Goal: Transaction & Acquisition: Purchase product/service

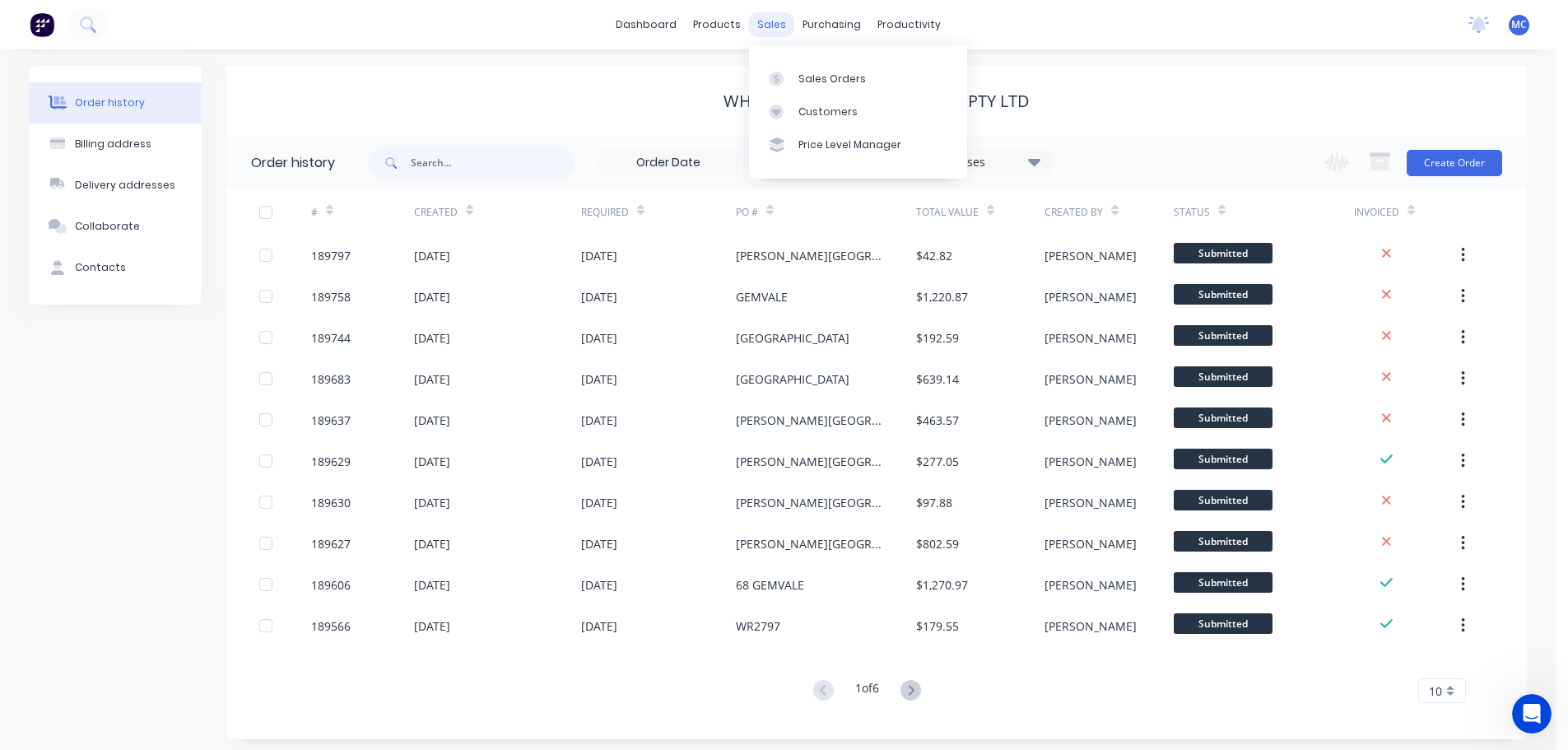
click at [770, 22] on div "sales" at bounding box center [771, 24] width 46 height 24
click at [829, 110] on div "Customers" at bounding box center [827, 111] width 59 height 15
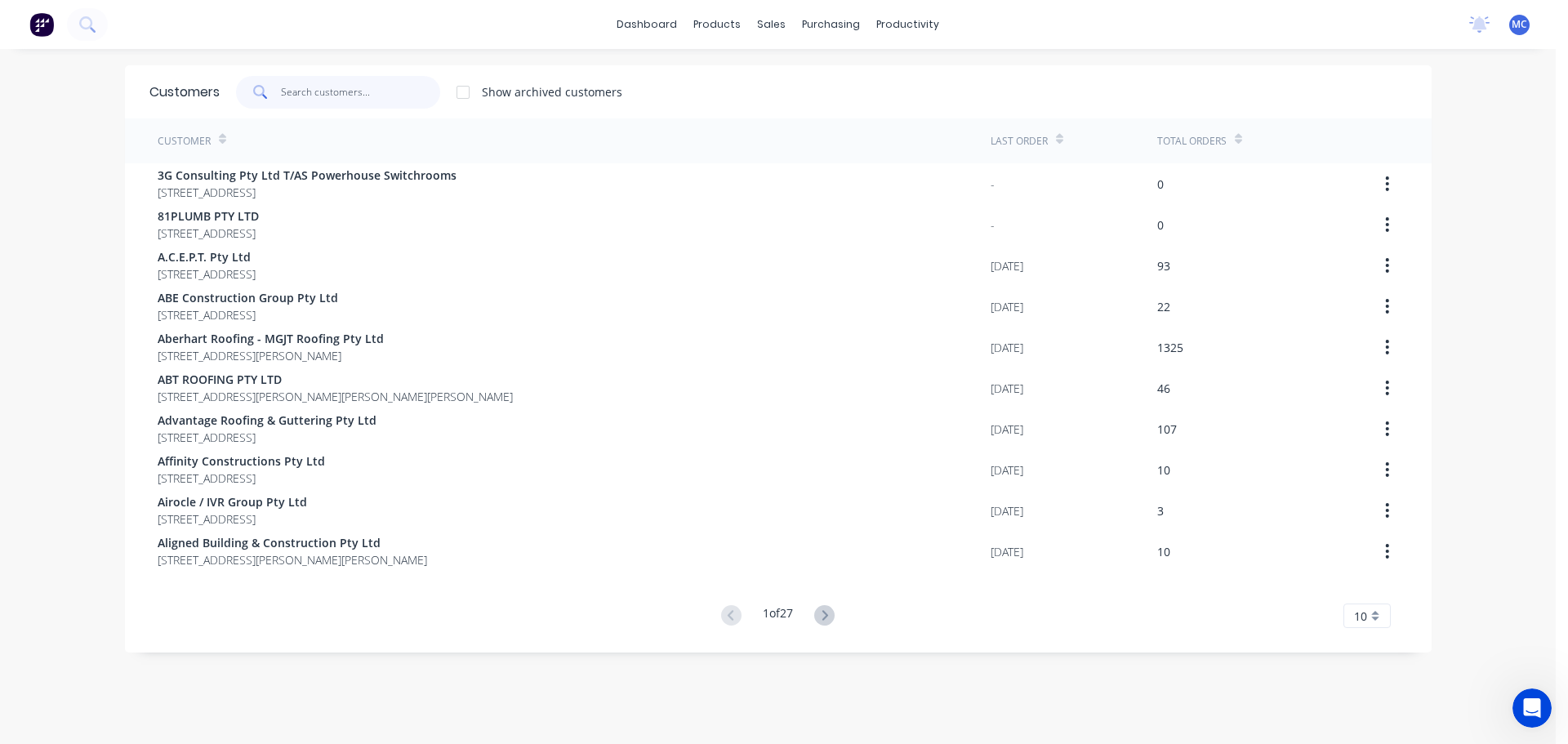
click at [312, 95] on input "text" at bounding box center [360, 92] width 159 height 33
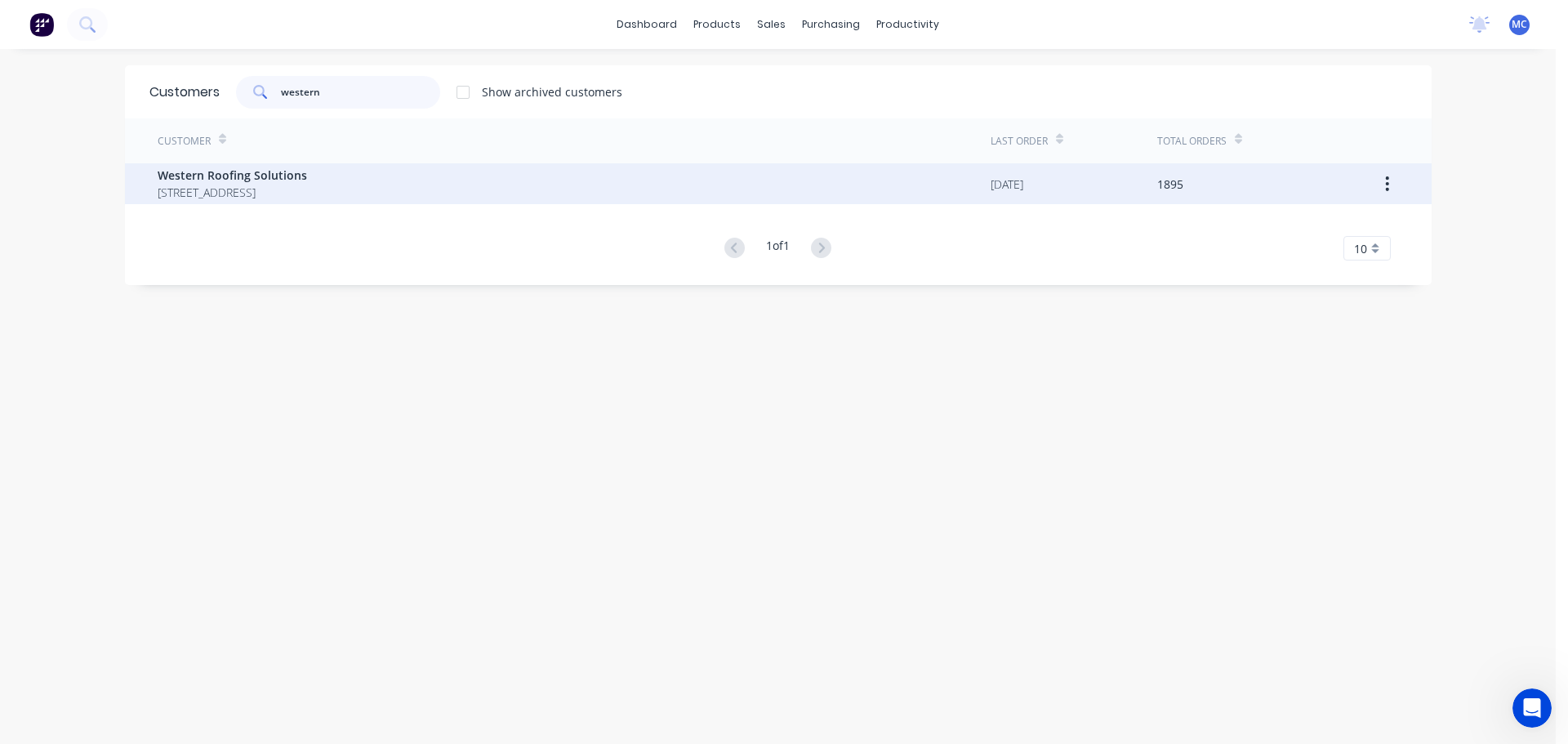
type input "western"
click at [236, 172] on span "Western Roofing Solutions" at bounding box center [233, 175] width 150 height 17
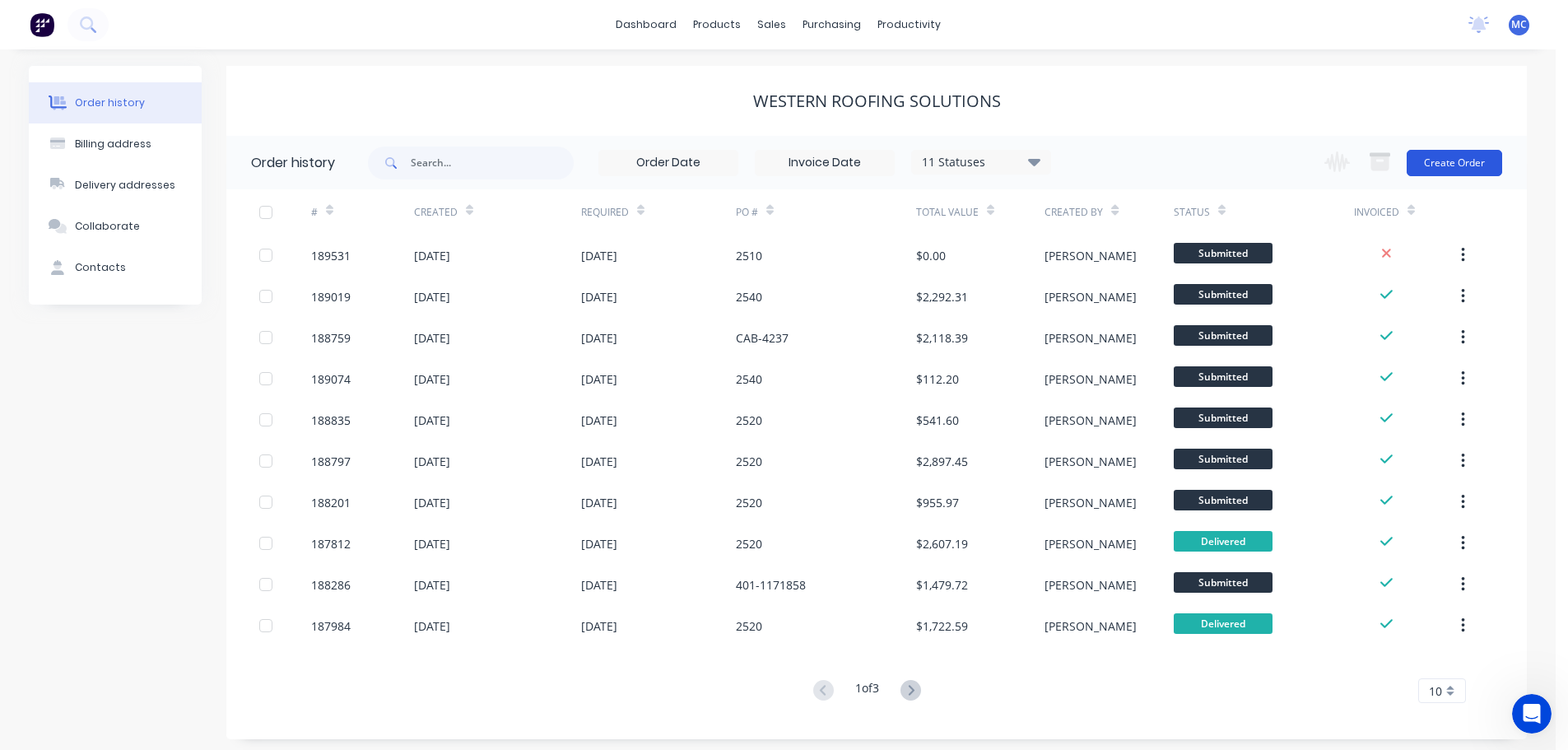
click at [1451, 160] on button "Create Order" at bounding box center [1455, 163] width 96 height 26
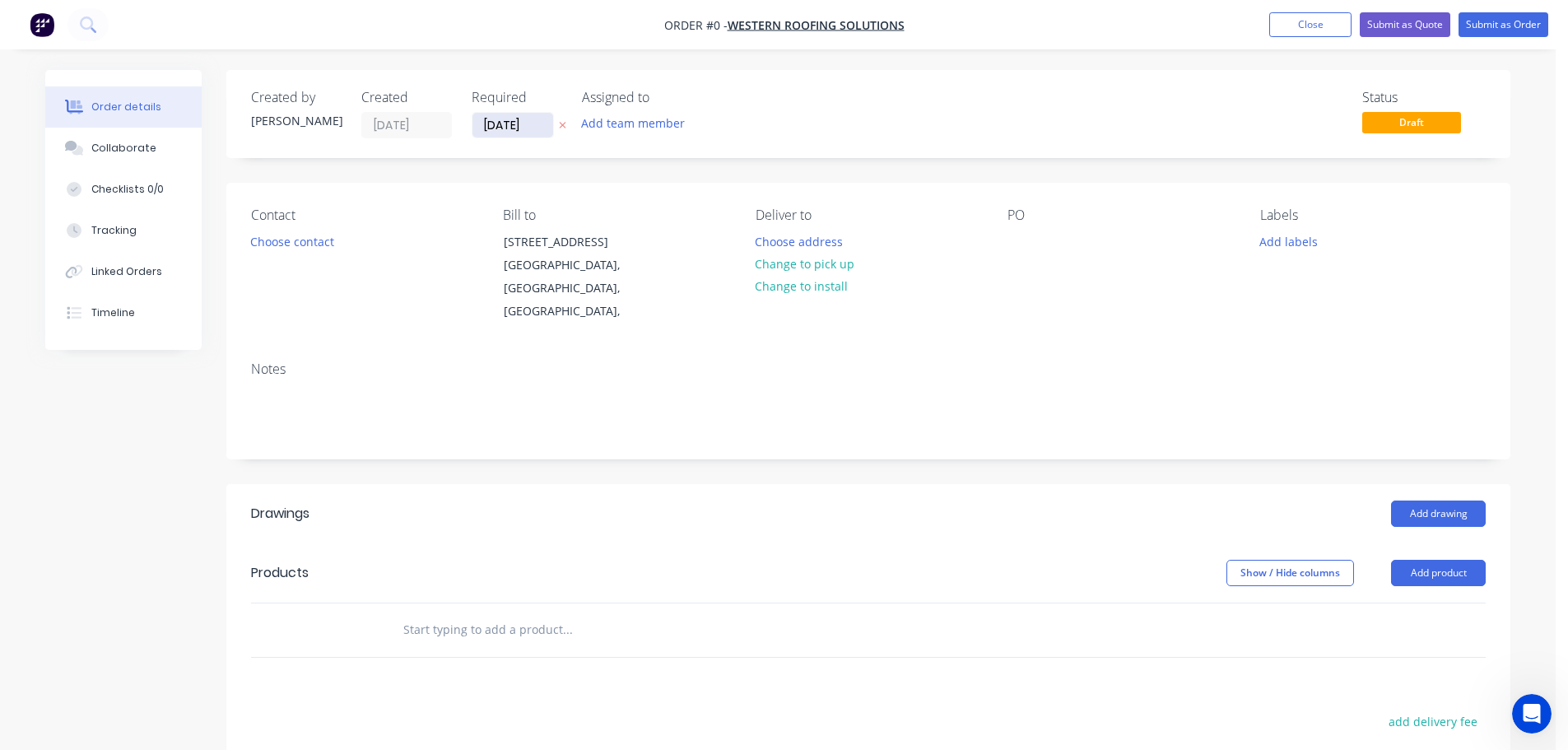
click at [510, 129] on input "[DATE]" at bounding box center [512, 124] width 80 height 24
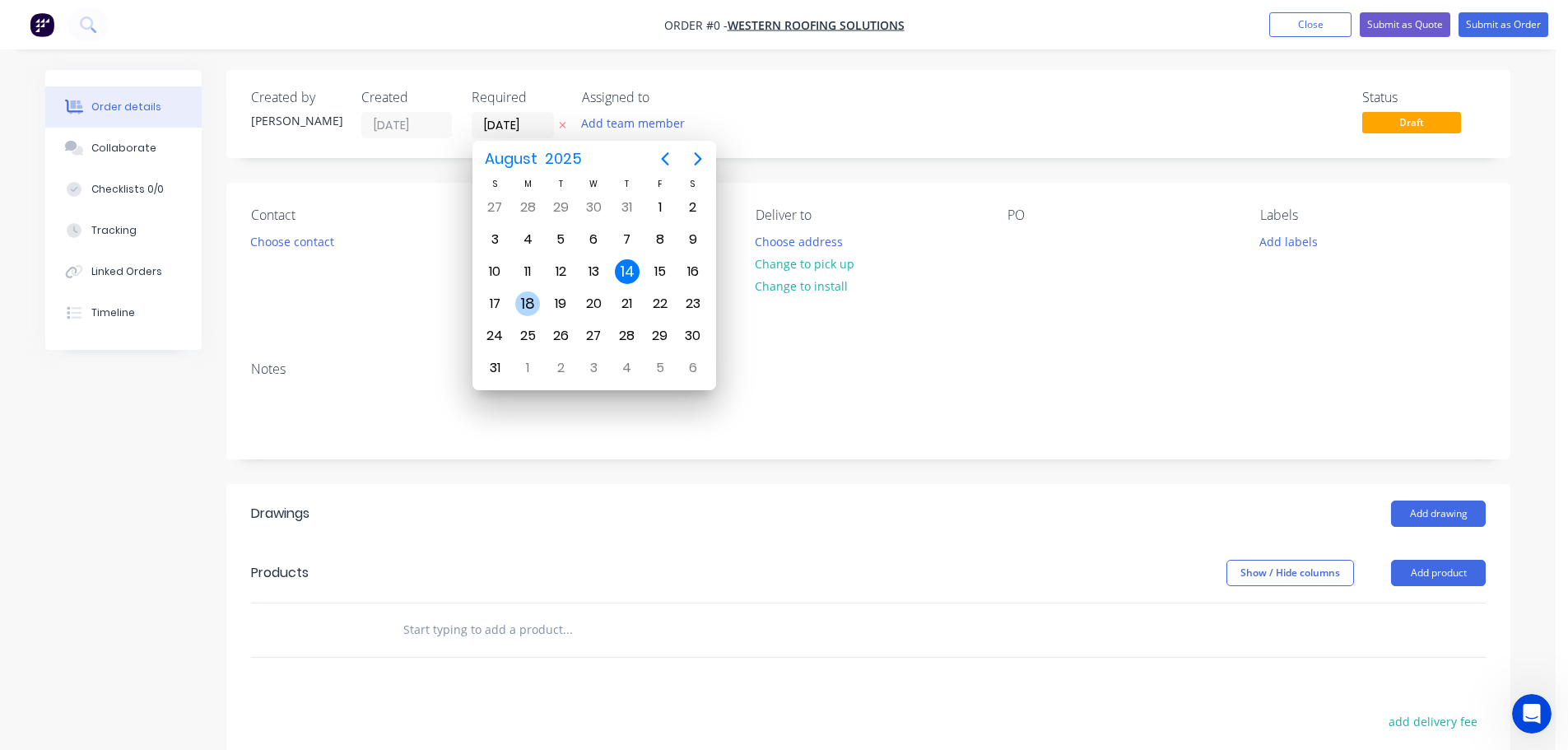
click at [529, 305] on div "18" at bounding box center [527, 303] width 24 height 24
type input "[DATE]"
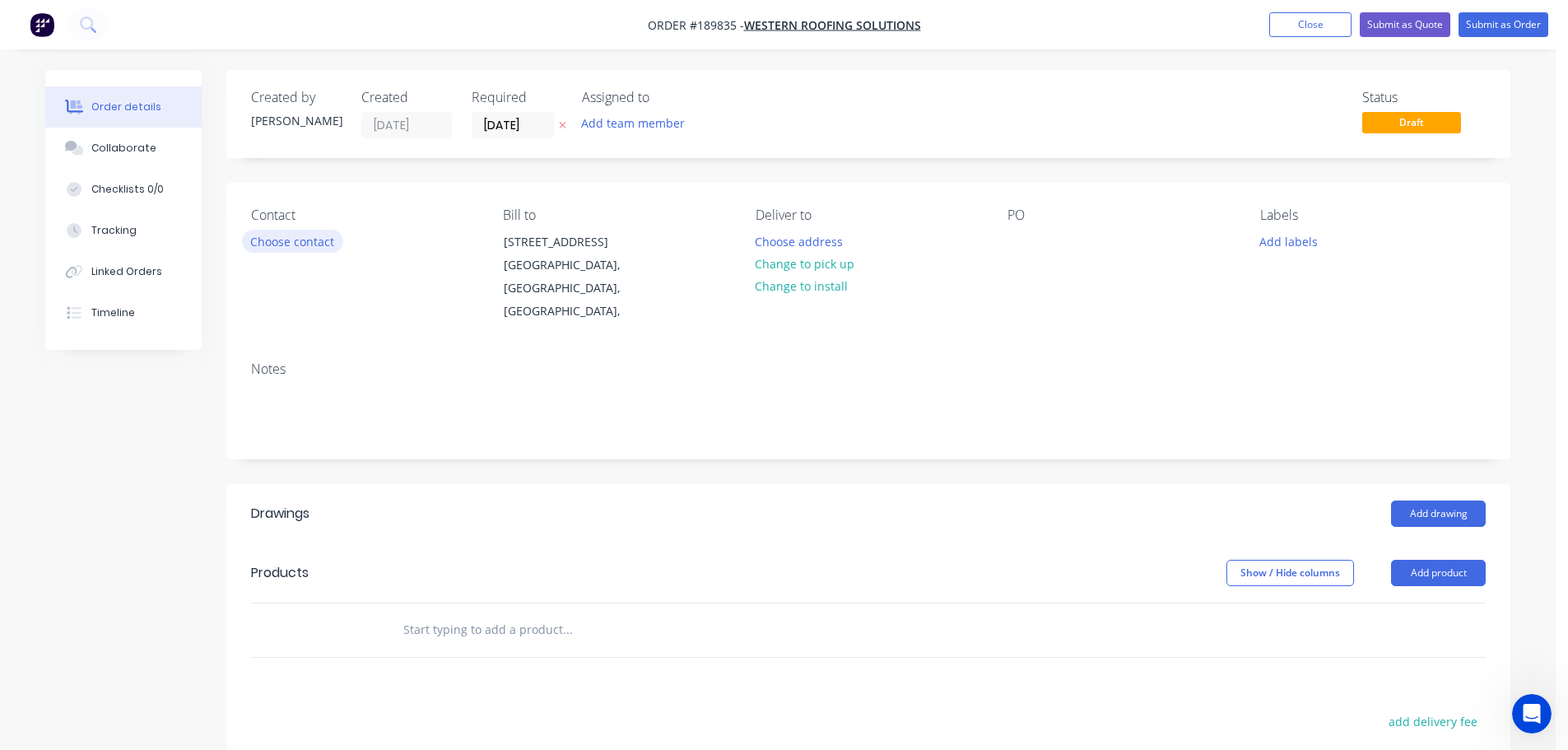
click at [302, 243] on button "Choose contact" at bounding box center [292, 240] width 102 height 22
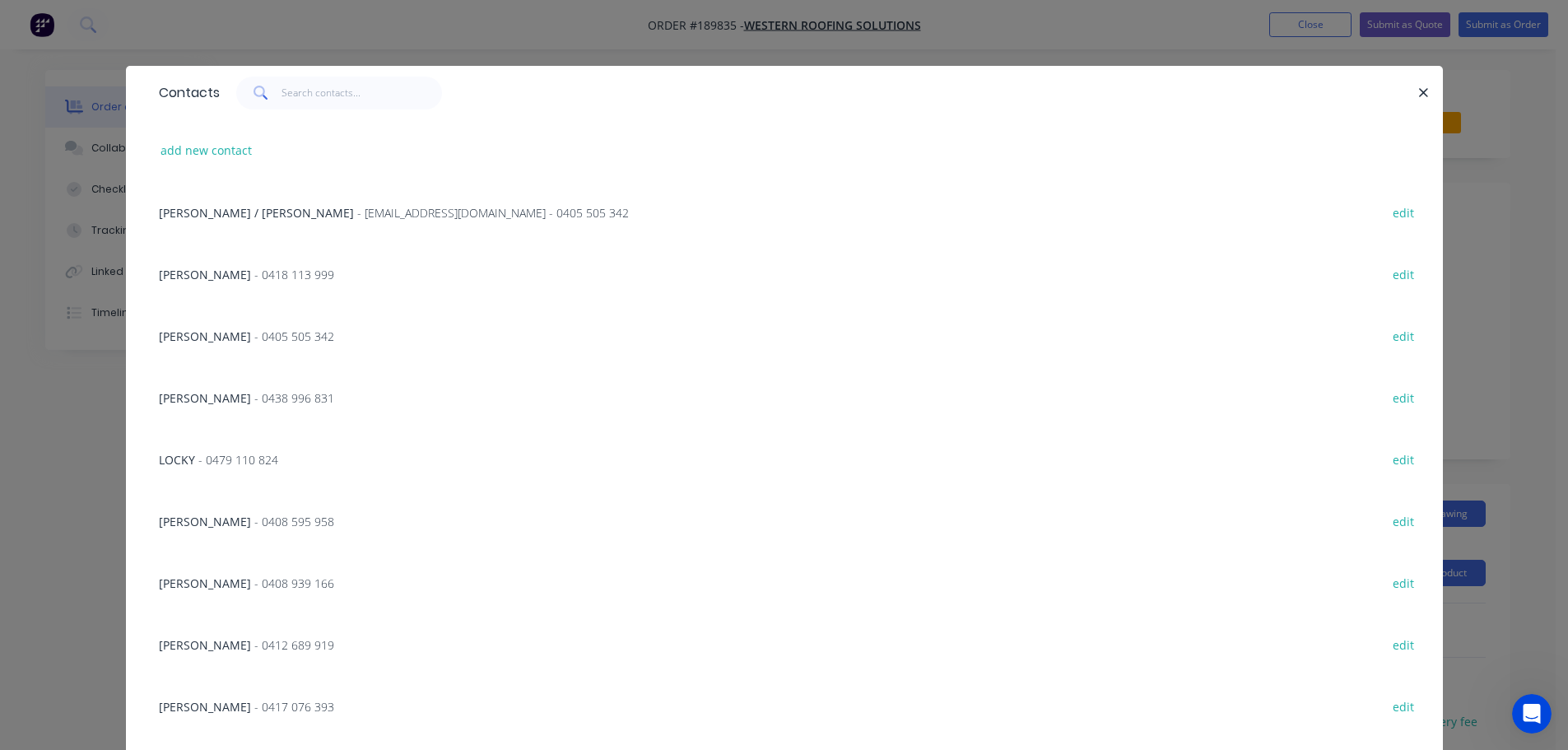
click at [255, 519] on span "- 0408 595 958" at bounding box center [294, 521] width 79 height 16
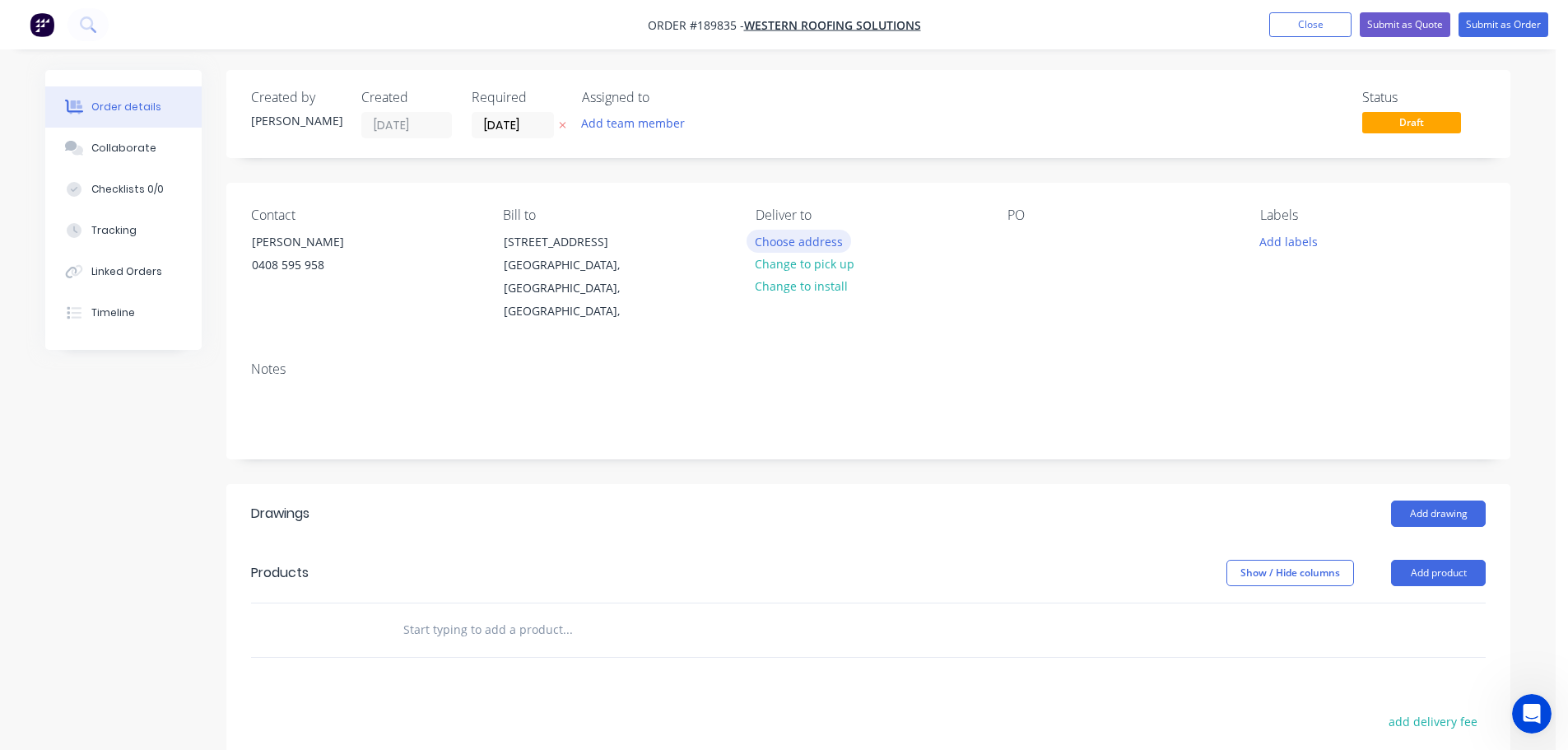
click at [794, 239] on button "Choose address" at bounding box center [799, 240] width 106 height 22
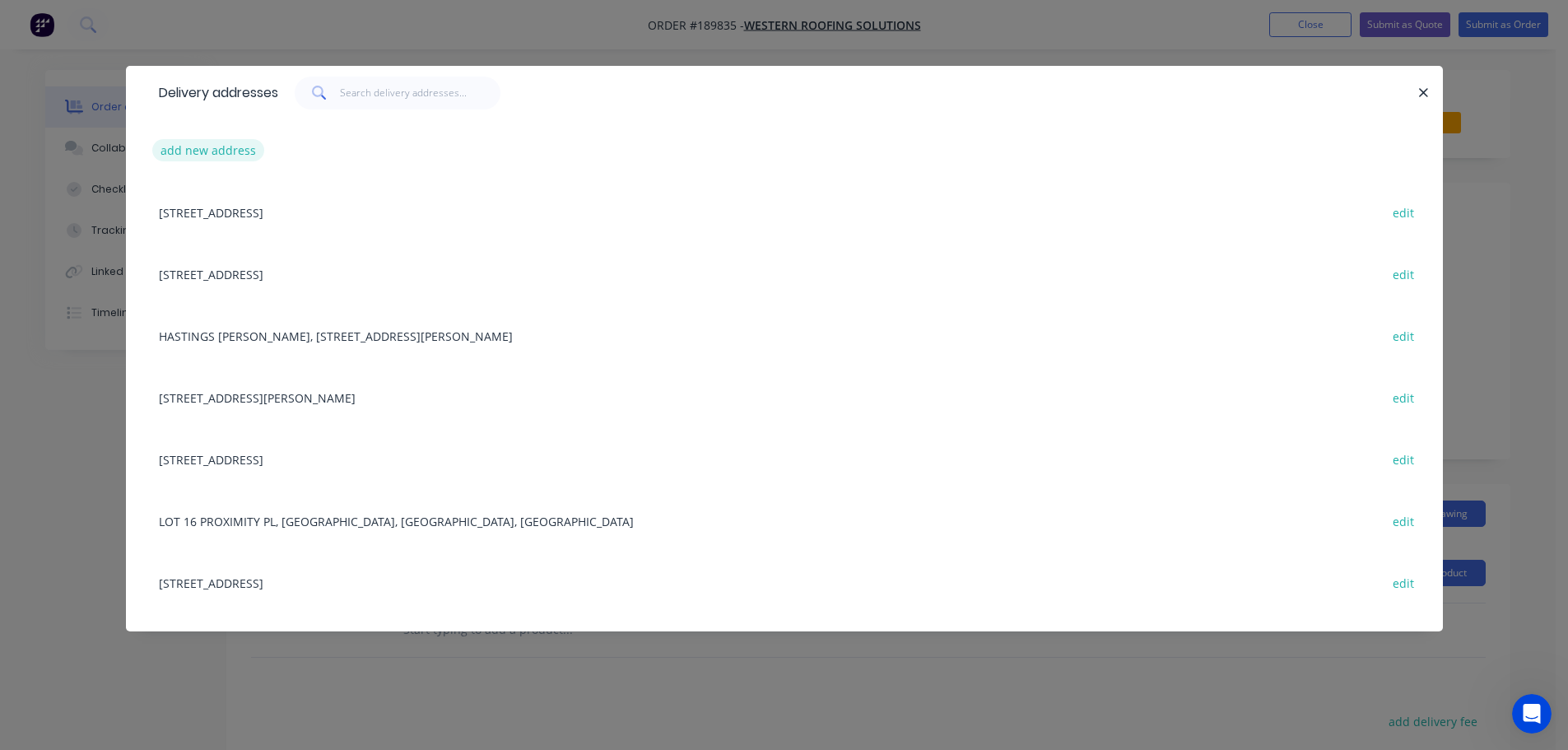
click at [208, 151] on button "add new address" at bounding box center [208, 150] width 112 height 22
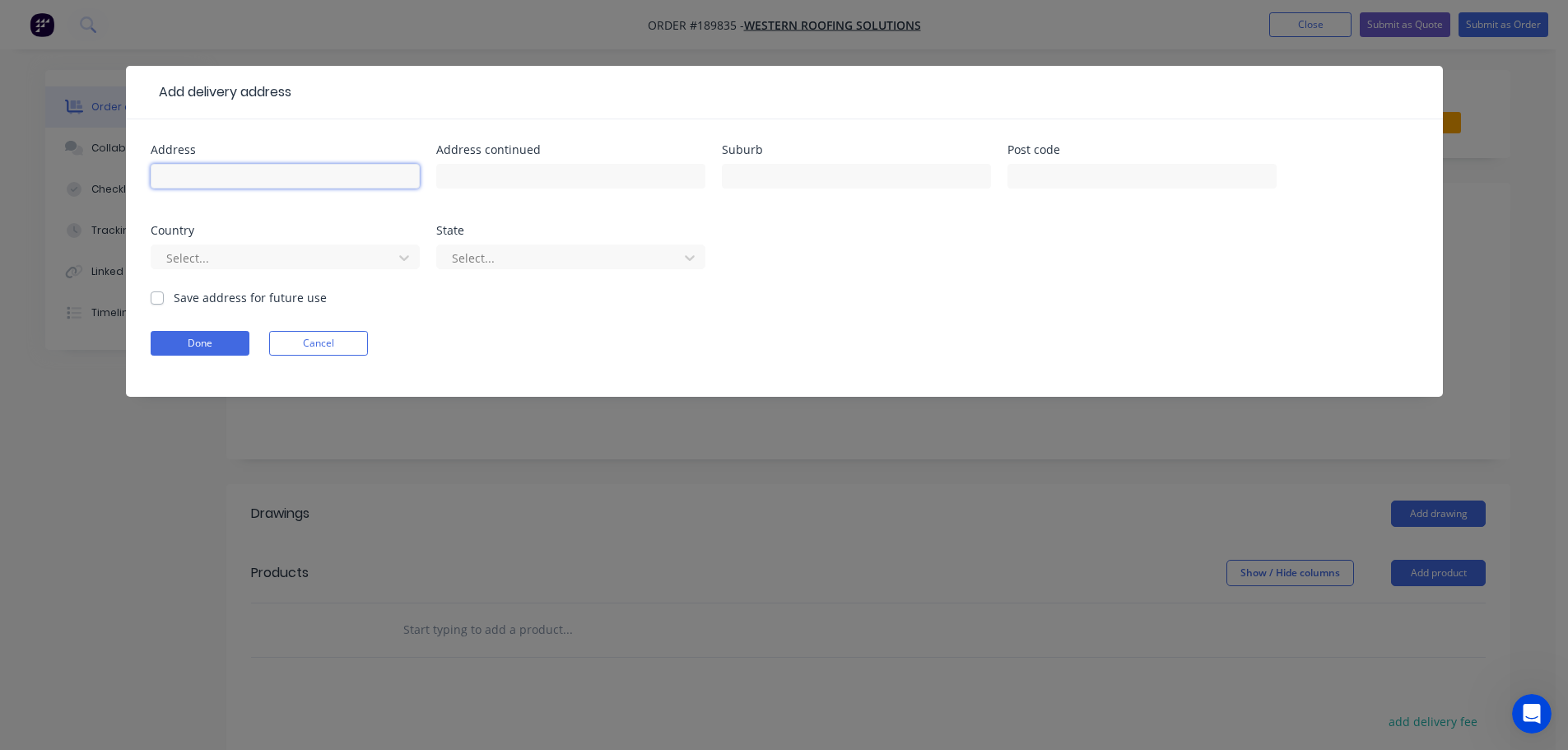
click at [181, 172] on input "text" at bounding box center [286, 175] width 269 height 24
type input "[STREET_ADDRESS][PERSON_NAME]"
type input "Archerfield"
click button "Done" at bounding box center [200, 343] width 99 height 24
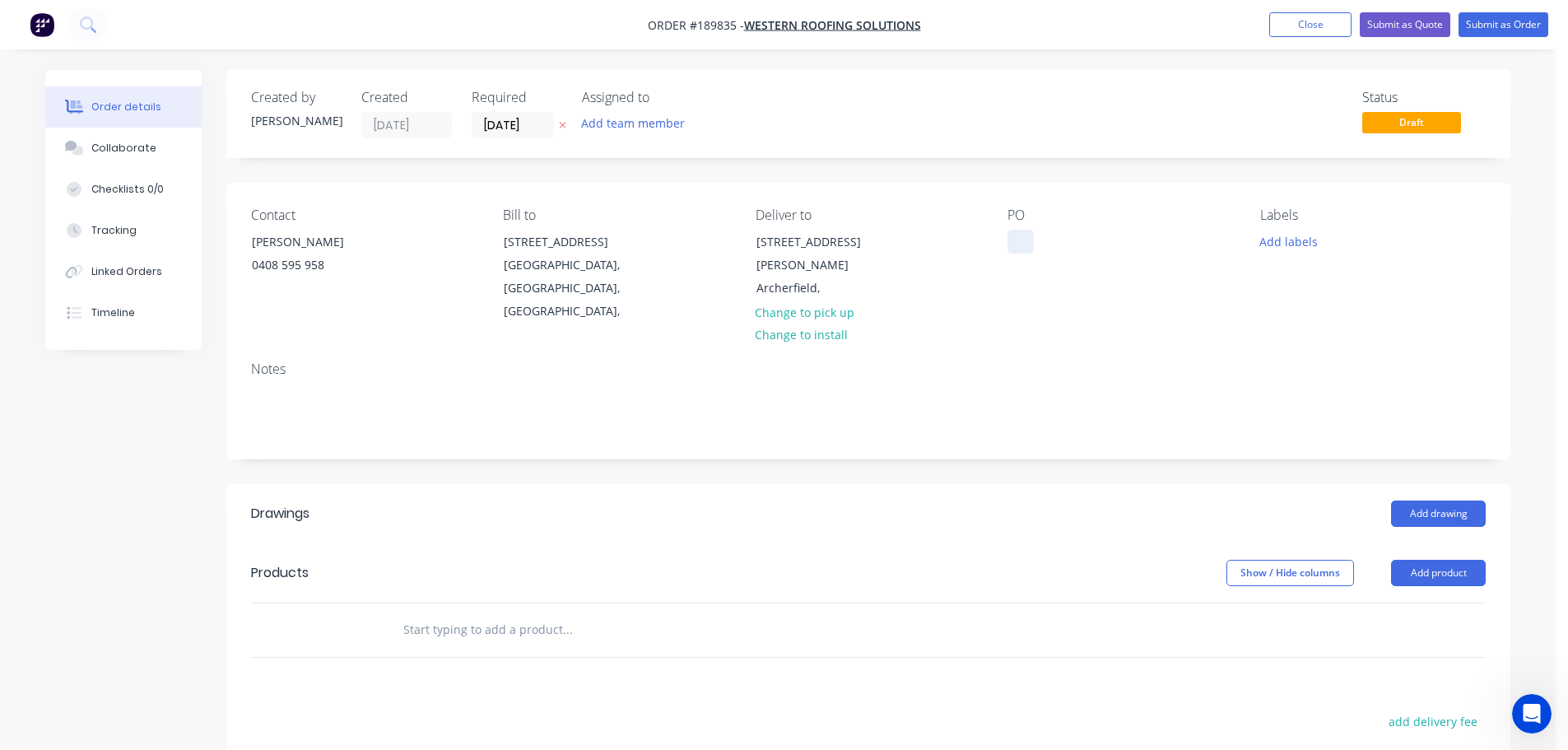
click at [1018, 241] on div at bounding box center [1020, 241] width 26 height 24
click at [1431, 501] on button "Add drawing" at bounding box center [1438, 514] width 95 height 26
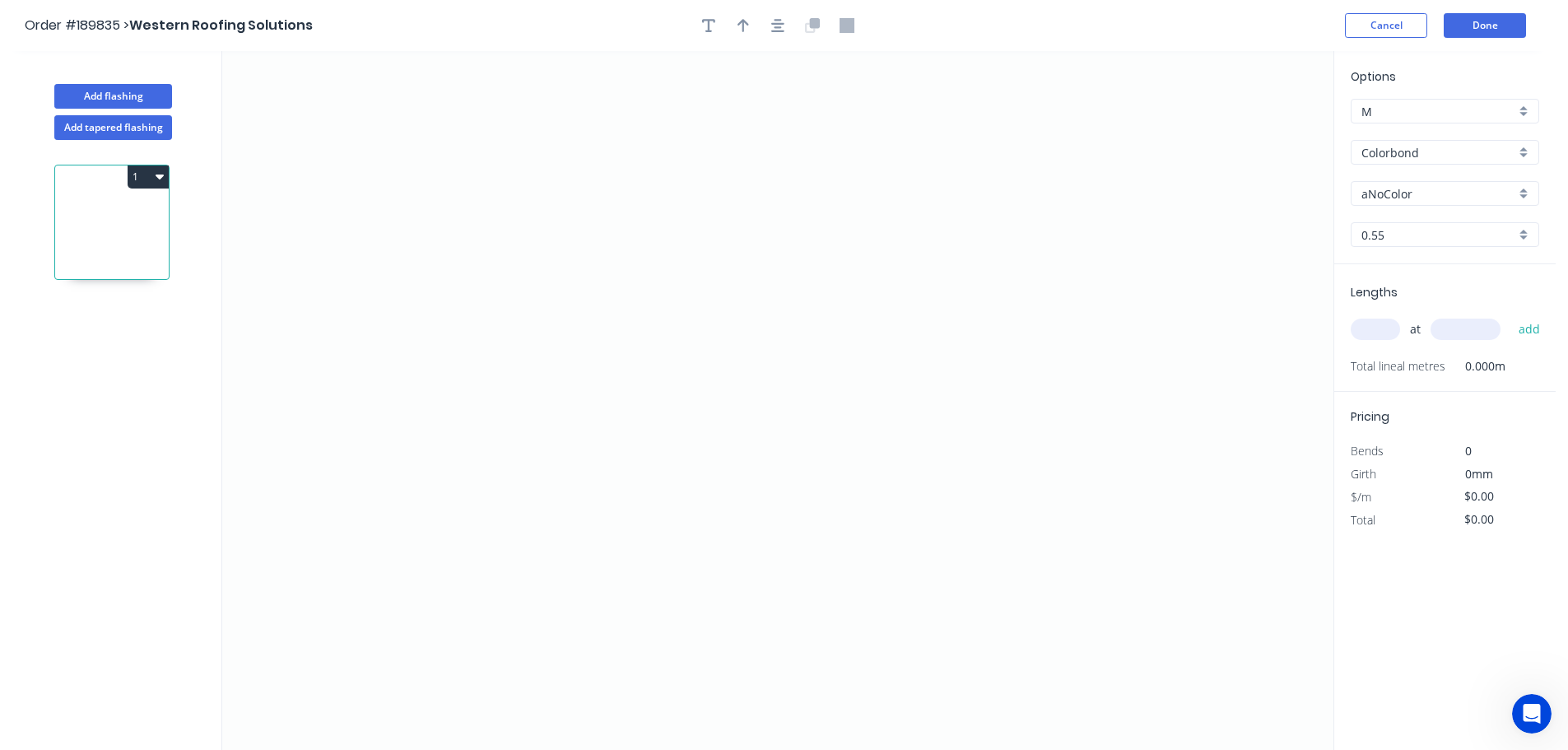
click at [1385, 193] on input "aNoColor" at bounding box center [1438, 194] width 154 height 17
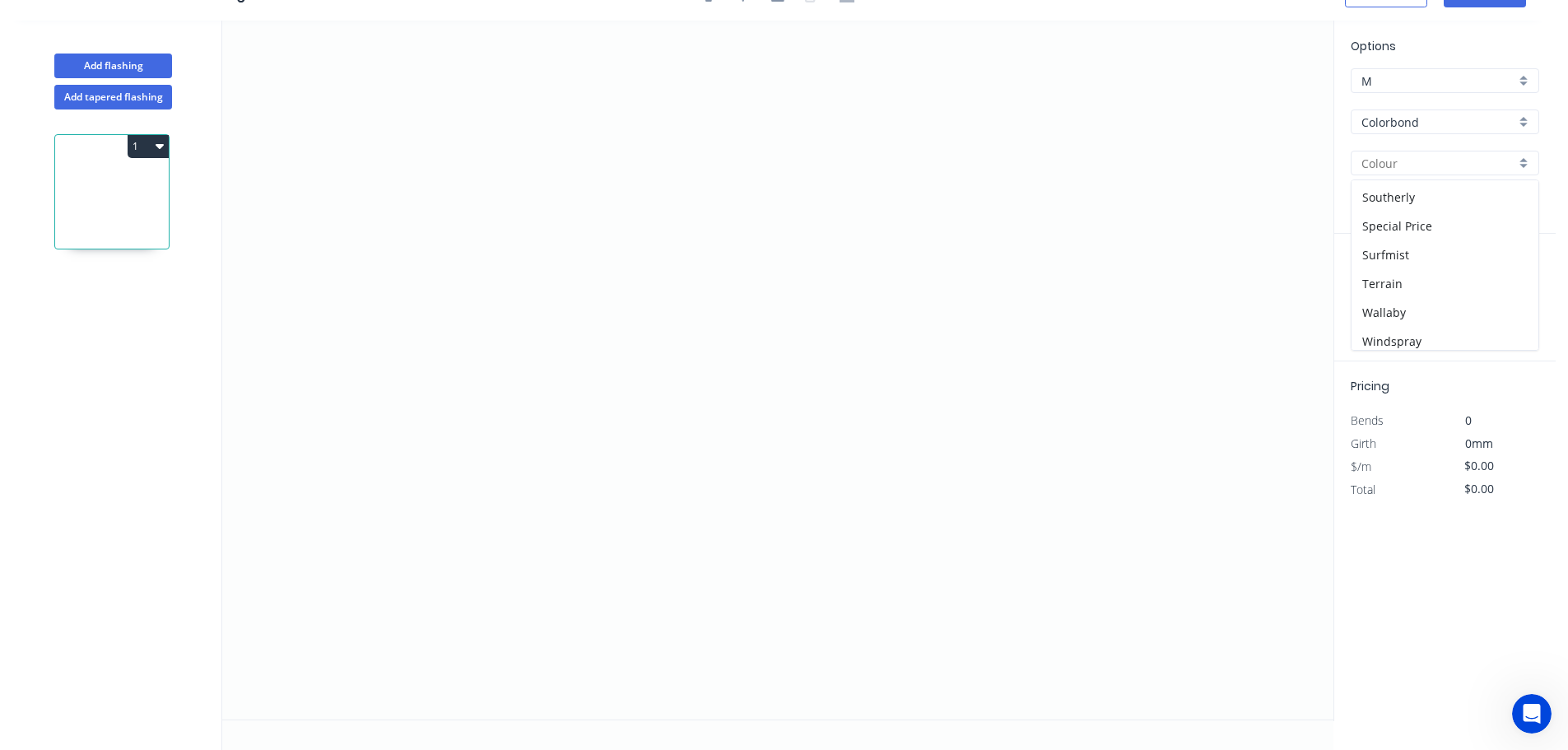
scroll to position [577, 0]
click at [1389, 247] on div "Surfmist" at bounding box center [1445, 253] width 187 height 29
type input "Surfmist"
click at [1375, 299] on input "text" at bounding box center [1375, 298] width 49 height 21
type input "4"
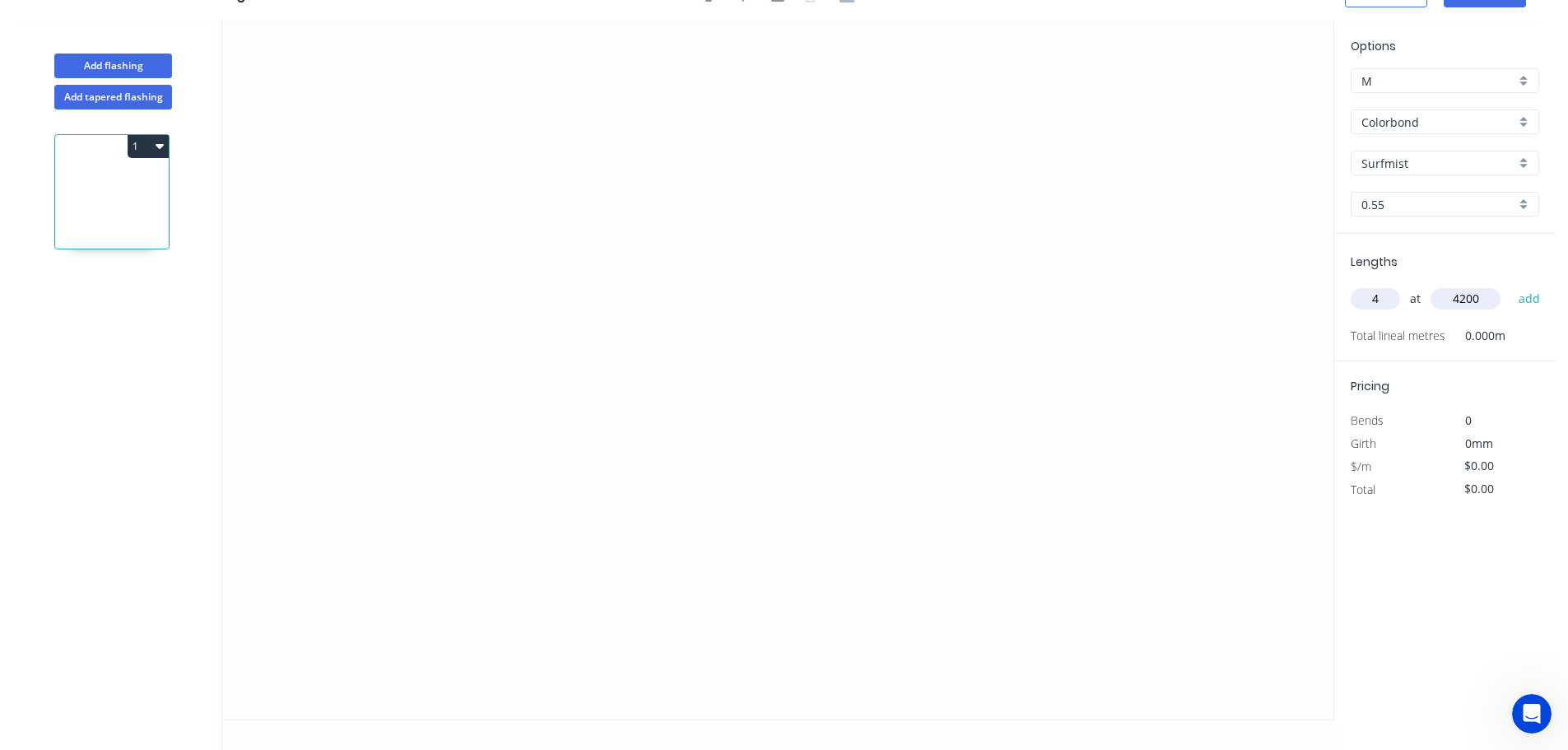
type input "4200"
click at [1511, 285] on button "add" at bounding box center [1530, 298] width 39 height 28
type input "4"
type input "4450"
click at [1511, 285] on button "add" at bounding box center [1530, 298] width 39 height 28
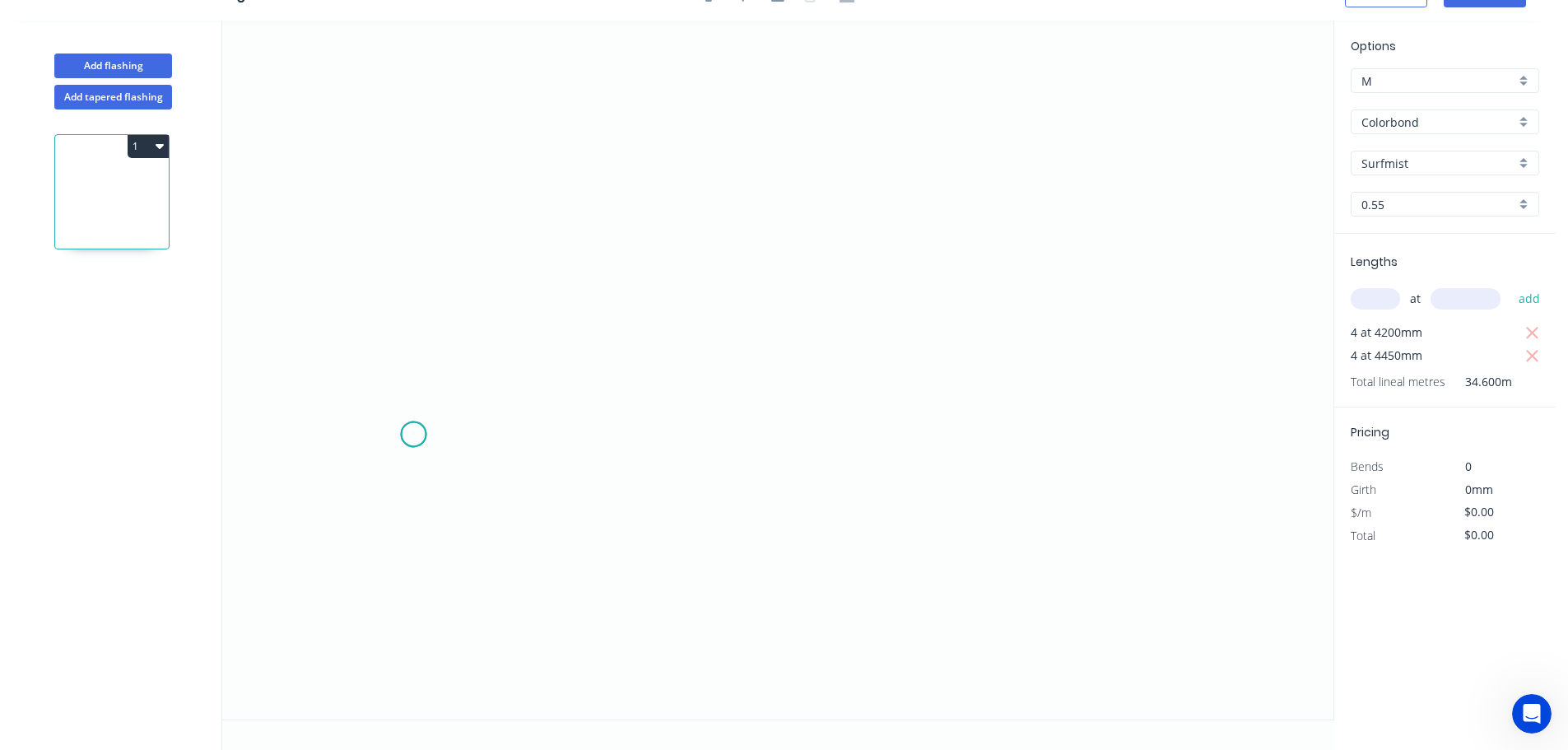
drag, startPoint x: 414, startPoint y: 435, endPoint x: 472, endPoint y: 280, distance: 165.5
click at [414, 425] on icon "0" at bounding box center [777, 370] width 1111 height 700
click at [462, 270] on icon at bounding box center [439, 353] width 48 height 165
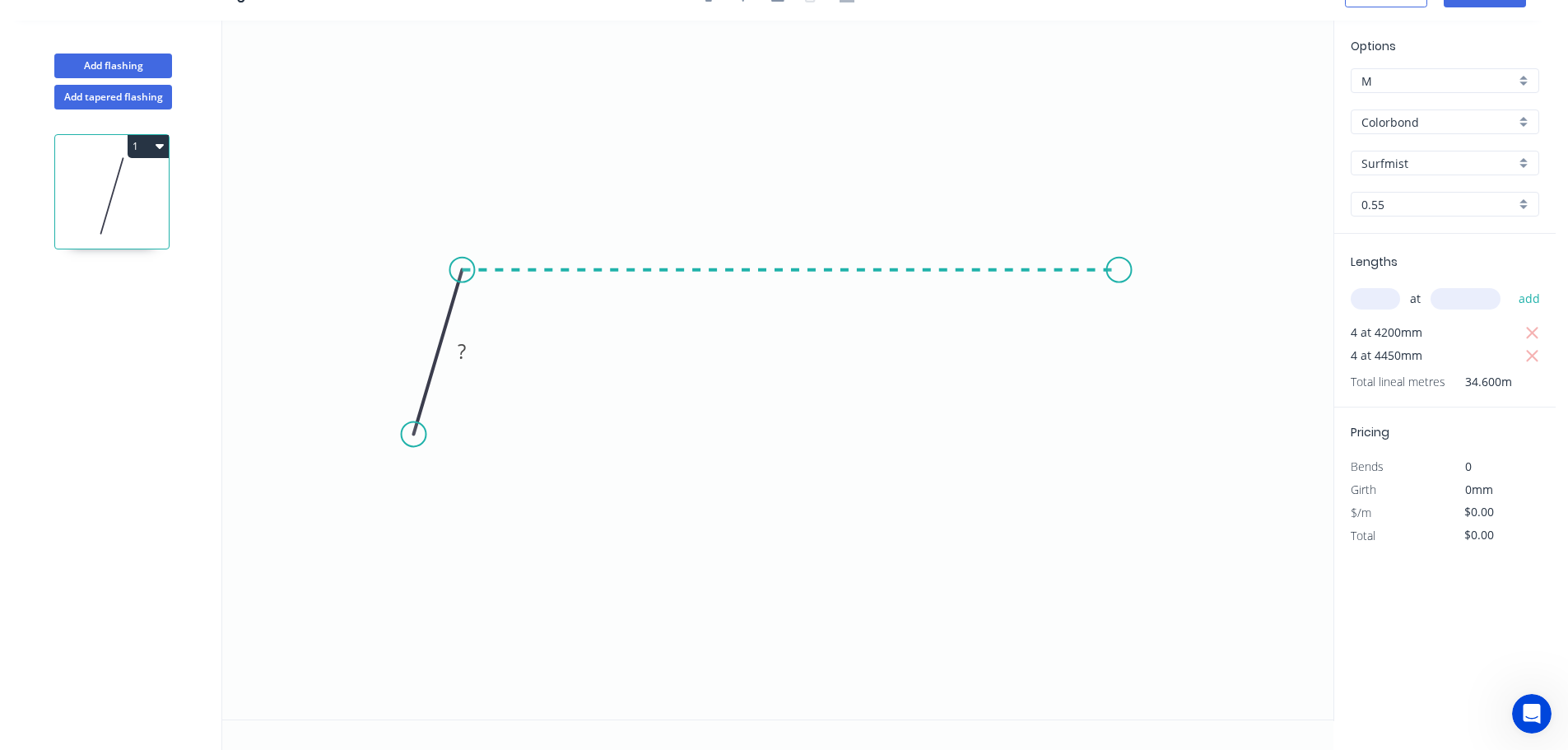
click at [1120, 260] on icon "0 ?" at bounding box center [777, 370] width 1111 height 700
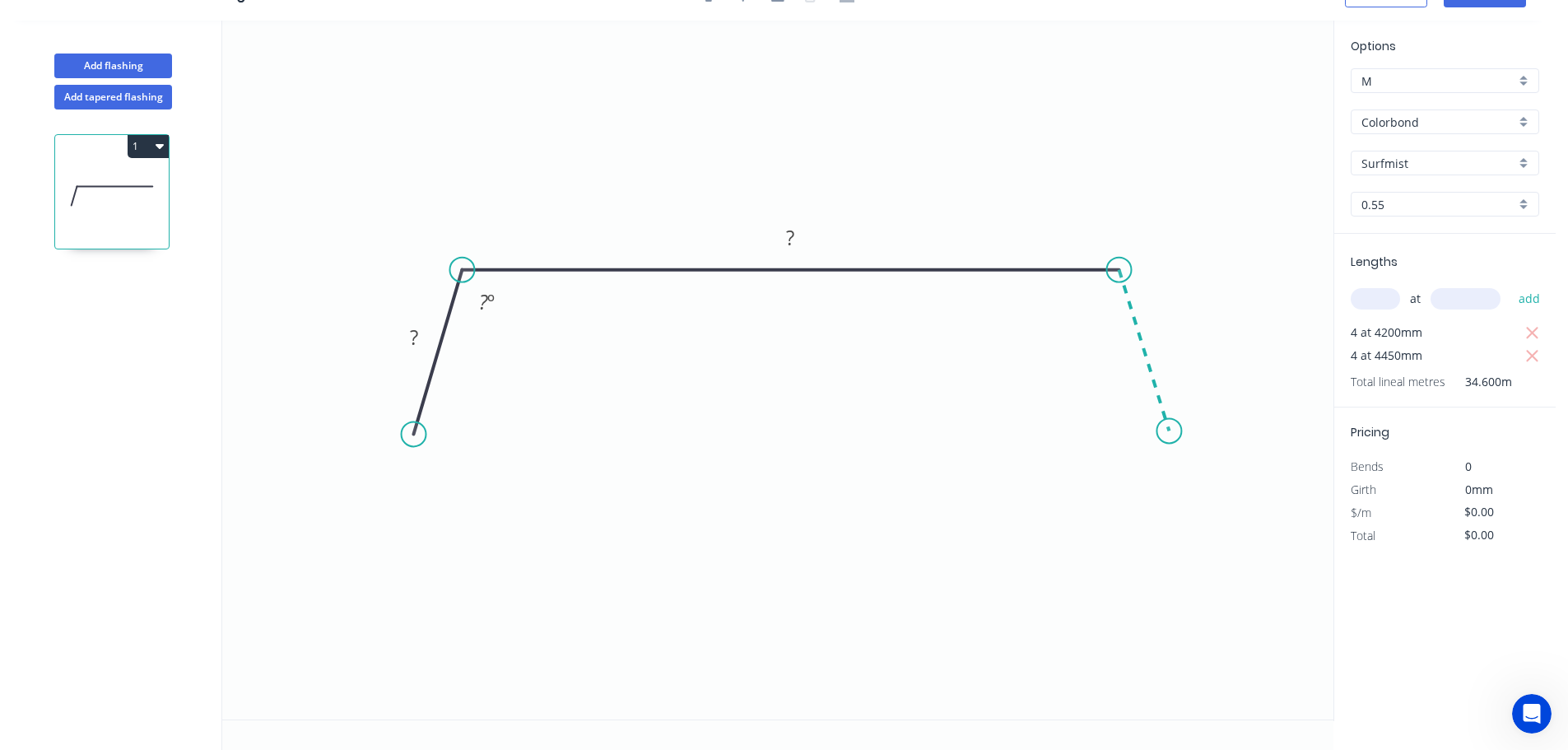
click at [1170, 431] on icon "0 ? ? ? º" at bounding box center [777, 370] width 1111 height 700
click at [415, 334] on tspan "?" at bounding box center [414, 337] width 8 height 27
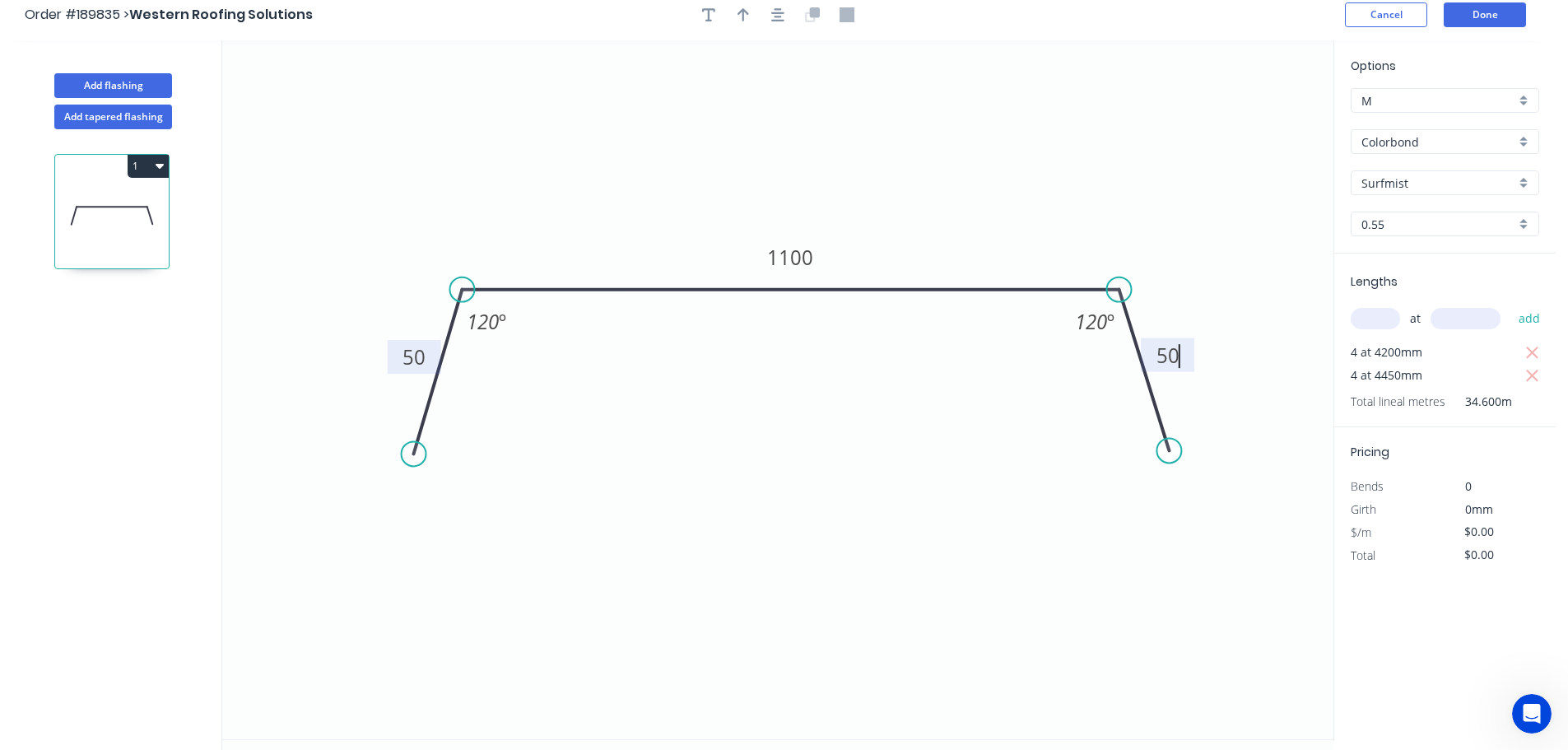
scroll to position [0, 0]
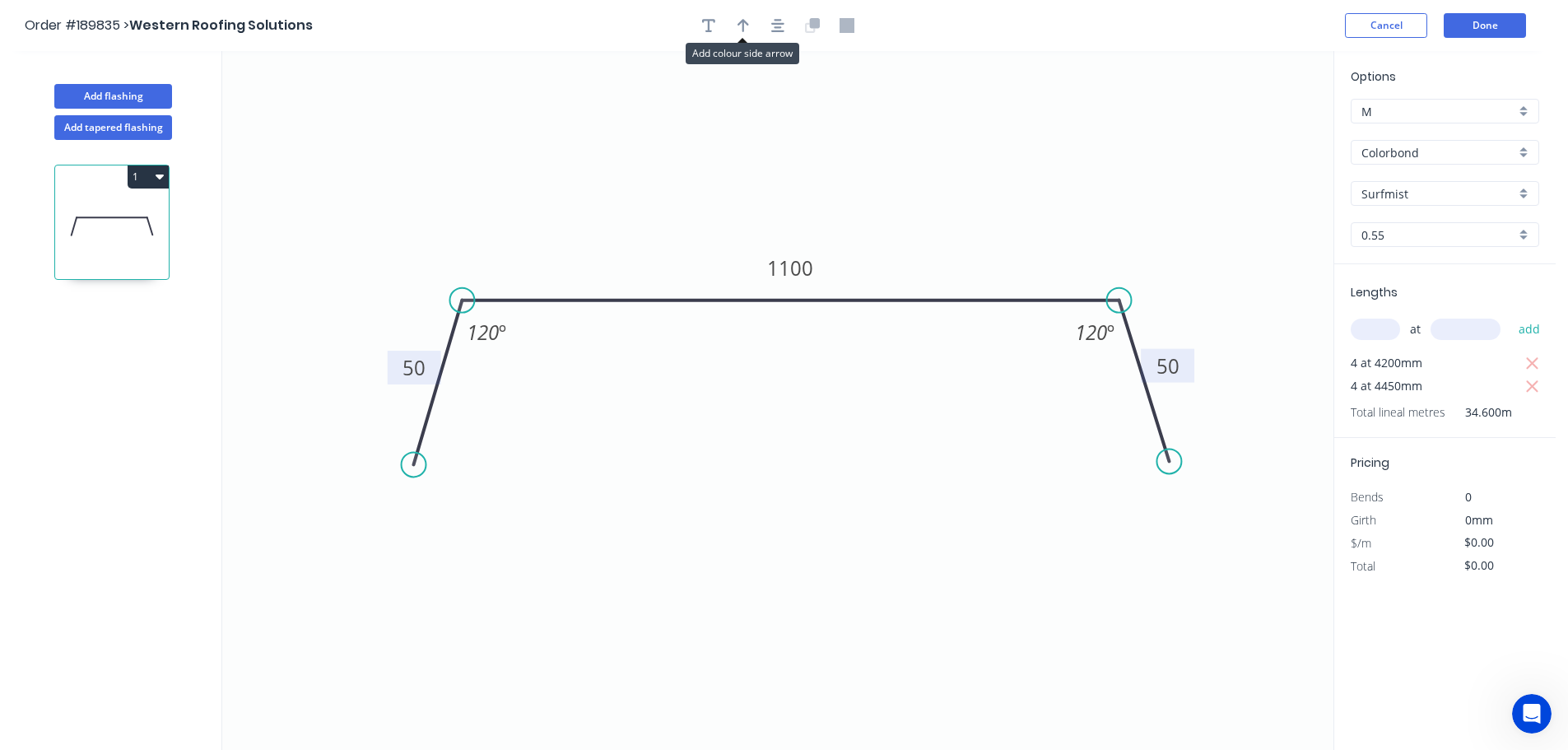
click at [758, 30] on div at bounding box center [778, 25] width 172 height 24
type input "$24.67"
type input "$853.58"
click at [742, 24] on icon "button" at bounding box center [744, 25] width 12 height 15
click at [1253, 132] on icon at bounding box center [1249, 114] width 15 height 52
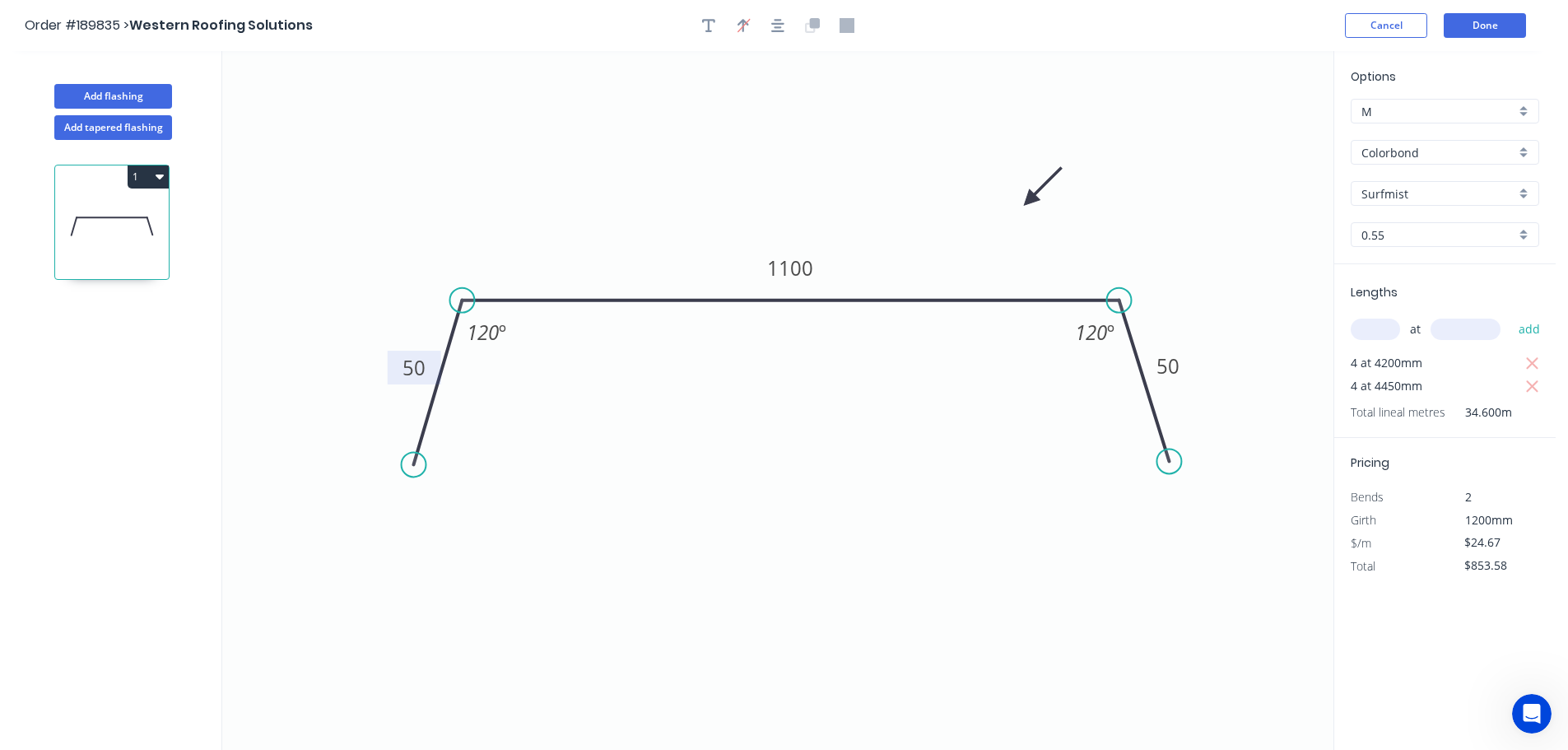
drag, startPoint x: 1253, startPoint y: 132, endPoint x: 962, endPoint y: 202, distance: 299.3
click at [1019, 202] on icon at bounding box center [1042, 186] width 47 height 47
click at [1469, 19] on button "Done" at bounding box center [1485, 25] width 82 height 24
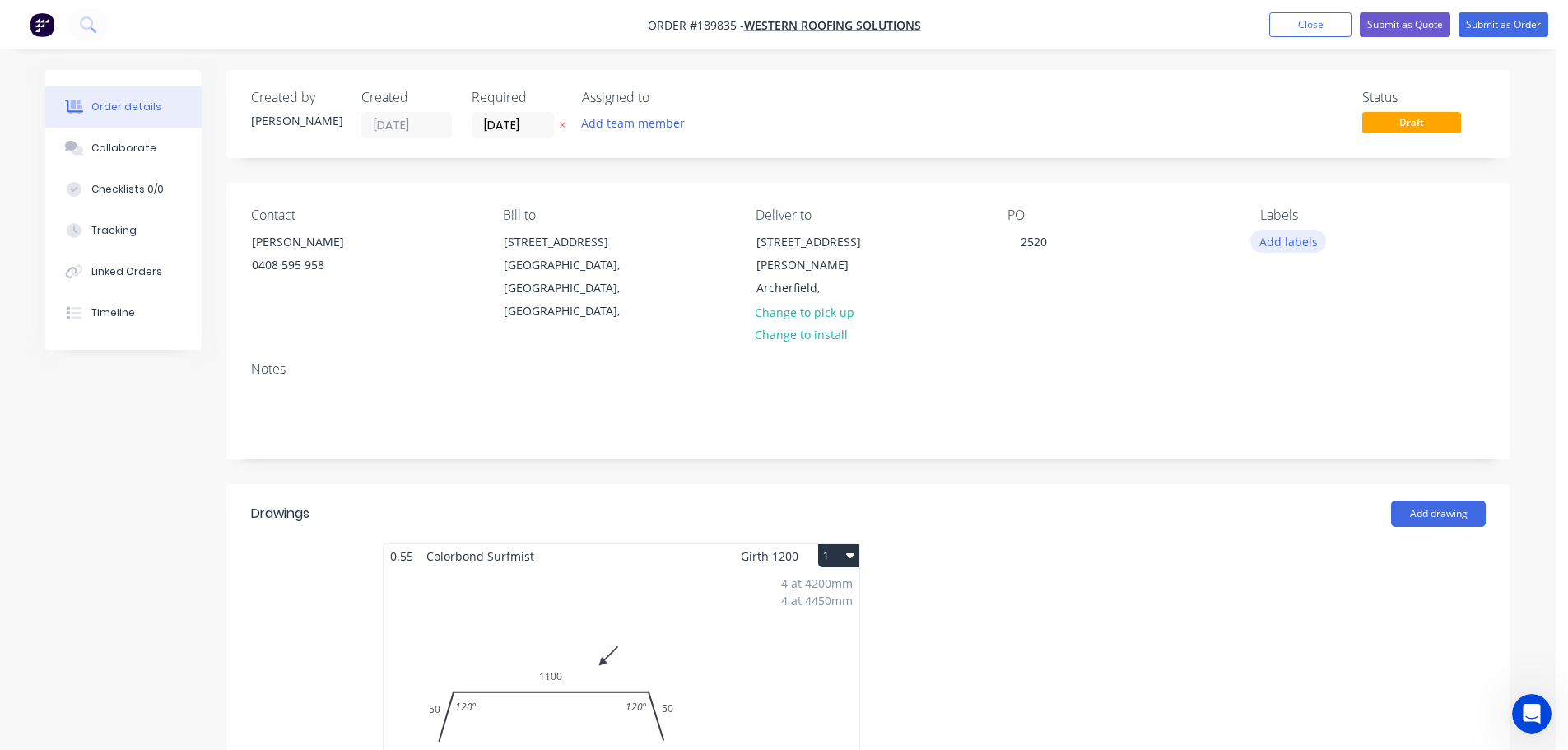
click at [1285, 246] on button "Add labels" at bounding box center [1288, 240] width 76 height 22
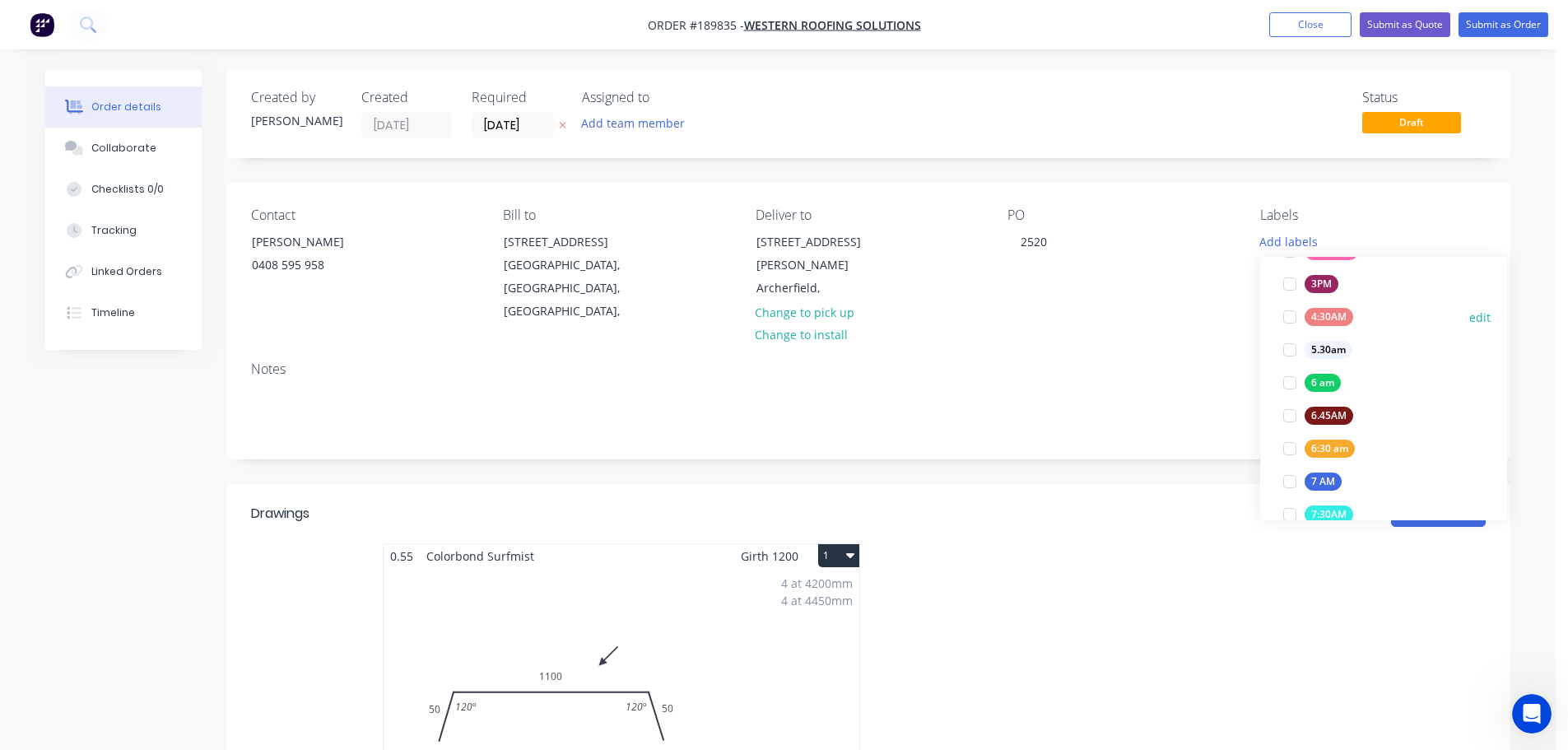
scroll to position [247, 0]
drag, startPoint x: 1290, startPoint y: 441, endPoint x: 1263, endPoint y: 431, distance: 28.8
click at [1290, 440] on div at bounding box center [1290, 438] width 33 height 33
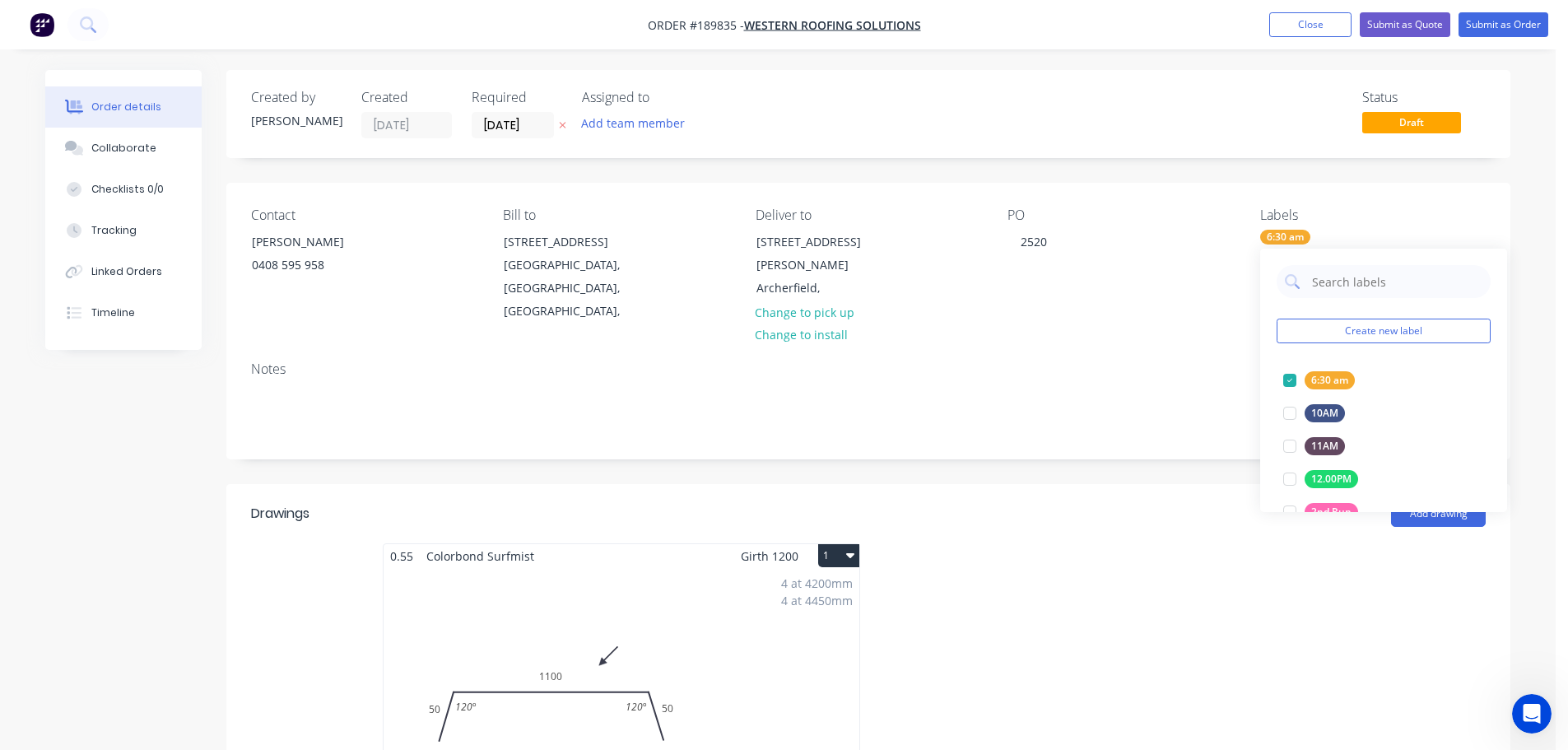
click at [1137, 317] on div "Contact [PERSON_NAME] [PHONE_NUMBER] Bill to 81-[STREET_ADDRESS], Deliver to [S…" at bounding box center [869, 266] width 1284 height 166
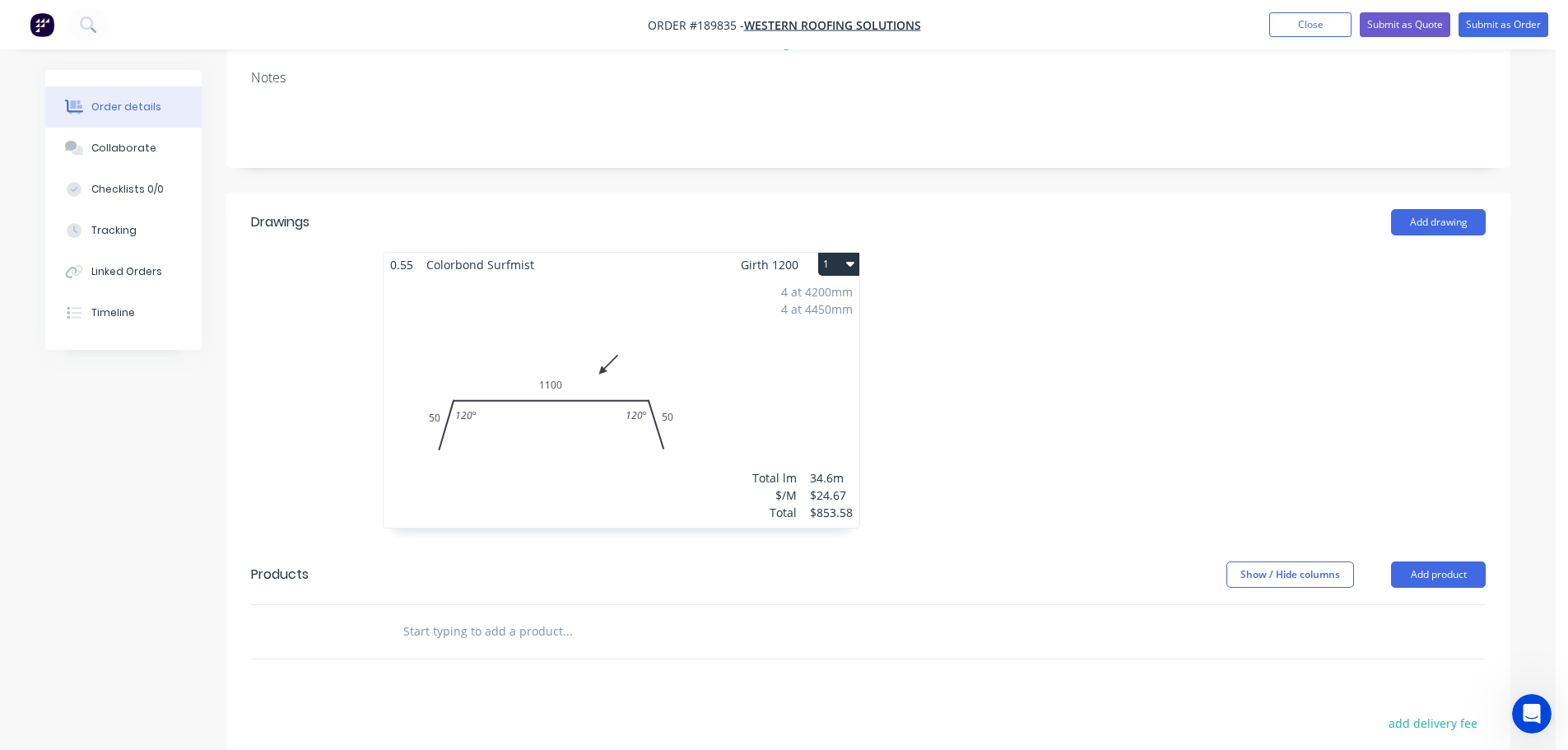
scroll to position [329, 0]
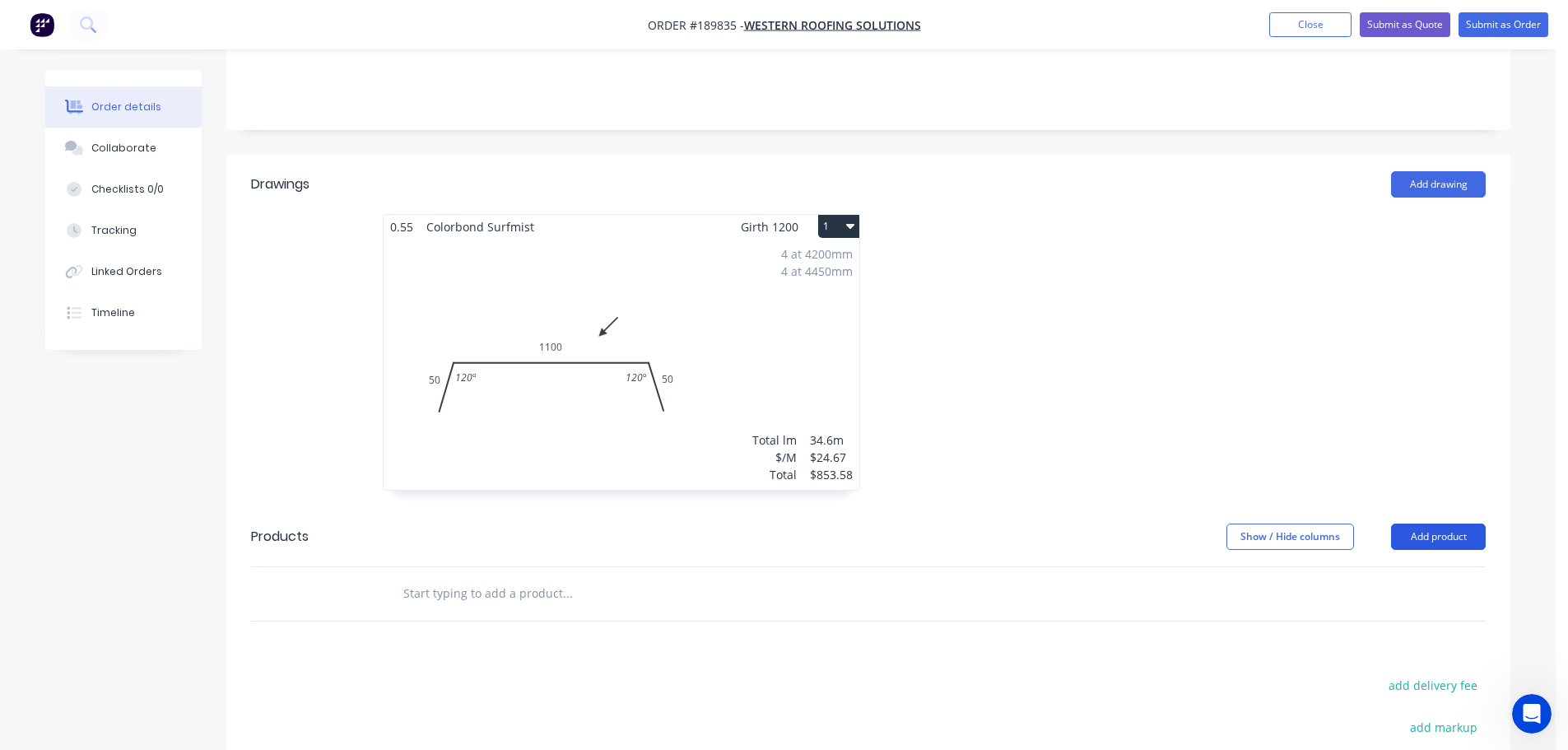
click at [1445, 524] on button "Add product" at bounding box center [1438, 537] width 95 height 26
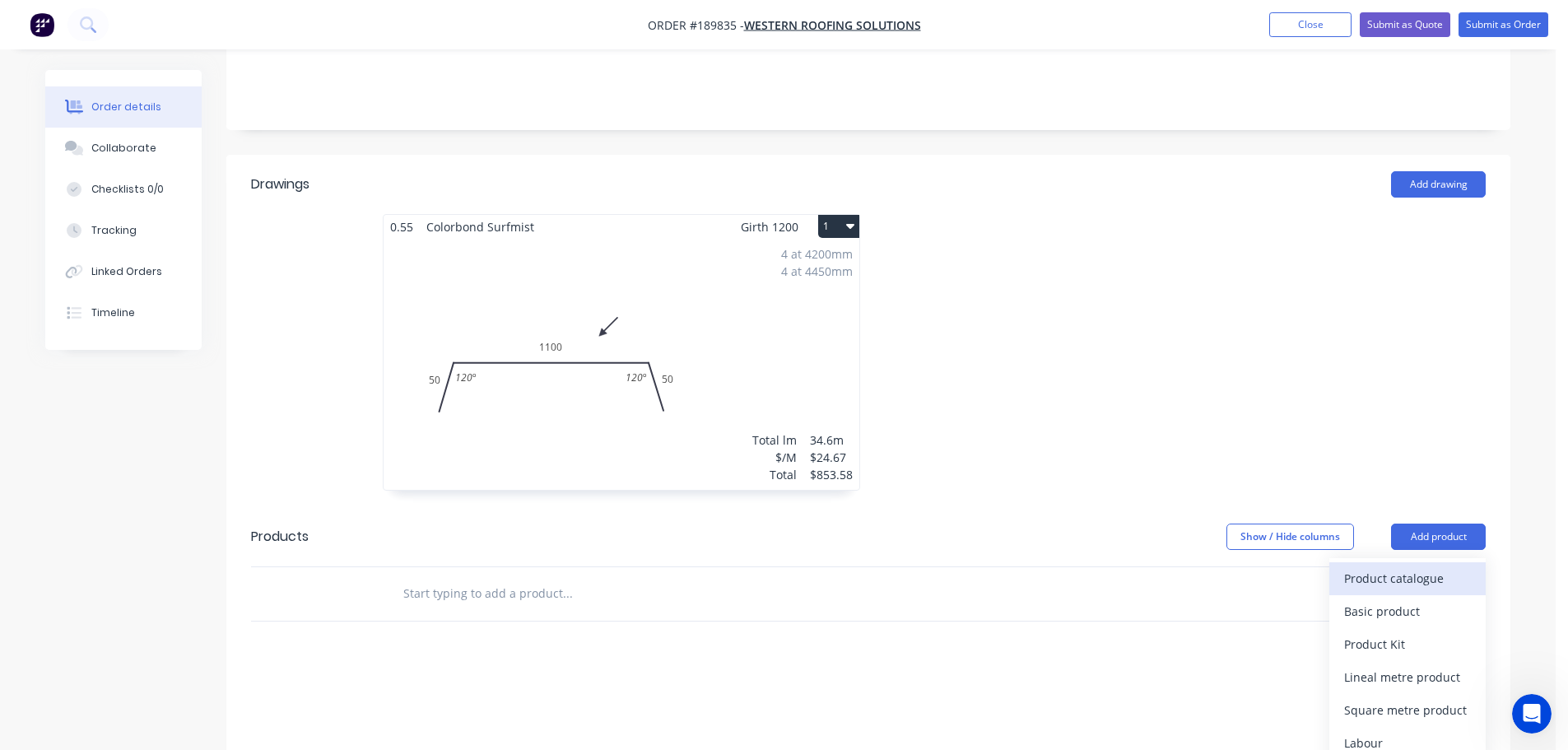
click at [1401, 567] on div "Product catalogue" at bounding box center [1407, 578] width 127 height 24
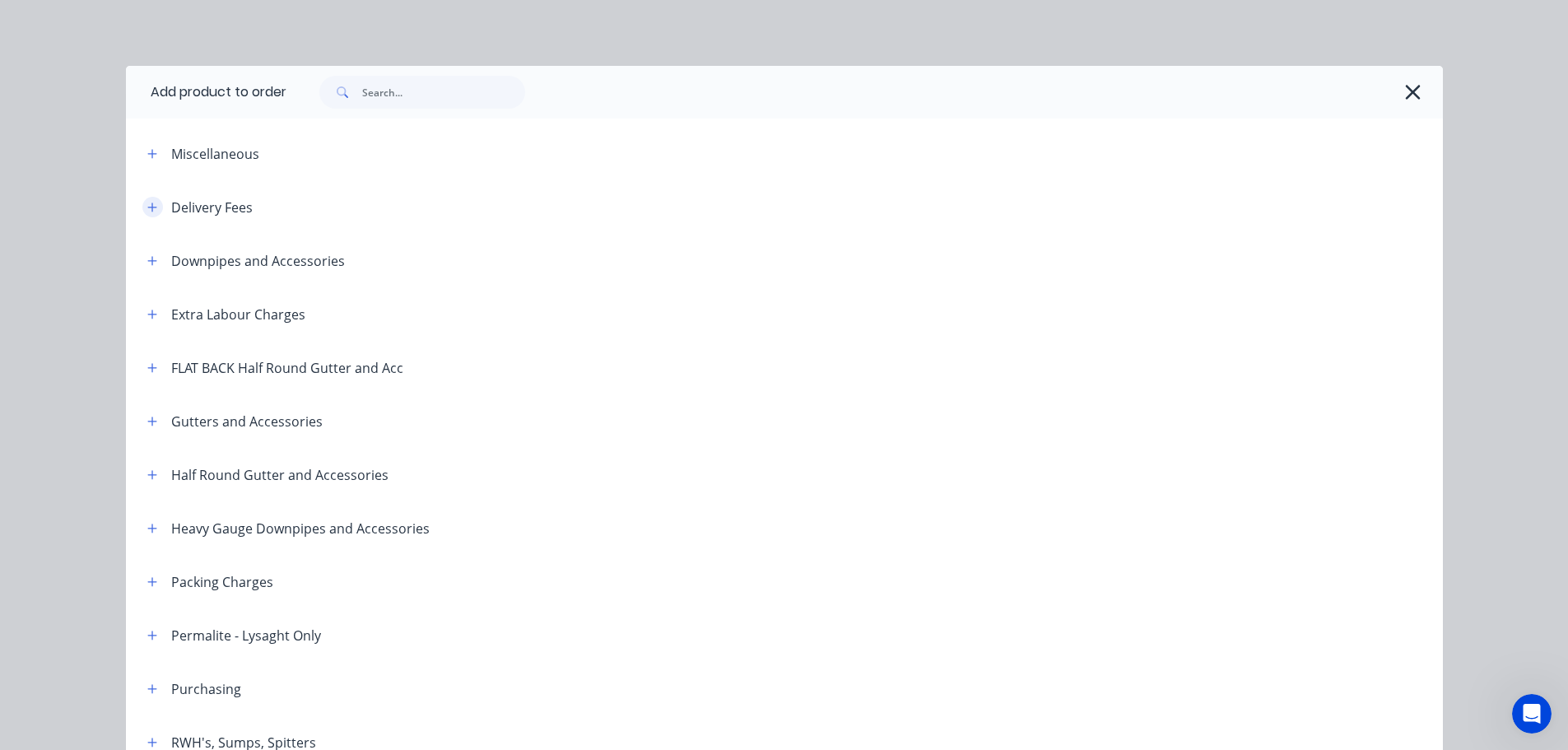
click at [151, 208] on icon "button" at bounding box center [152, 207] width 10 height 12
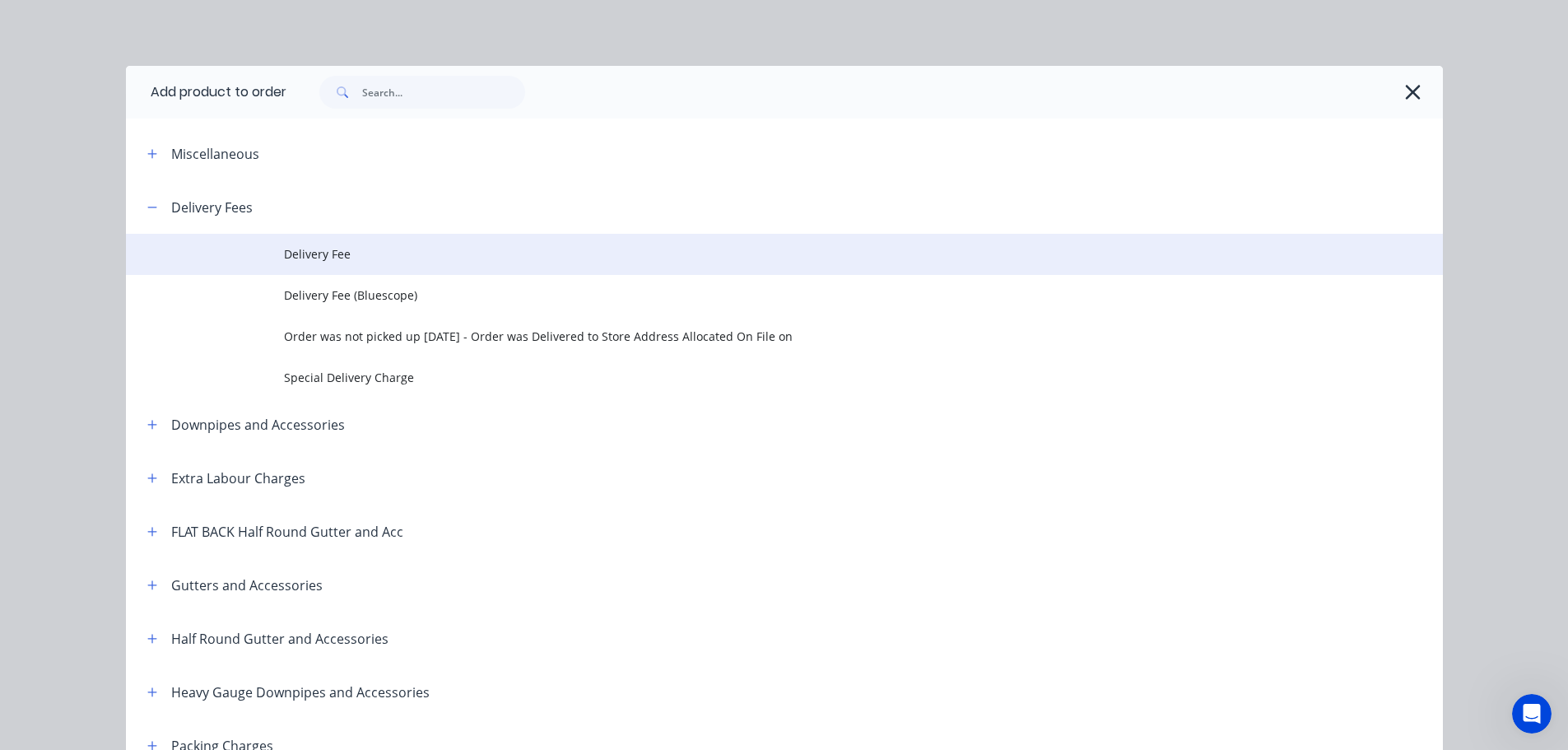
click at [321, 250] on span "Delivery Fee" at bounding box center [747, 254] width 927 height 17
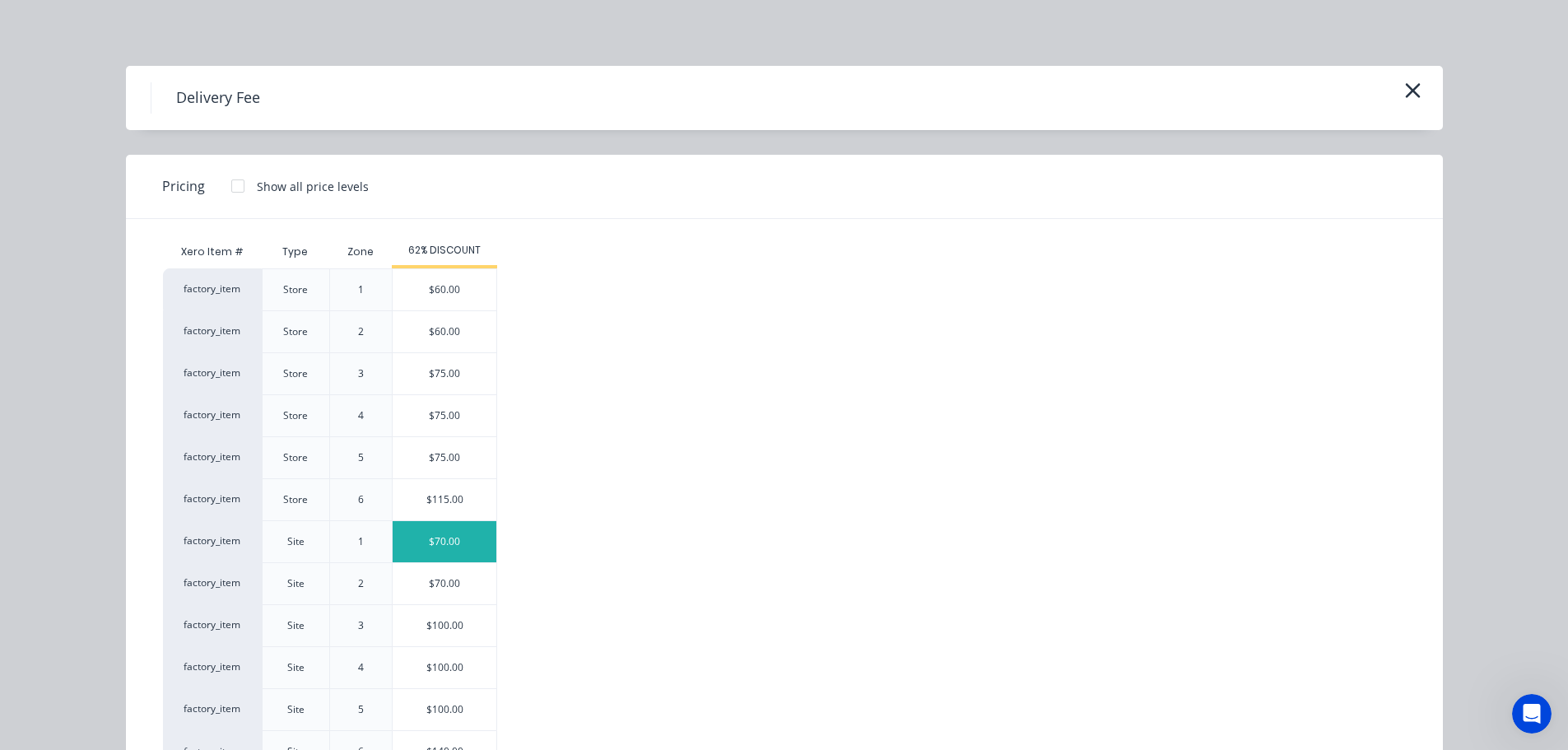
click at [447, 541] on div "$70.00" at bounding box center [444, 542] width 104 height 41
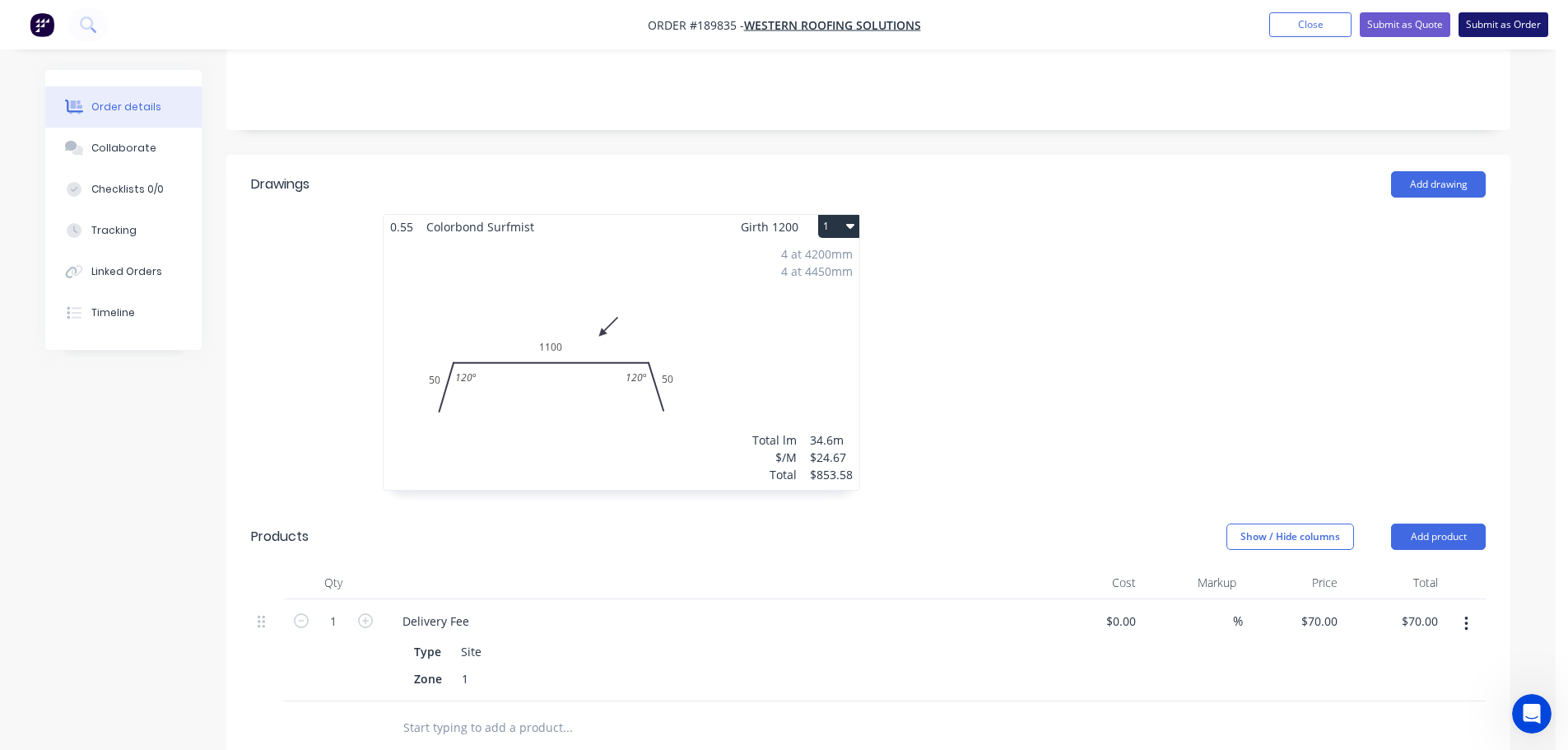
click at [1517, 23] on button "Submit as Order" at bounding box center [1503, 24] width 90 height 24
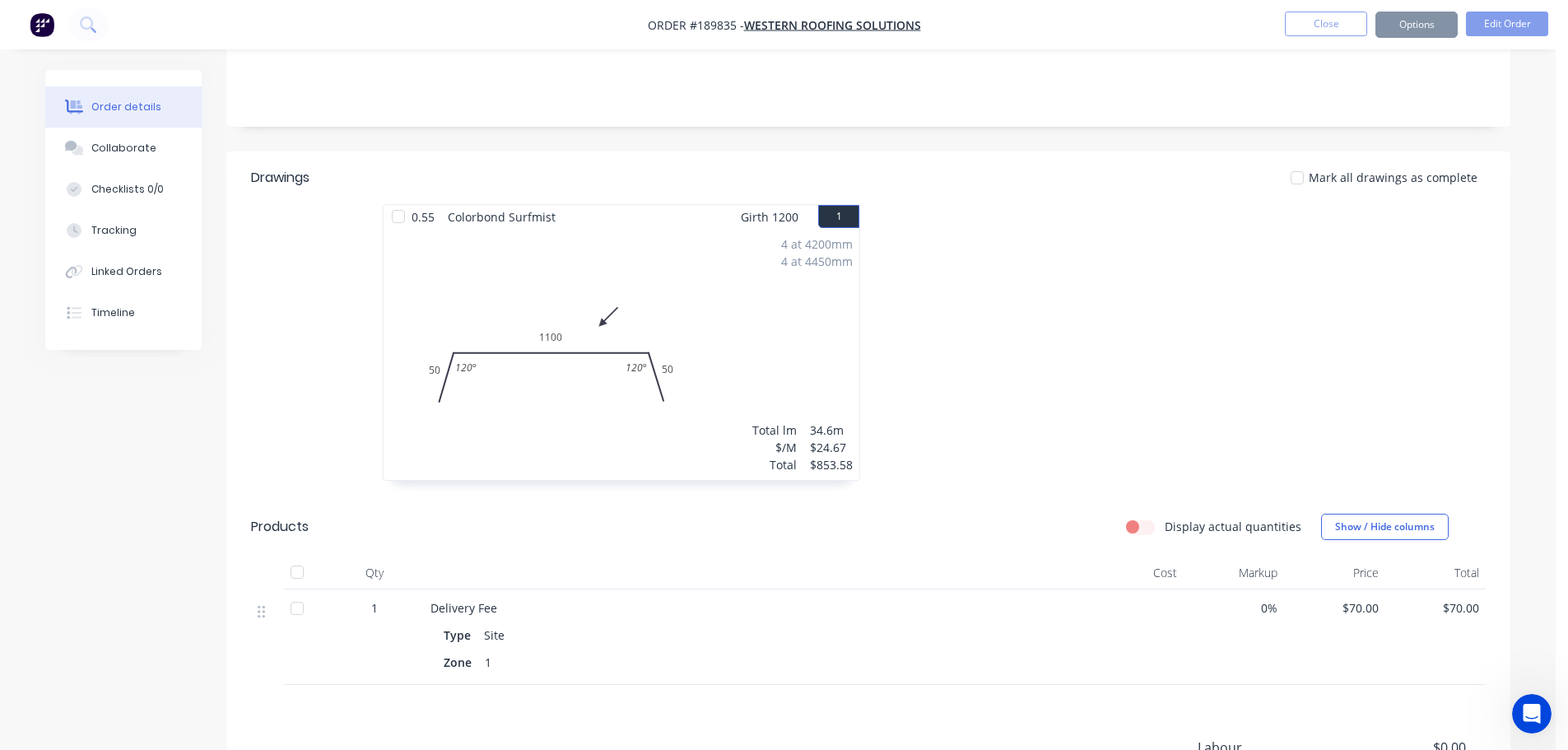
scroll to position [0, 0]
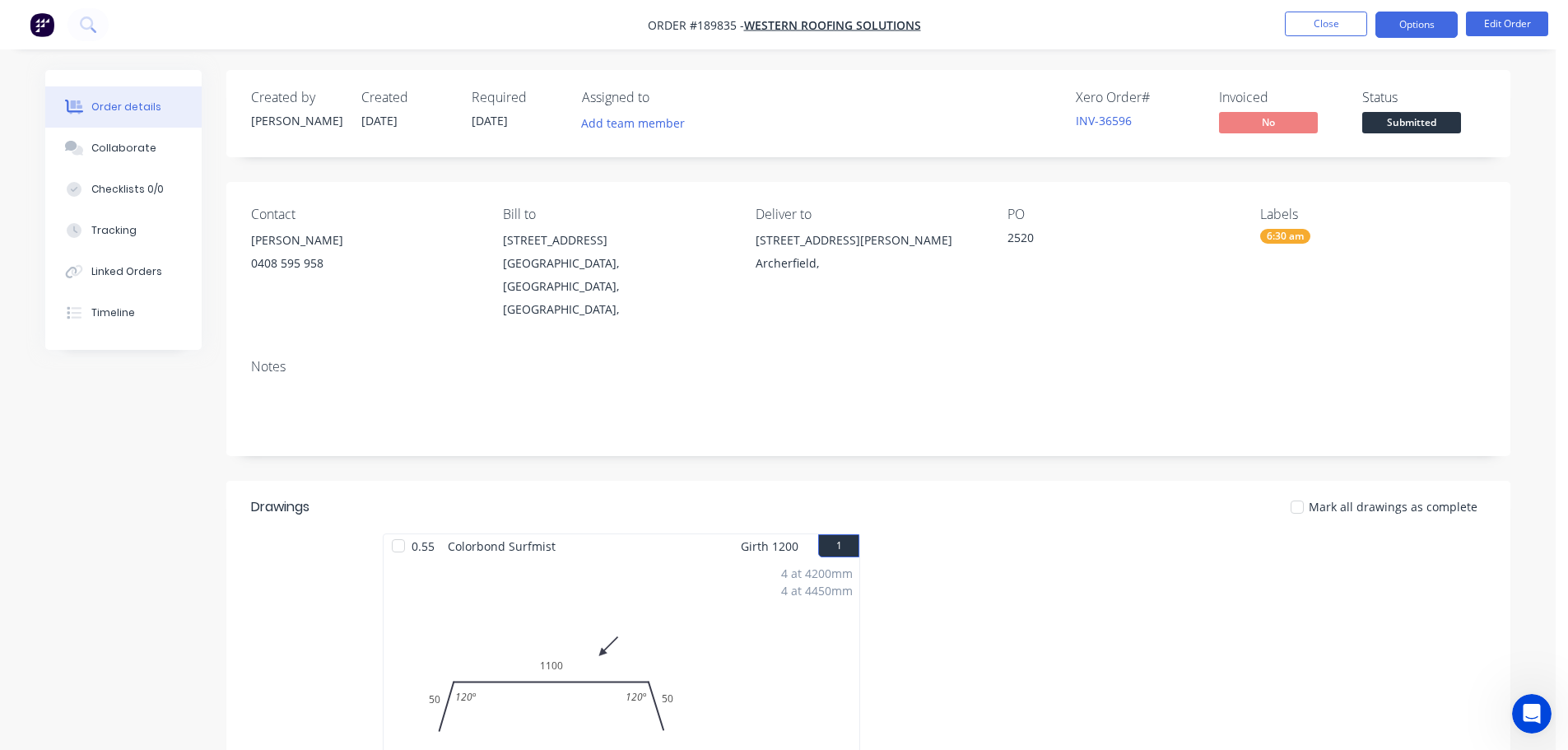
click at [1410, 24] on button "Options" at bounding box center [1416, 24] width 82 height 26
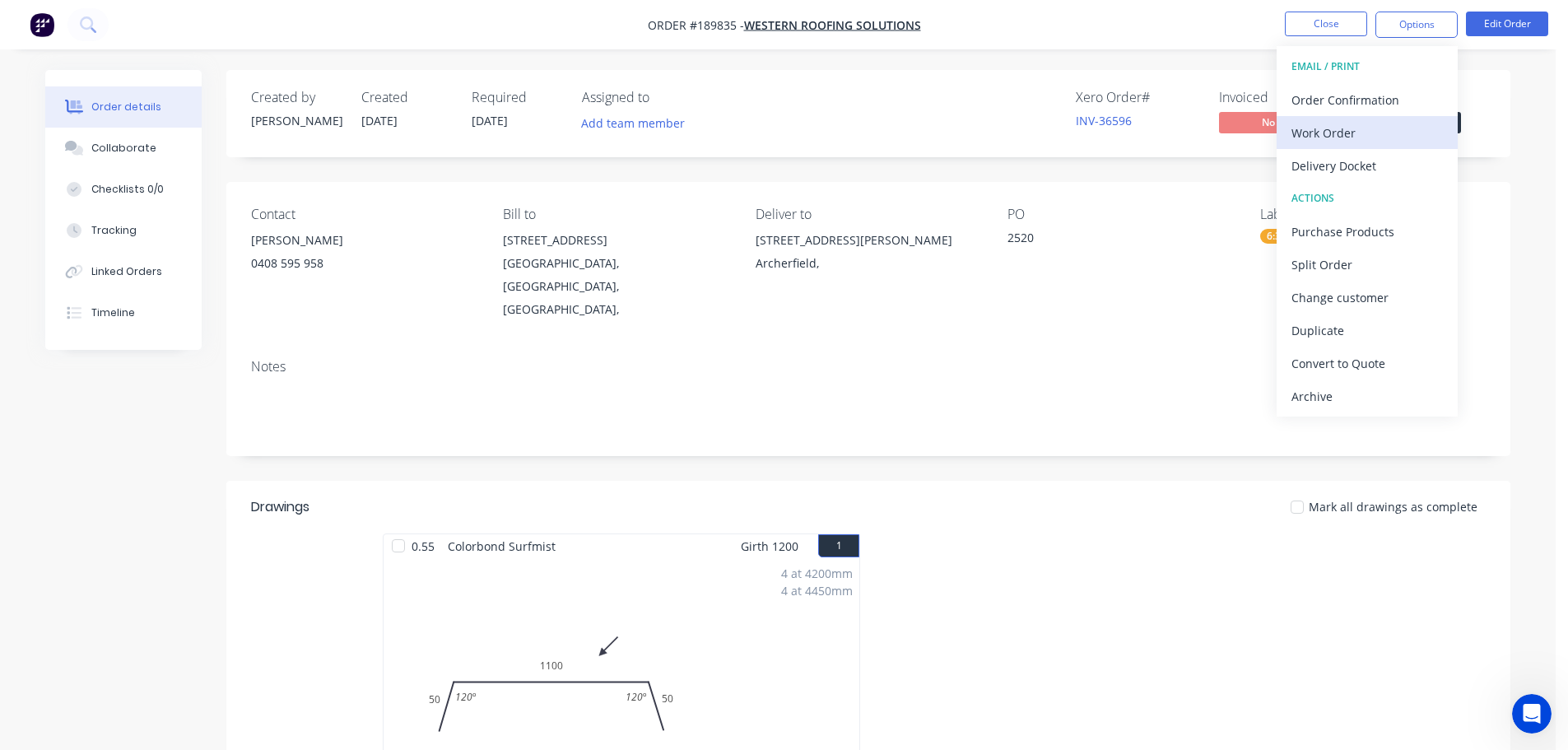
click at [1341, 128] on div "Work Order" at bounding box center [1368, 133] width 151 height 24
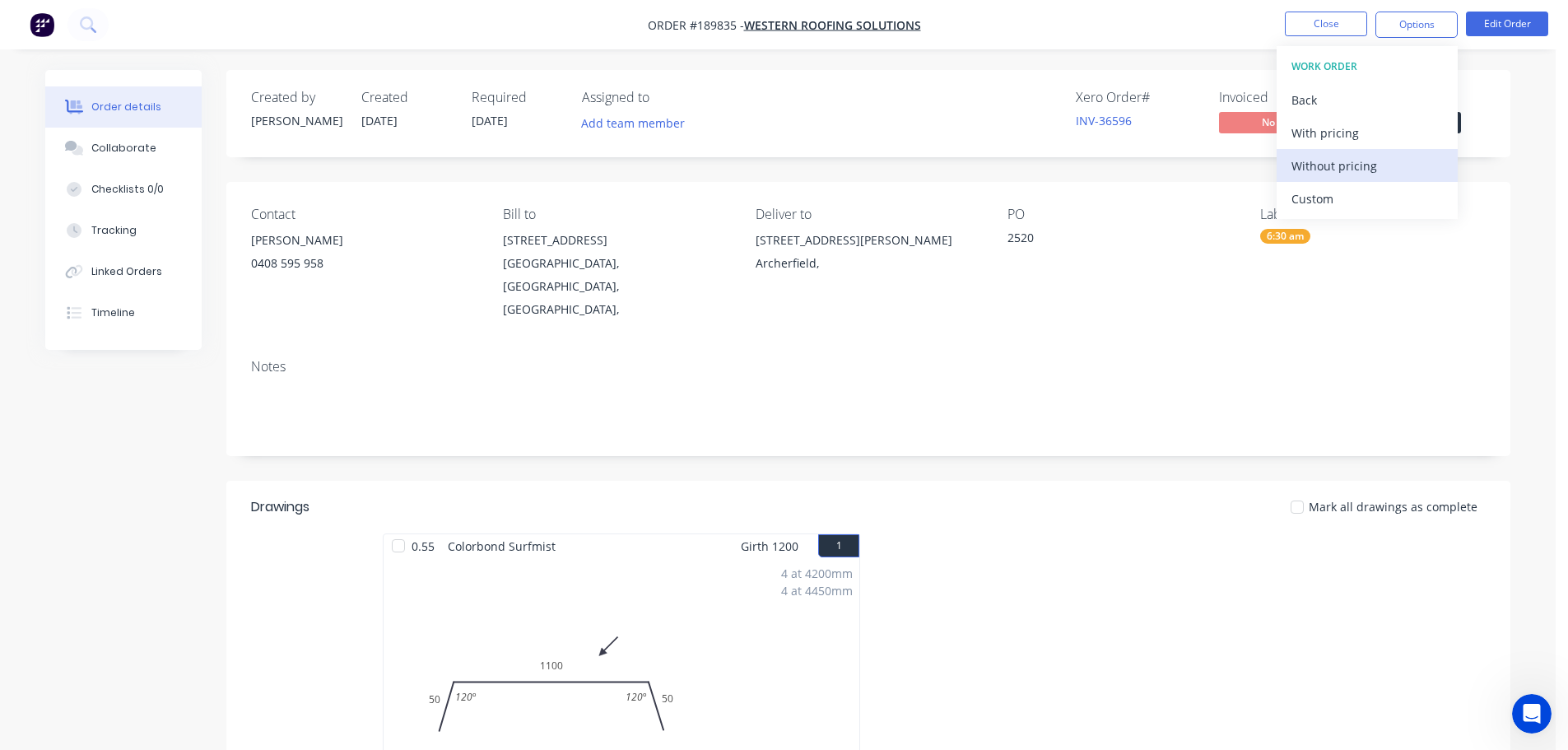
click at [1332, 161] on div "Without pricing" at bounding box center [1368, 166] width 151 height 24
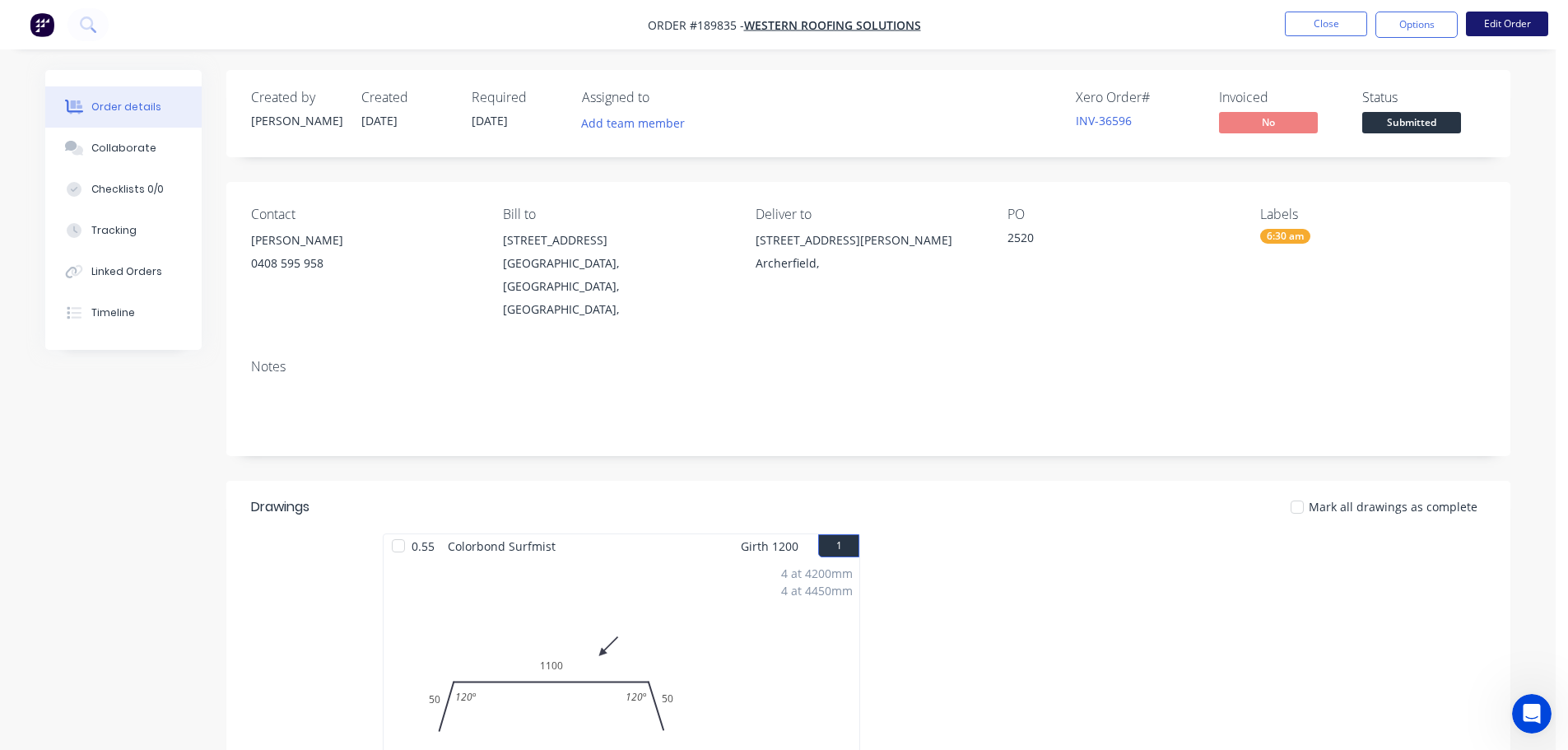
click at [1508, 27] on button "Edit Order" at bounding box center [1507, 23] width 82 height 24
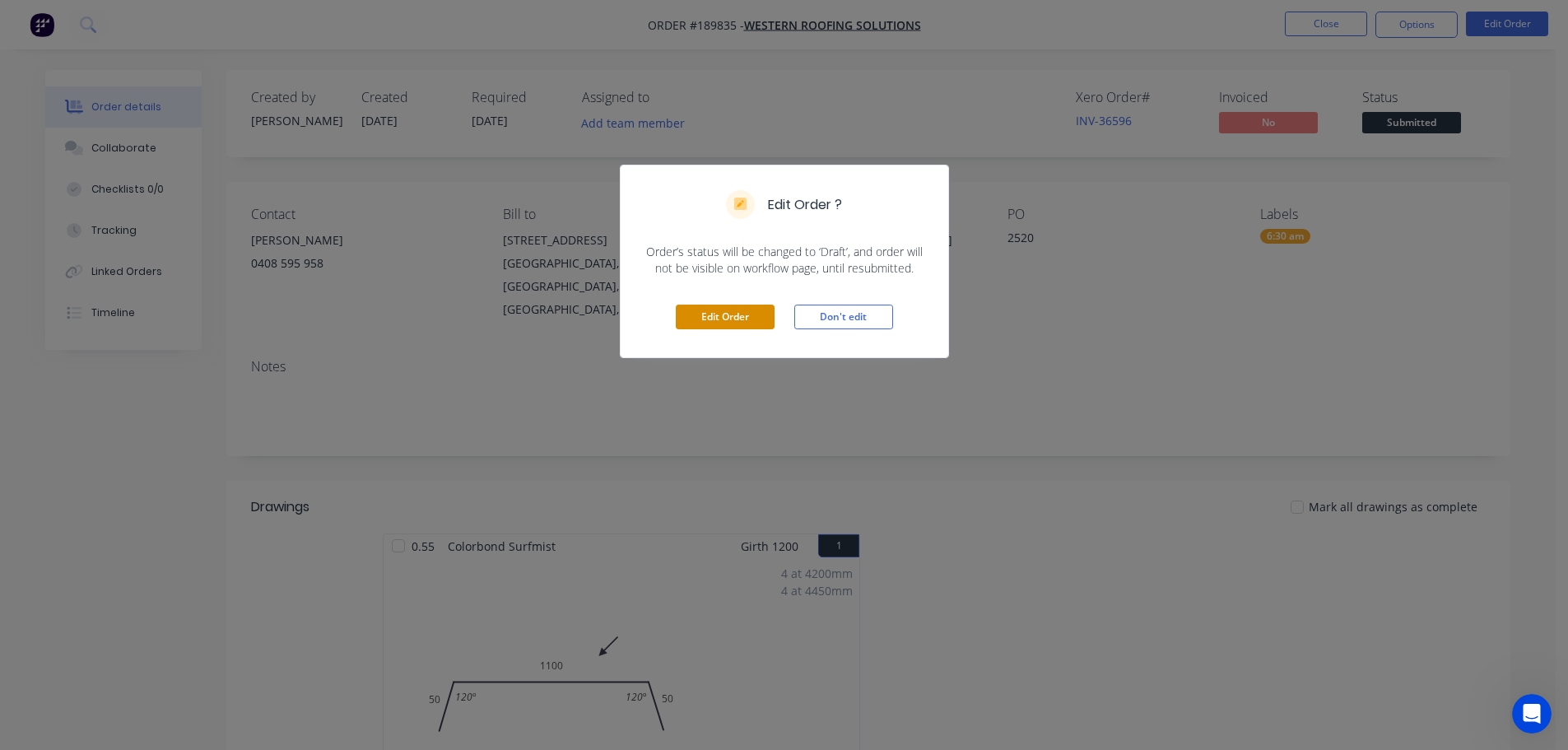
click at [729, 319] on button "Edit Order" at bounding box center [725, 316] width 99 height 24
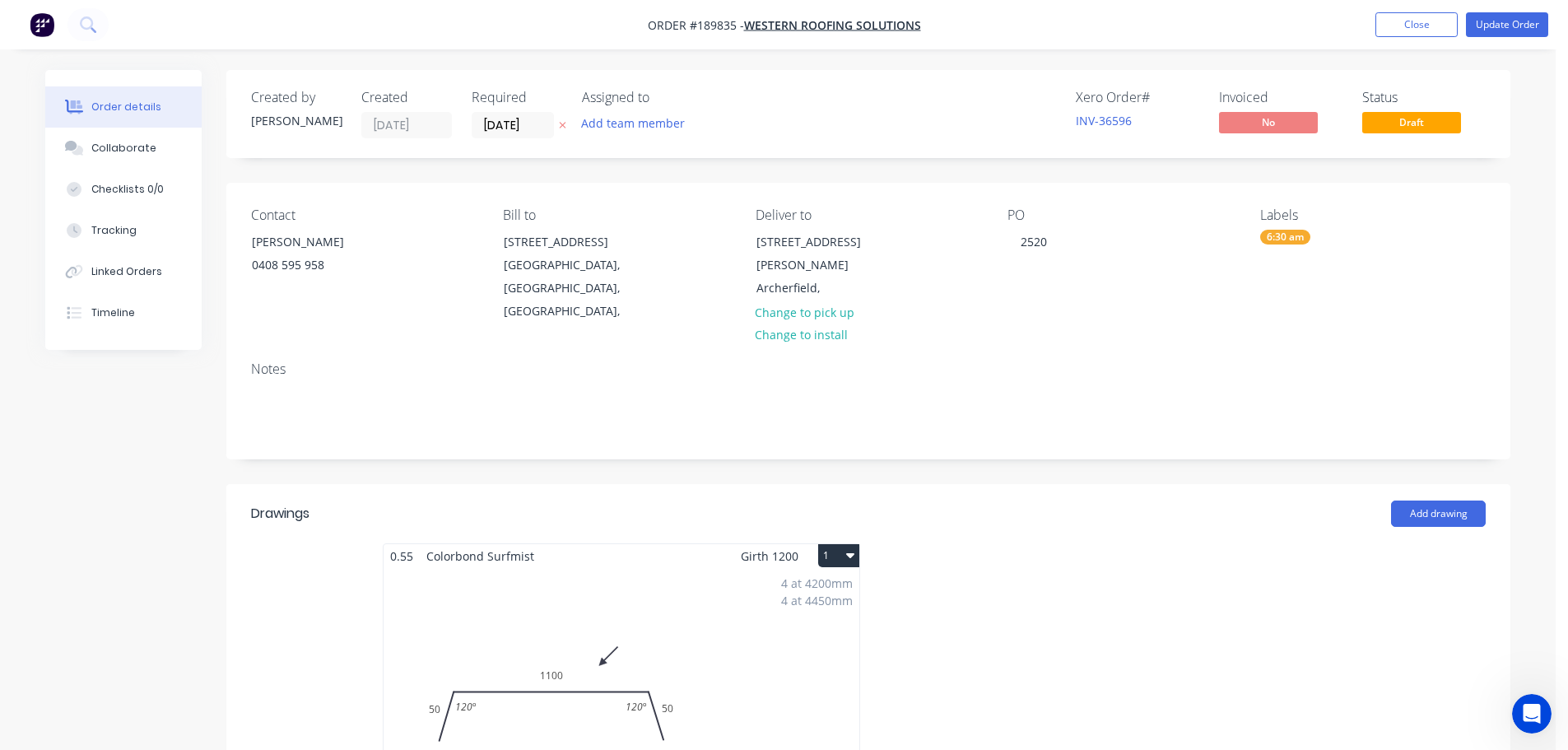
click at [645, 600] on div "4 at 4200mm 4 at 4450mm Total lm $/M Total 34.6m $24.67 $853.58" at bounding box center [621, 693] width 476 height 251
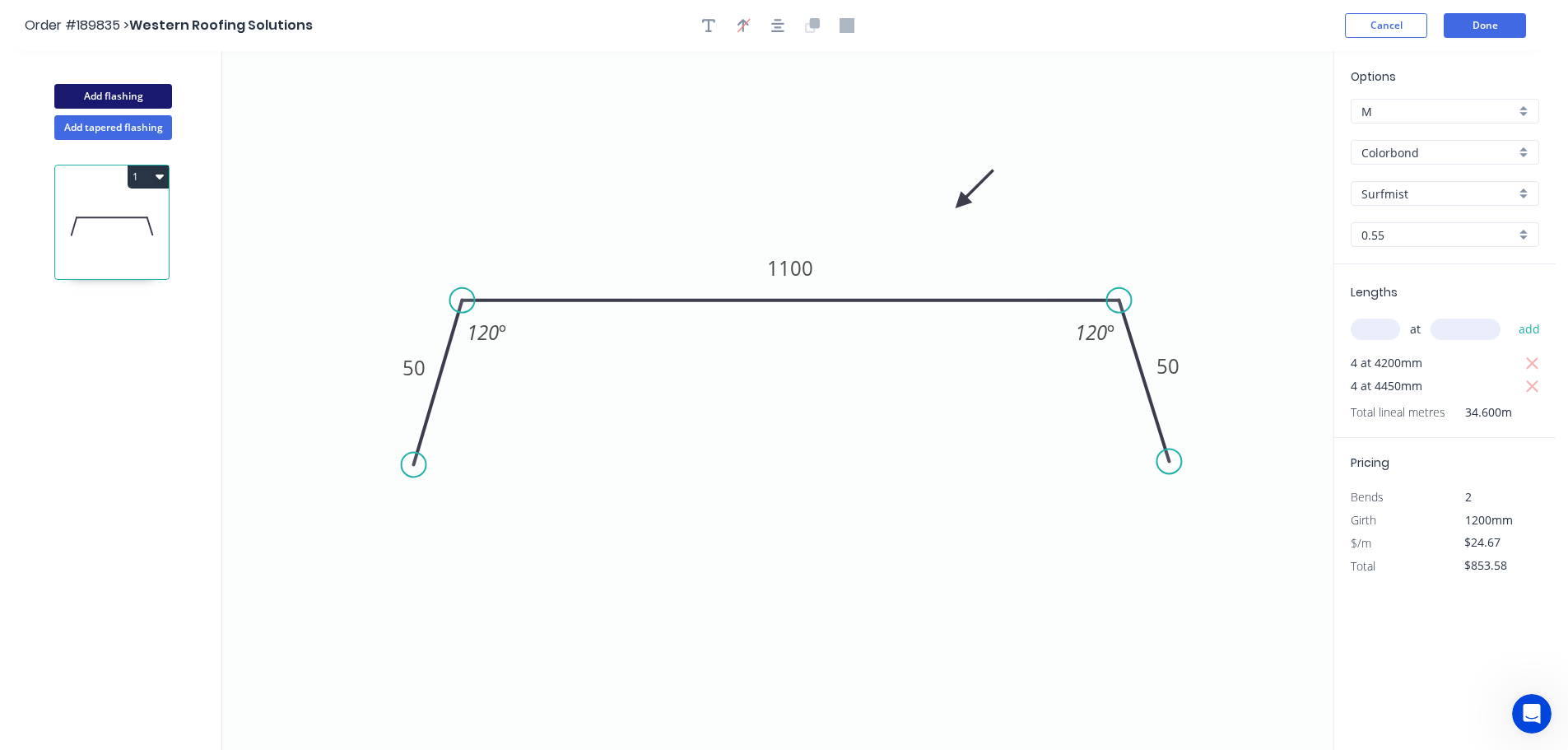
click at [117, 90] on button "Add flashing" at bounding box center [113, 96] width 118 height 24
type input "$0.00"
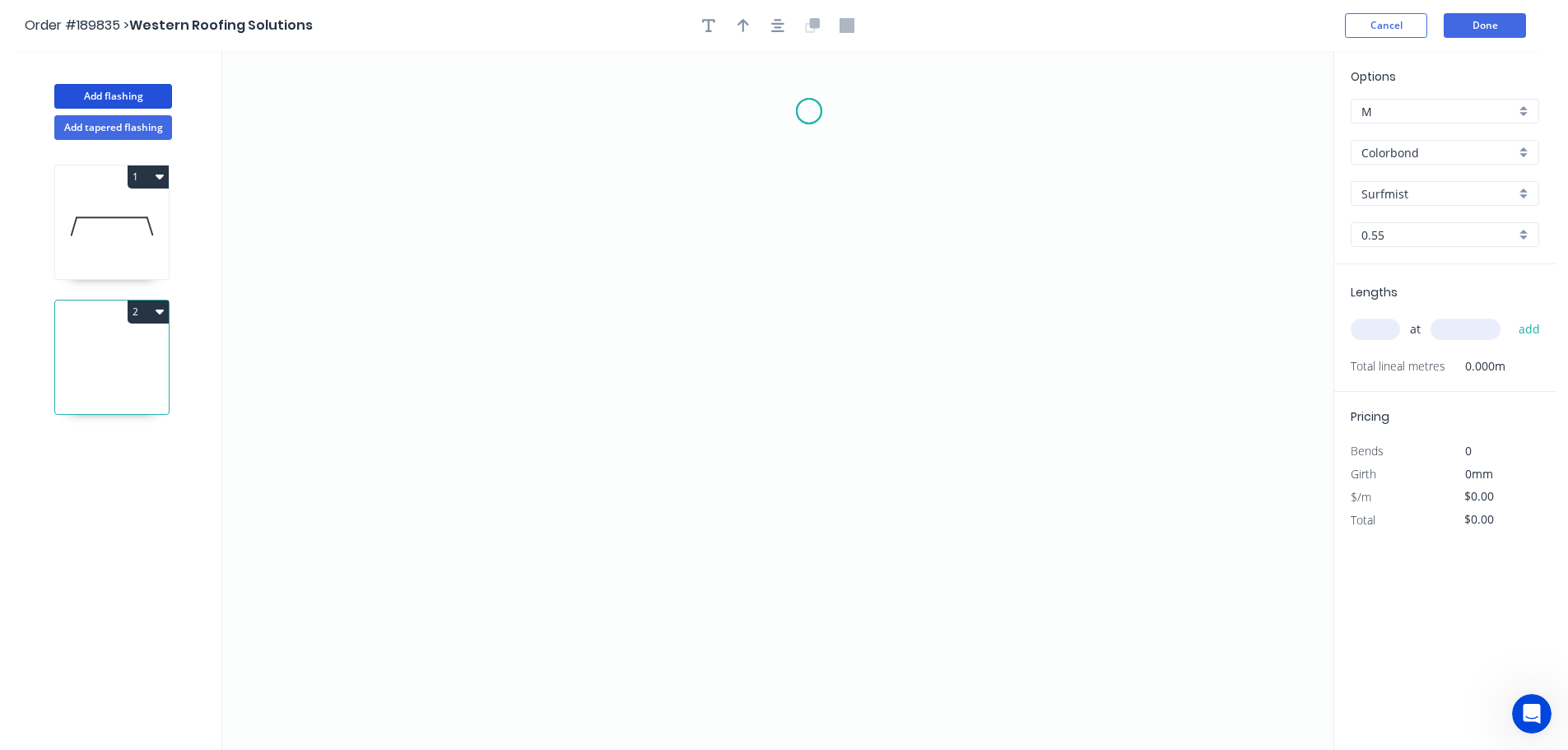
click at [810, 111] on icon "0" at bounding box center [777, 401] width 1111 height 700
click at [765, 158] on icon "0" at bounding box center [777, 401] width 1111 height 700
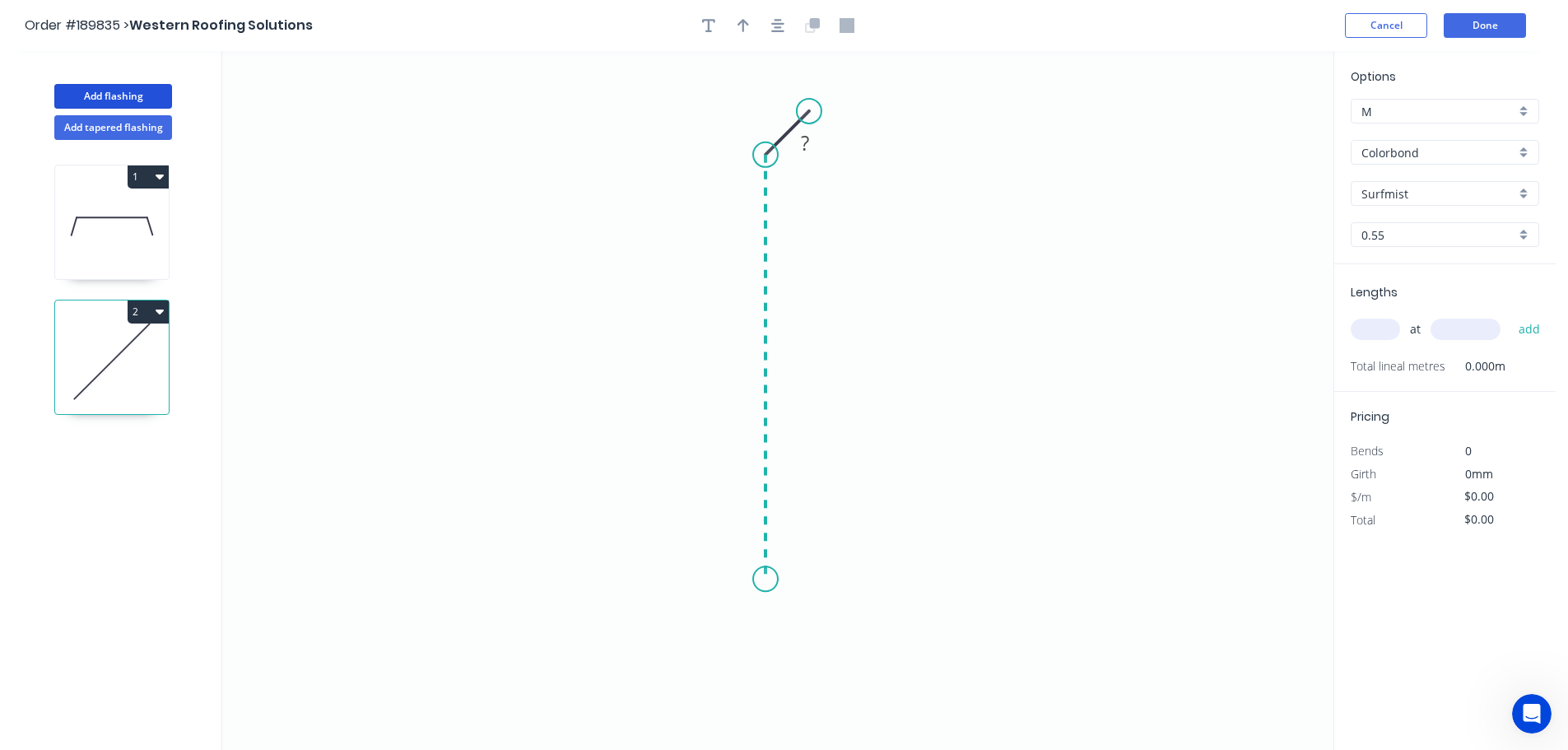
click at [777, 579] on icon "0 ?" at bounding box center [777, 401] width 1111 height 700
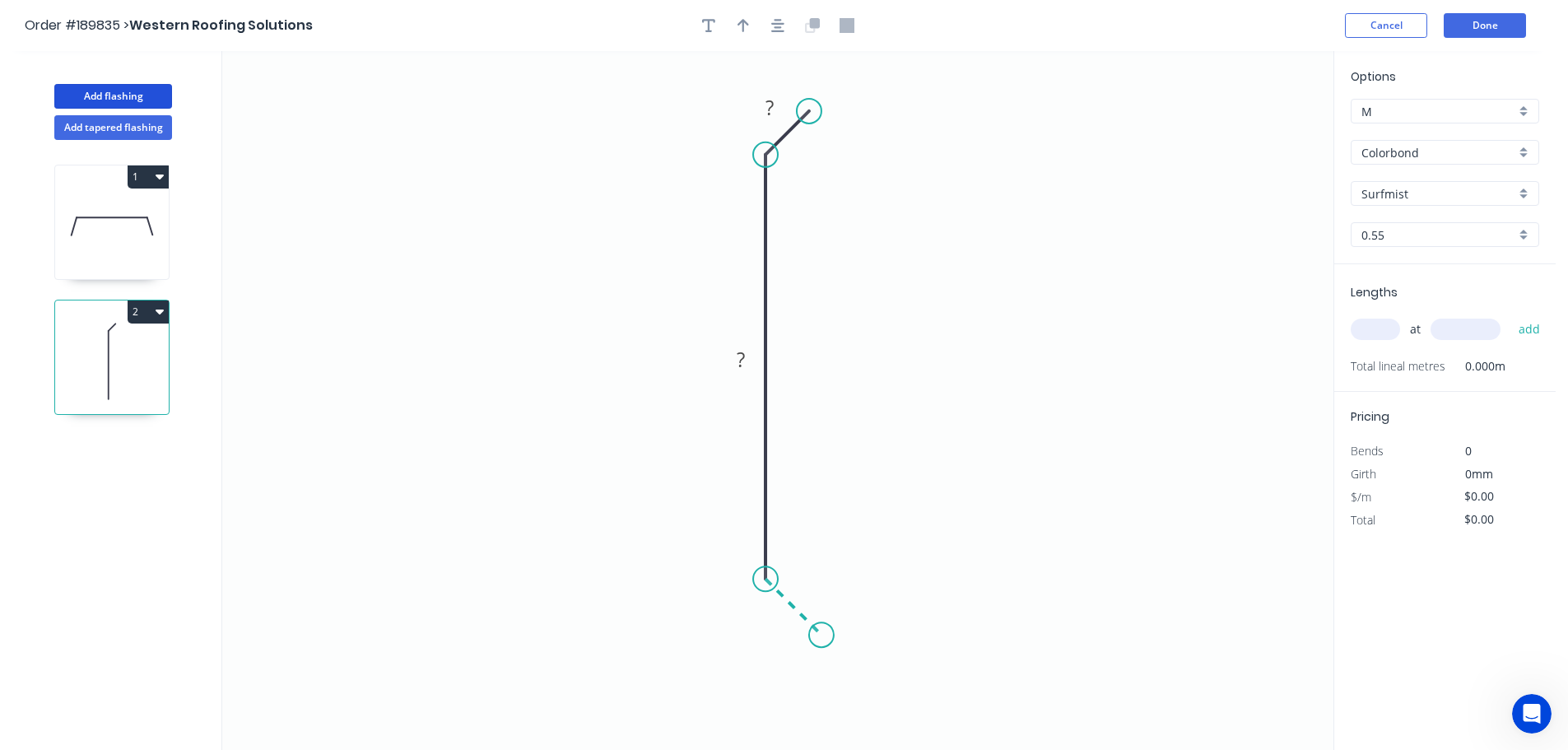
click at [821, 630] on icon "0 ? ?" at bounding box center [777, 401] width 1111 height 700
click at [771, 687] on icon "0 ? ? ?" at bounding box center [777, 401] width 1111 height 700
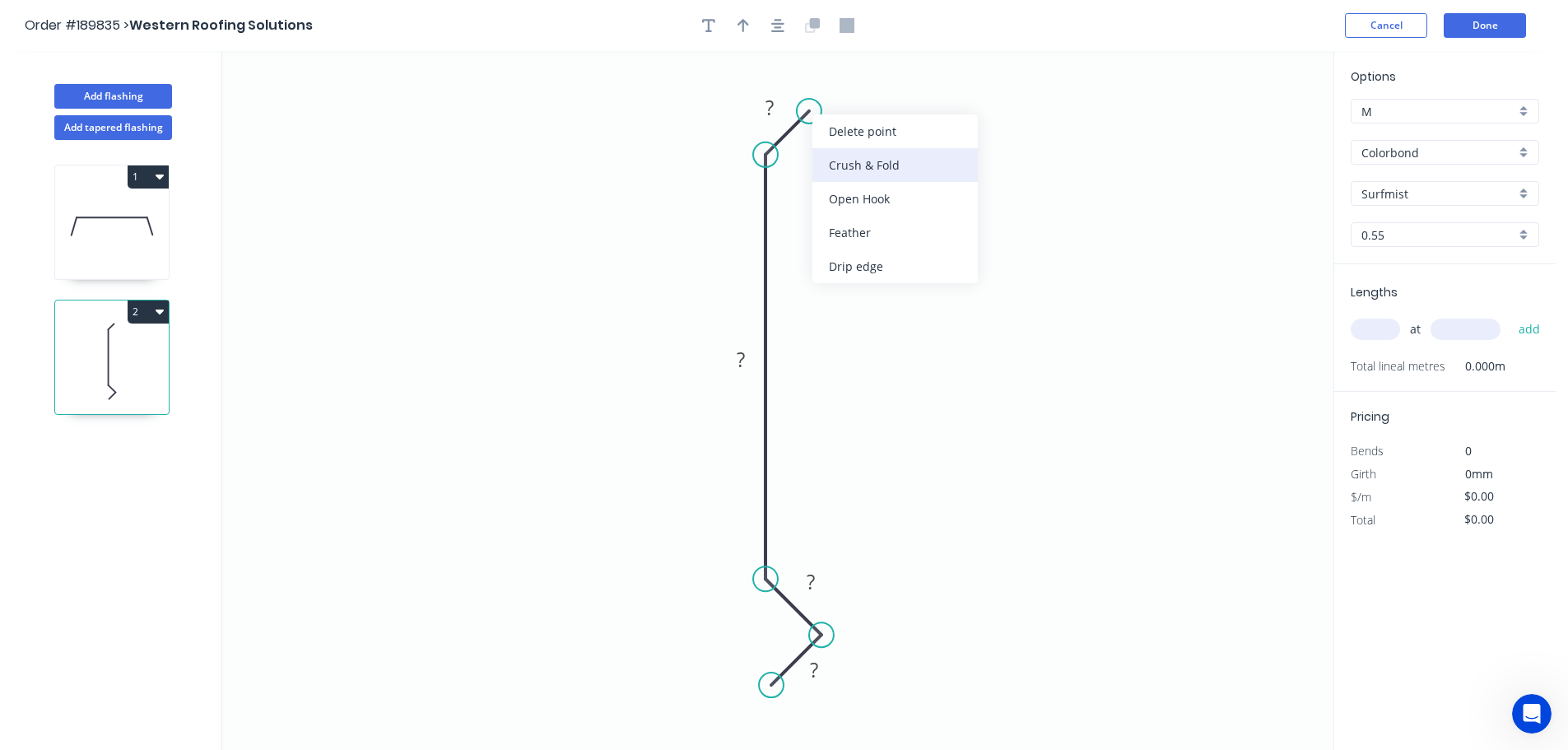
click at [852, 162] on div "Crush & Fold" at bounding box center [895, 165] width 166 height 34
click at [817, 65] on tspan "10" at bounding box center [811, 63] width 23 height 27
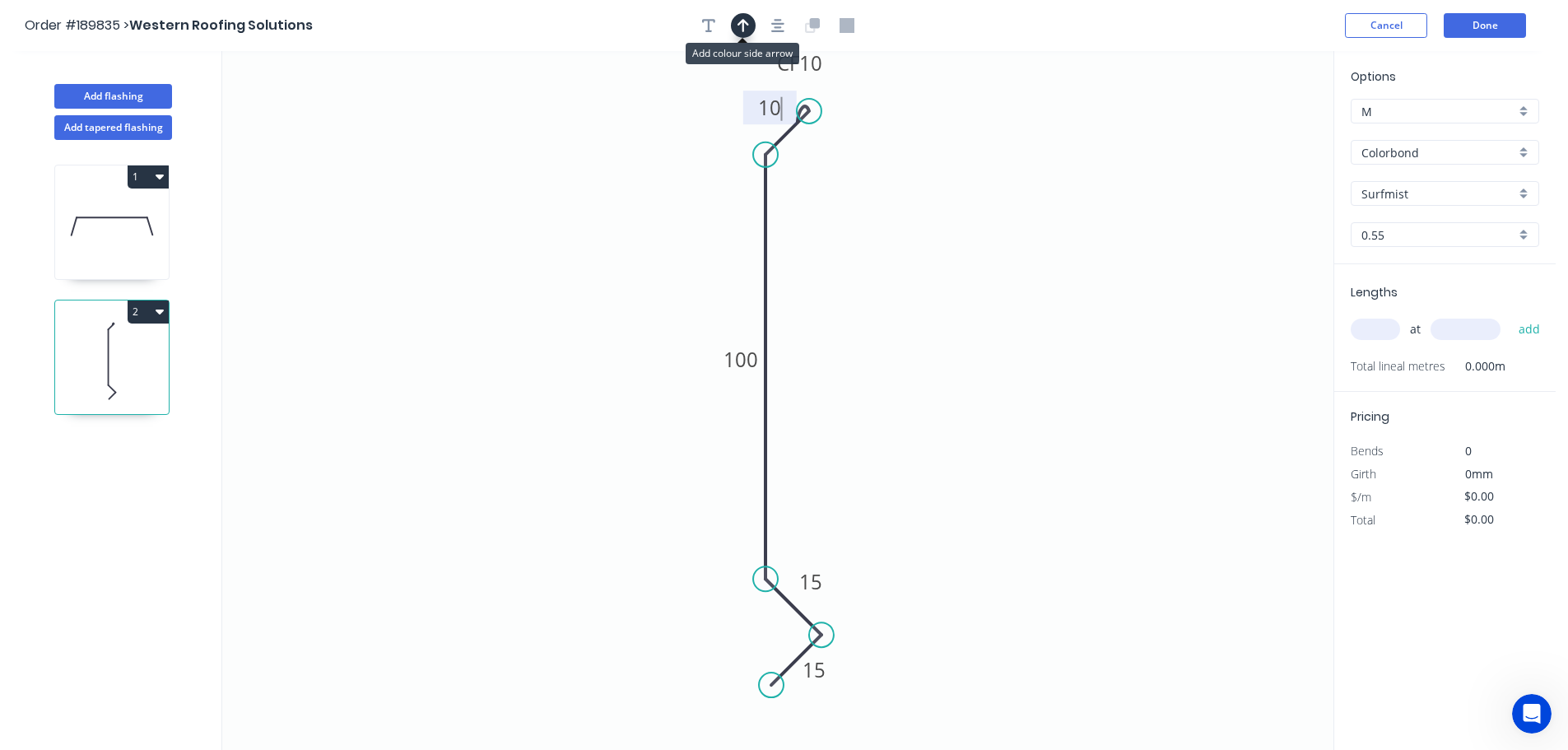
click at [744, 23] on icon "button" at bounding box center [744, 26] width 12 height 14
type input "$9.21"
click at [1248, 131] on icon at bounding box center [1249, 114] width 15 height 52
drag, startPoint x: 1248, startPoint y: 131, endPoint x: 953, endPoint y: 261, distance: 322.4
click at [971, 256] on icon at bounding box center [995, 232] width 47 height 47
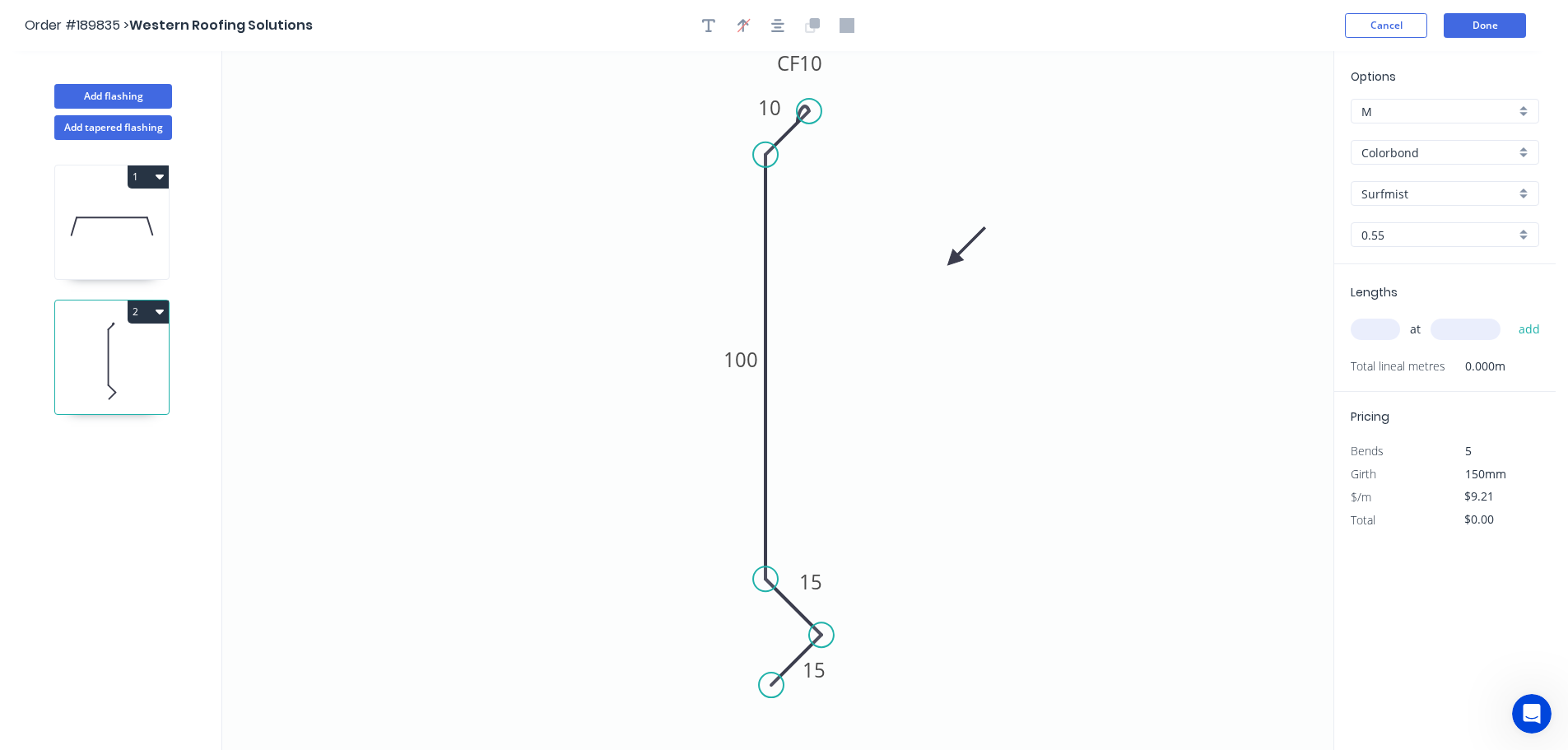
drag, startPoint x: 1395, startPoint y: 324, endPoint x: 1386, endPoint y: 326, distance: 9.2
click at [1391, 325] on input "text" at bounding box center [1375, 329] width 49 height 21
type input "2"
type input "6500"
click at [1511, 316] on button "add" at bounding box center [1530, 329] width 39 height 28
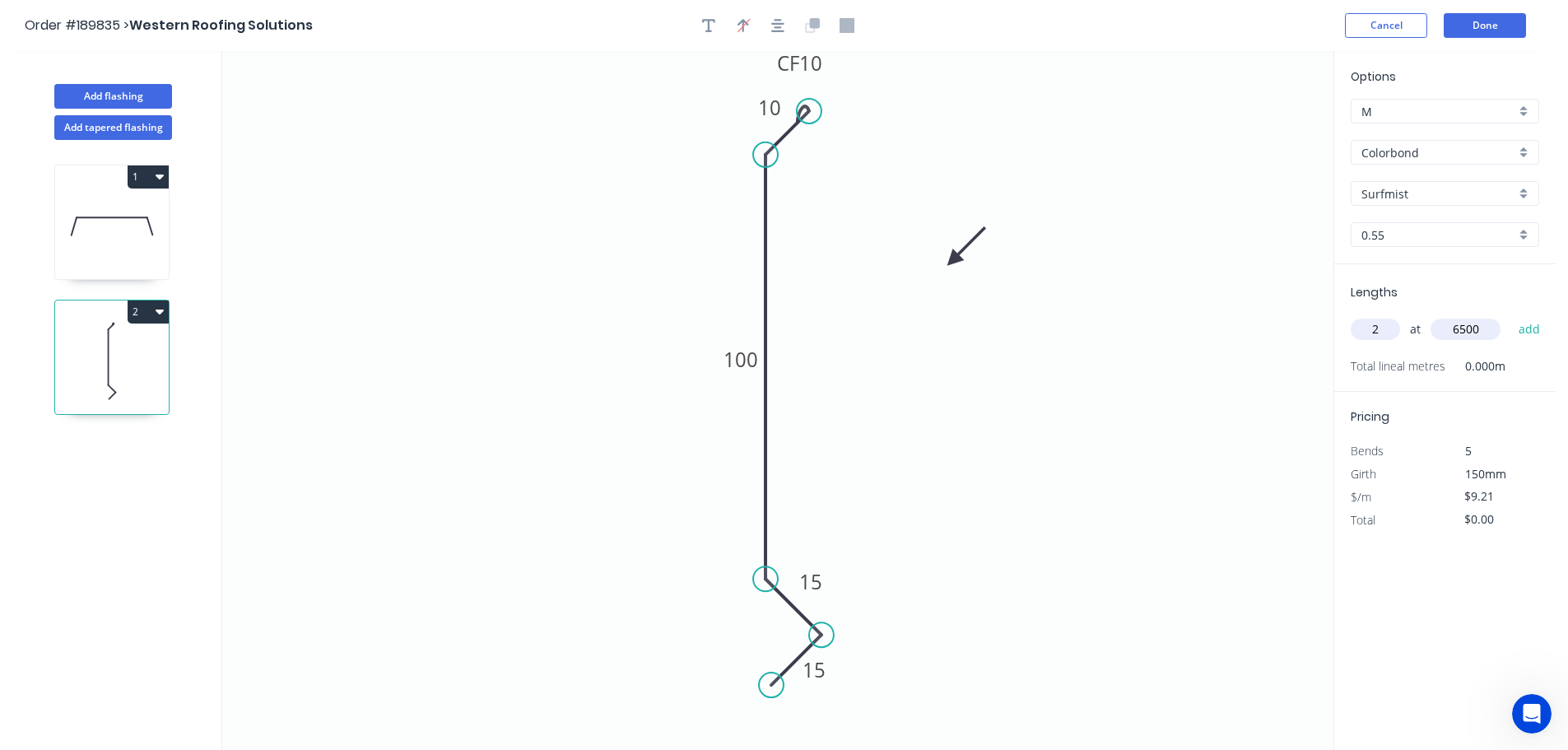
type input "$119.73"
type input "4"
type input "4400"
click at [1511, 316] on button "add" at bounding box center [1530, 329] width 39 height 28
type input "$281.83"
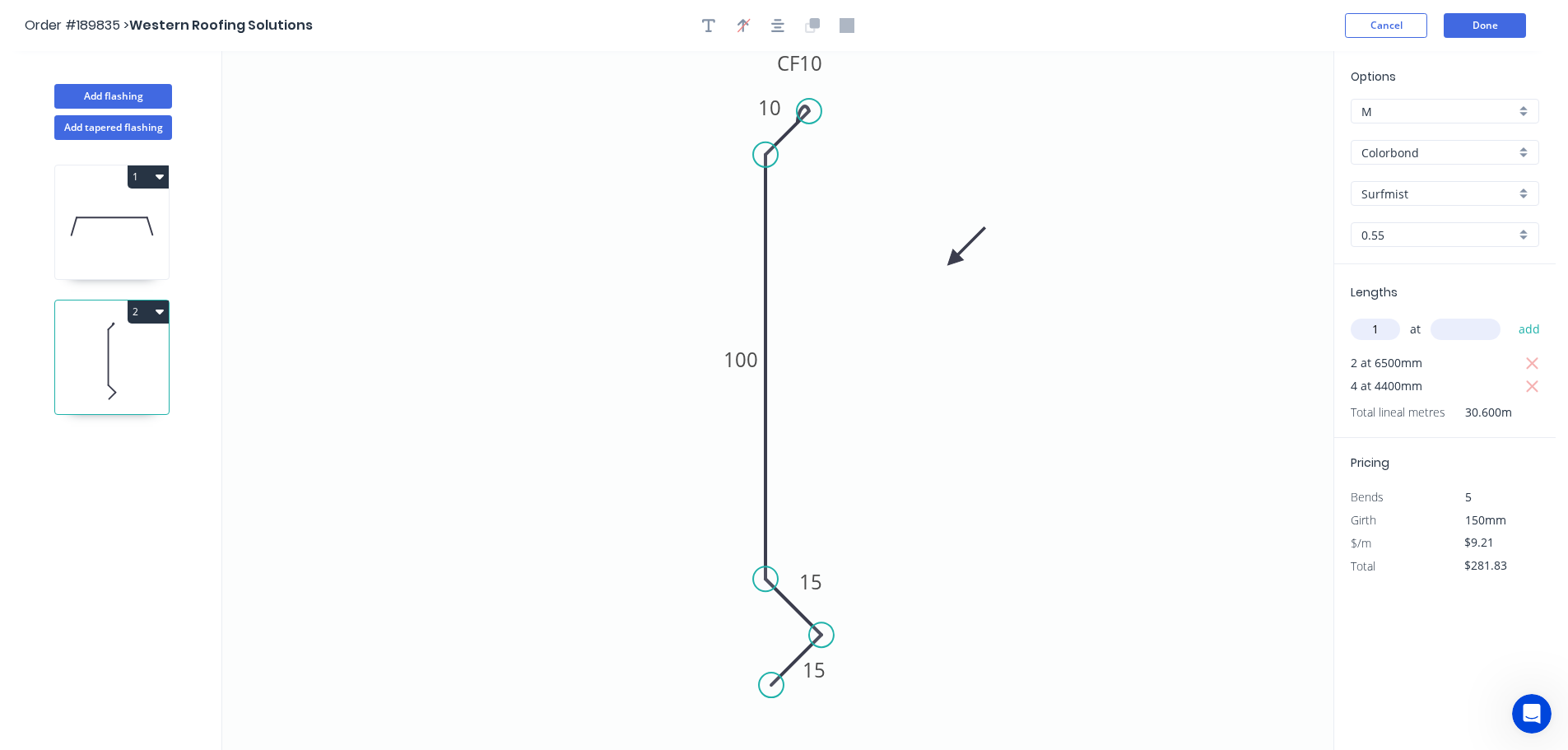
type input "1"
type input "7500"
click at [1511, 316] on button "add" at bounding box center [1530, 329] width 39 height 28
type input "$350.90"
type input "4"
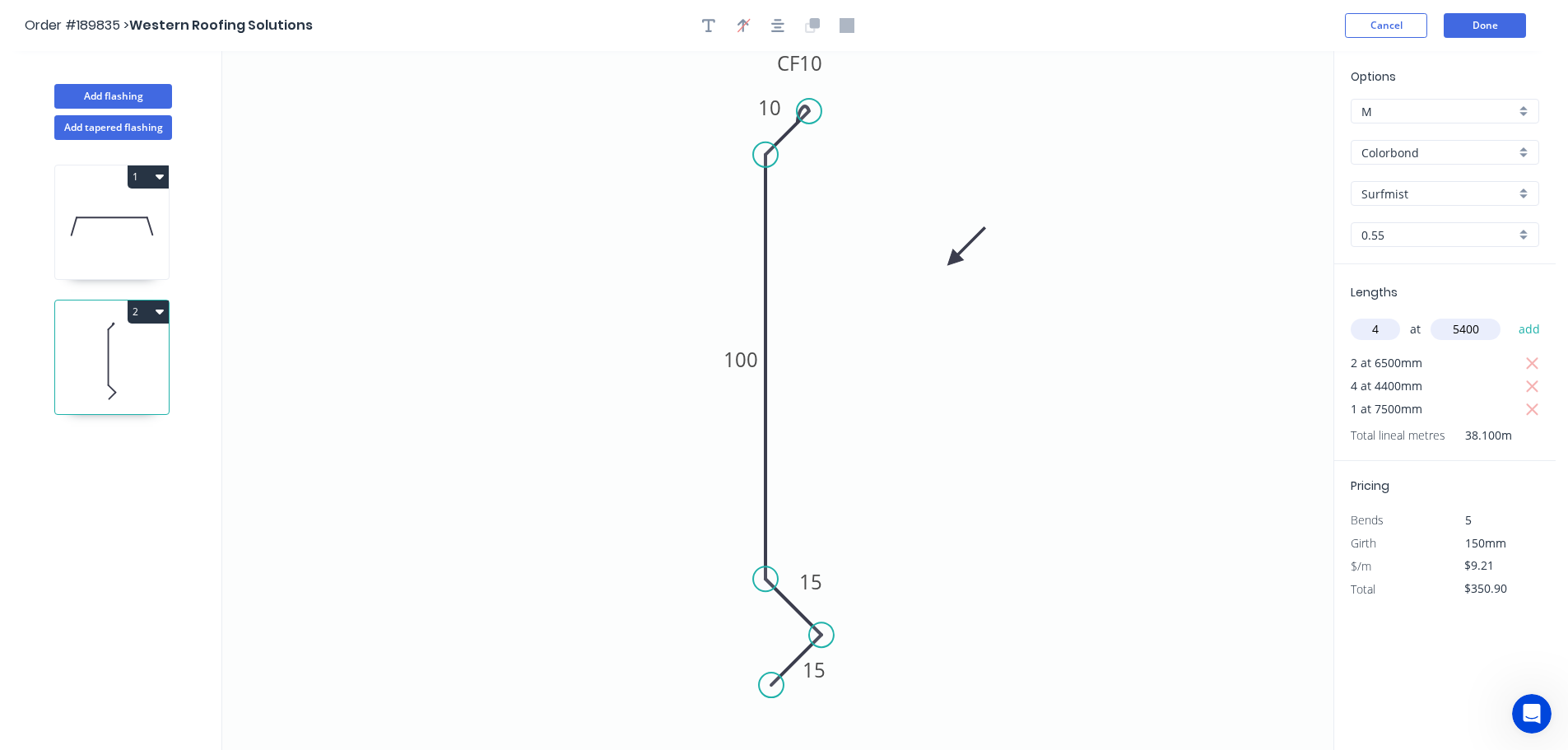
type input "5400"
click at [1511, 316] on button "add" at bounding box center [1530, 329] width 39 height 28
type input "$549.84"
type input "3"
type input "6000"
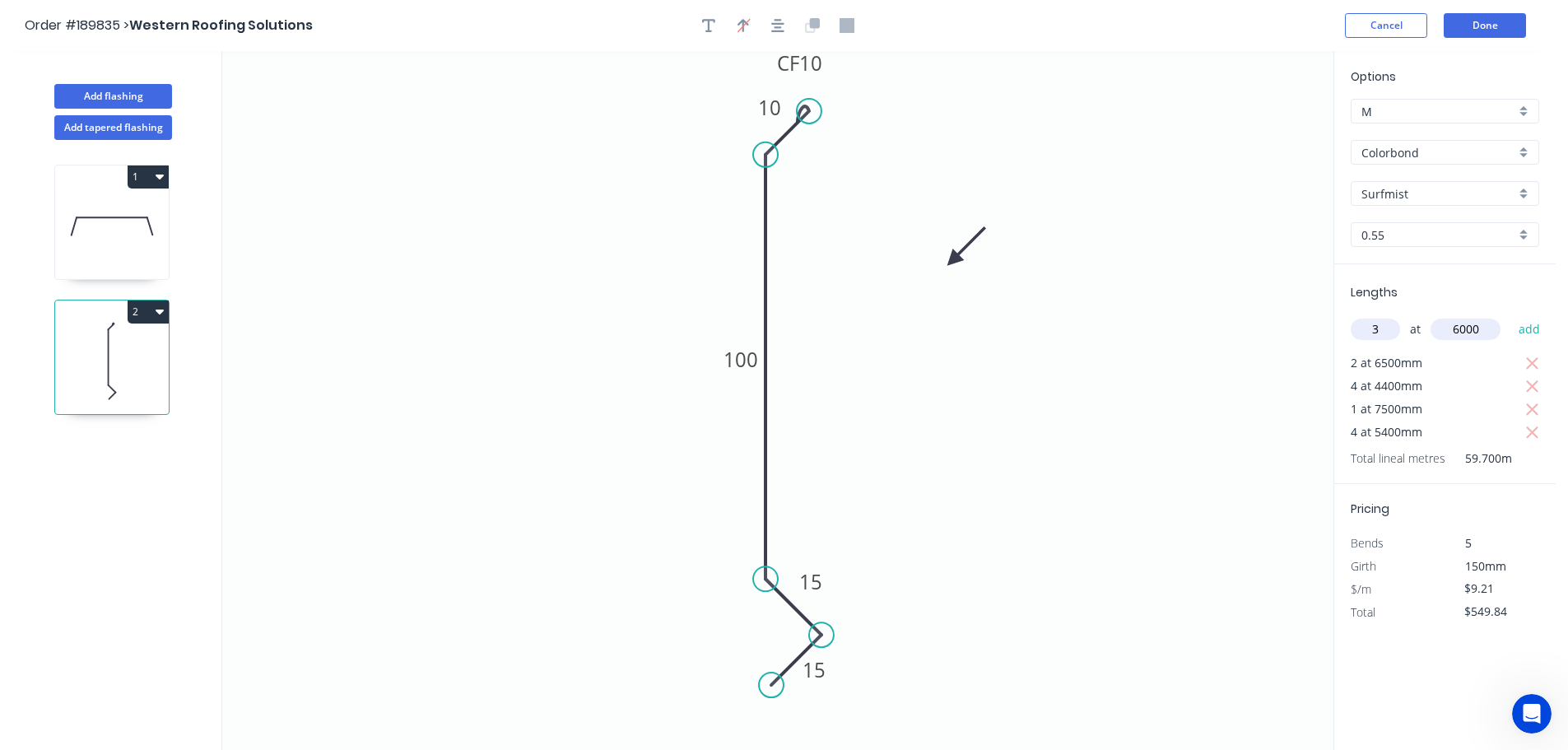
click at [1511, 316] on button "add" at bounding box center [1530, 329] width 39 height 28
type input "$715.62"
type input "4"
type input "5200"
click at [1511, 316] on button "add" at bounding box center [1530, 329] width 39 height 28
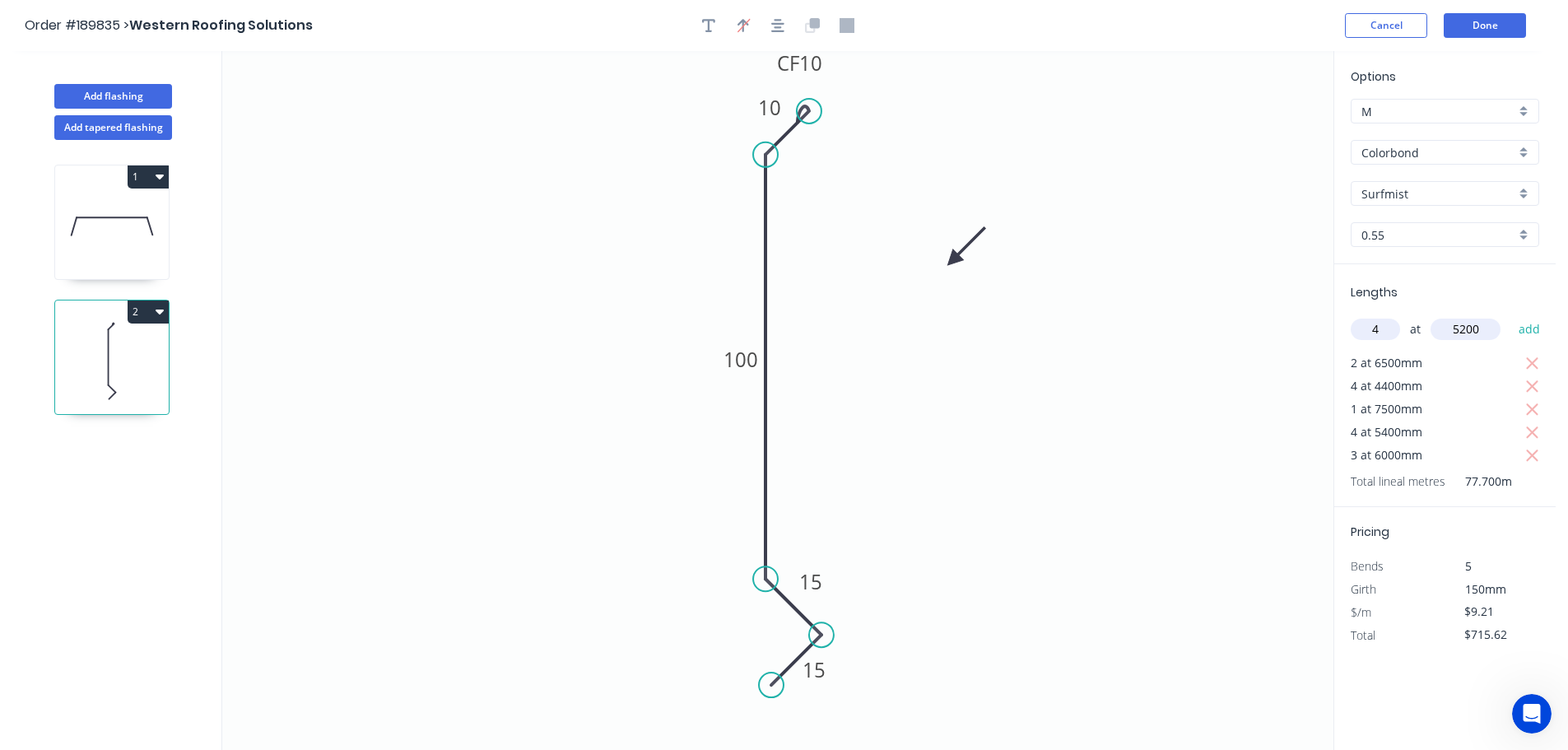
type input "$907.19"
click at [116, 95] on button "Add flashing" at bounding box center [113, 96] width 118 height 24
type input "$0.00"
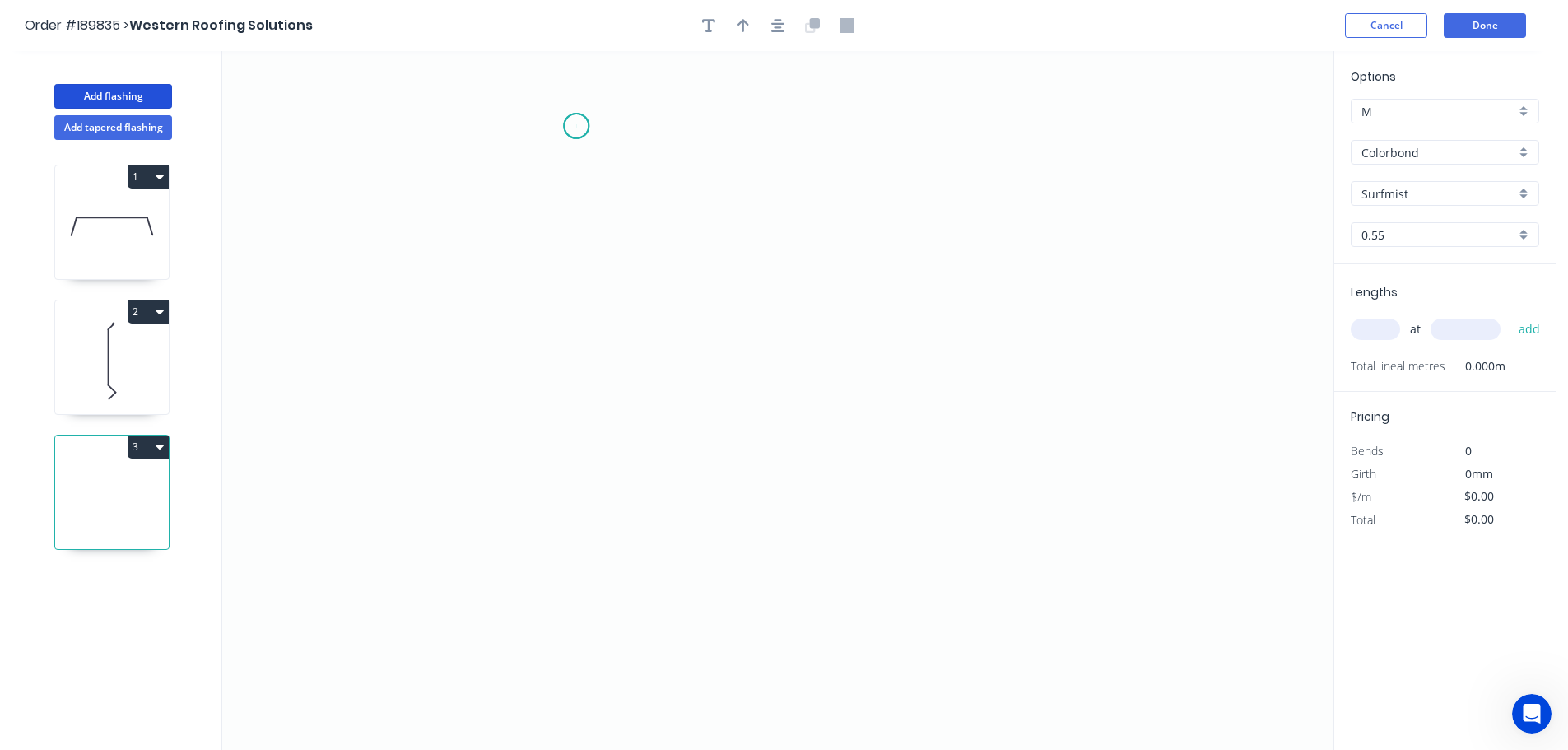
click at [575, 127] on icon "0" at bounding box center [777, 401] width 1111 height 700
click at [577, 471] on icon "0" at bounding box center [777, 401] width 1111 height 700
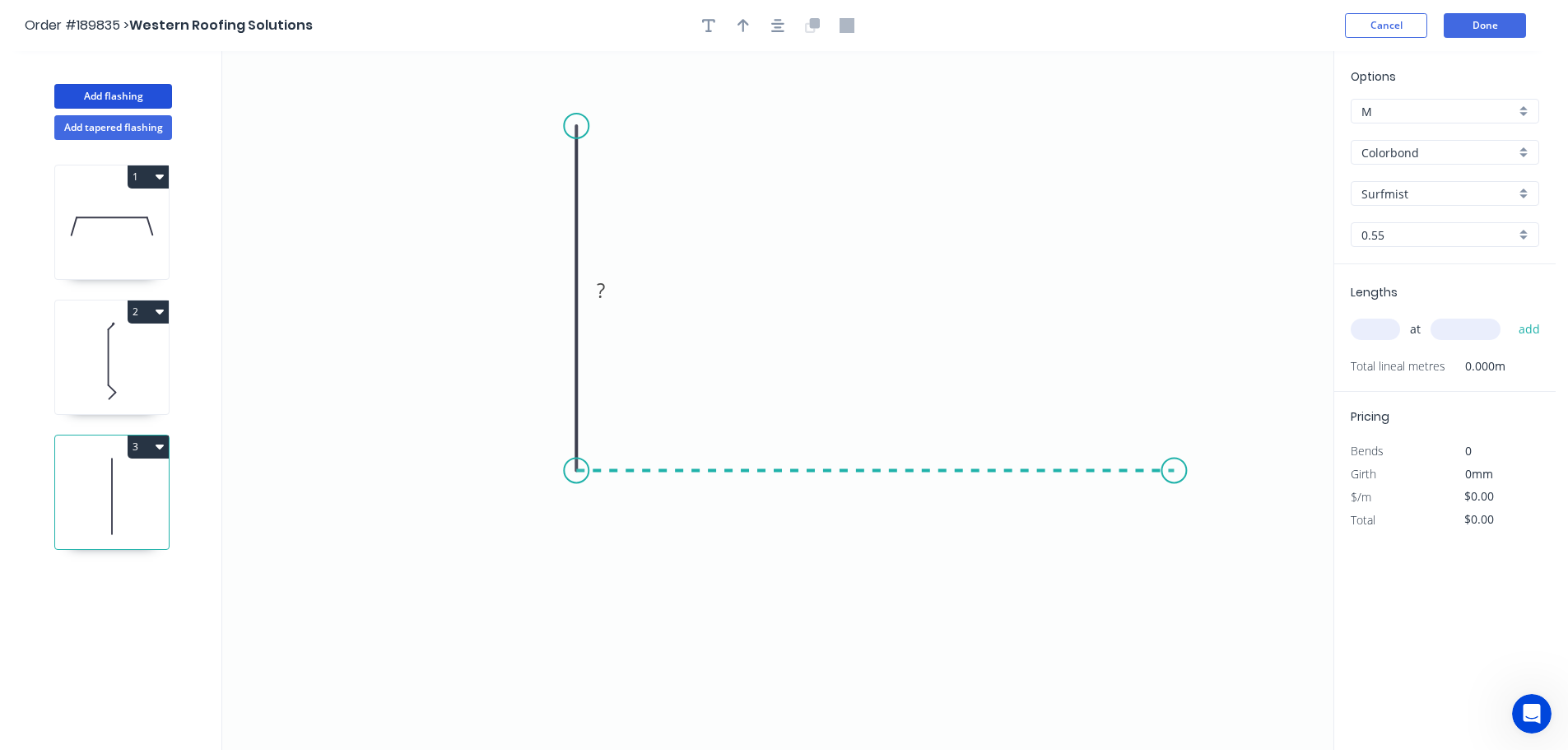
click at [1175, 456] on icon "0 ?" at bounding box center [777, 401] width 1111 height 700
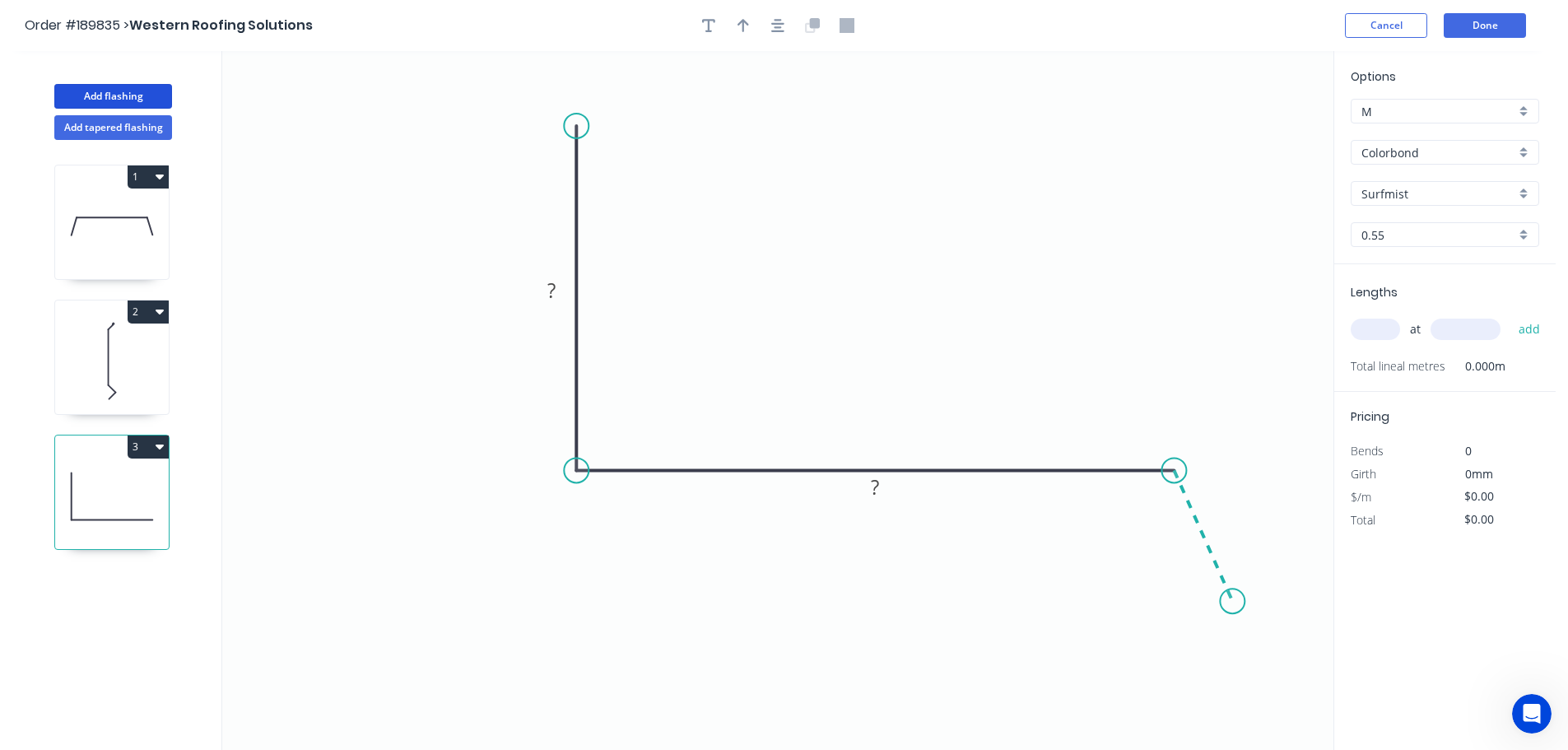
click at [1233, 602] on icon "0 ? ?" at bounding box center [777, 401] width 1111 height 700
click at [1233, 601] on circle at bounding box center [1232, 601] width 24 height 24
click at [552, 290] on tspan "?" at bounding box center [551, 291] width 8 height 27
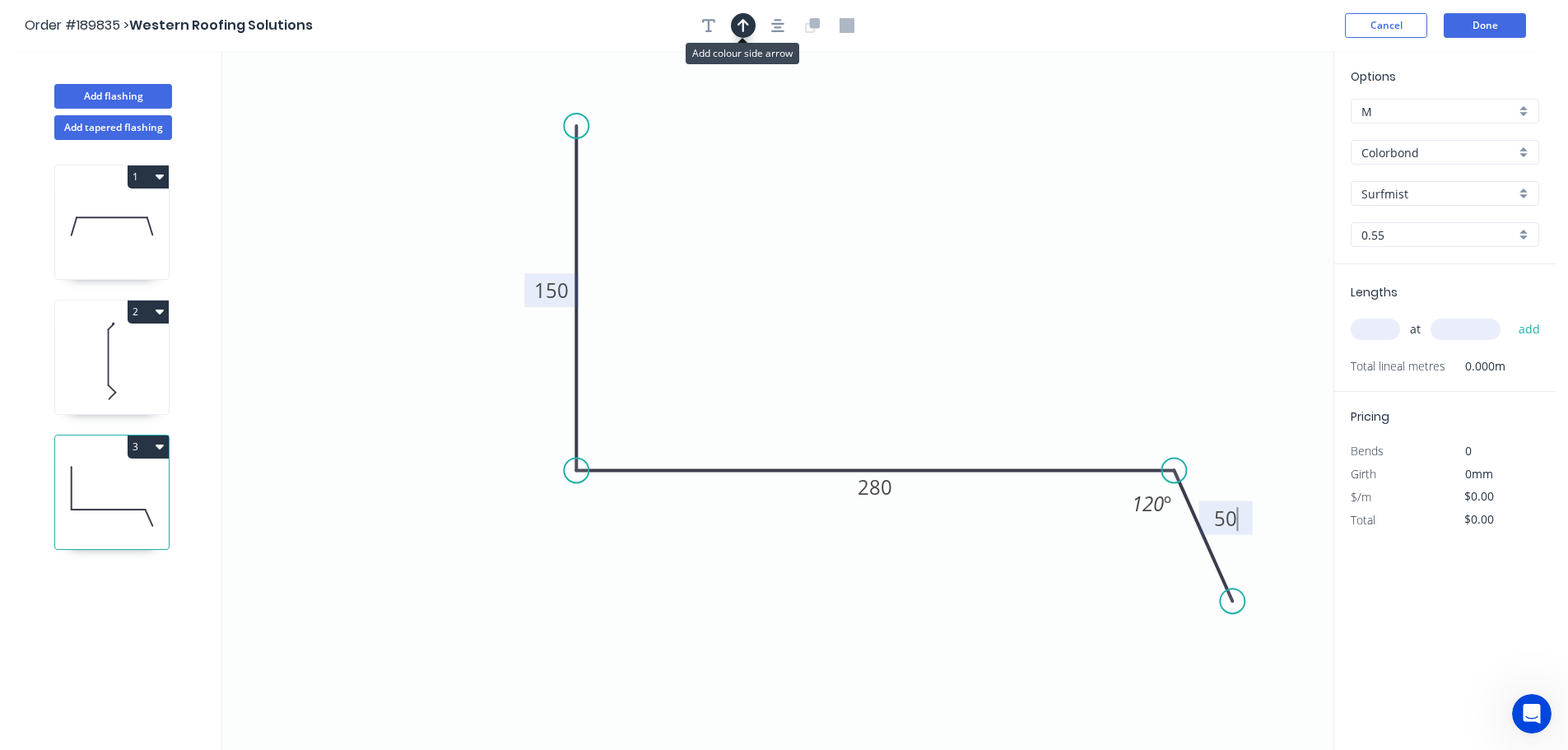
click at [744, 30] on icon "button" at bounding box center [744, 26] width 12 height 14
type input "$12.41"
click at [1250, 135] on icon at bounding box center [1249, 114] width 15 height 52
drag, startPoint x: 1250, startPoint y: 135, endPoint x: 931, endPoint y: 261, distance: 343.0
click at [886, 238] on icon at bounding box center [909, 215] width 47 height 47
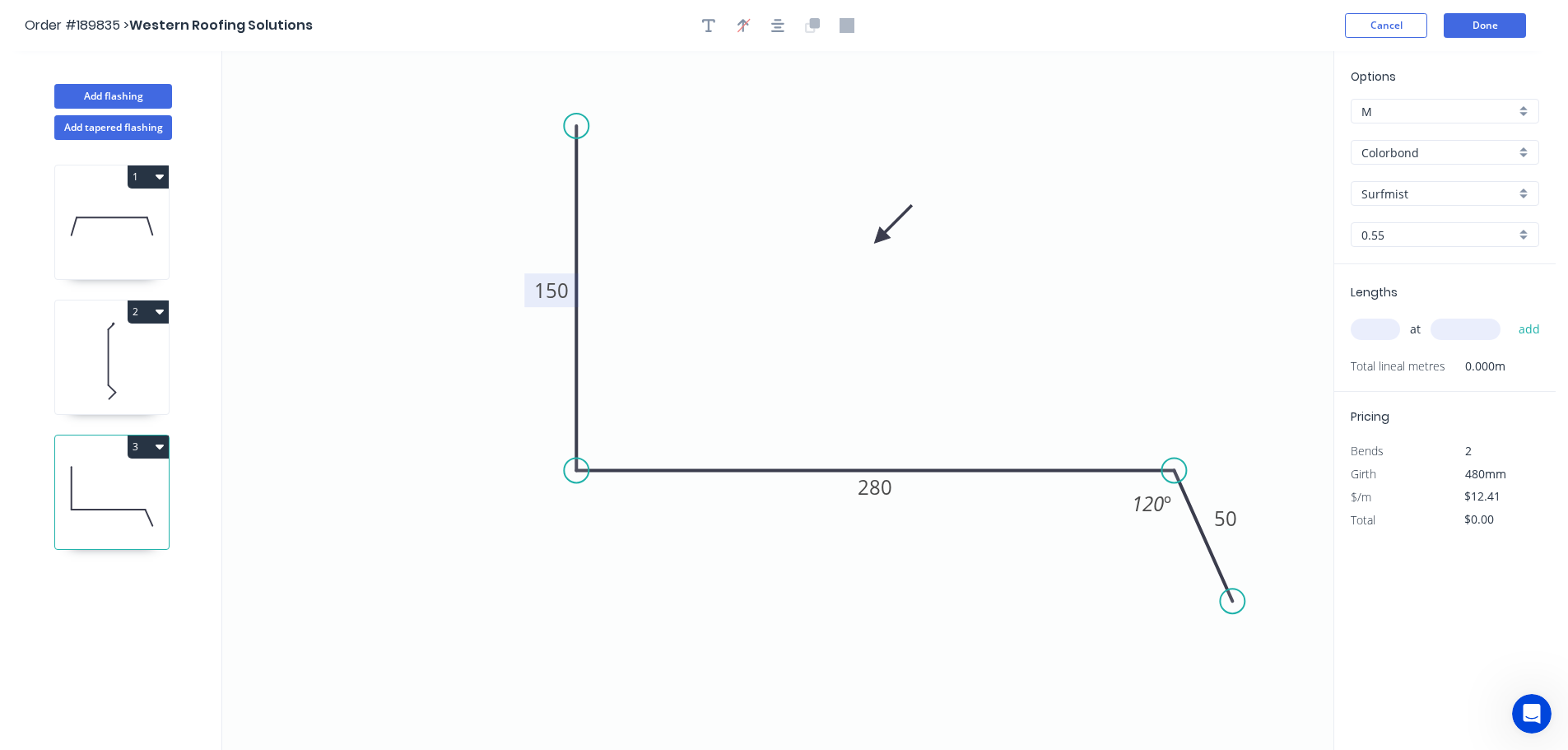
click at [1380, 331] on input "text" at bounding box center [1375, 329] width 49 height 21
type input "1"
type input "7500"
click at [1511, 316] on button "add" at bounding box center [1530, 329] width 39 height 28
click at [153, 448] on button "3" at bounding box center [148, 448] width 41 height 23
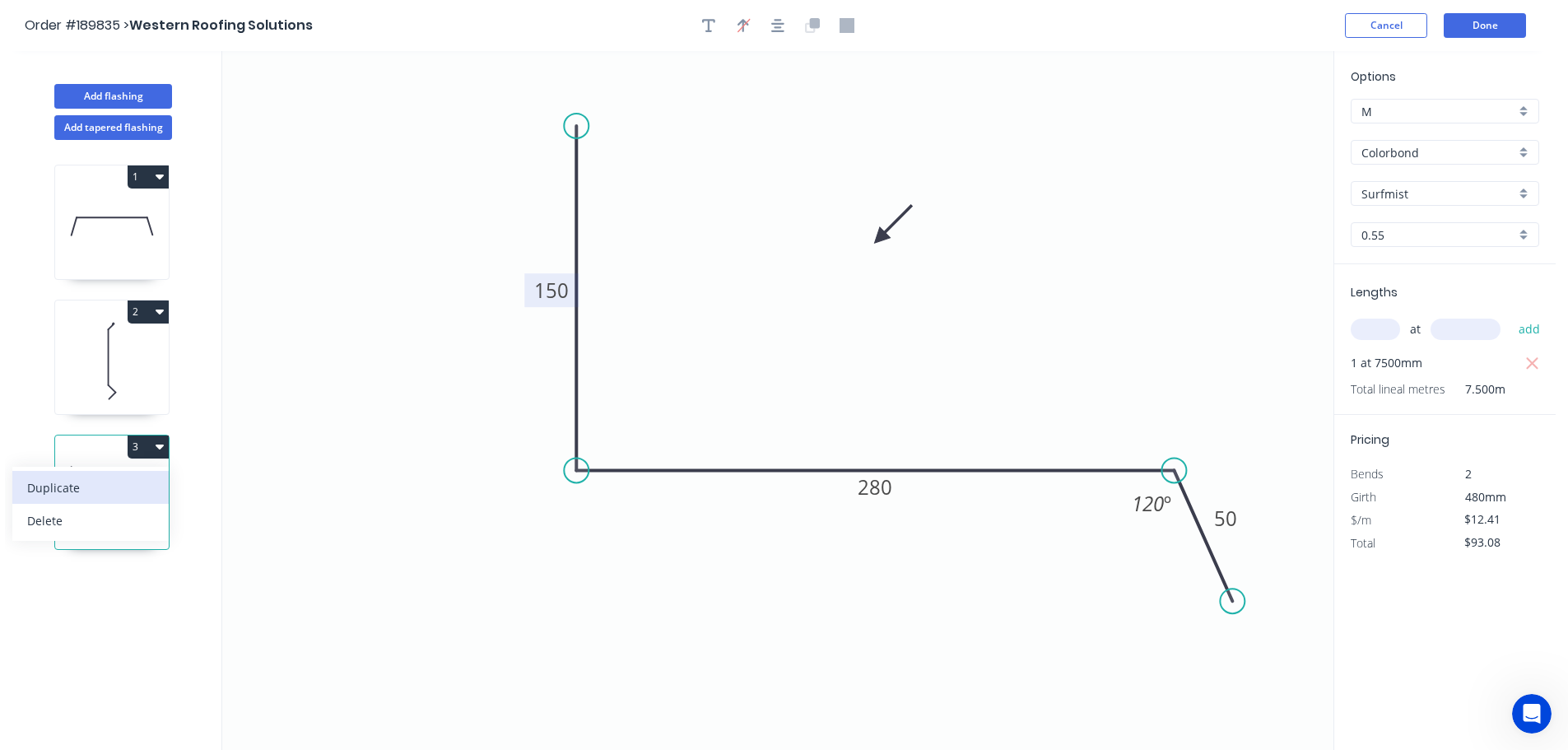
click at [41, 490] on div "Duplicate" at bounding box center [90, 487] width 127 height 24
type input "$0.00"
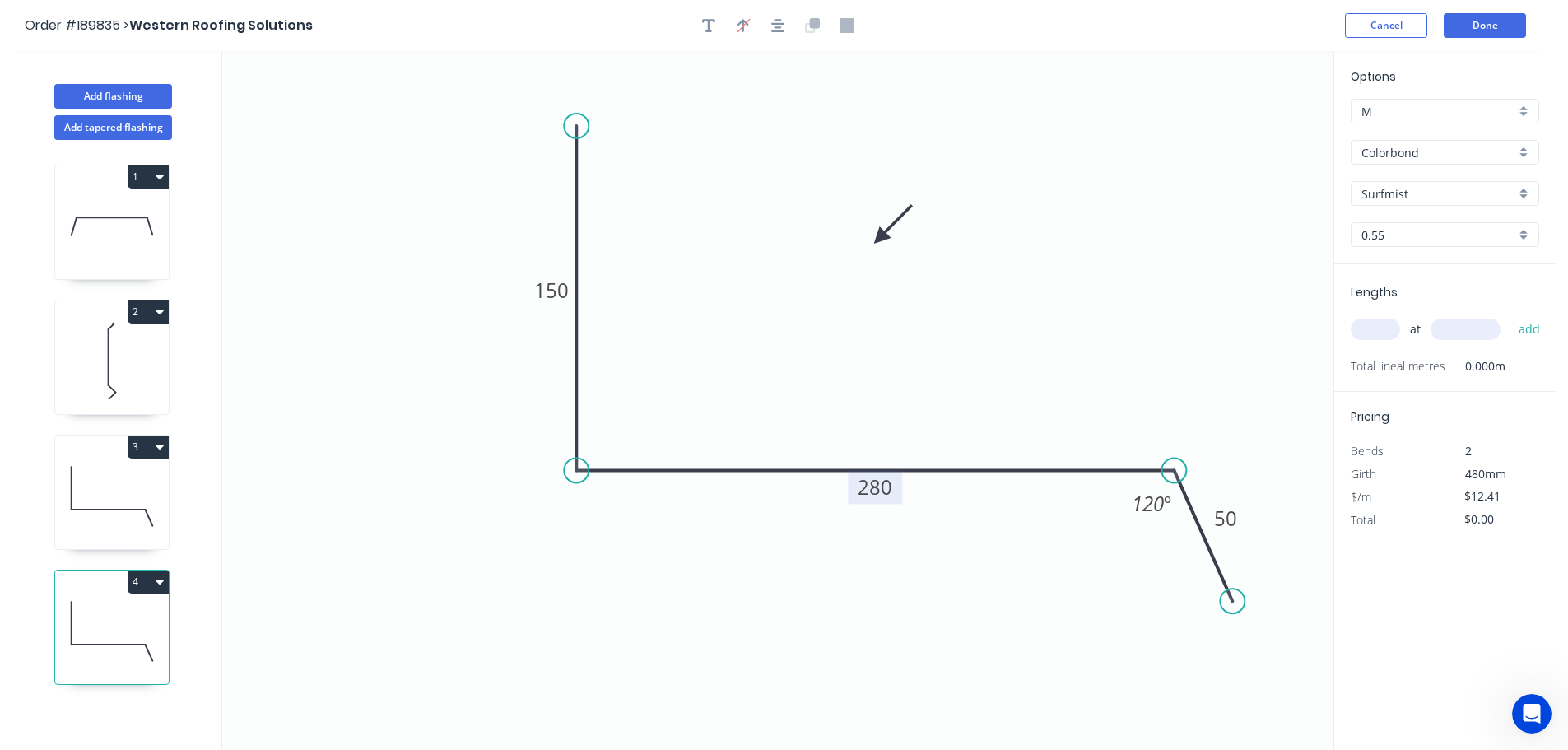
click at [878, 484] on tspan "280" at bounding box center [876, 487] width 35 height 27
click at [1367, 328] on input "text" at bounding box center [1375, 329] width 49 height 21
type input "$14.16"
type input "2"
type input "6500"
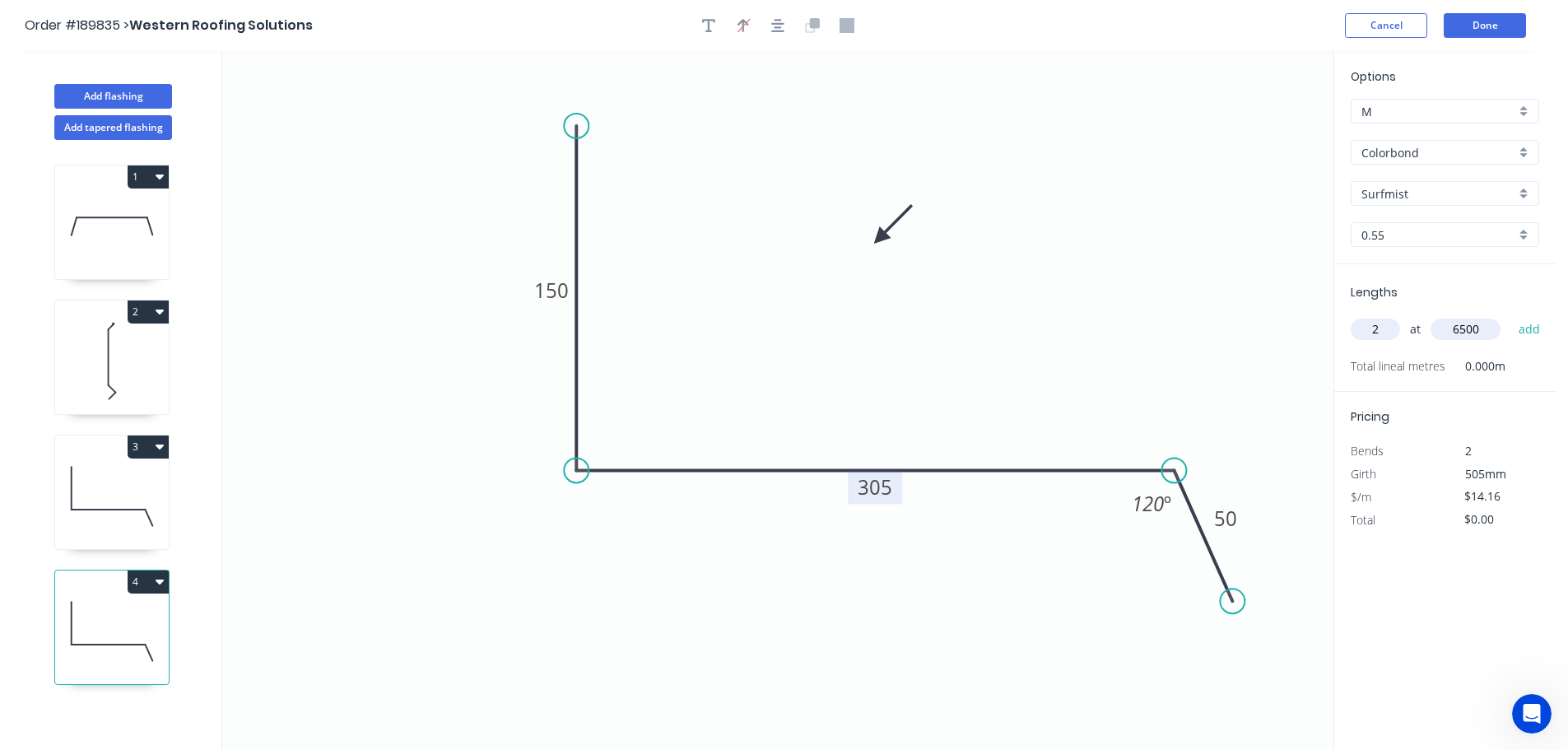
click at [1511, 316] on button "add" at bounding box center [1530, 329] width 39 height 28
type input "$184.08"
type input "4"
type input "5200"
click at [1511, 316] on button "add" at bounding box center [1530, 329] width 39 height 28
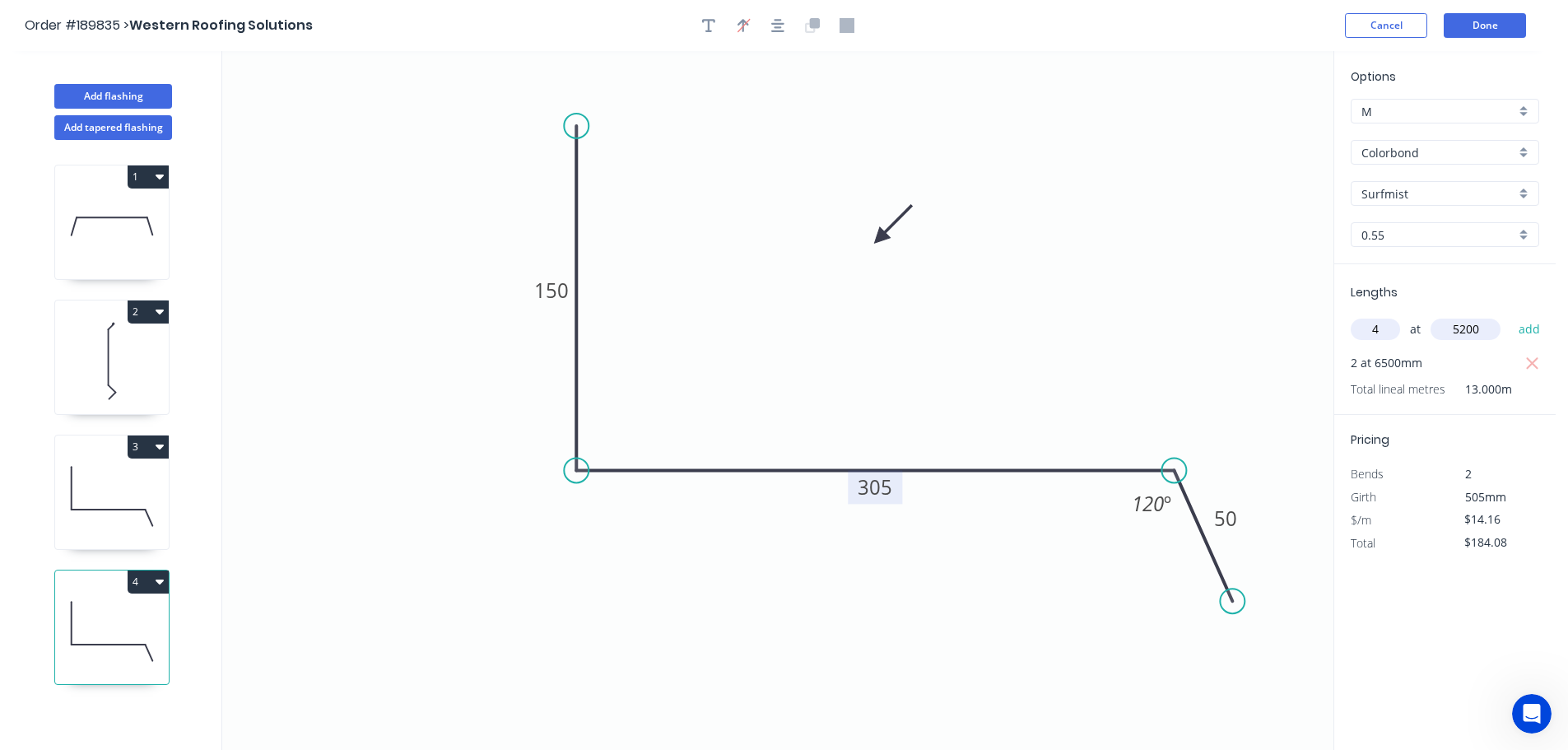
type input "$478.61"
type input "2"
type input "4400"
click at [1511, 316] on button "add" at bounding box center [1530, 329] width 39 height 28
type input "$603.22"
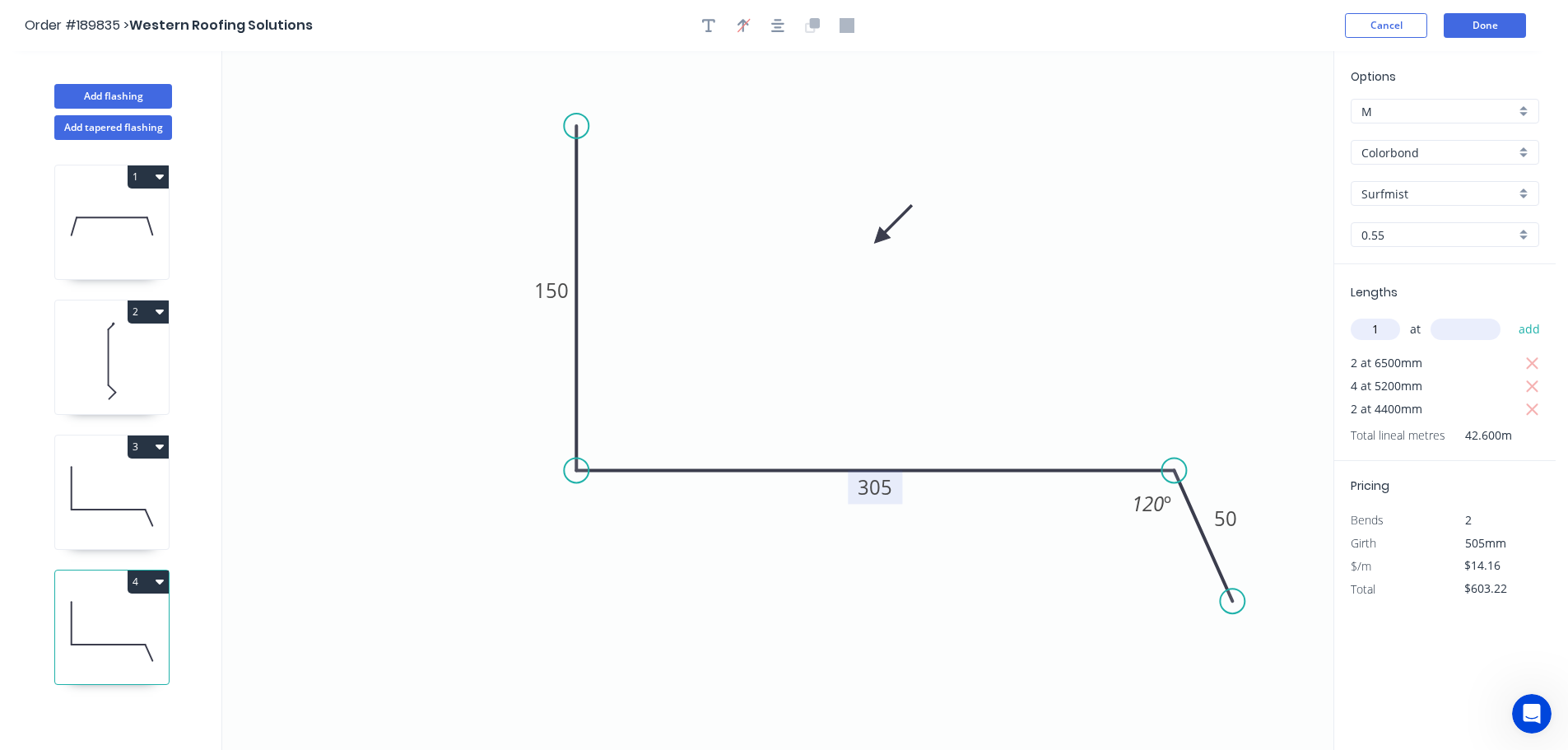
type input "1"
type input "1100"
click at [1511, 316] on button "add" at bounding box center [1530, 329] width 39 height 28
type input "$618.79"
click at [118, 88] on button "Add flashing" at bounding box center [113, 96] width 118 height 24
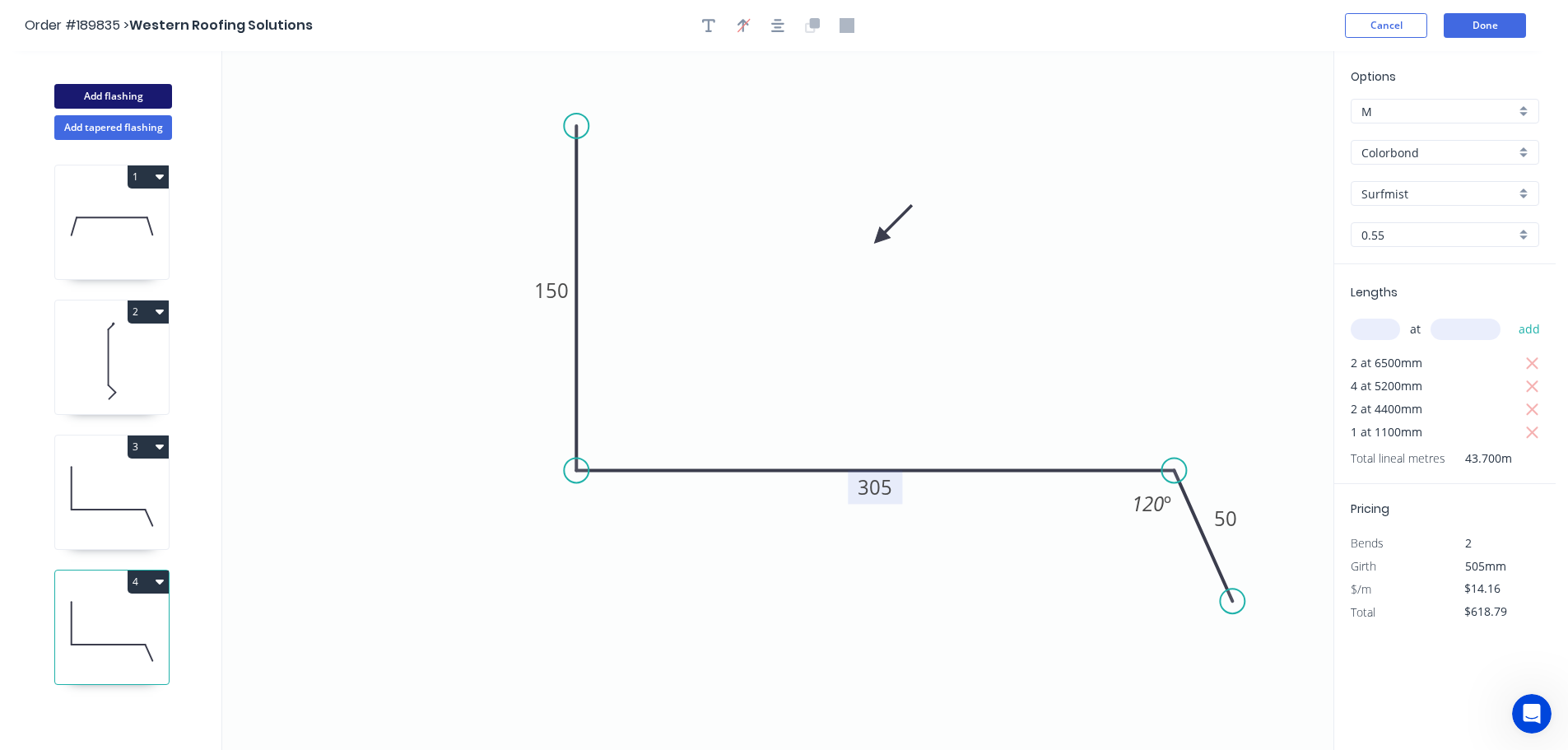
type input "$0.00"
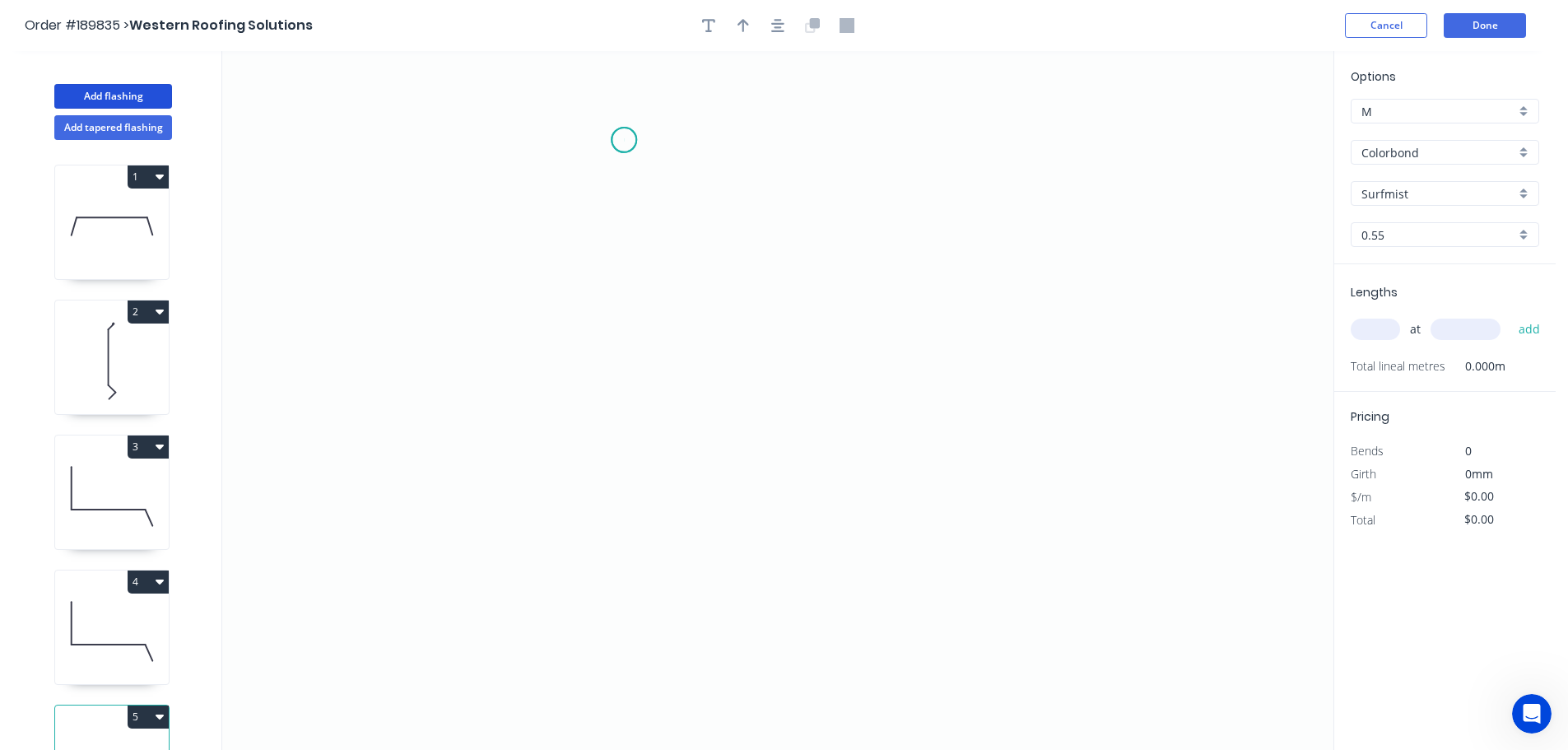
click at [624, 140] on icon "0" at bounding box center [777, 401] width 1111 height 700
click at [624, 545] on icon "0" at bounding box center [777, 401] width 1111 height 700
click at [1141, 515] on icon "0 ?" at bounding box center [777, 401] width 1111 height 700
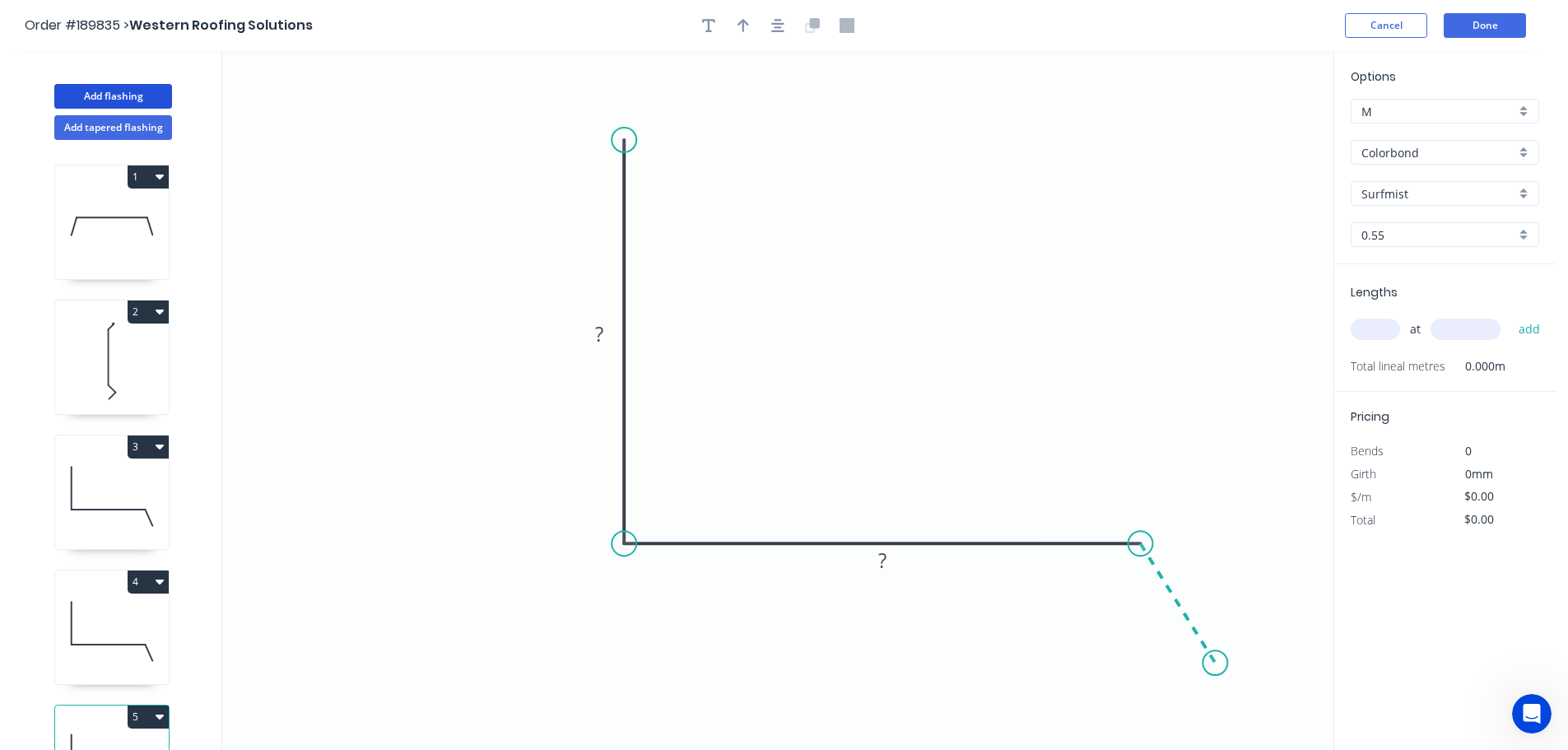
click at [1215, 664] on icon "0 ? ?" at bounding box center [777, 401] width 1111 height 700
click at [601, 332] on tspan "?" at bounding box center [600, 334] width 8 height 27
type input "$10.66"
click at [742, 24] on icon "button" at bounding box center [744, 25] width 12 height 15
click at [1251, 130] on icon at bounding box center [1249, 114] width 15 height 52
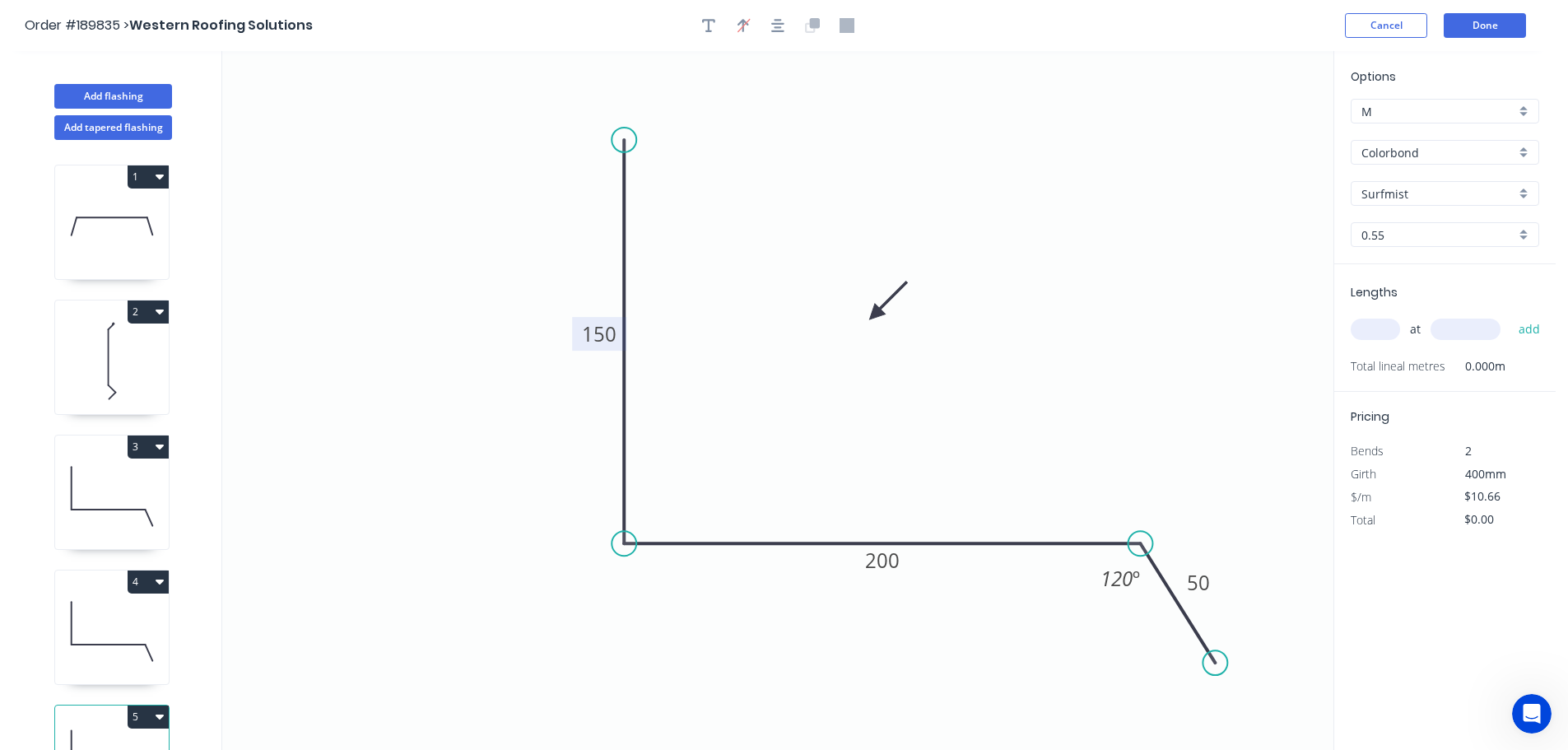
drag, startPoint x: 1251, startPoint y: 130, endPoint x: 876, endPoint y: 315, distance: 418.2
click at [876, 315] on icon at bounding box center [887, 300] width 47 height 47
click at [1368, 320] on input "text" at bounding box center [1375, 329] width 49 height 21
type input "1"
type input "2300"
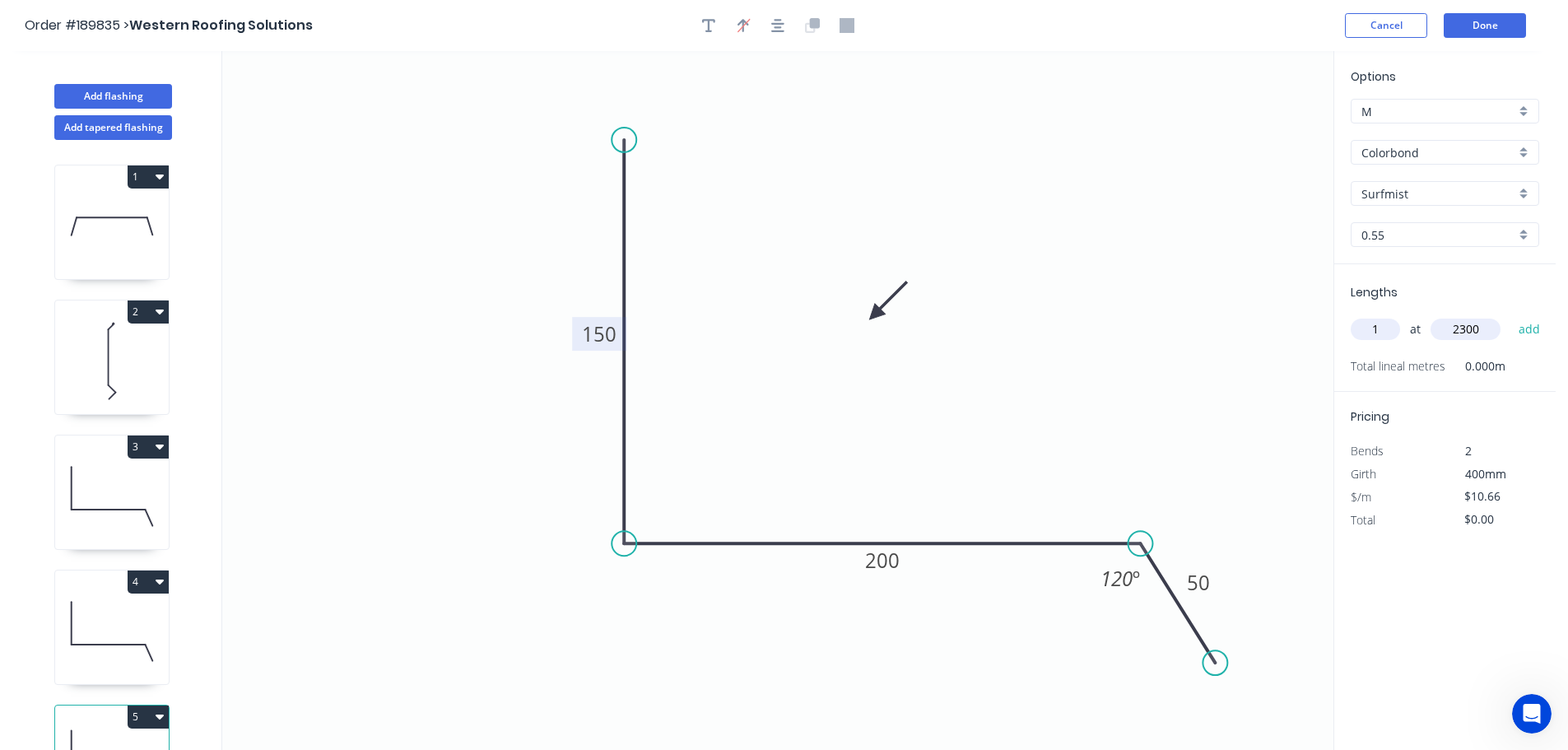
click at [1511, 316] on button "add" at bounding box center [1530, 329] width 39 height 28
type input "$24.52"
click at [1493, 19] on button "Done" at bounding box center [1485, 25] width 82 height 24
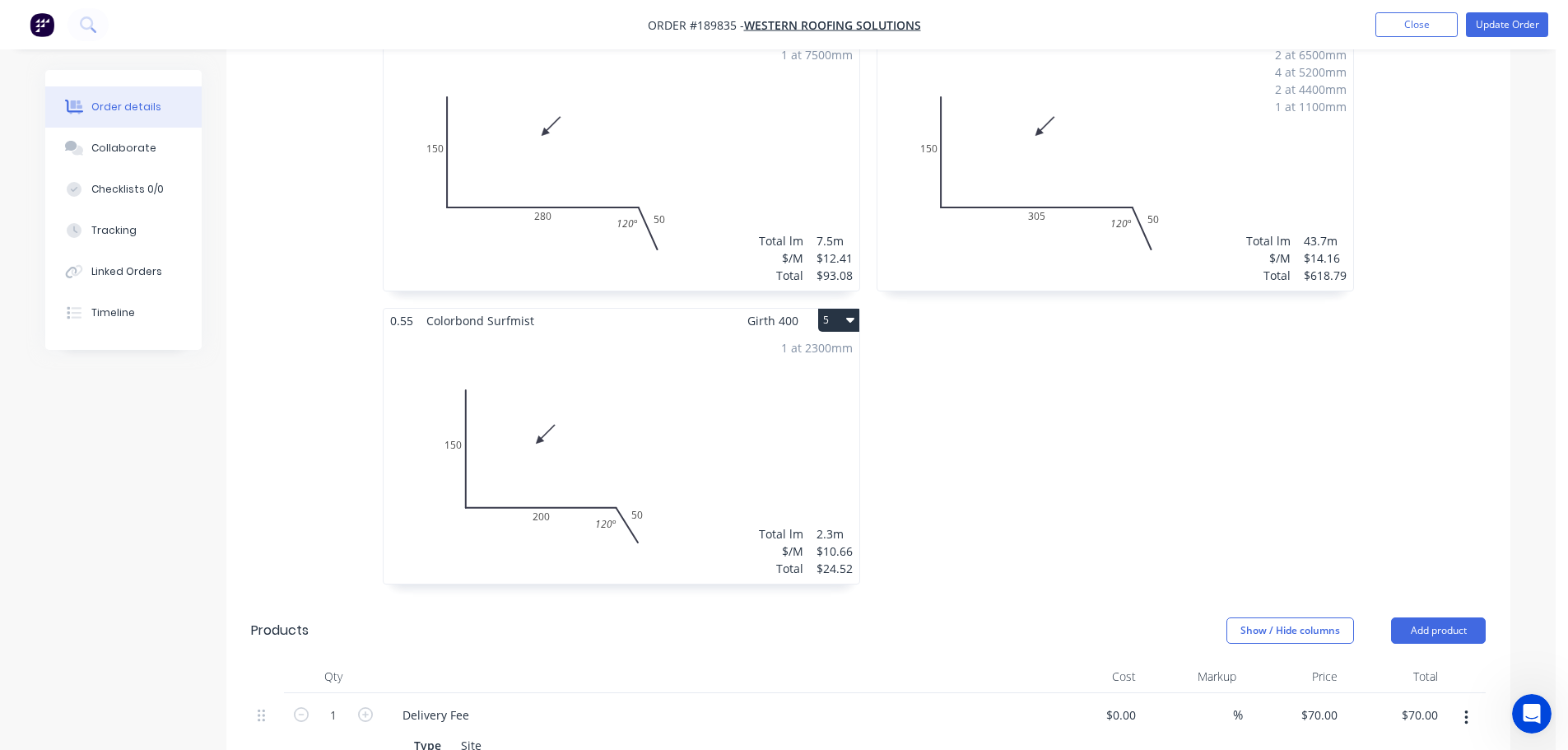
scroll to position [824, 0]
click at [1509, 25] on button "Update Order" at bounding box center [1507, 24] width 82 height 24
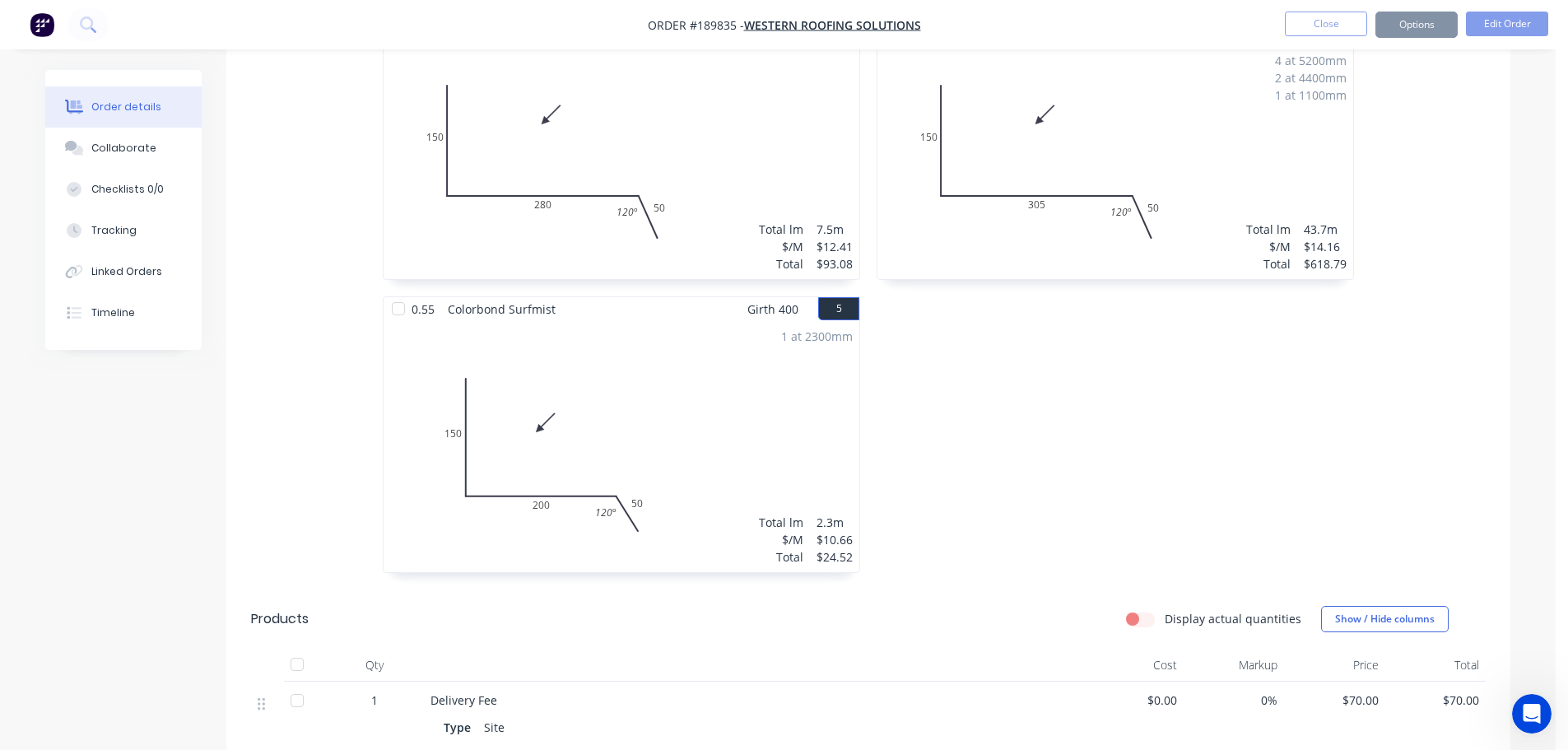
scroll to position [0, 0]
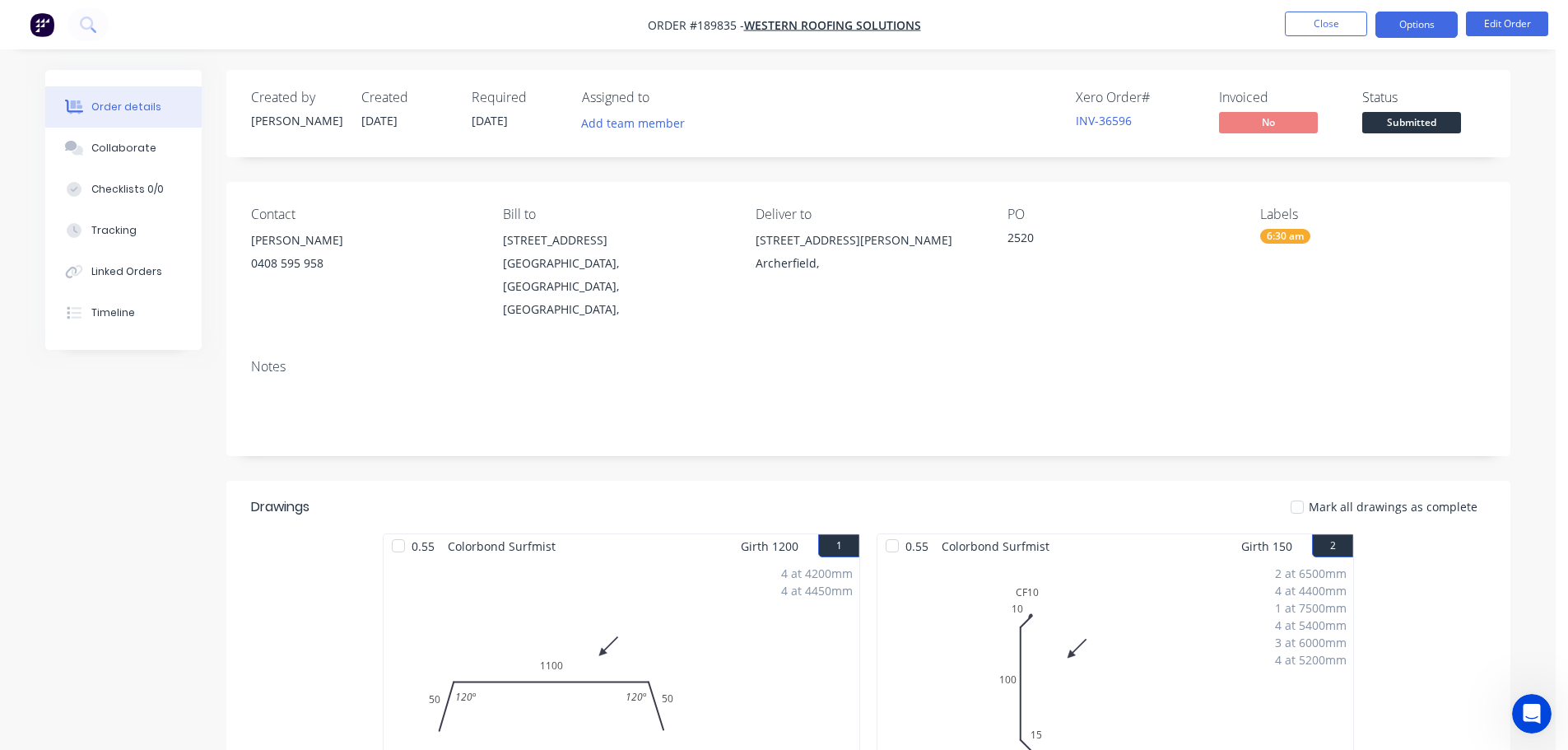
click at [1408, 25] on button "Options" at bounding box center [1416, 24] width 82 height 26
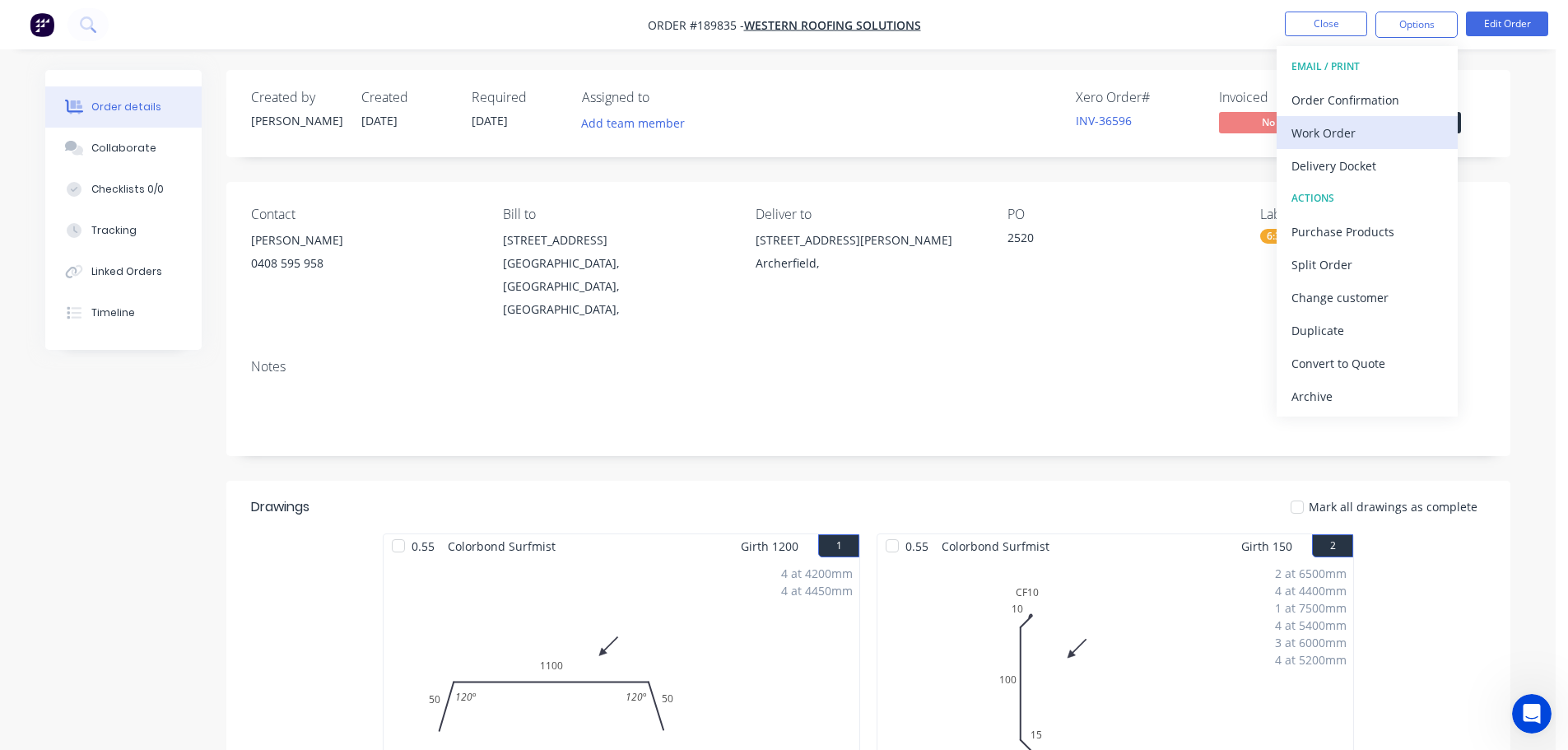
click at [1330, 119] on button "Work Order" at bounding box center [1367, 133] width 181 height 33
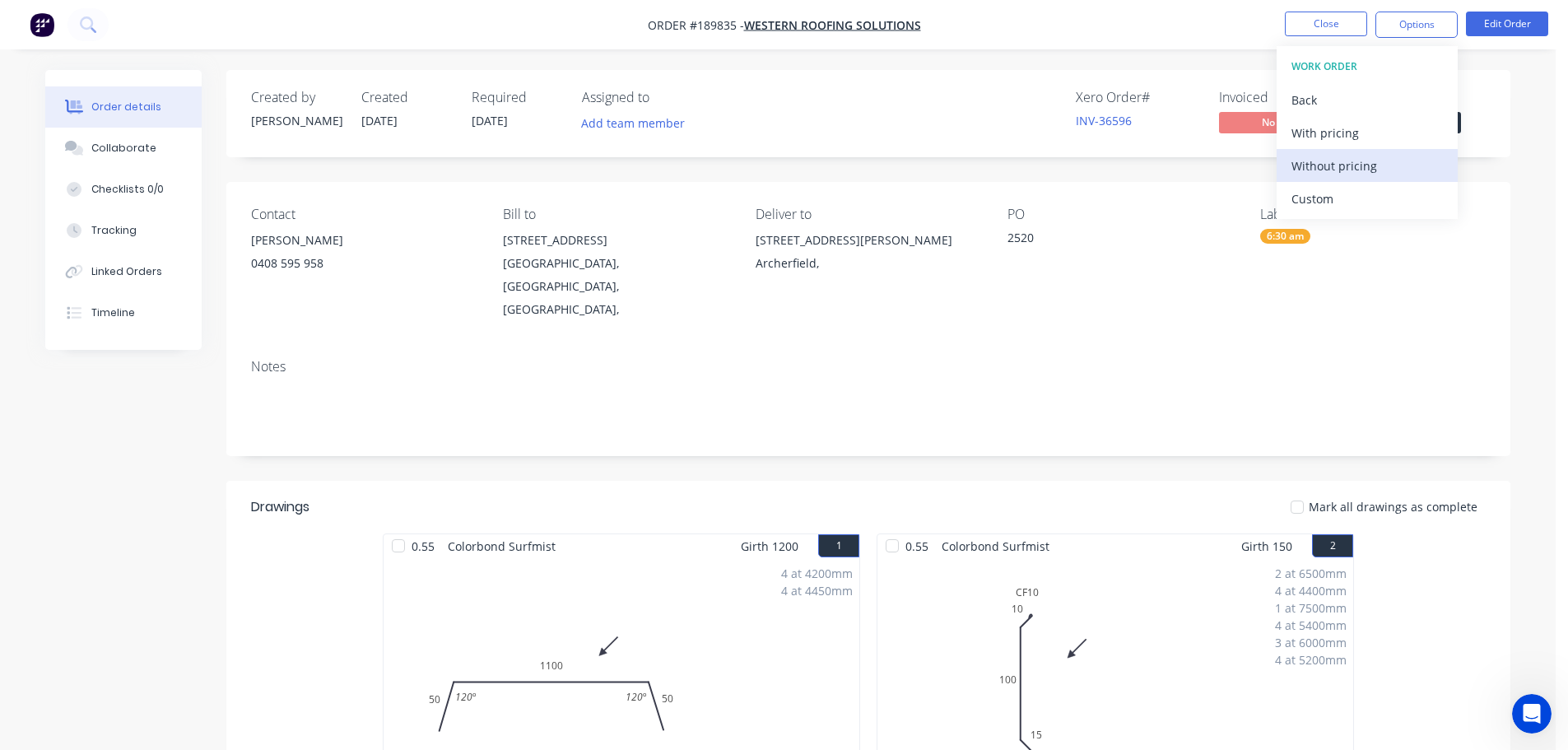
click at [1332, 168] on div "Without pricing" at bounding box center [1368, 166] width 151 height 24
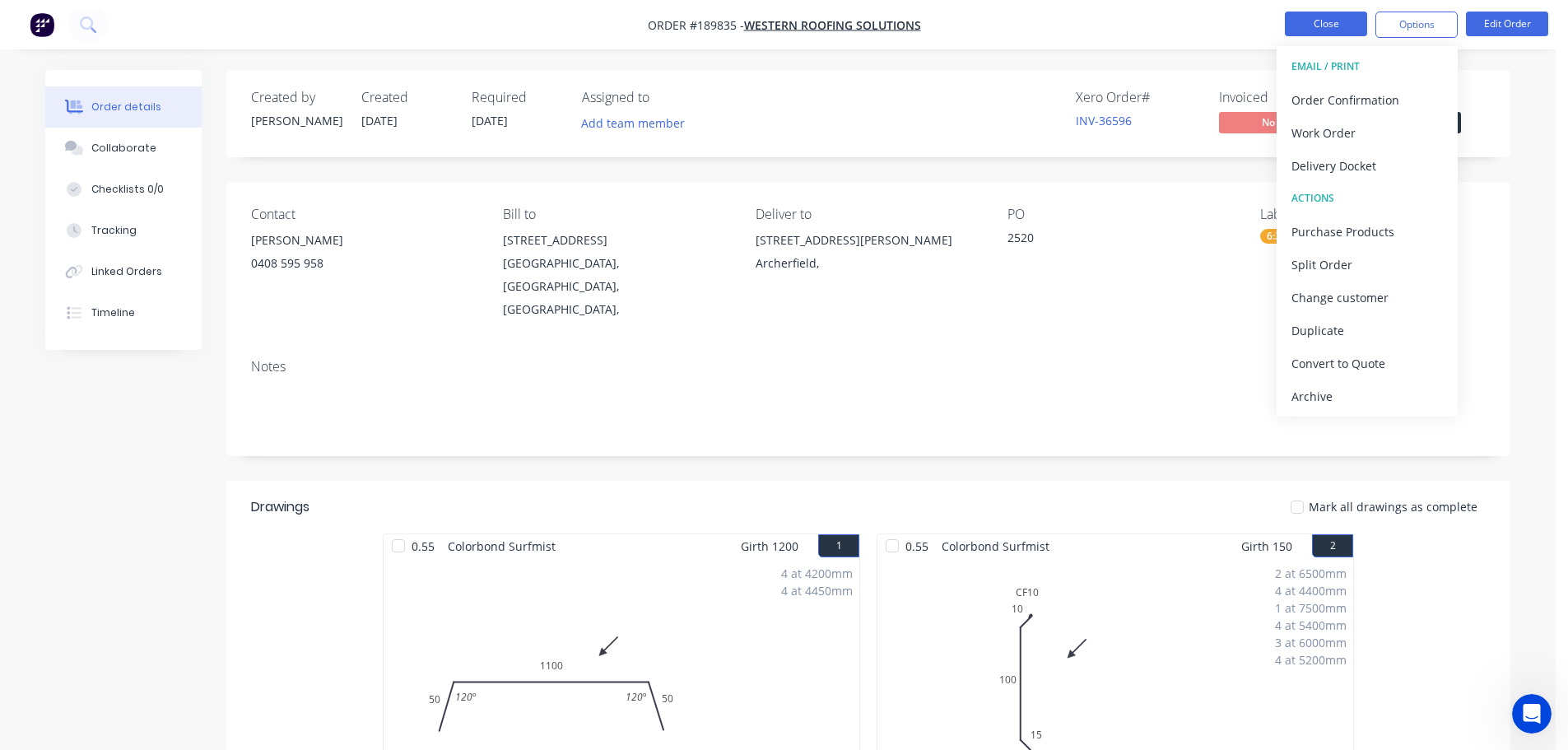
click at [1314, 30] on button "Close" at bounding box center [1326, 23] width 82 height 24
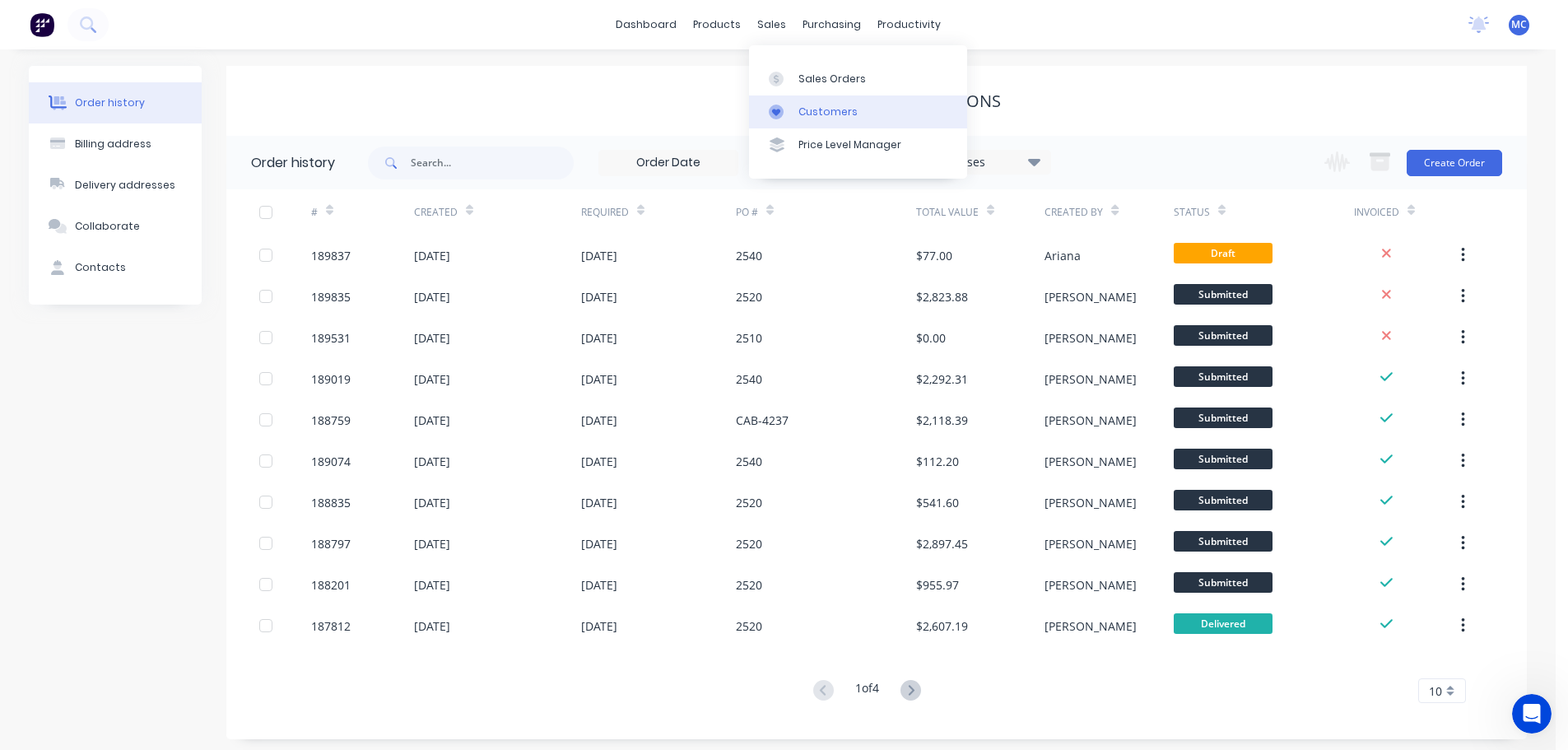
click at [815, 110] on div "Customers" at bounding box center [827, 111] width 59 height 15
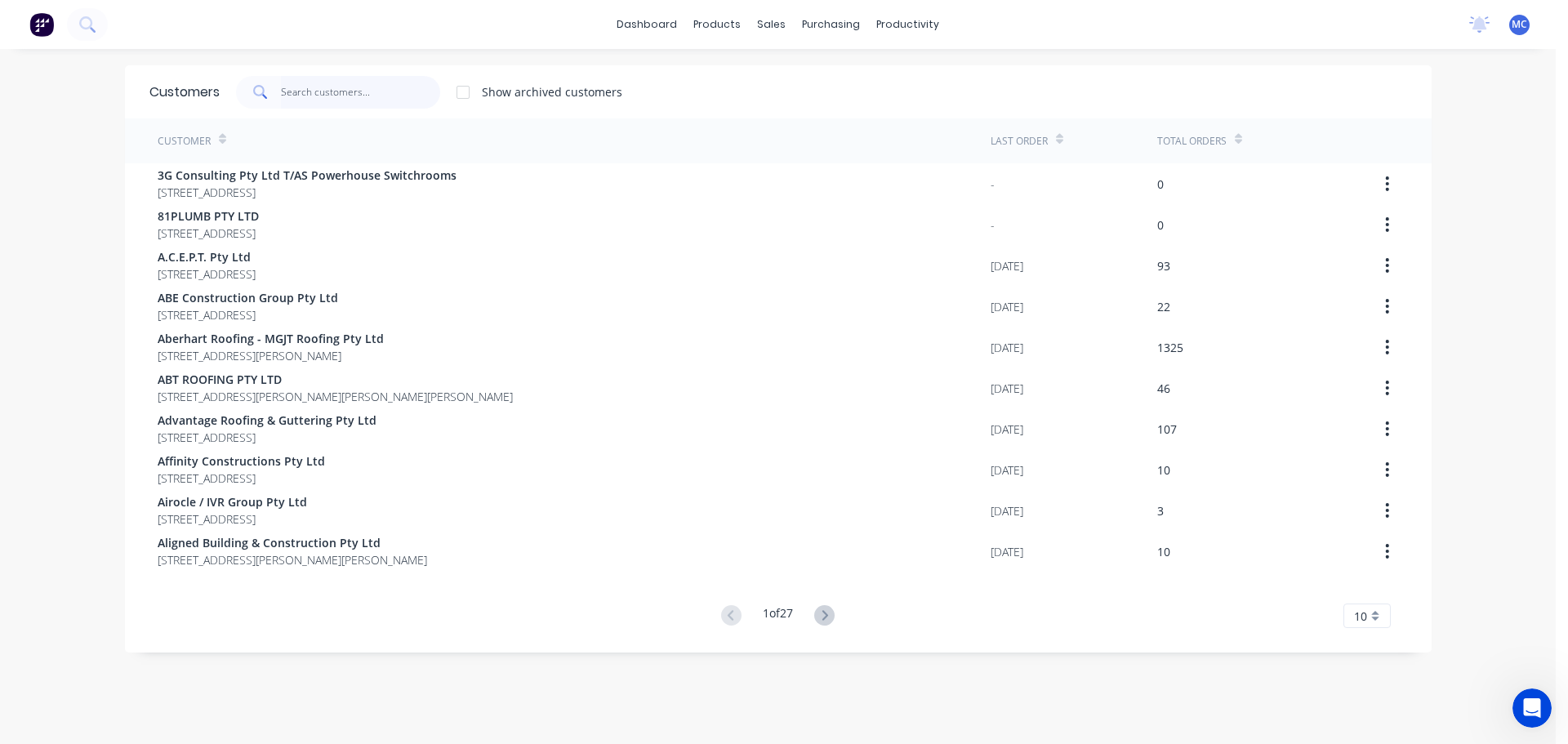
click at [281, 89] on input "text" at bounding box center [360, 92] width 159 height 33
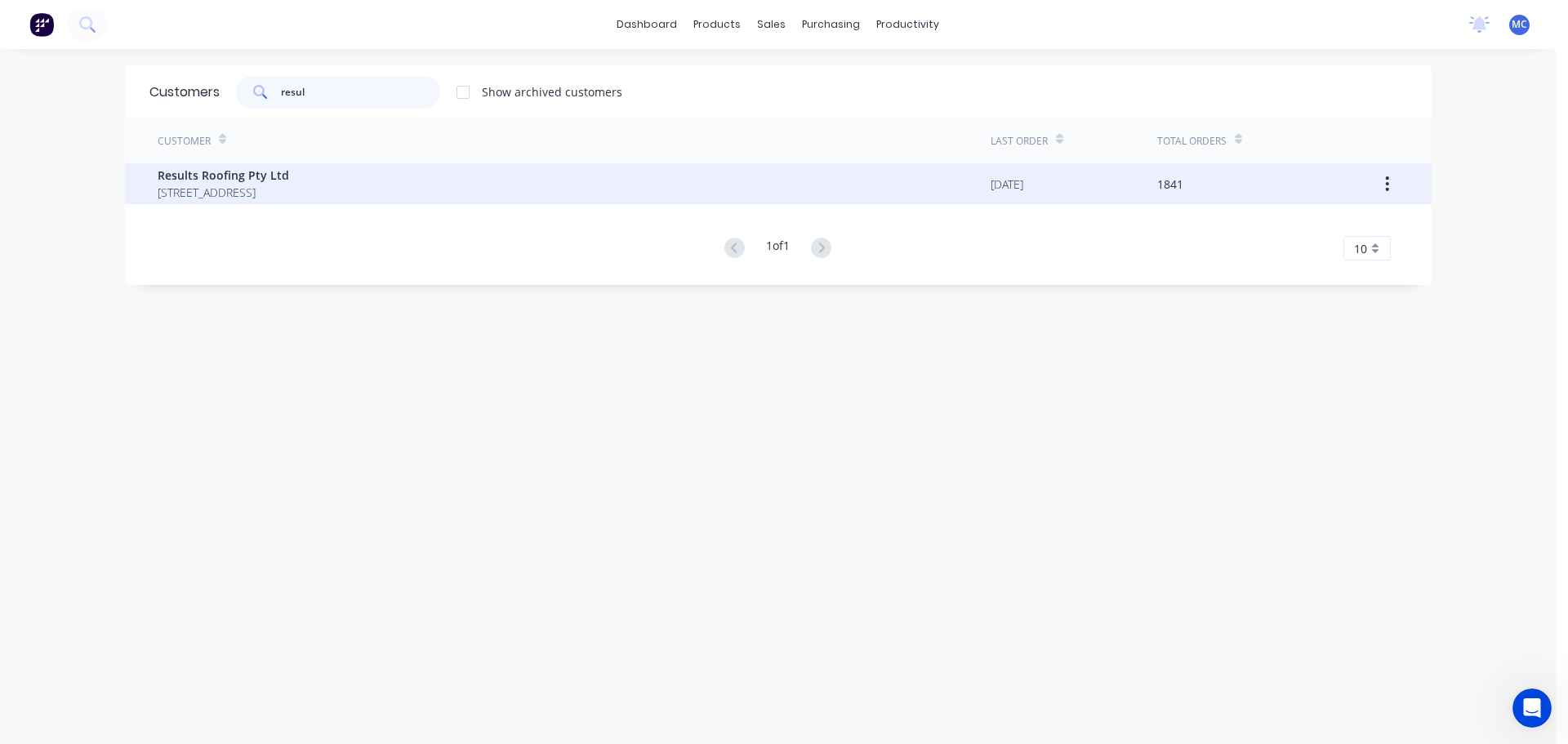
type input "resul"
click at [190, 181] on span "Results Roofing Pty Ltd" at bounding box center [223, 175] width 132 height 17
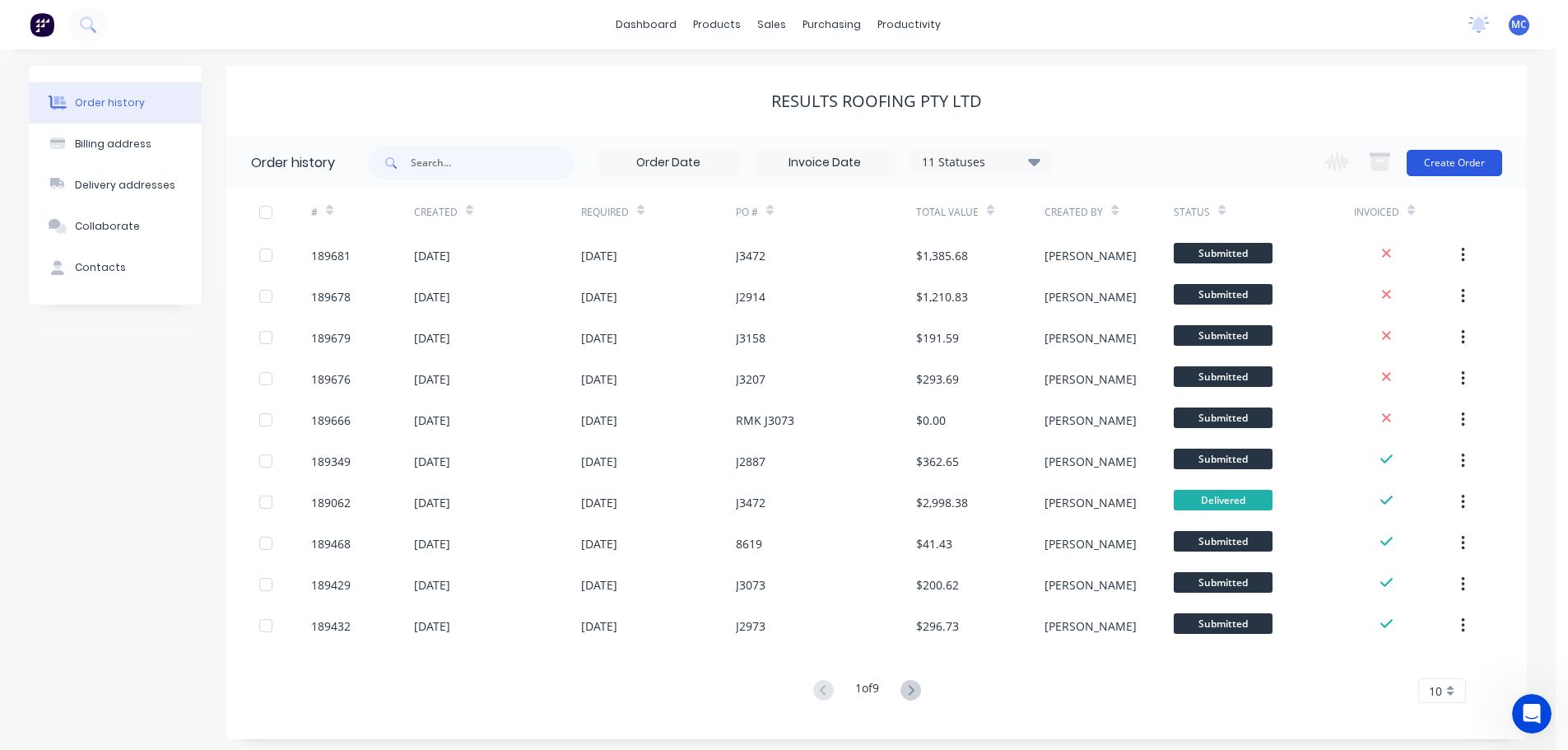
click at [1436, 164] on button "Create Order" at bounding box center [1455, 163] width 96 height 26
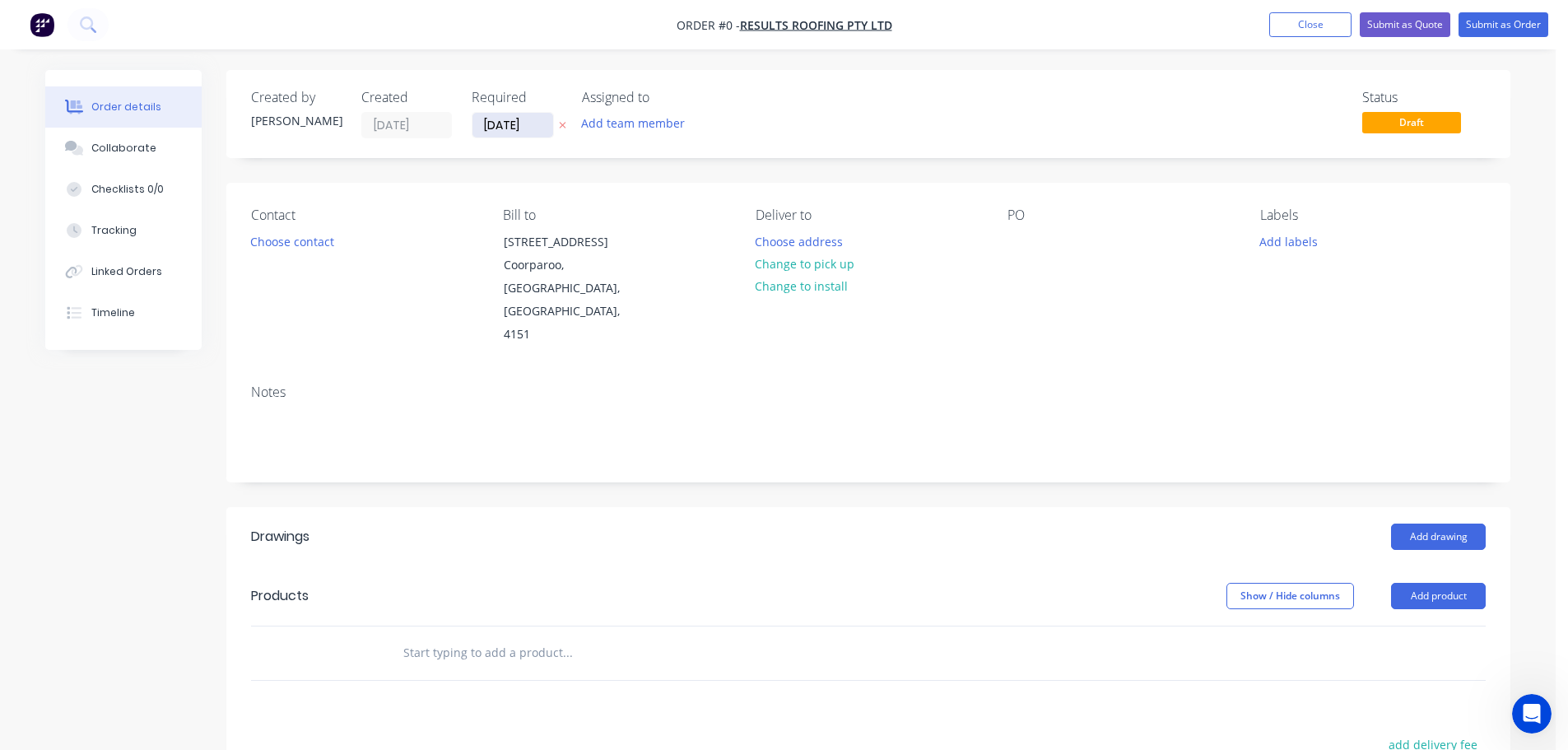
click at [507, 127] on input "[DATE]" at bounding box center [512, 124] width 80 height 24
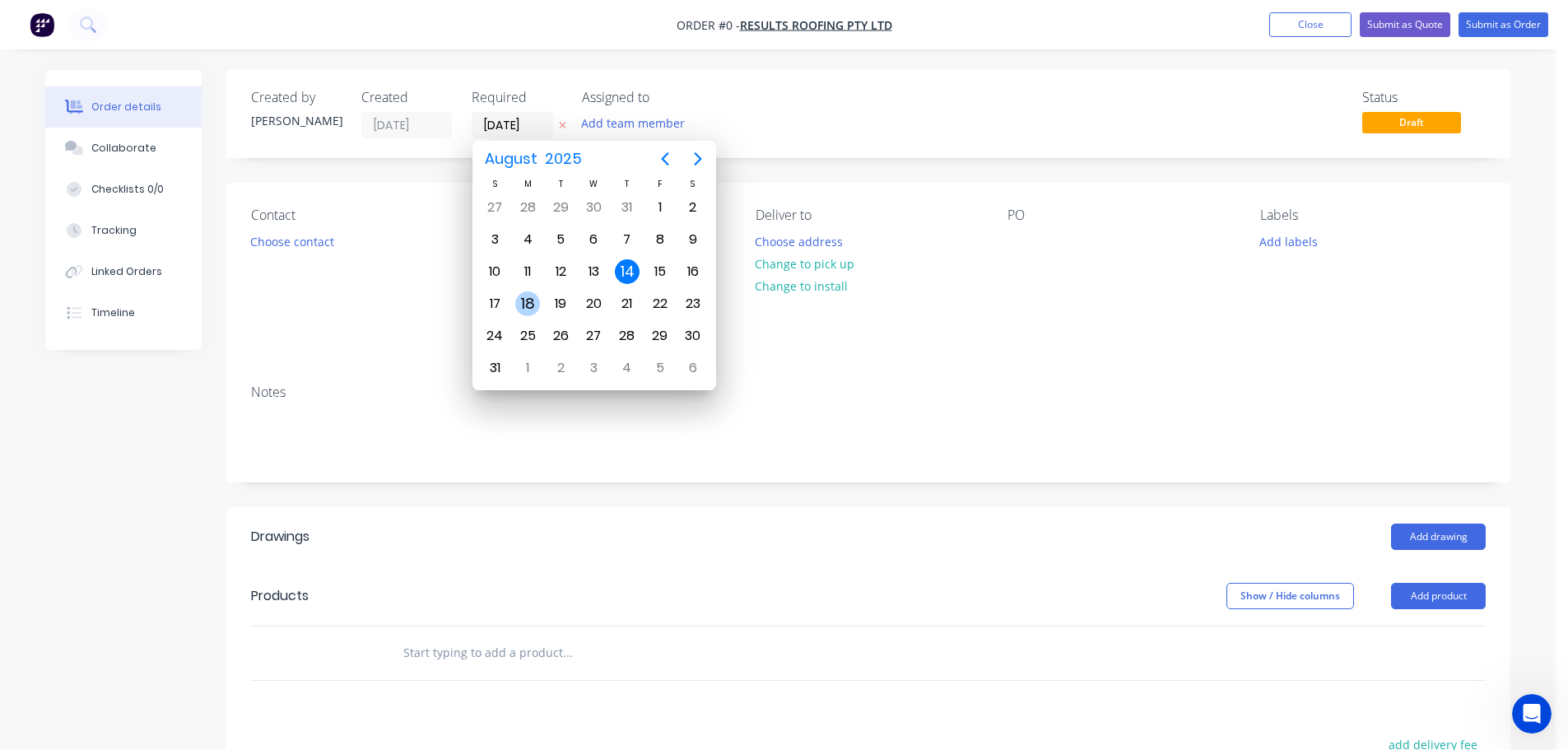
click at [528, 304] on div "18" at bounding box center [527, 303] width 24 height 24
type input "[DATE]"
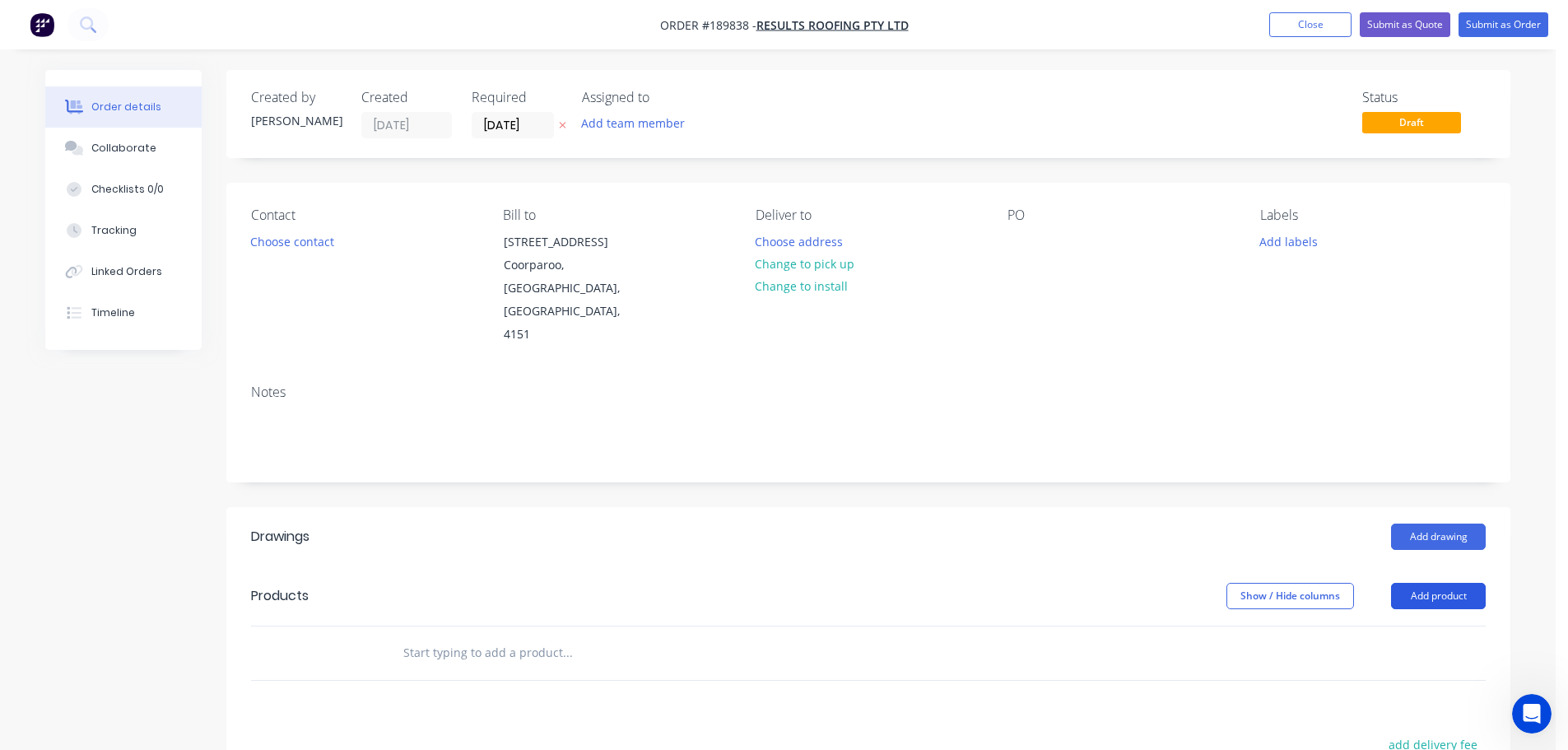
click at [1429, 583] on button "Add product" at bounding box center [1438, 596] width 95 height 26
click at [1391, 626] on div "Product catalogue" at bounding box center [1407, 638] width 127 height 24
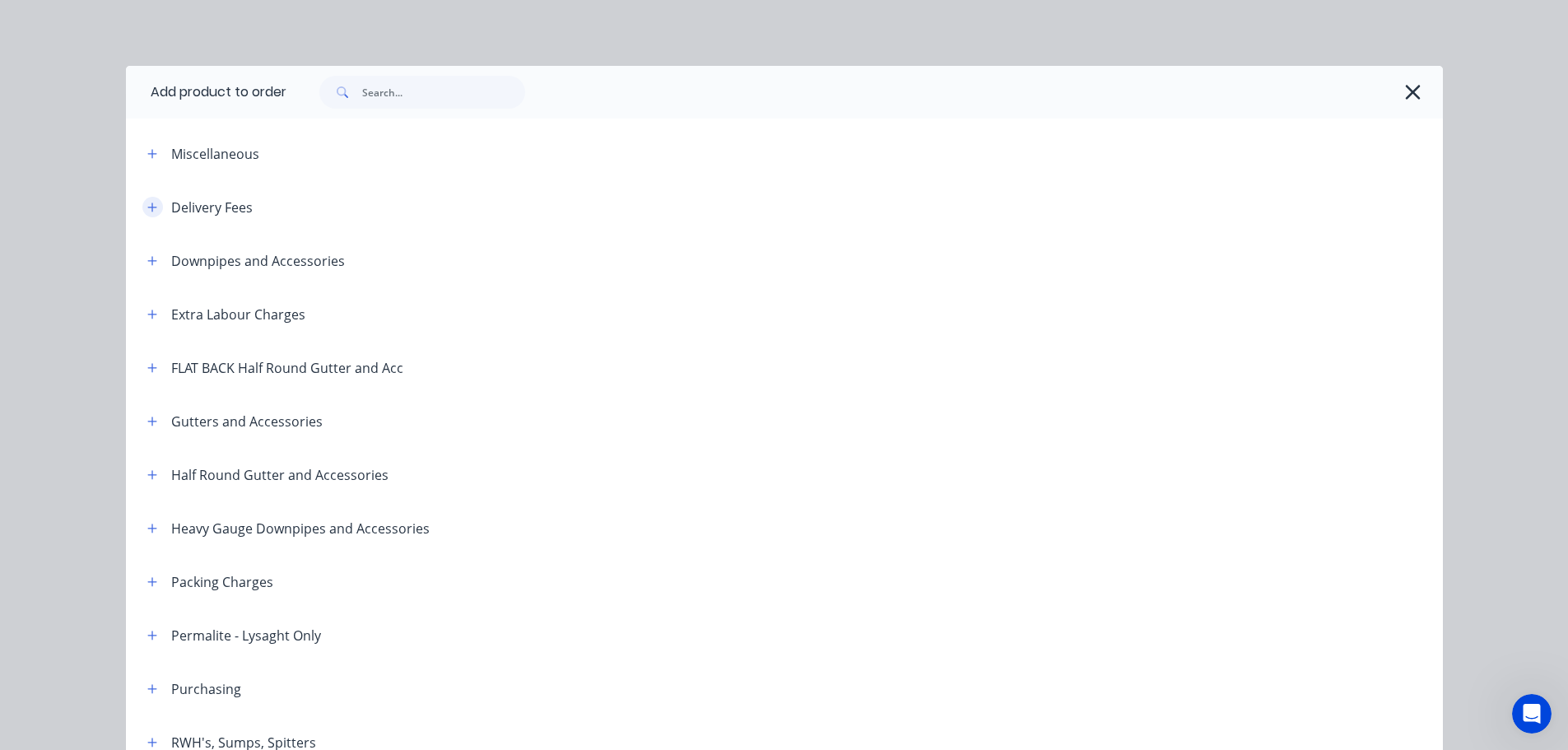
click at [147, 203] on icon "button" at bounding box center [152, 207] width 10 height 12
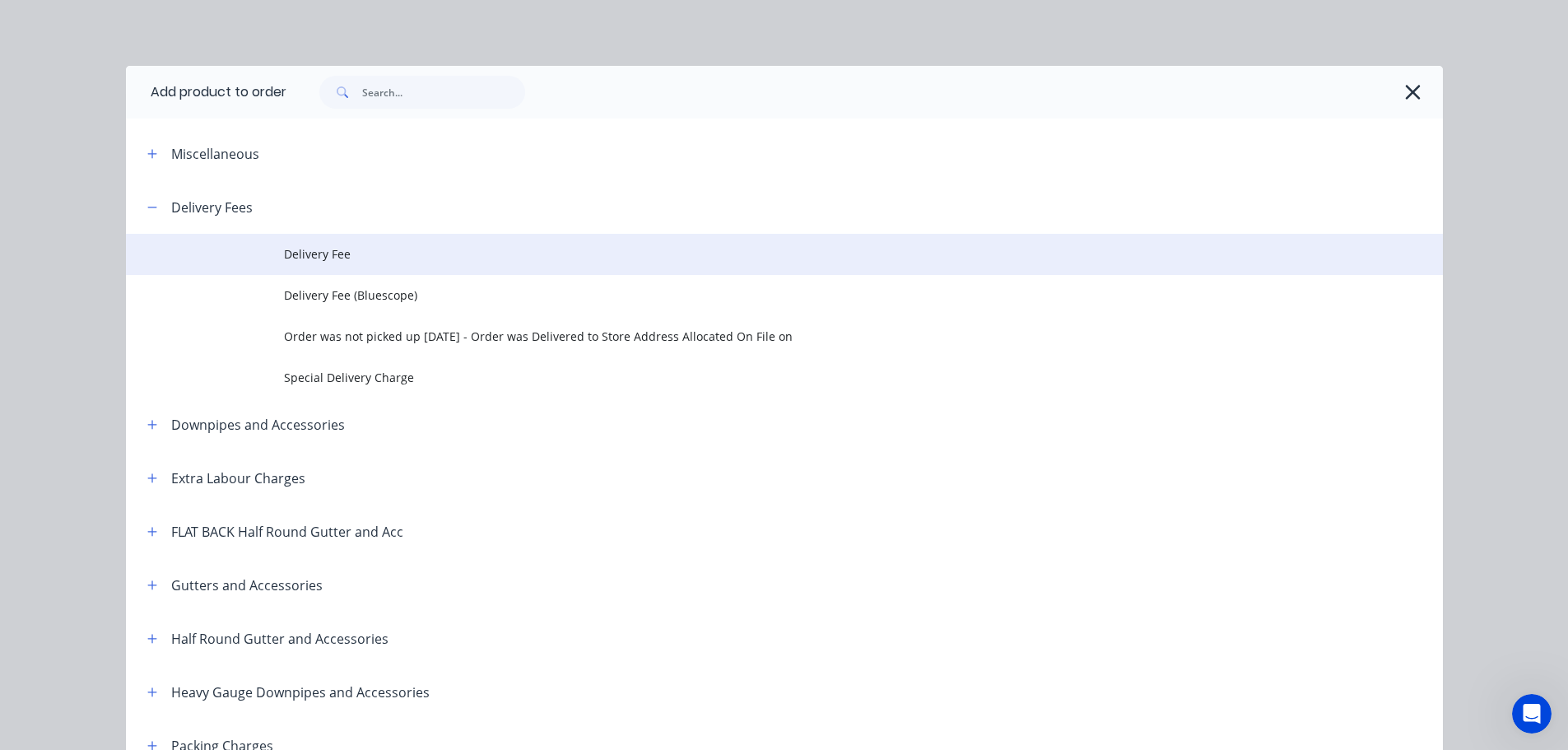
click at [305, 254] on span "Delivery Fee" at bounding box center [747, 254] width 927 height 17
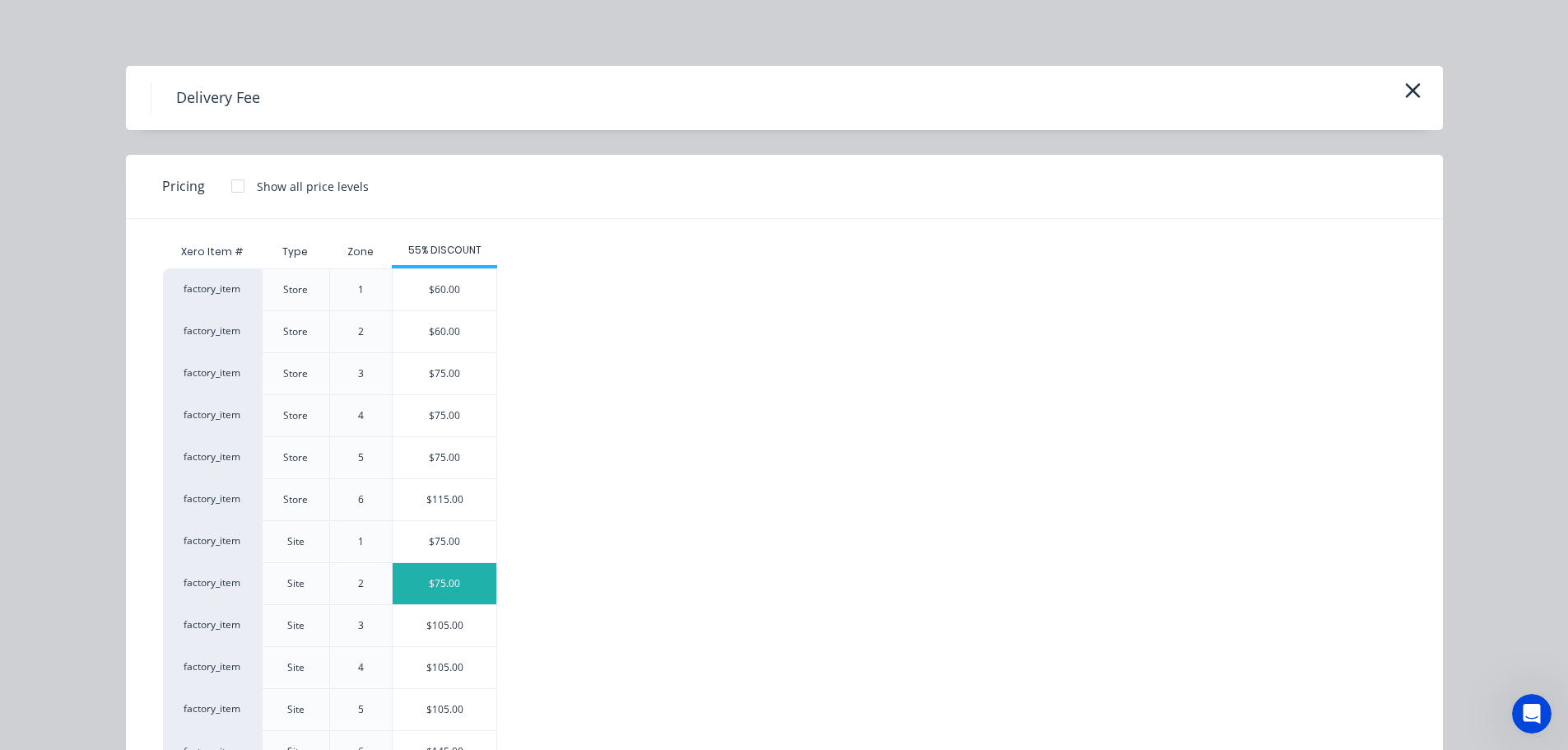
click at [435, 582] on div "$75.00" at bounding box center [444, 583] width 104 height 41
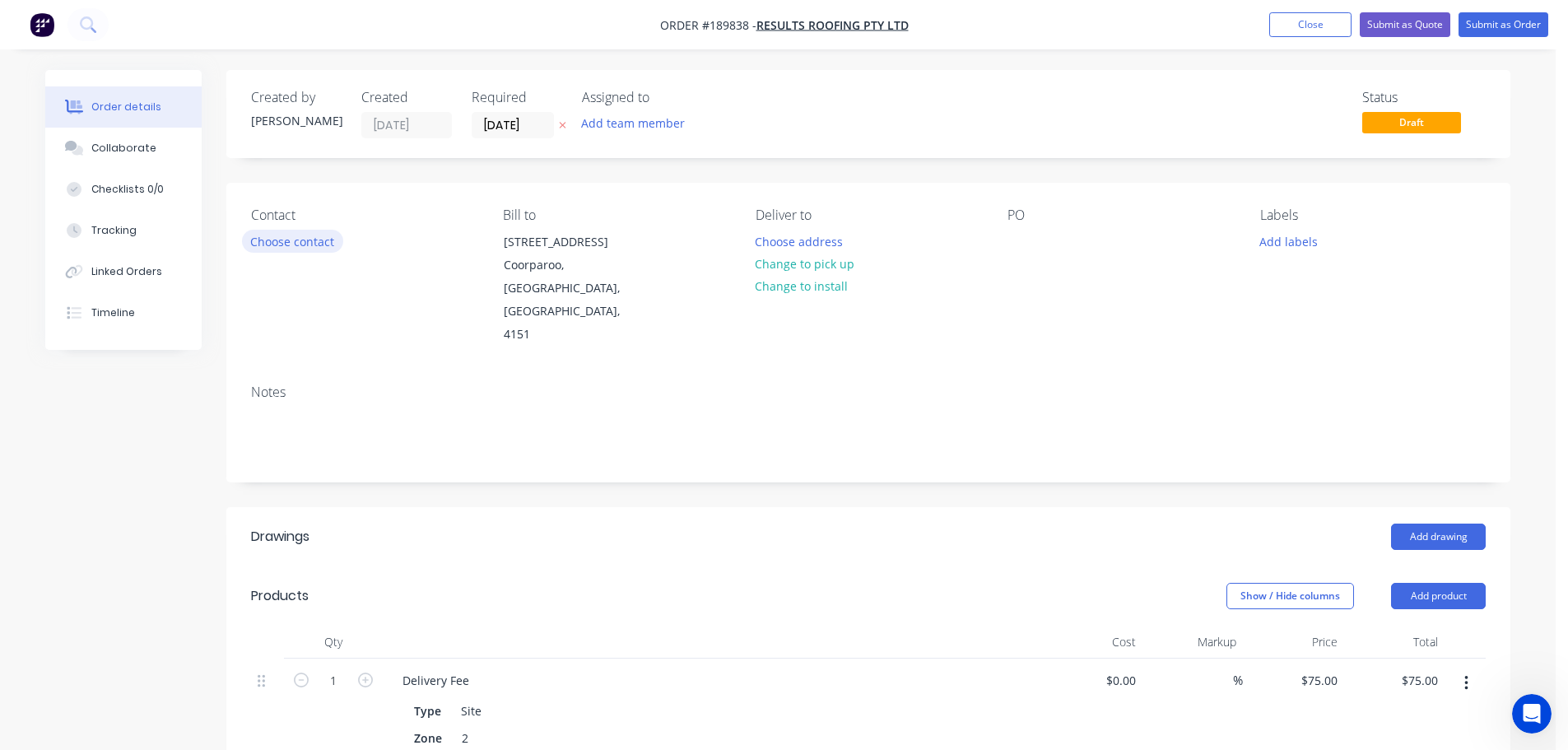
click at [292, 239] on button "Choose contact" at bounding box center [292, 240] width 102 height 22
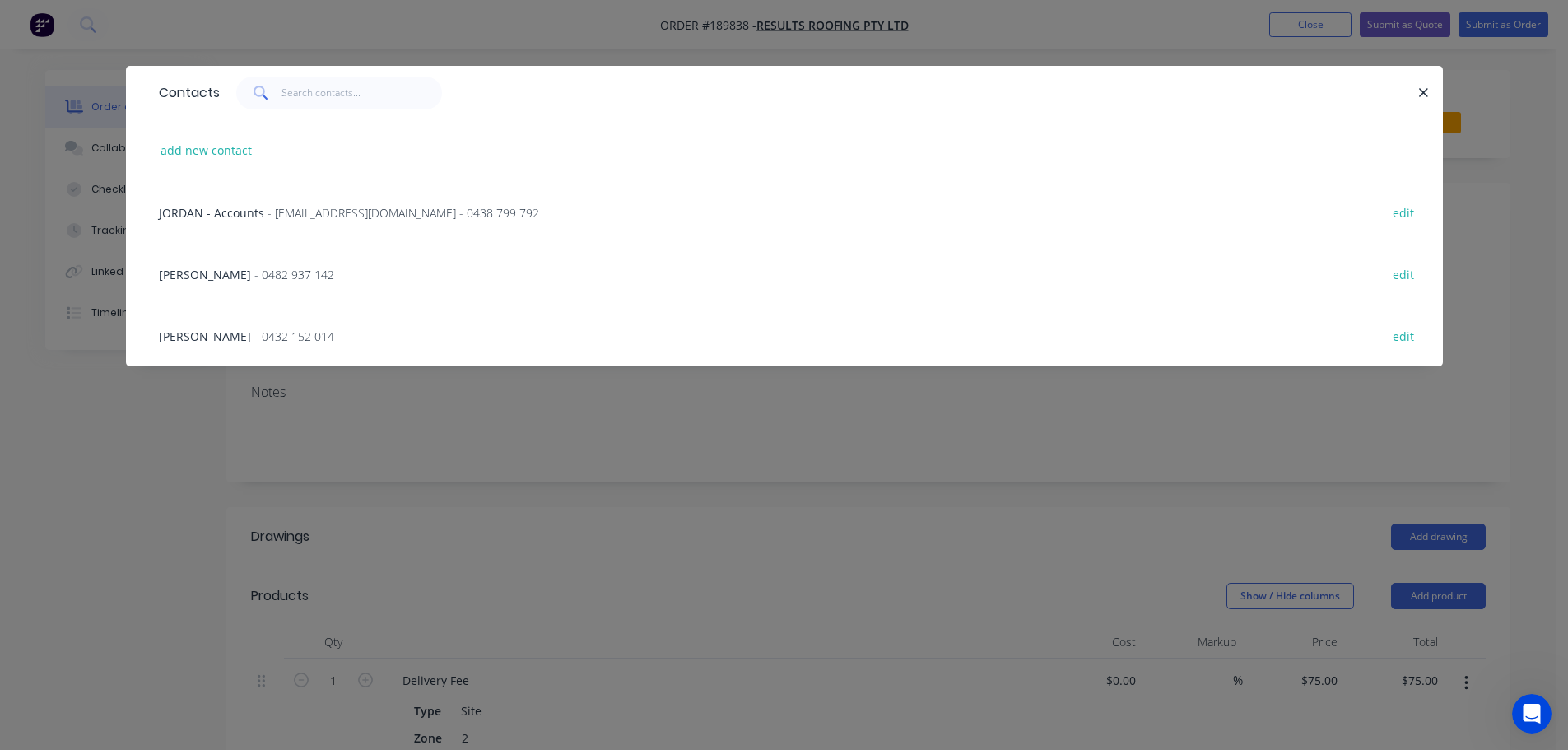
click at [261, 262] on div "[PERSON_NAME] - 0482 937 142 edit" at bounding box center [784, 274] width 1268 height 62
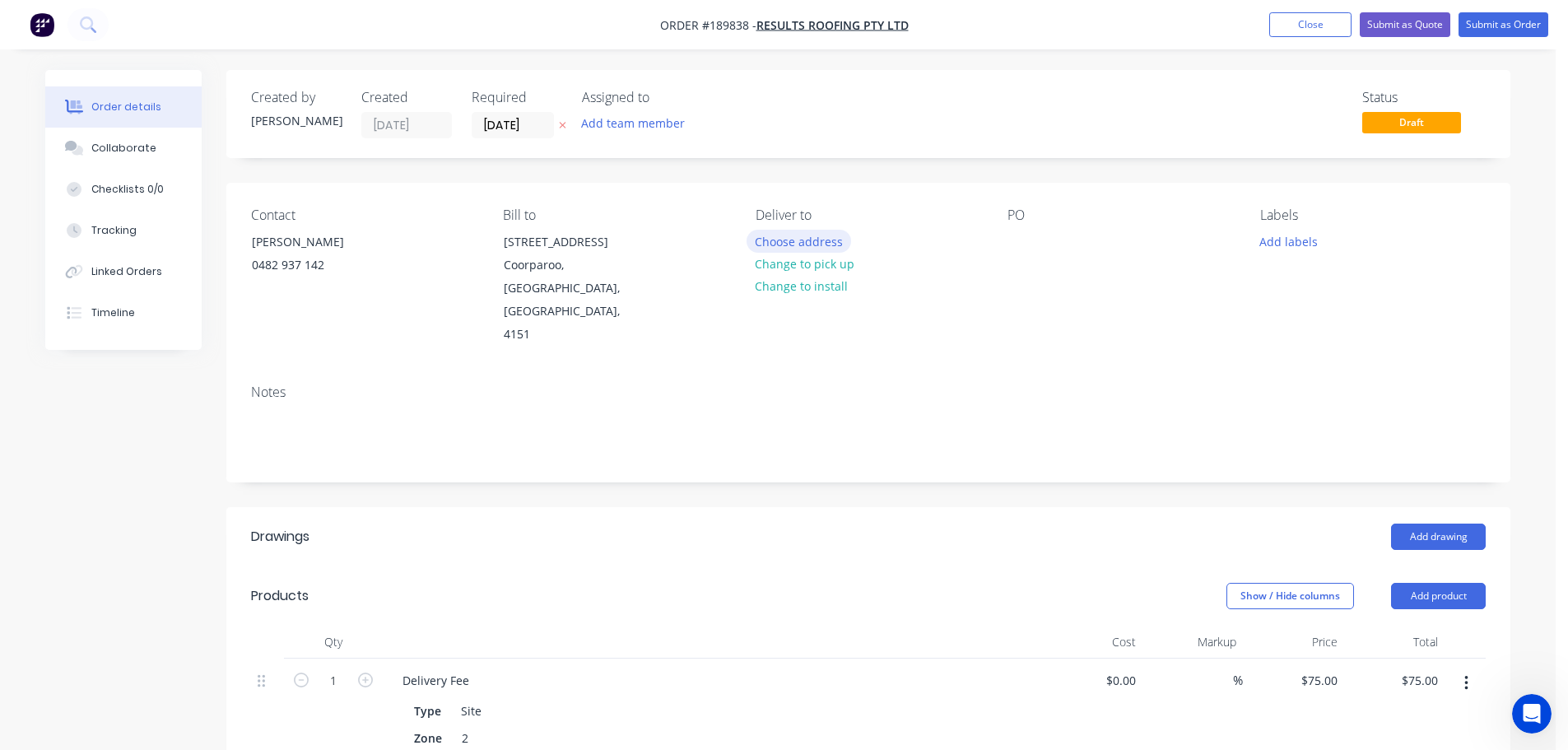
click at [773, 234] on button "Choose address" at bounding box center [799, 240] width 106 height 22
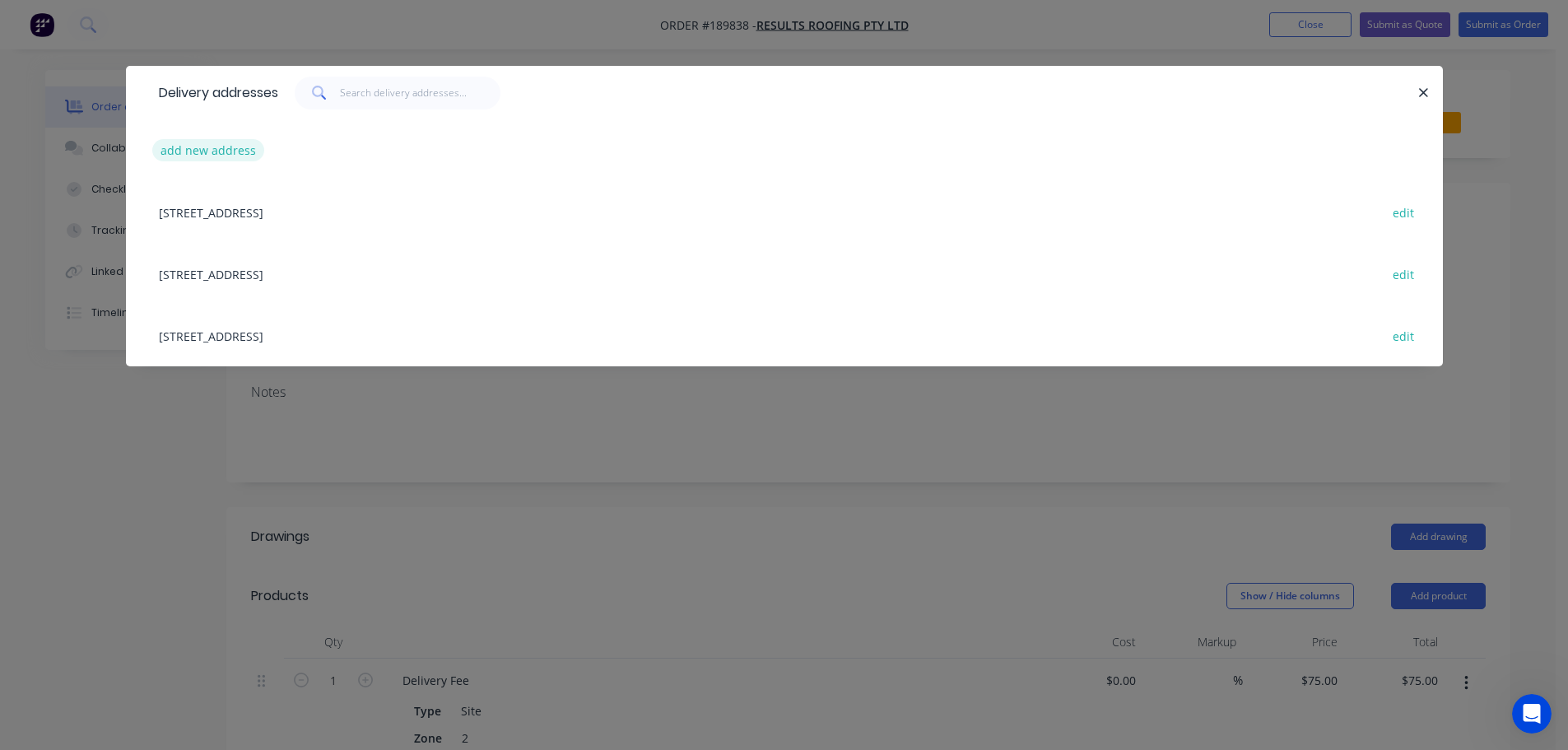
click at [168, 146] on button "add new address" at bounding box center [208, 150] width 112 height 22
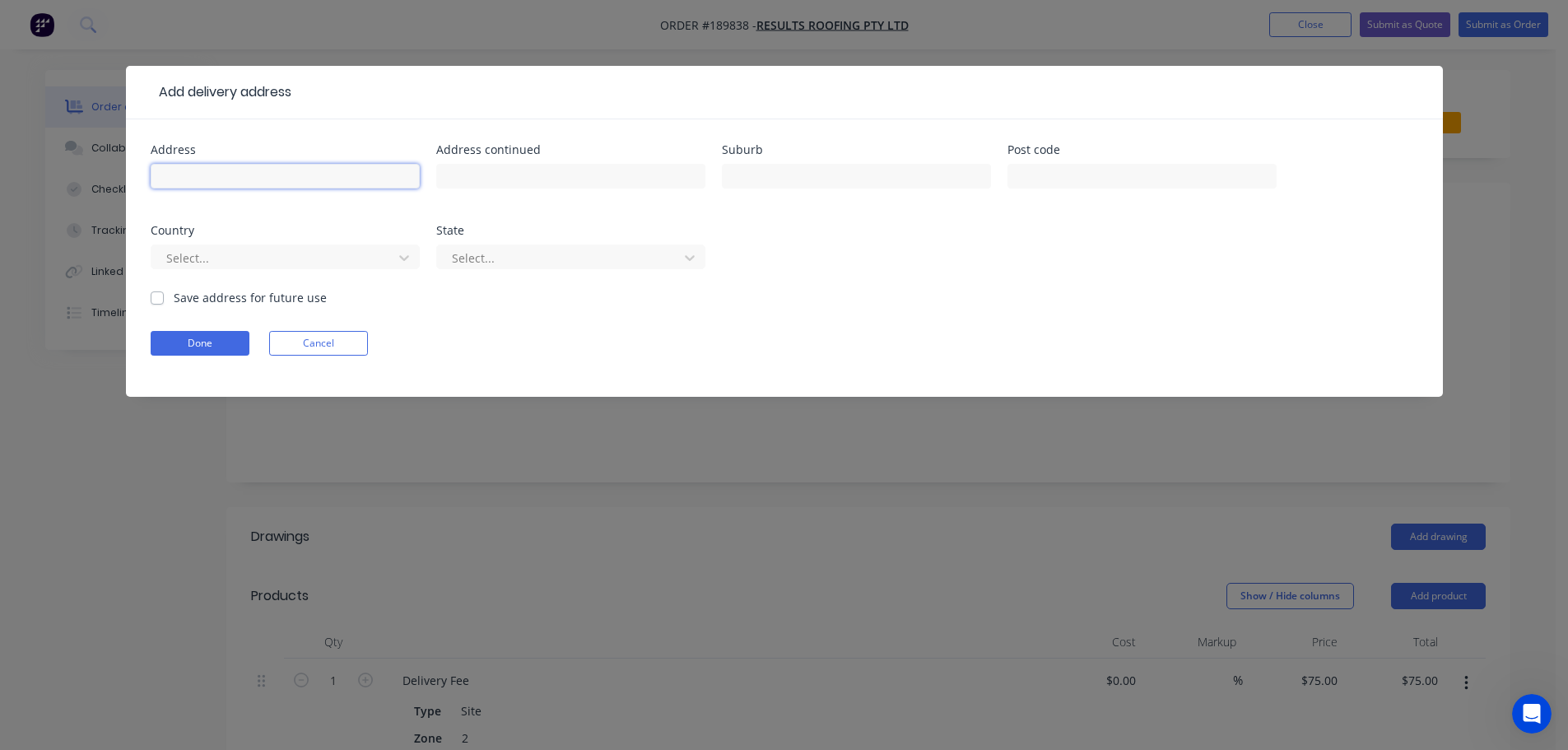
click at [169, 178] on input "text" at bounding box center [286, 175] width 269 height 24
type input "Lot [STREET_ADDRESS]"
type input "Runaway Bay"
click button "Done" at bounding box center [200, 343] width 99 height 24
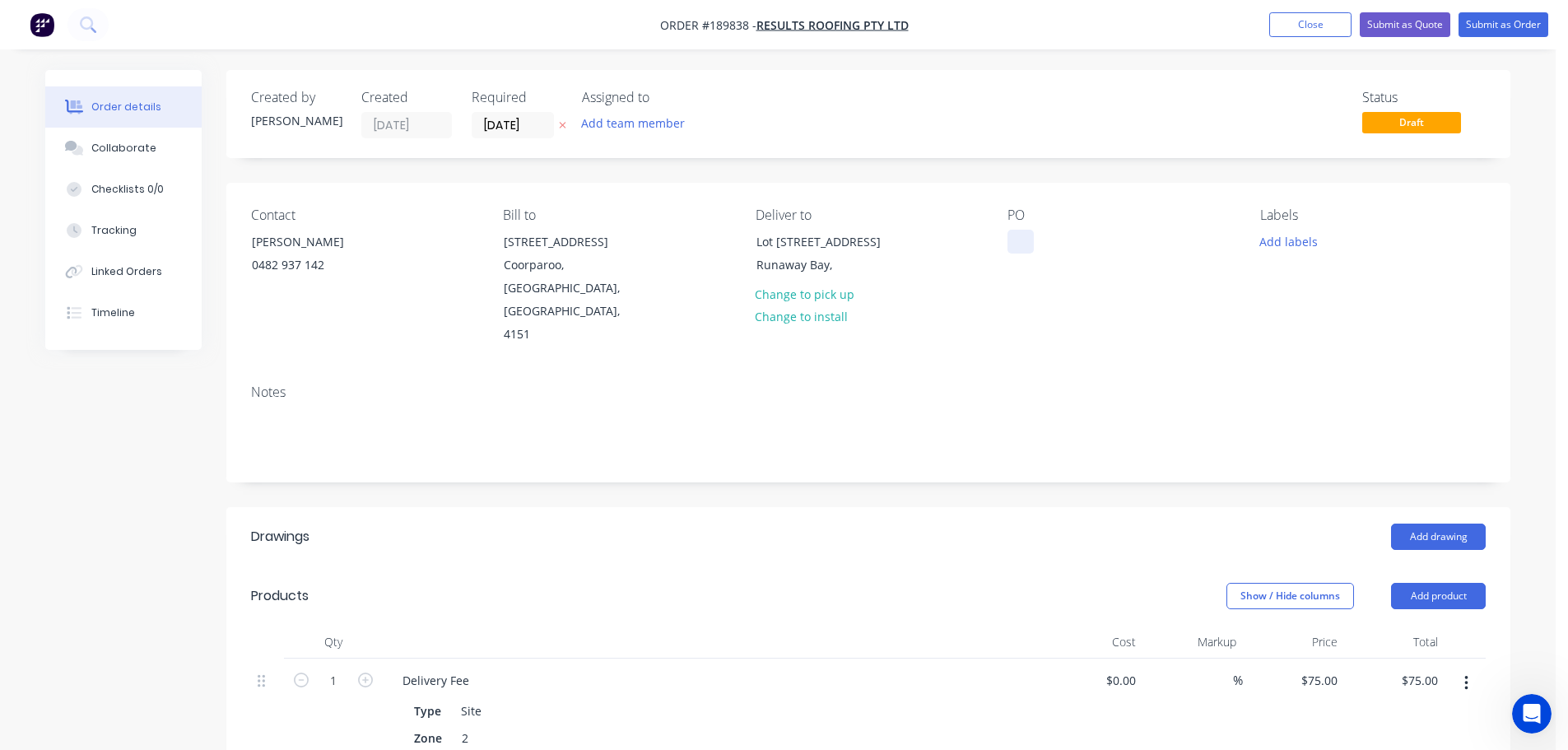
click at [1018, 240] on div at bounding box center [1020, 241] width 26 height 24
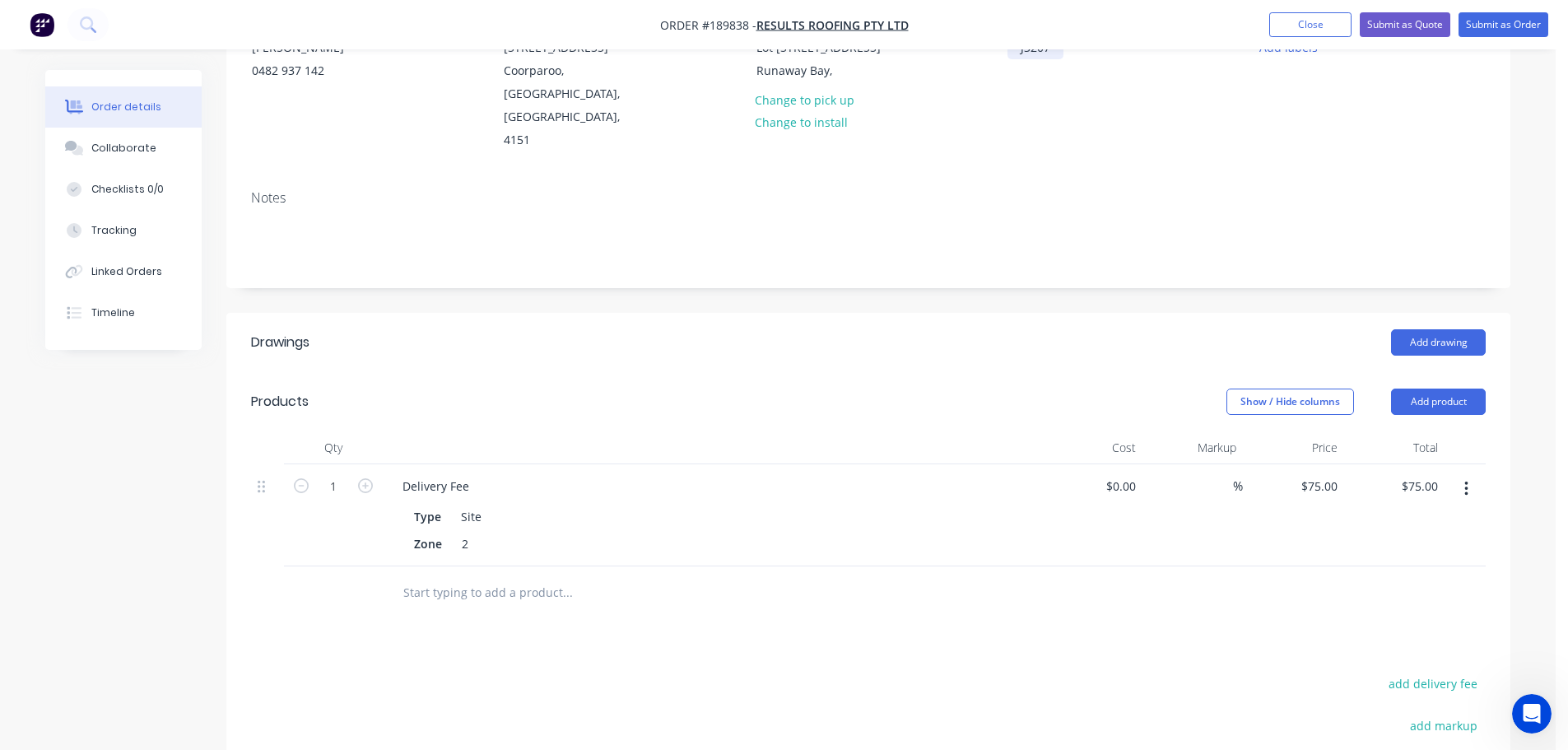
scroll to position [247, 0]
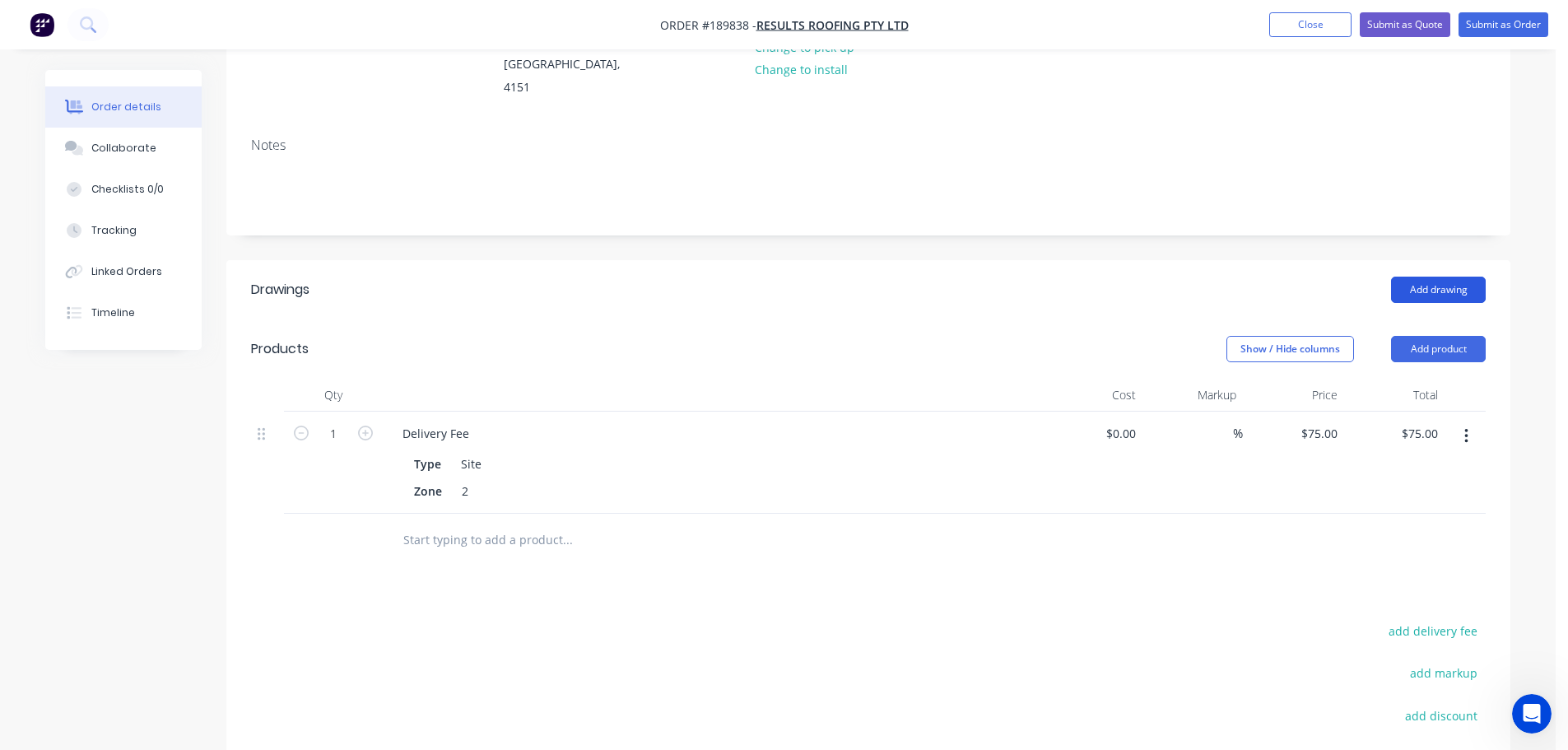
click at [1456, 277] on button "Add drawing" at bounding box center [1438, 290] width 95 height 26
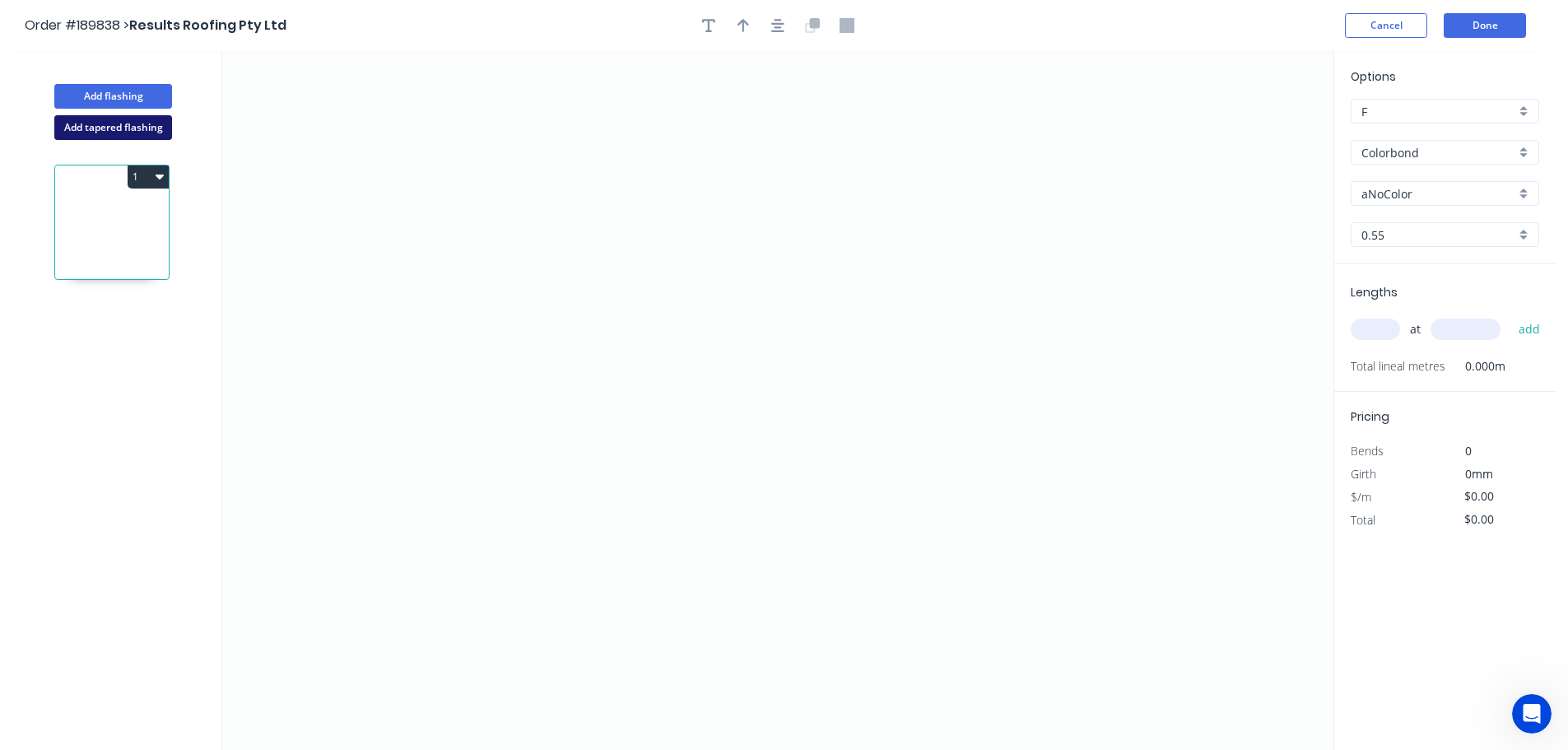
click at [98, 127] on button "Add tapered flashing" at bounding box center [113, 127] width 118 height 24
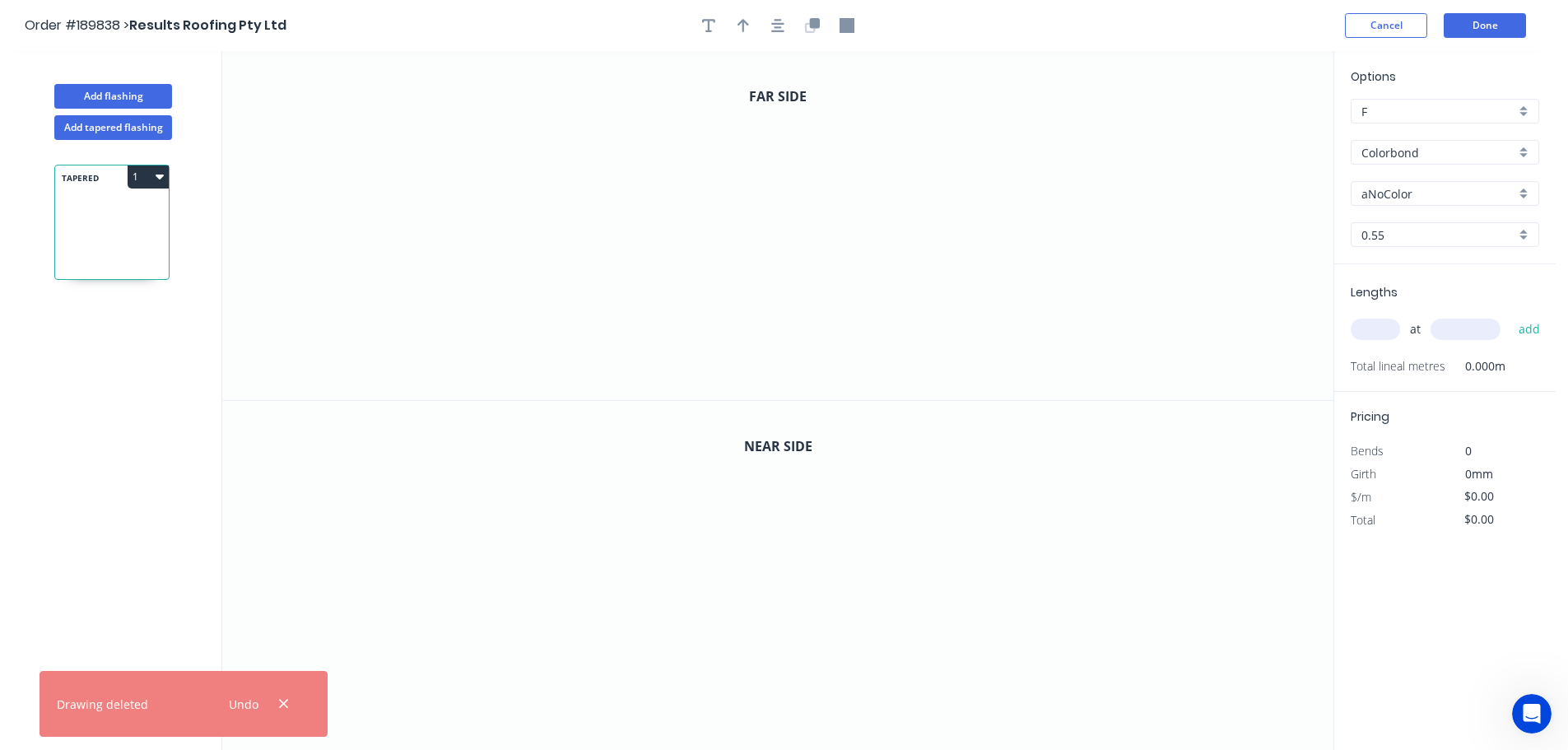
click at [1381, 190] on input "aNoColor" at bounding box center [1438, 194] width 154 height 17
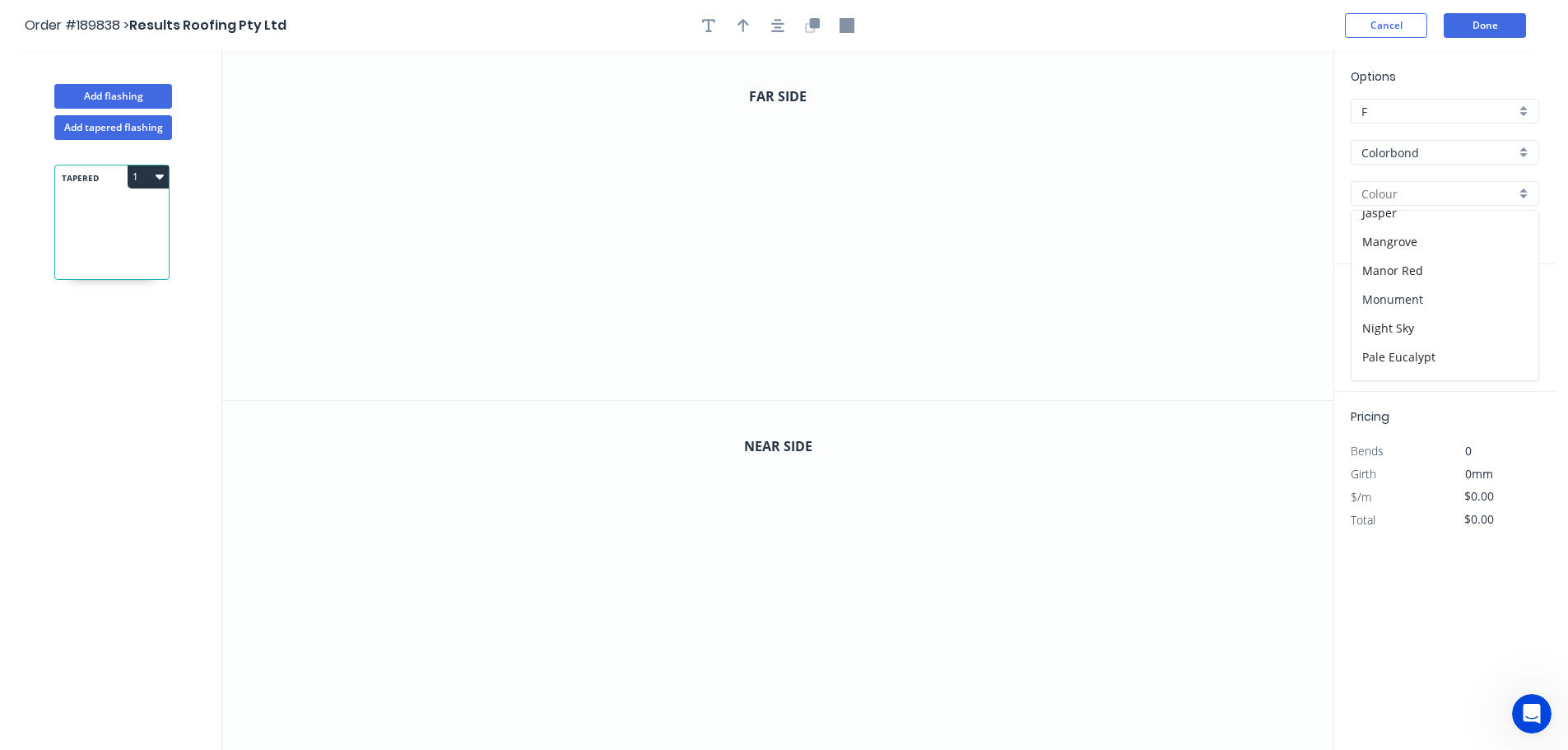
click at [1391, 298] on div "Monument" at bounding box center [1445, 299] width 187 height 29
type input "Monument"
click at [1375, 328] on input "text" at bounding box center [1375, 329] width 49 height 21
type input "1"
type input "3500"
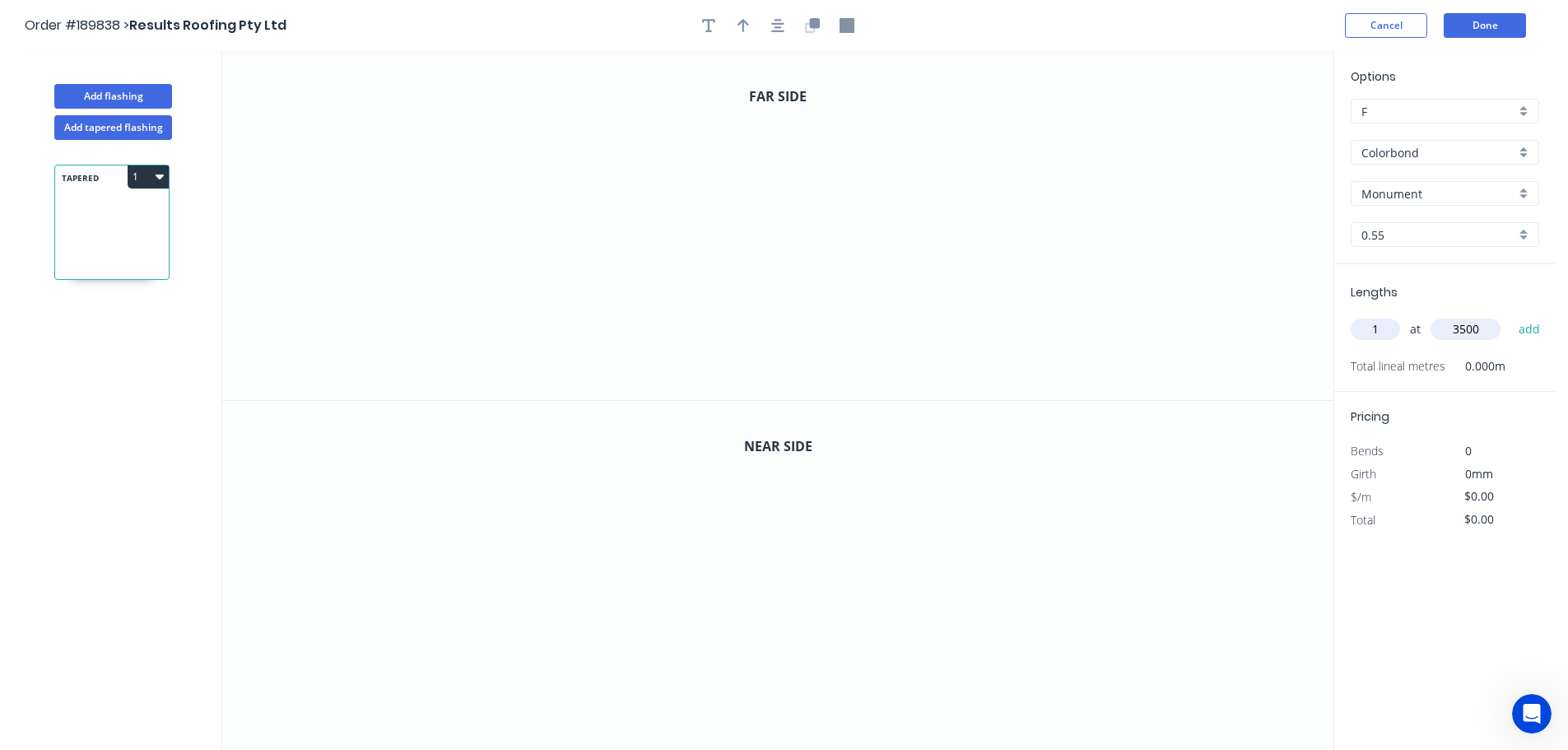
click at [1511, 316] on button "add" at bounding box center [1530, 329] width 39 height 28
drag, startPoint x: 645, startPoint y: 118, endPoint x: 668, endPoint y: 294, distance: 177.5
click at [645, 122] on icon "0" at bounding box center [777, 226] width 1111 height 349
click at [648, 349] on icon "0" at bounding box center [777, 226] width 1111 height 349
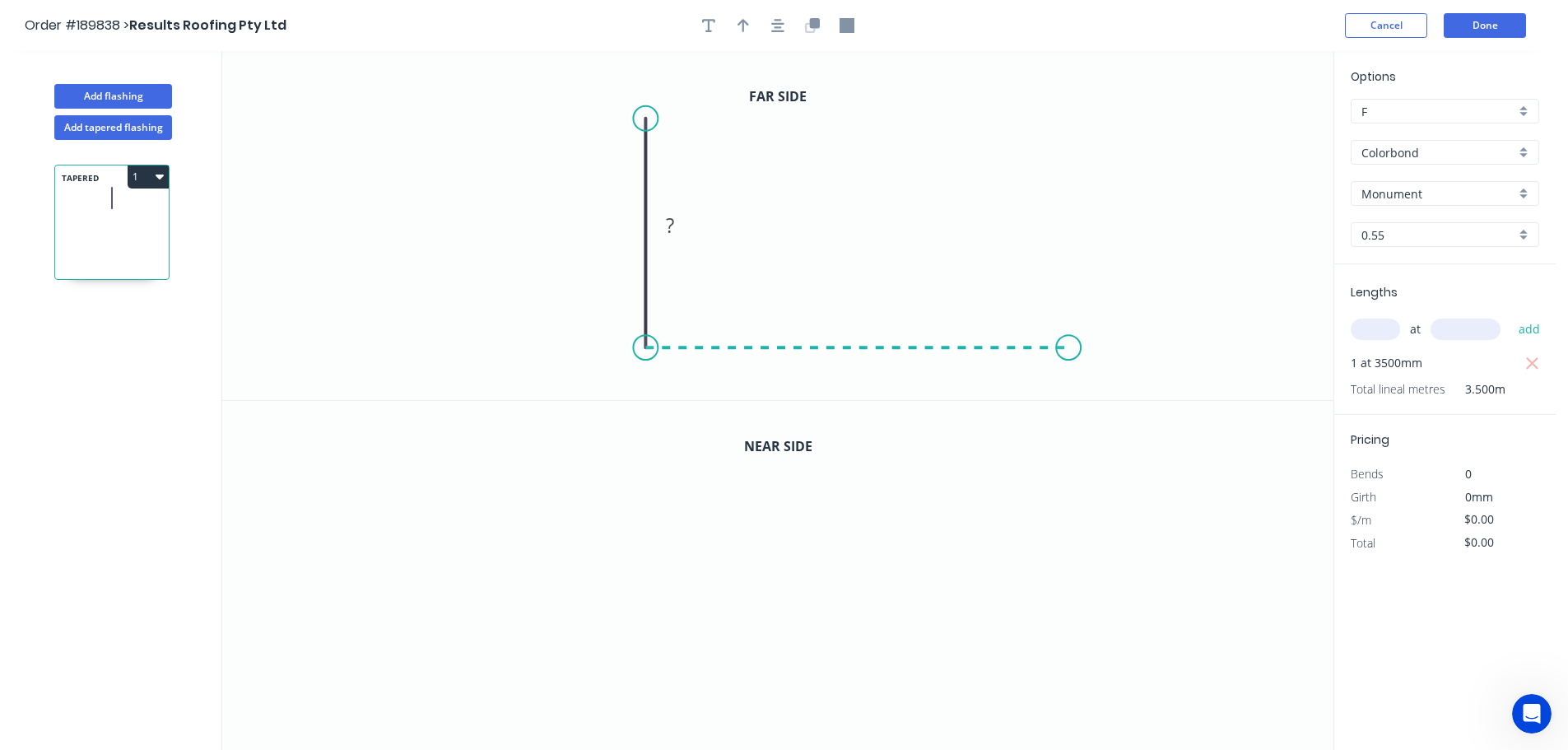
click at [1069, 343] on icon "0 ?" at bounding box center [777, 226] width 1111 height 349
click at [1078, 130] on icon "0 ? ?" at bounding box center [777, 226] width 1111 height 349
click at [1078, 130] on circle at bounding box center [1068, 130] width 24 height 24
click at [622, 224] on tspan "?" at bounding box center [621, 225] width 8 height 27
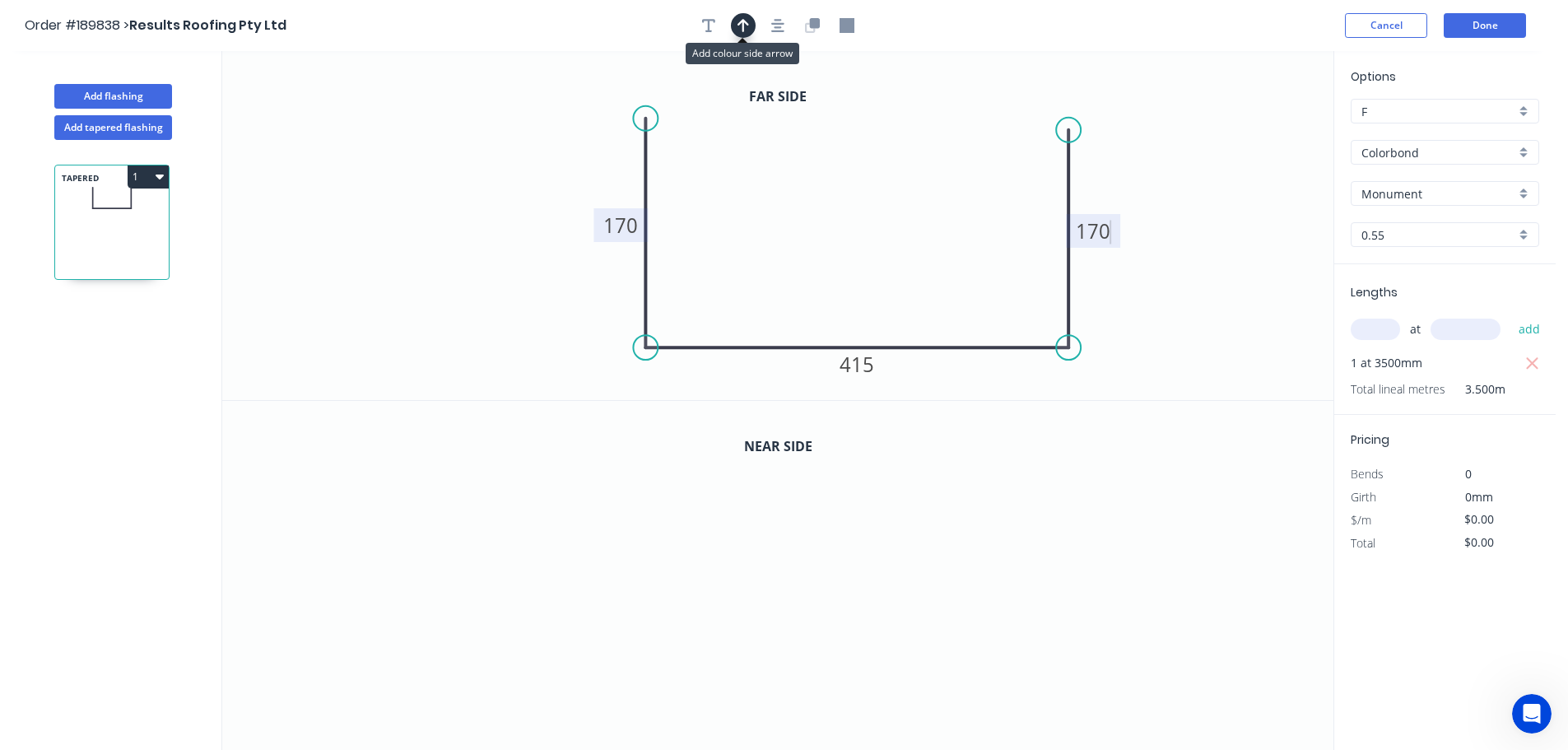
click at [746, 26] on icon "button" at bounding box center [744, 25] width 12 height 15
type input "$20.92"
type input "$73.22"
drag, startPoint x: 1248, startPoint y: 130, endPoint x: 802, endPoint y: 171, distance: 447.9
click at [840, 179] on icon at bounding box center [846, 172] width 15 height 52
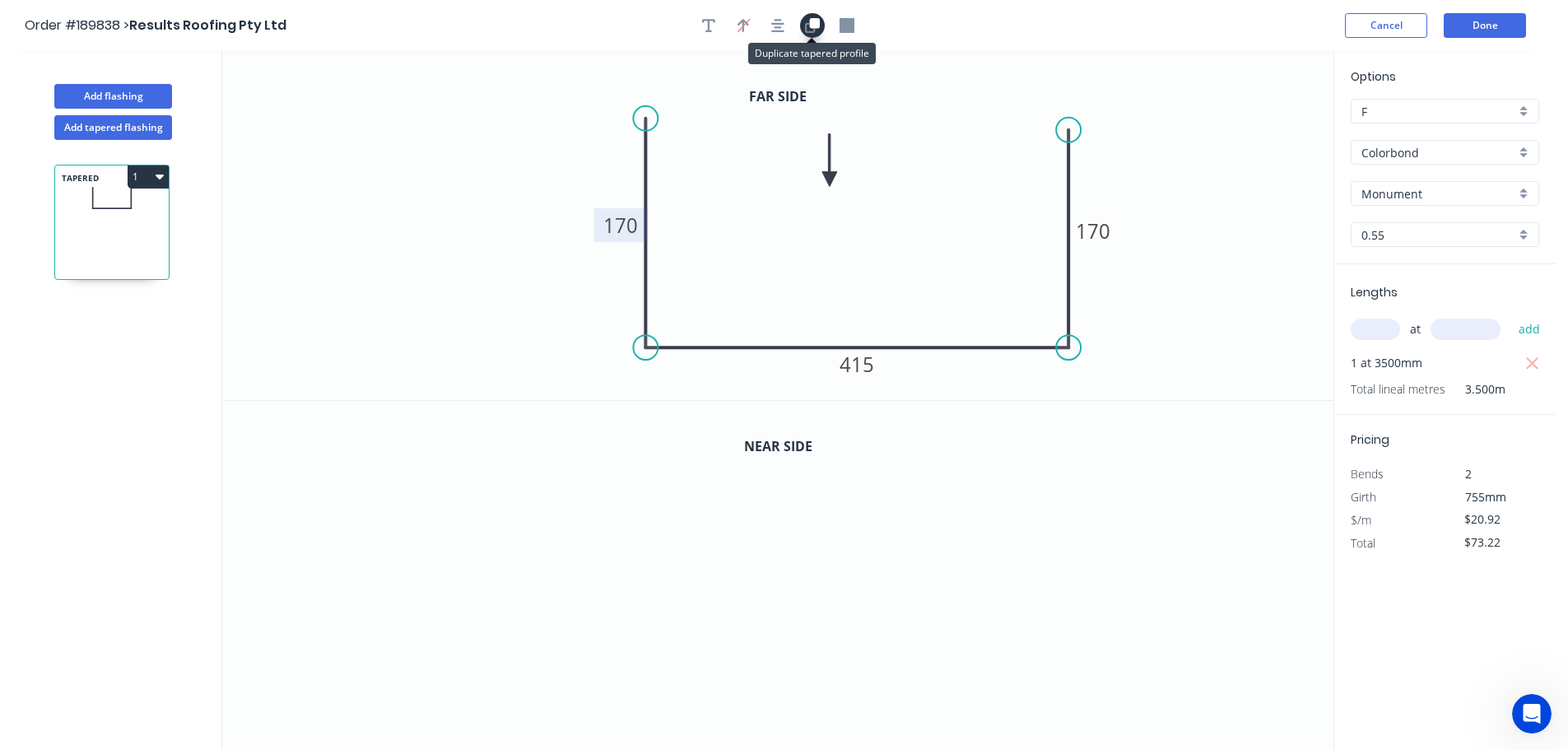
click at [809, 24] on icon "button" at bounding box center [810, 27] width 10 height 10
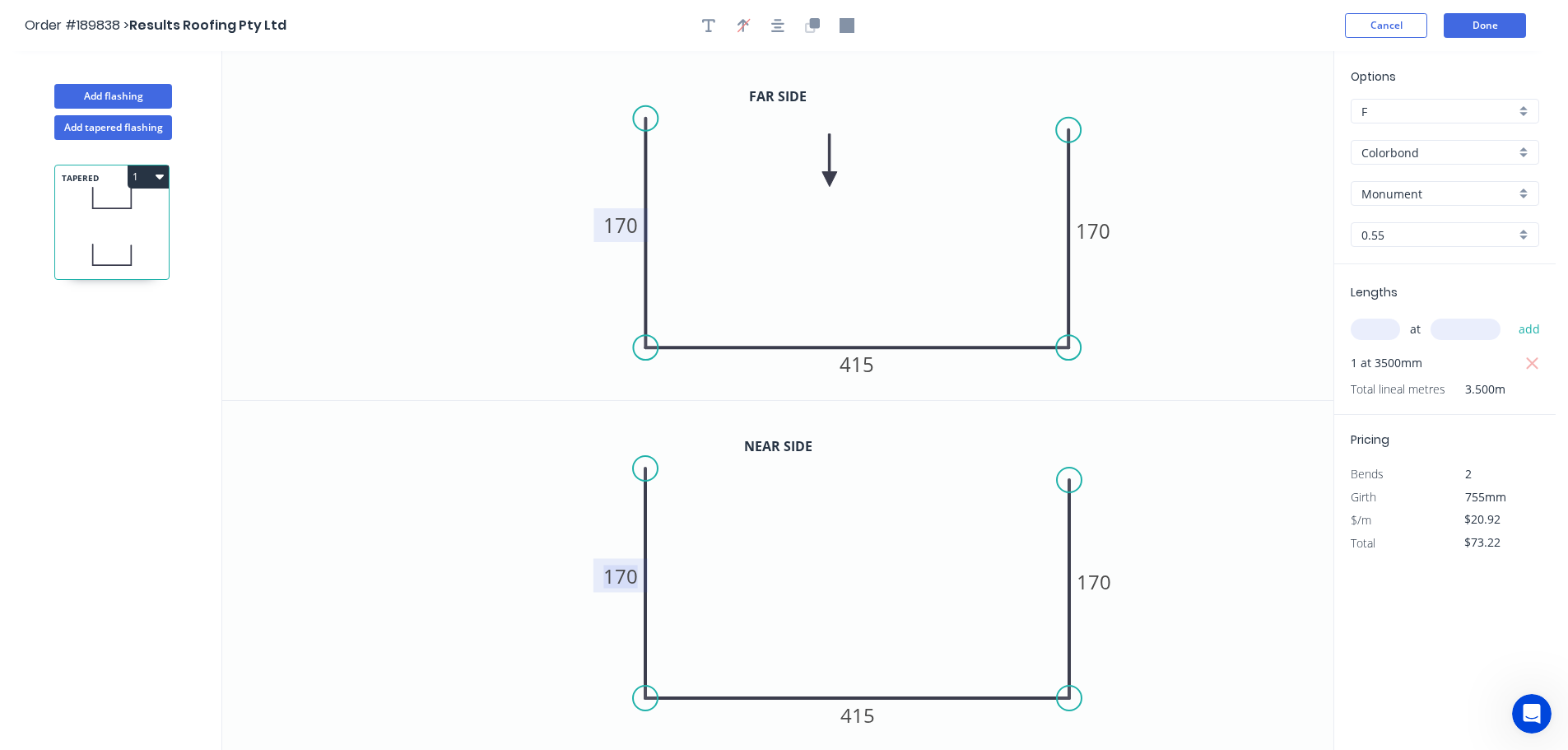
click at [628, 572] on tspan "170" at bounding box center [621, 577] width 35 height 27
type input "$26.69"
type input "$93.42"
type input "$30.83"
type input "$107.91"
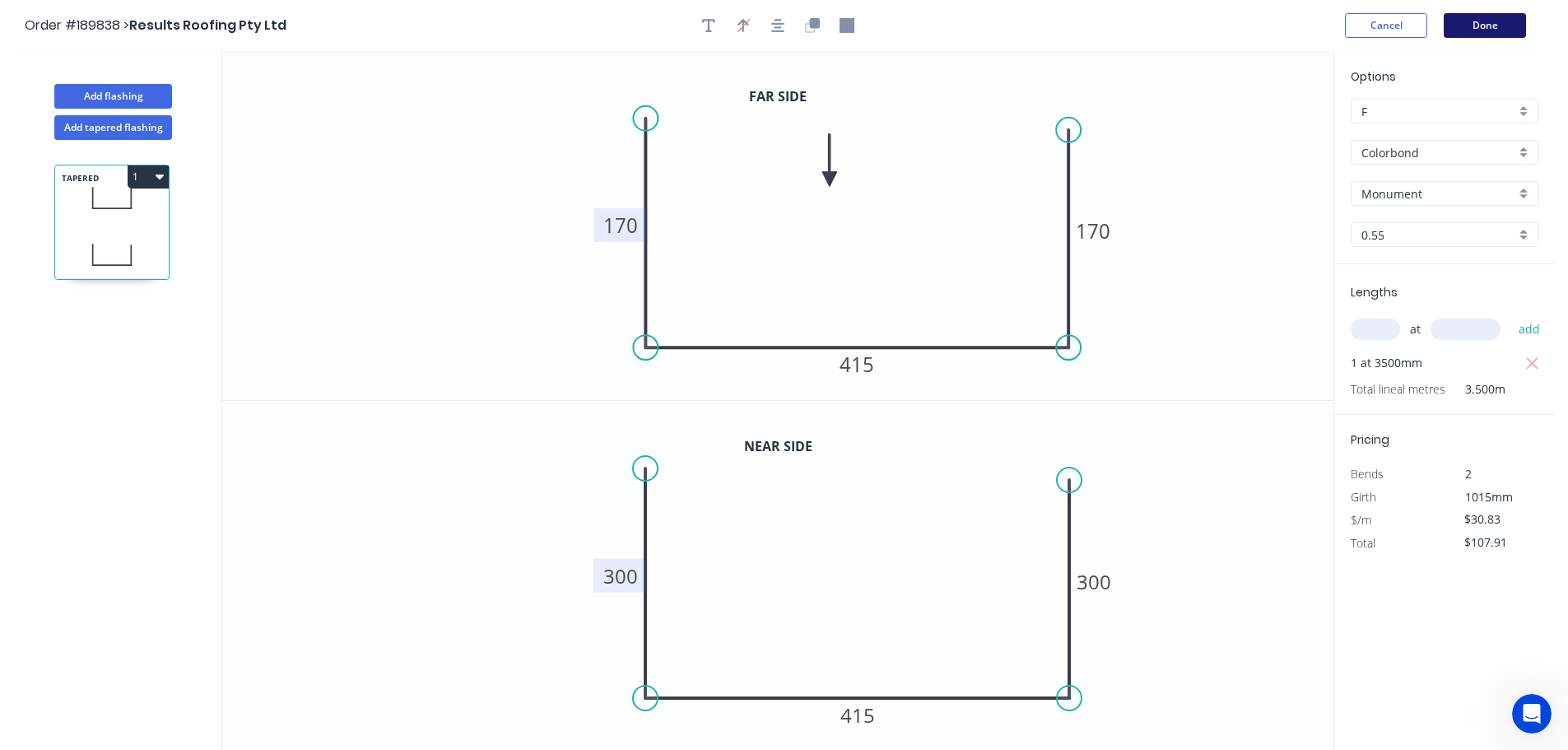
click at [1495, 21] on button "Done" at bounding box center [1485, 25] width 82 height 24
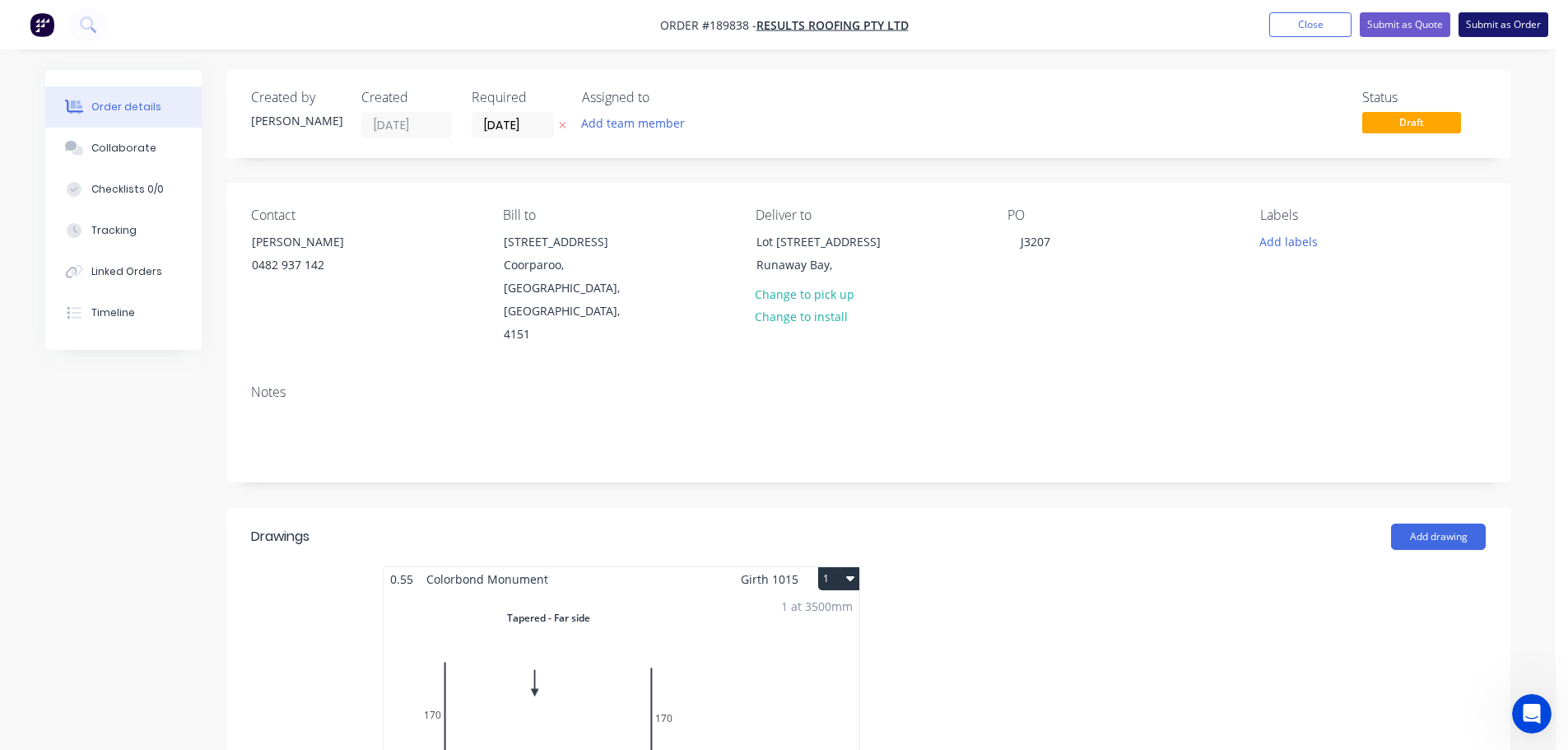
click at [1503, 24] on button "Submit as Order" at bounding box center [1503, 24] width 90 height 24
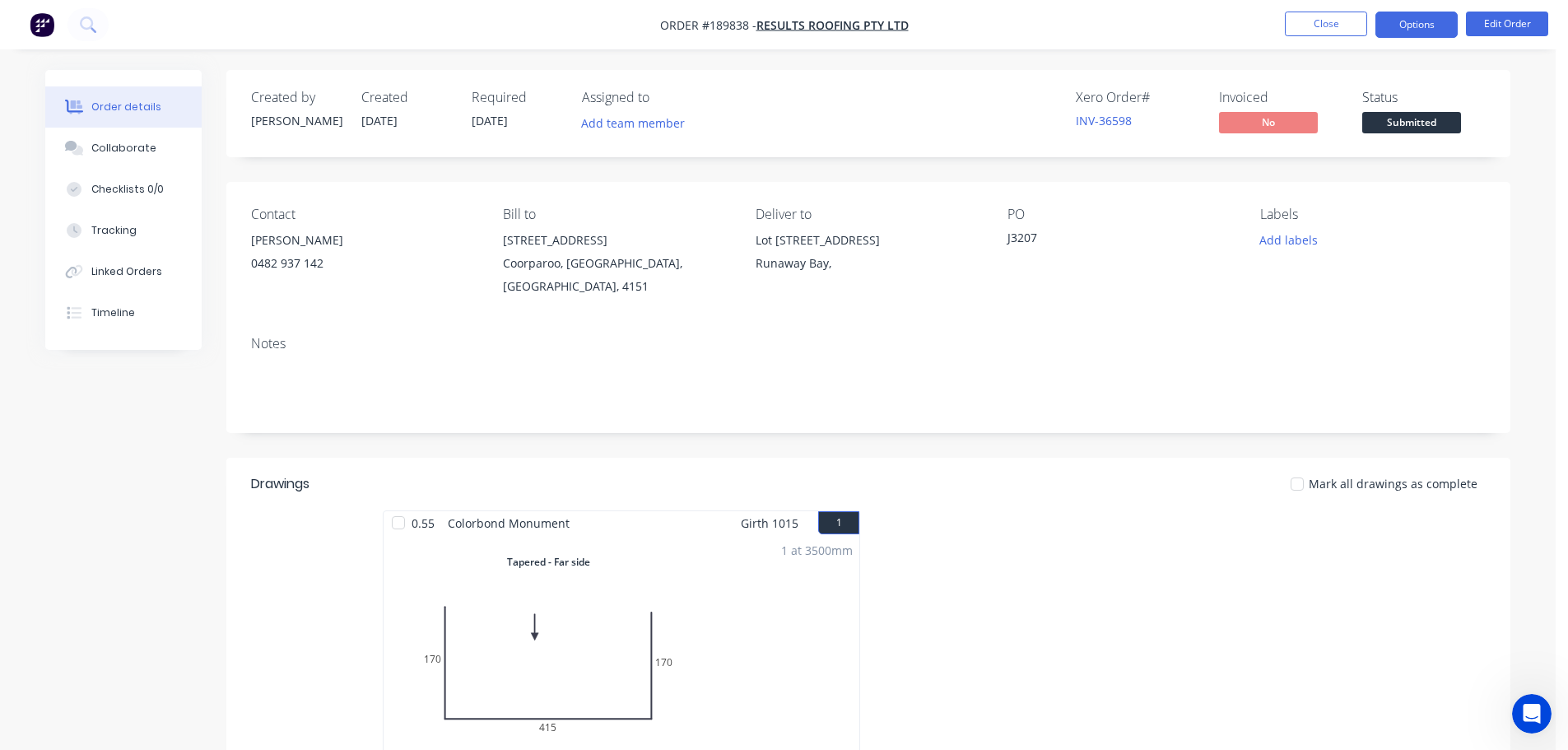
click at [1419, 25] on button "Options" at bounding box center [1416, 24] width 82 height 26
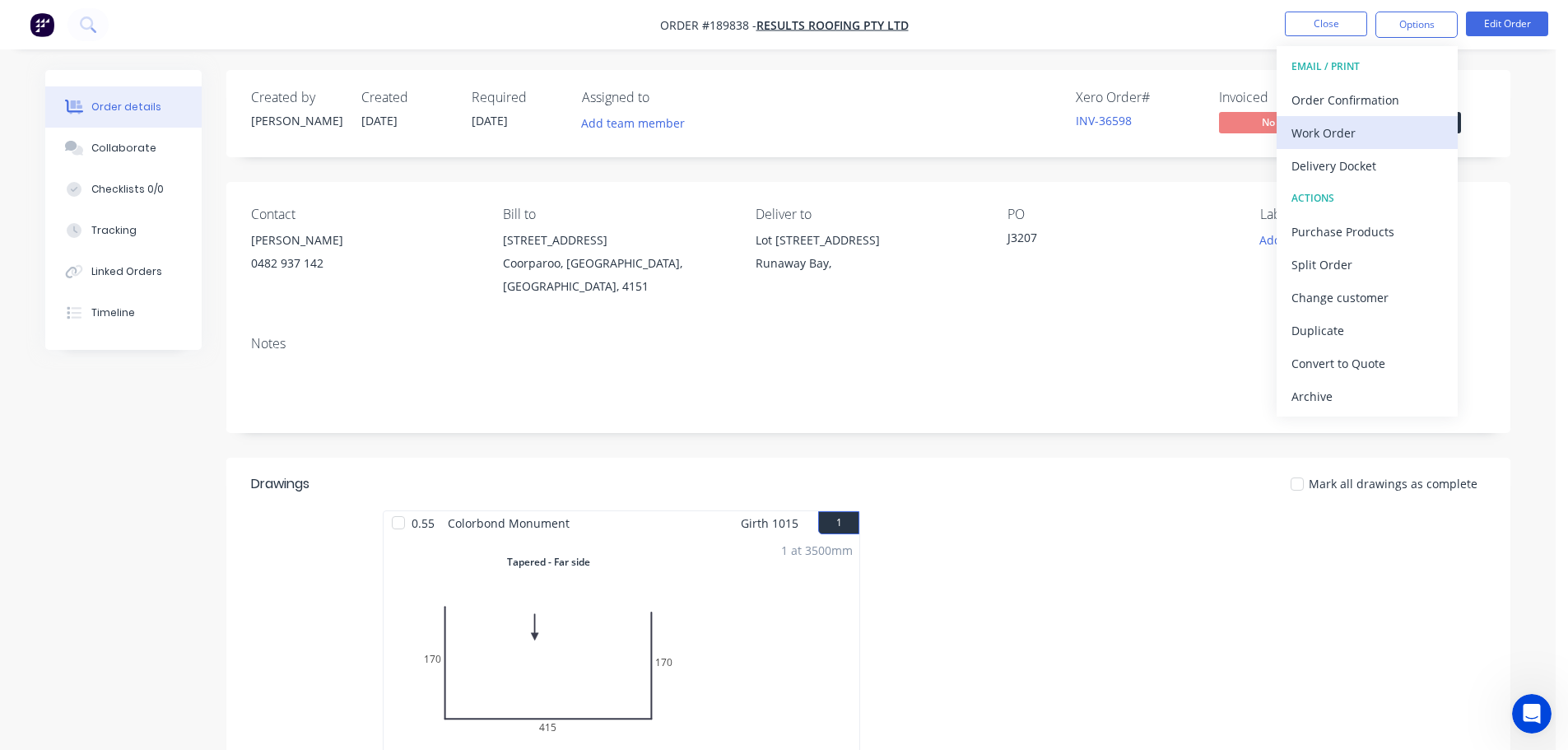
click at [1314, 132] on div "Work Order" at bounding box center [1368, 133] width 151 height 24
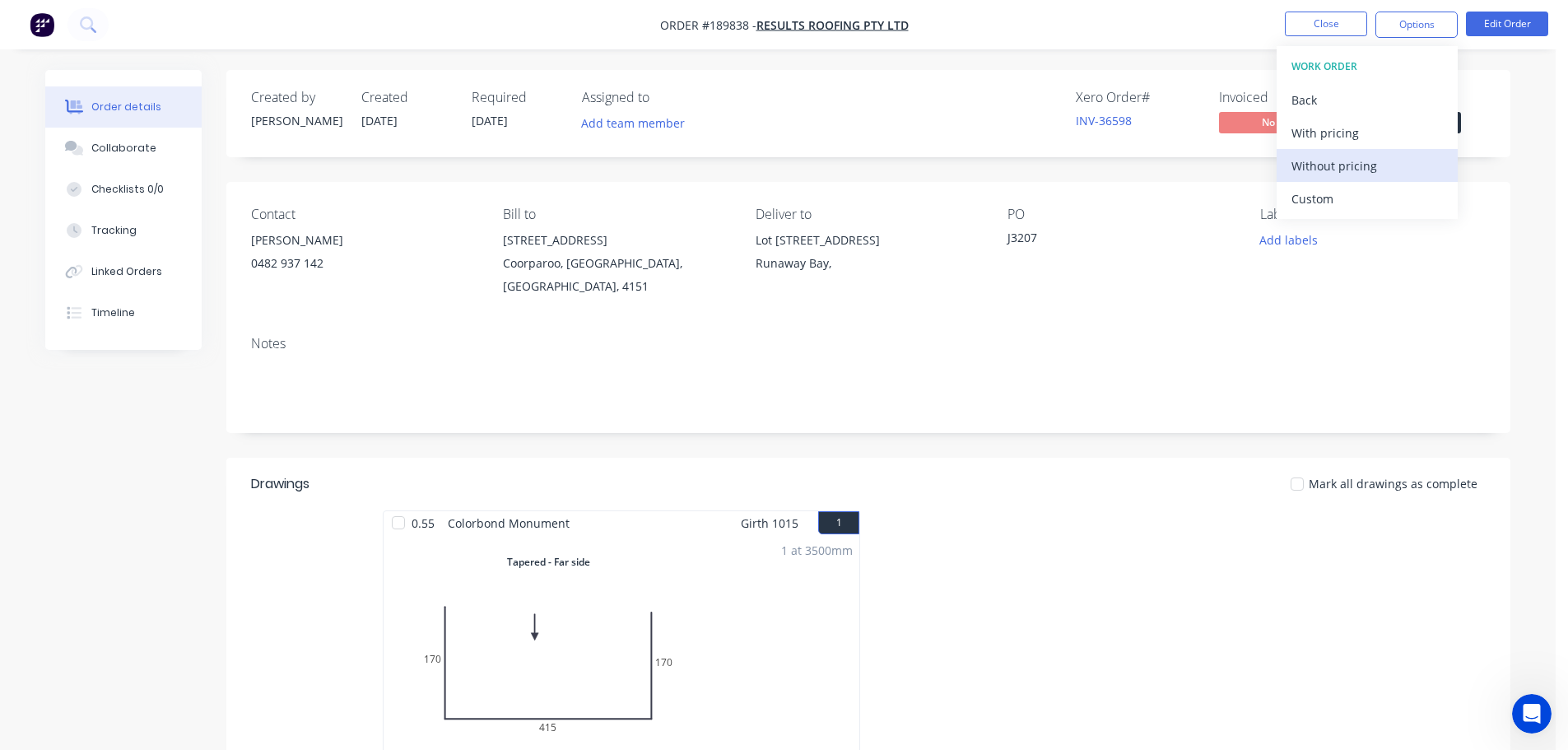
click at [1319, 166] on div "Without pricing" at bounding box center [1368, 166] width 151 height 24
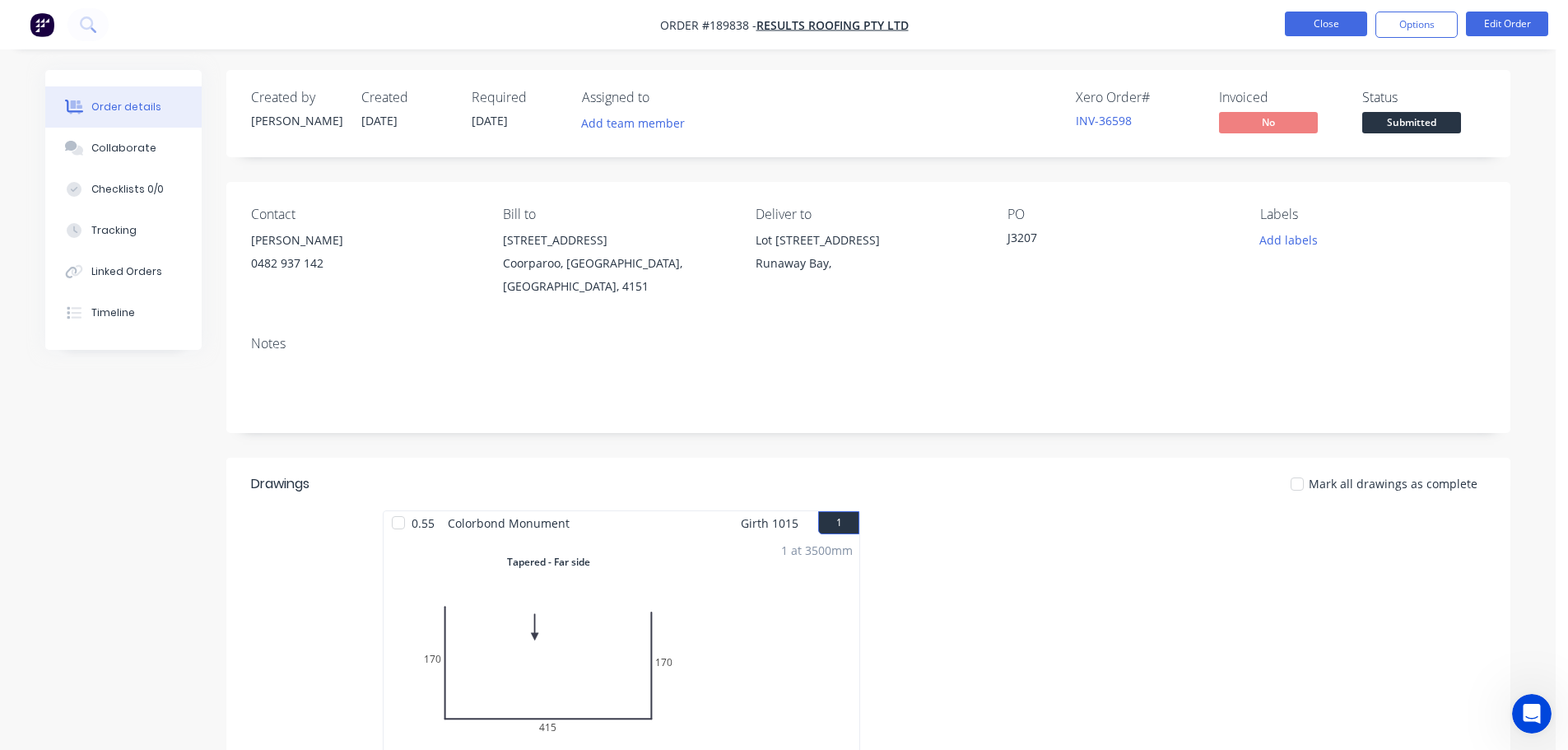
click at [1316, 18] on button "Close" at bounding box center [1326, 23] width 82 height 24
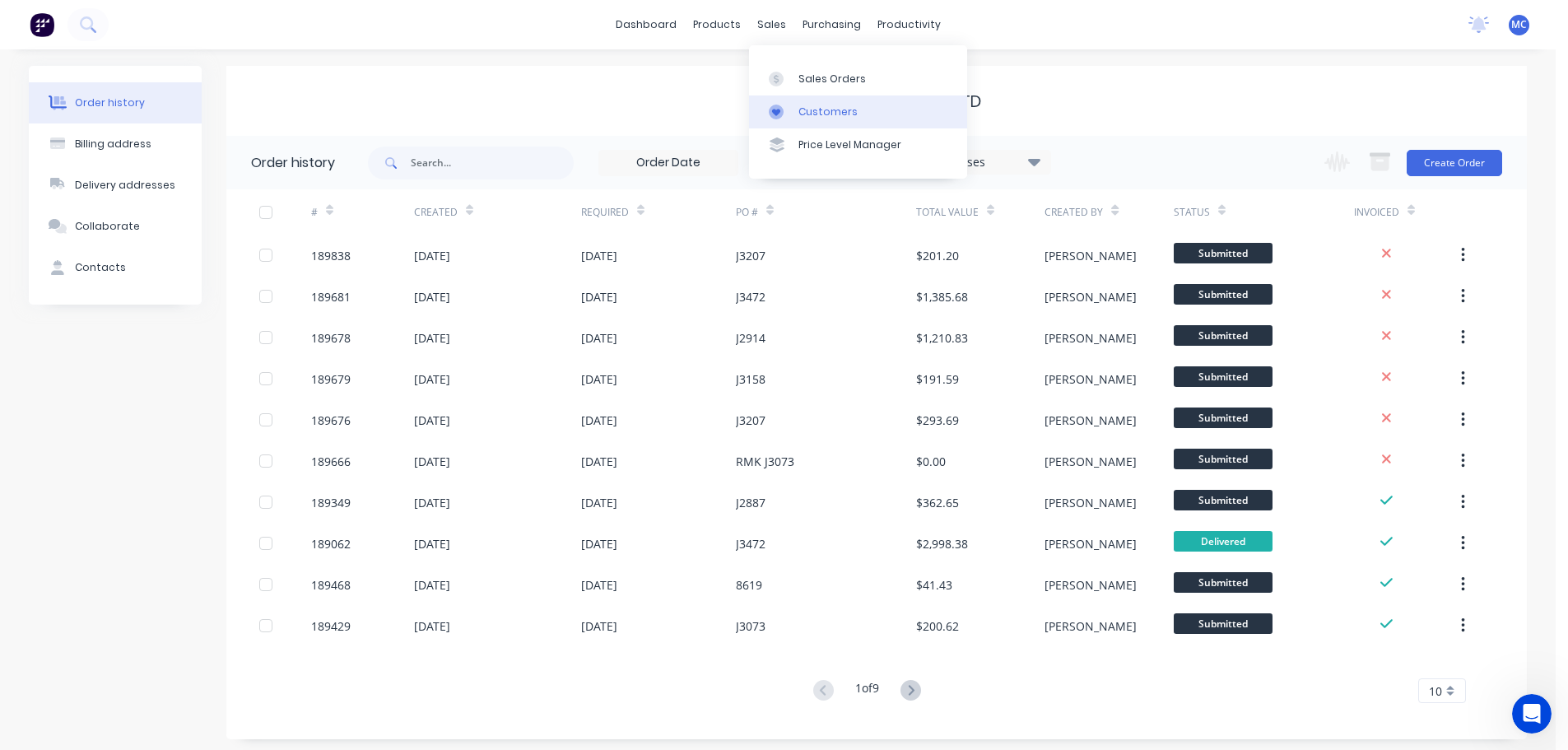
click at [820, 109] on div "Customers" at bounding box center [827, 111] width 59 height 15
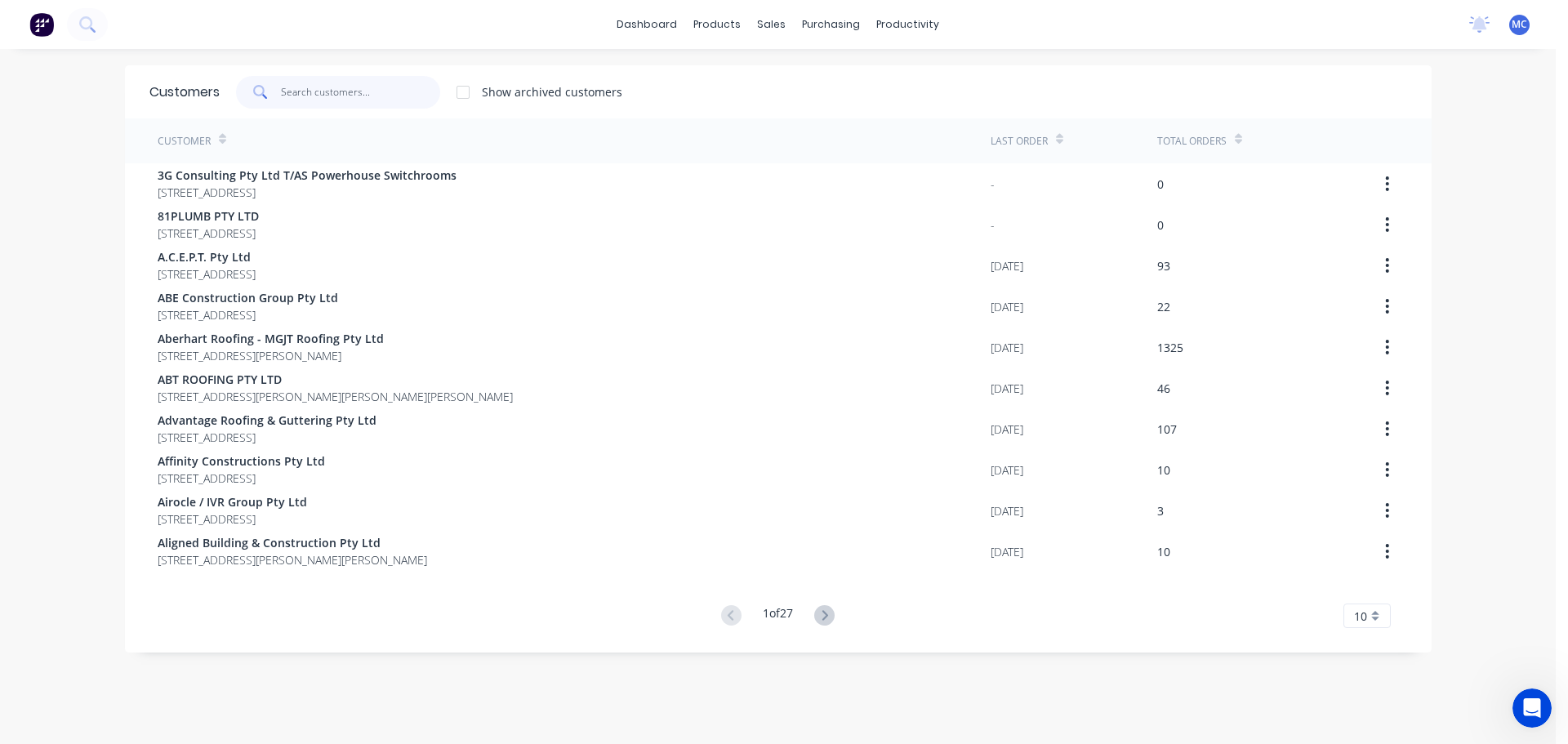
click at [285, 89] on input "text" at bounding box center [360, 92] width 159 height 33
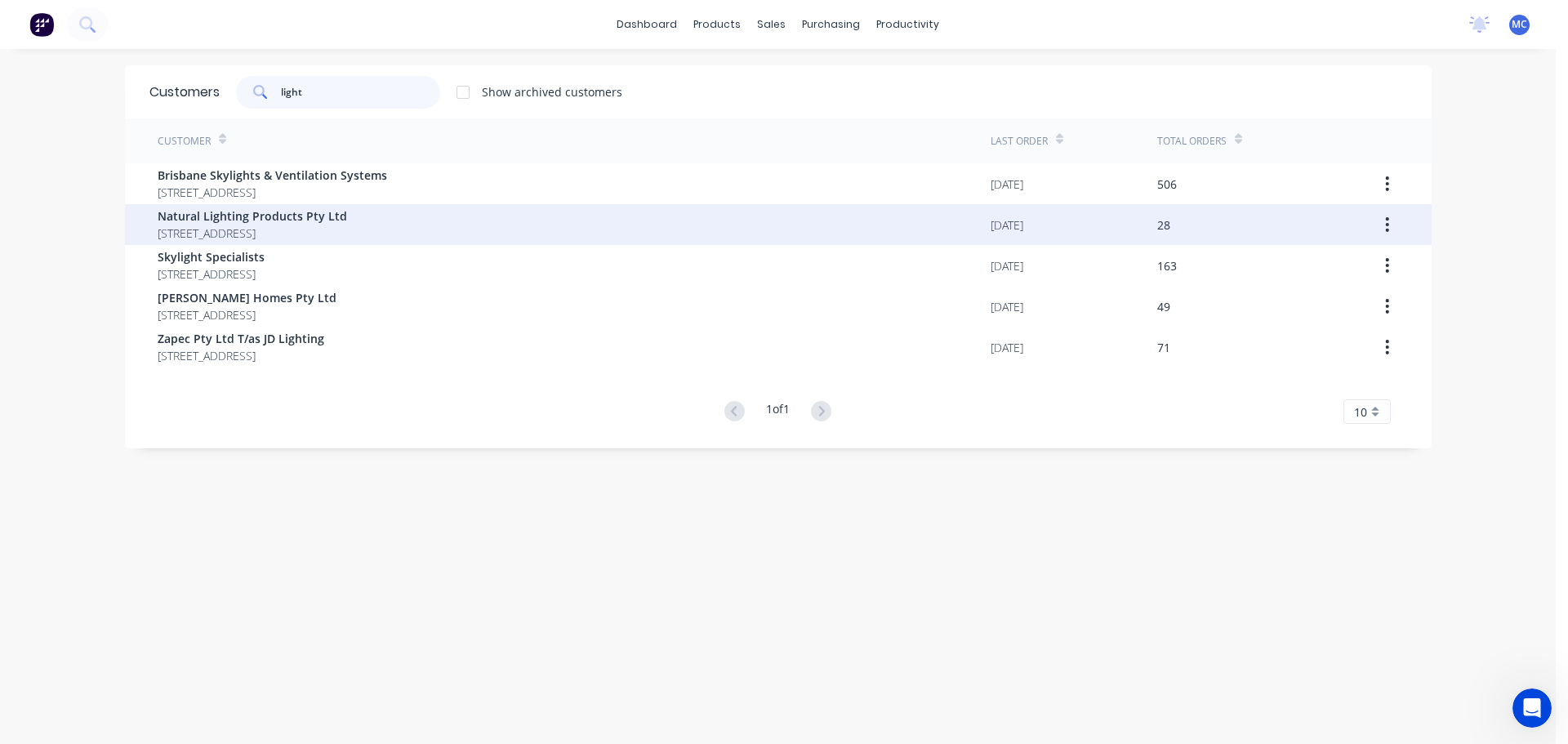
type input "light"
click at [203, 218] on span "Natural Lighting Products Pty Ltd" at bounding box center [252, 216] width 189 height 17
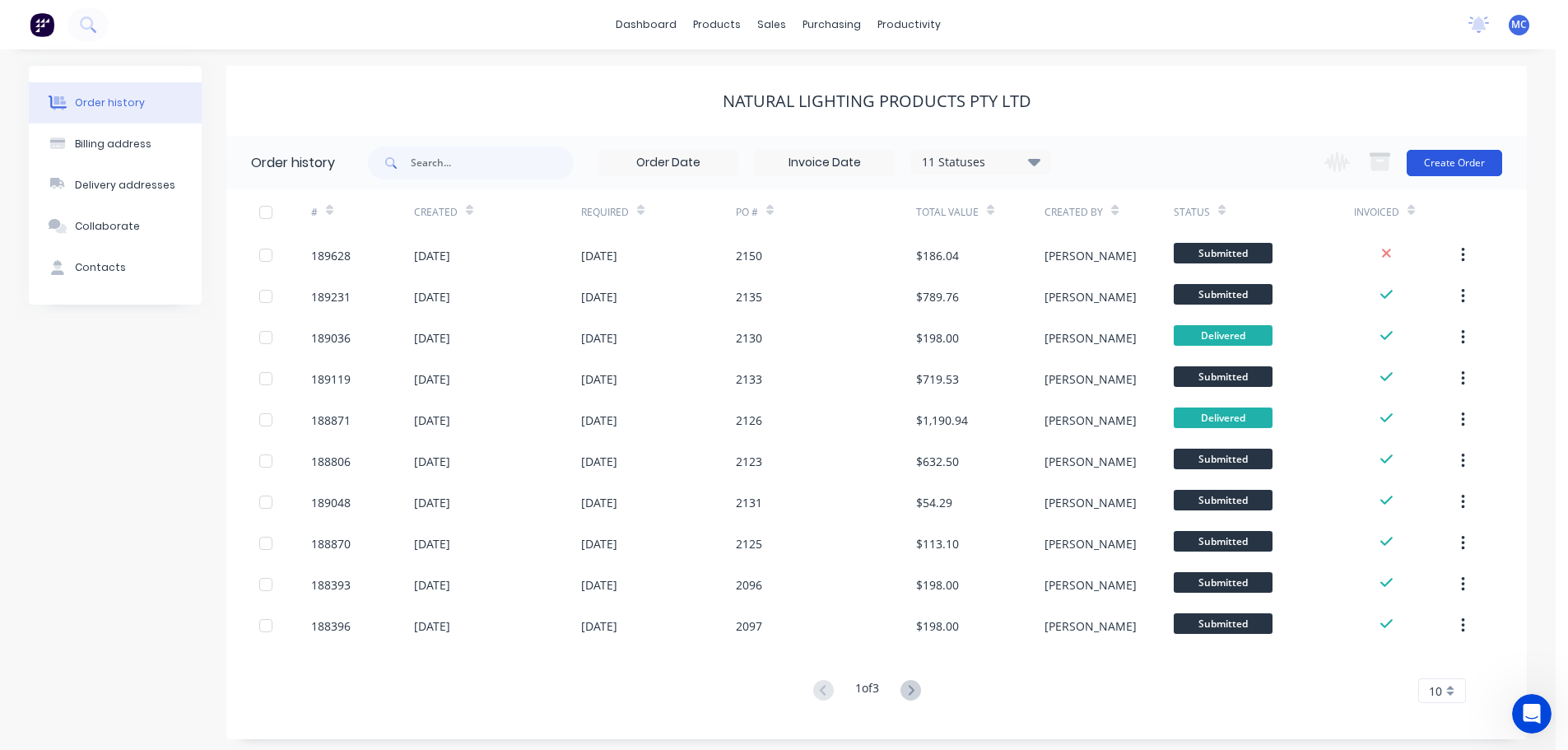
click at [1442, 165] on button "Create Order" at bounding box center [1455, 163] width 96 height 26
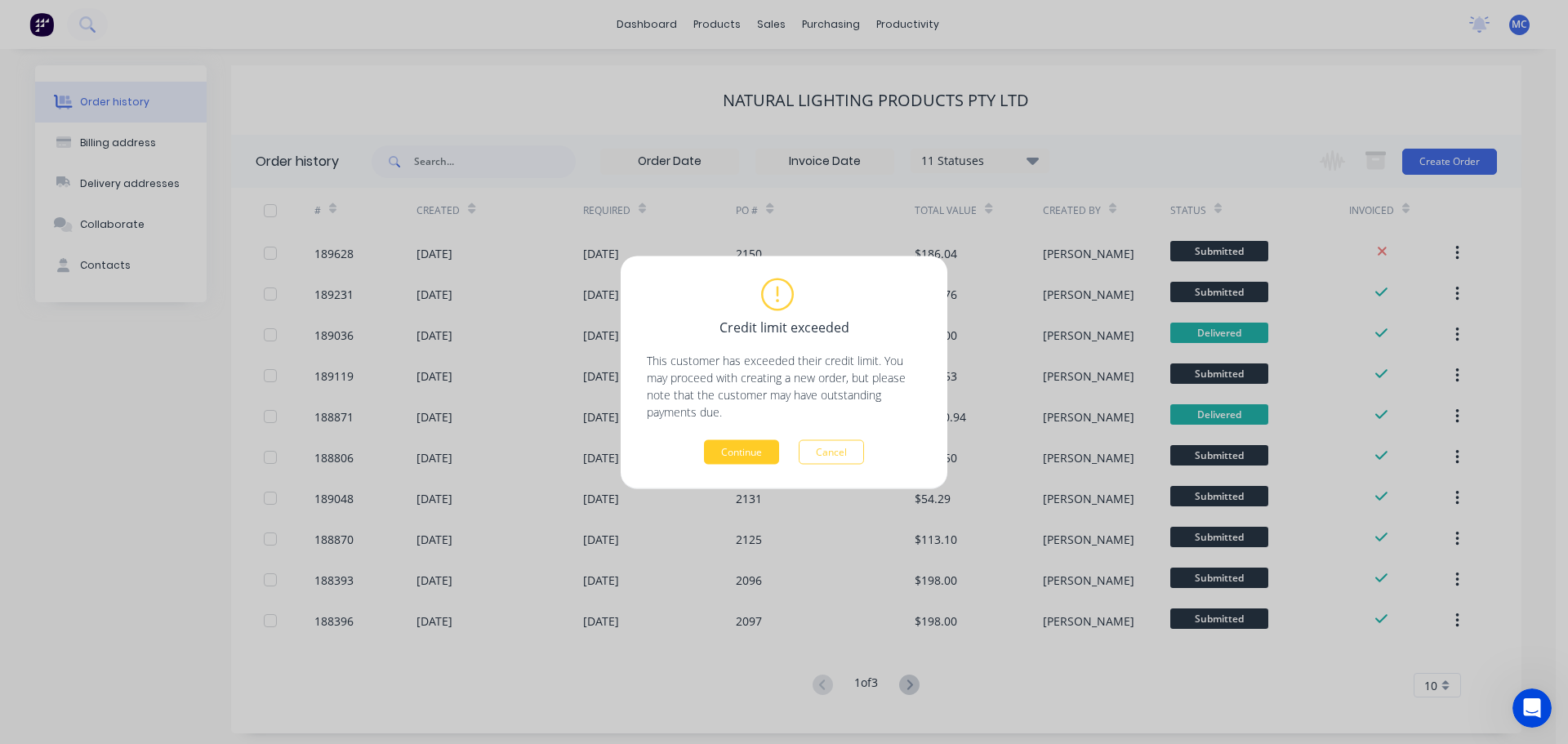
click at [723, 449] on button "Continue" at bounding box center [742, 451] width 75 height 24
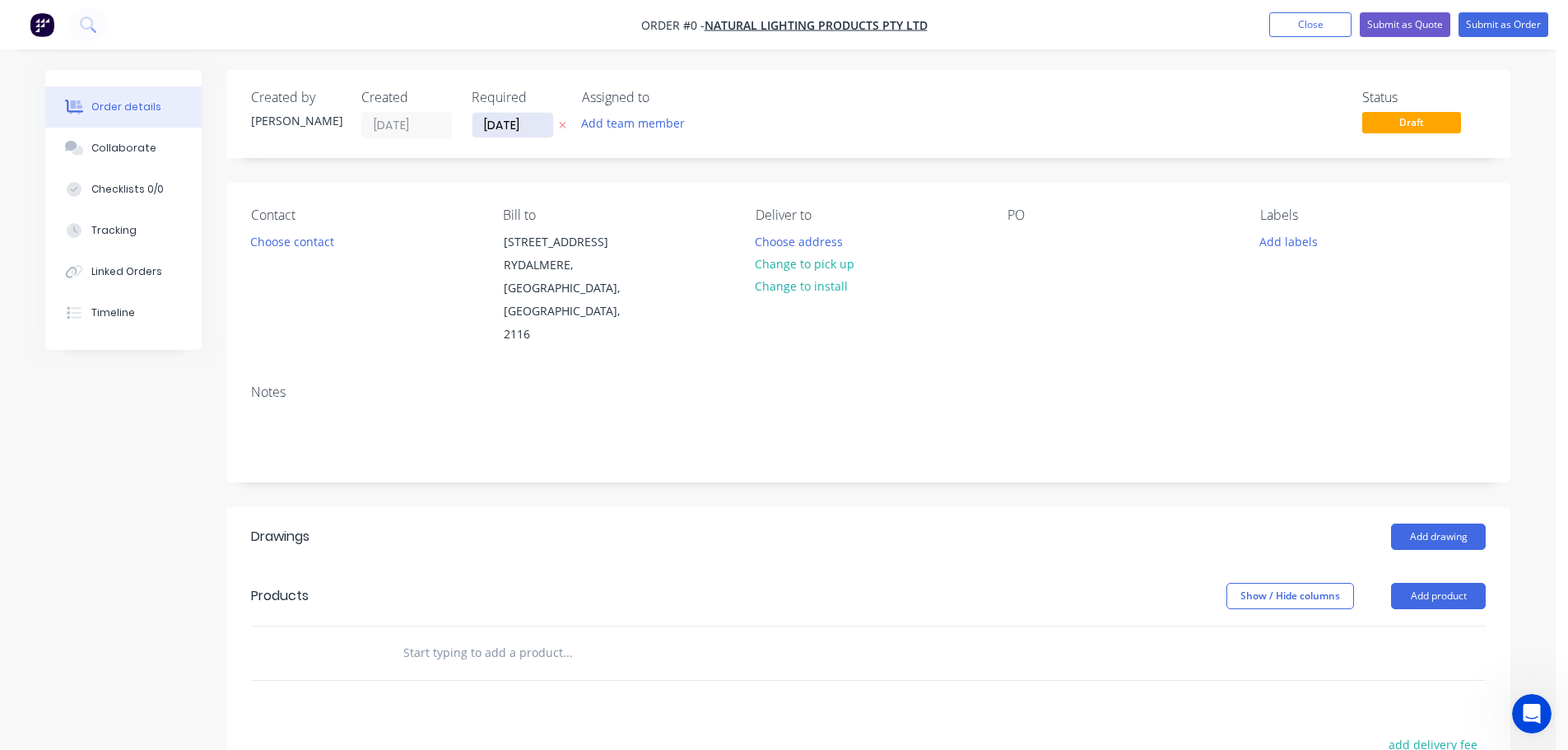
click at [506, 132] on input "[DATE]" at bounding box center [512, 124] width 80 height 24
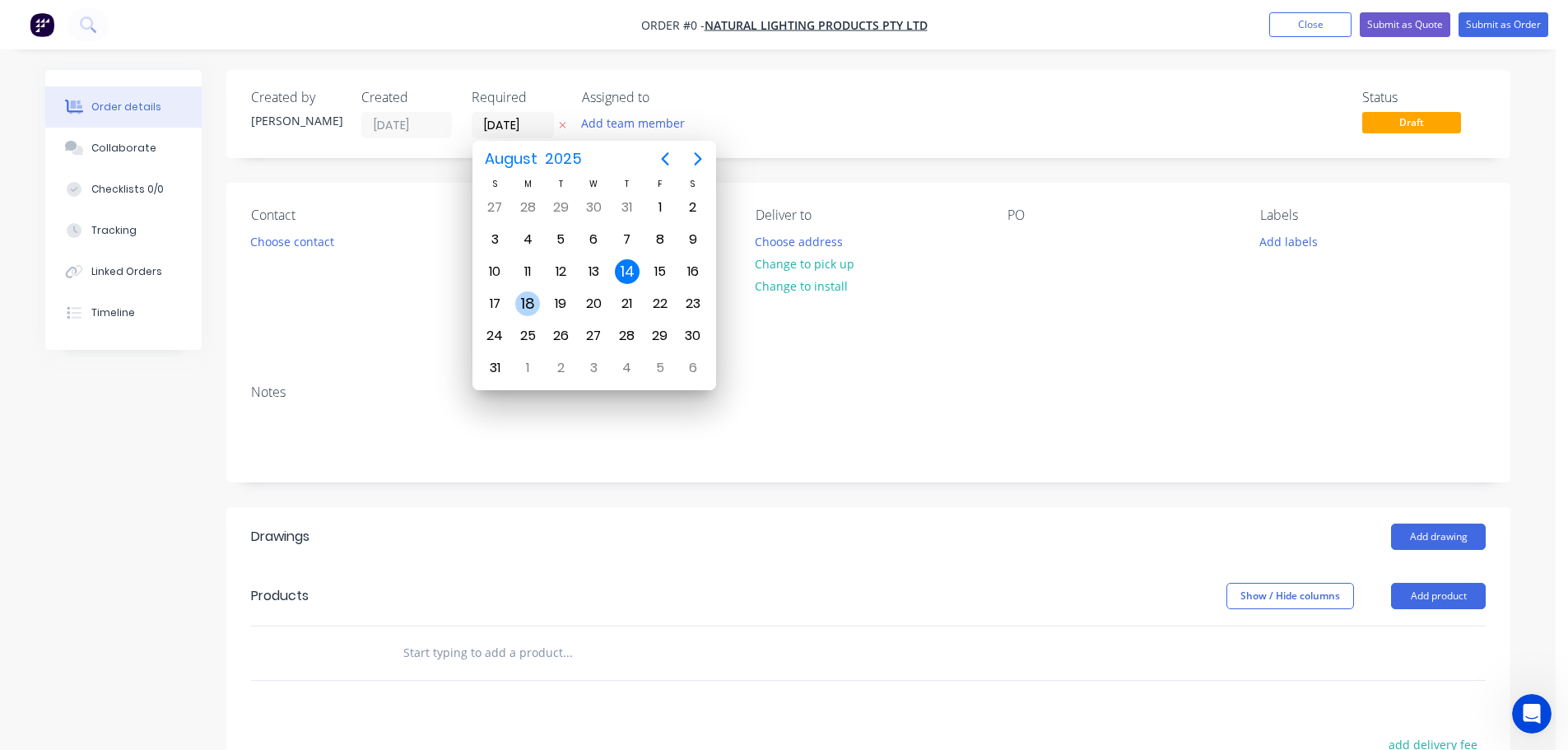
click at [519, 299] on div "18" at bounding box center [527, 303] width 24 height 24
type input "[DATE]"
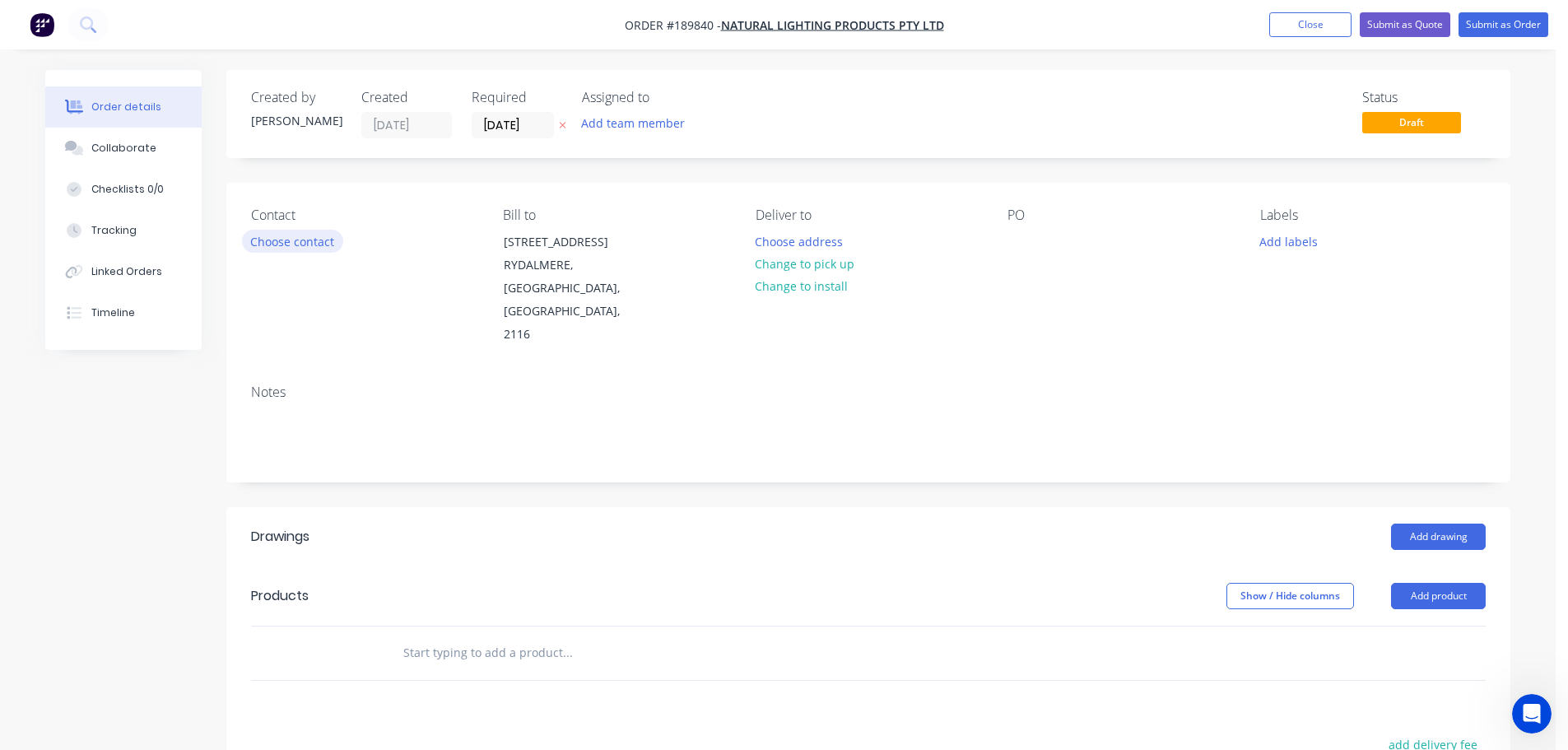
click at [296, 236] on button "Choose contact" at bounding box center [292, 240] width 102 height 22
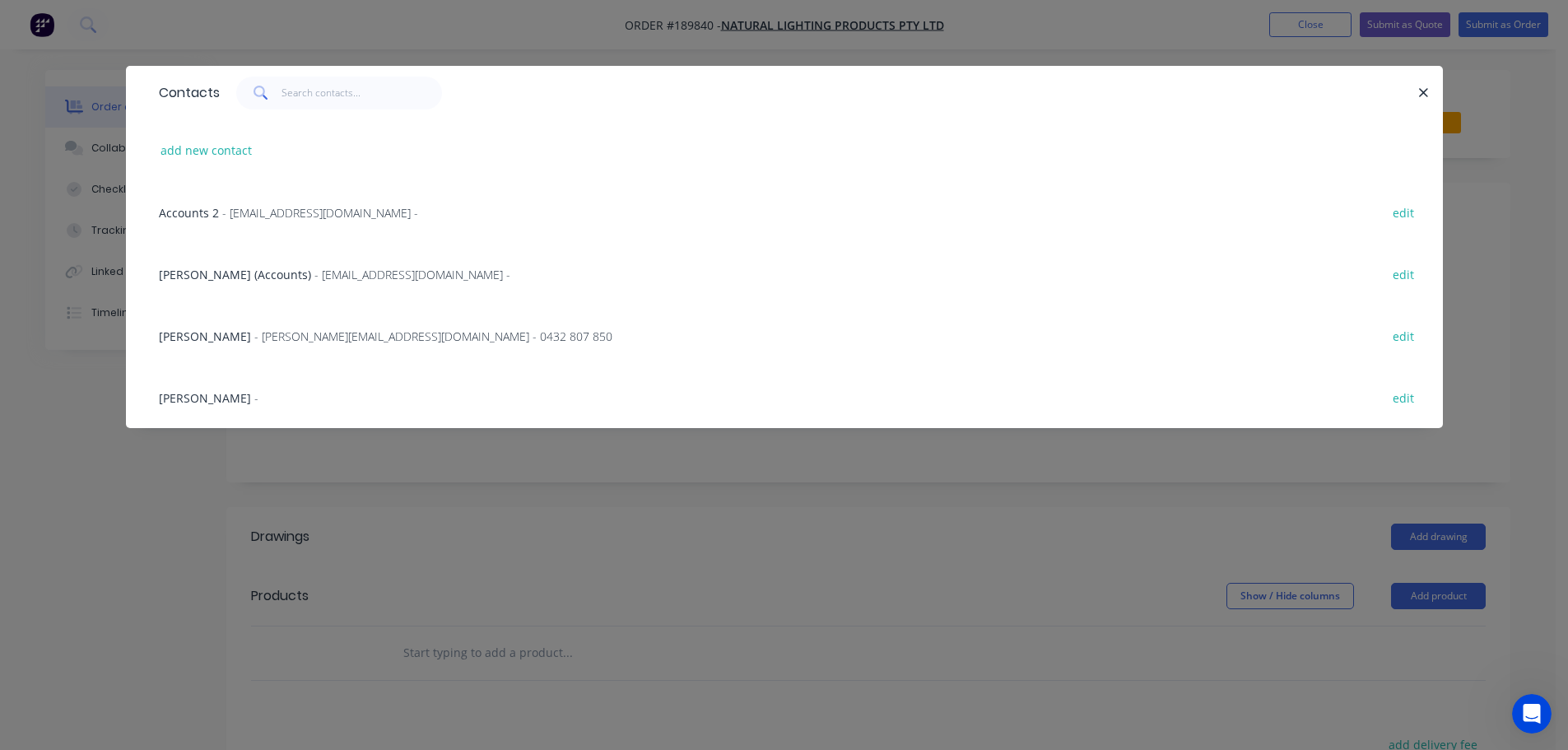
click at [303, 334] on span "- [PERSON_NAME][EMAIL_ADDRESS][DOMAIN_NAME] - 0432 807 850" at bounding box center [434, 336] width 358 height 16
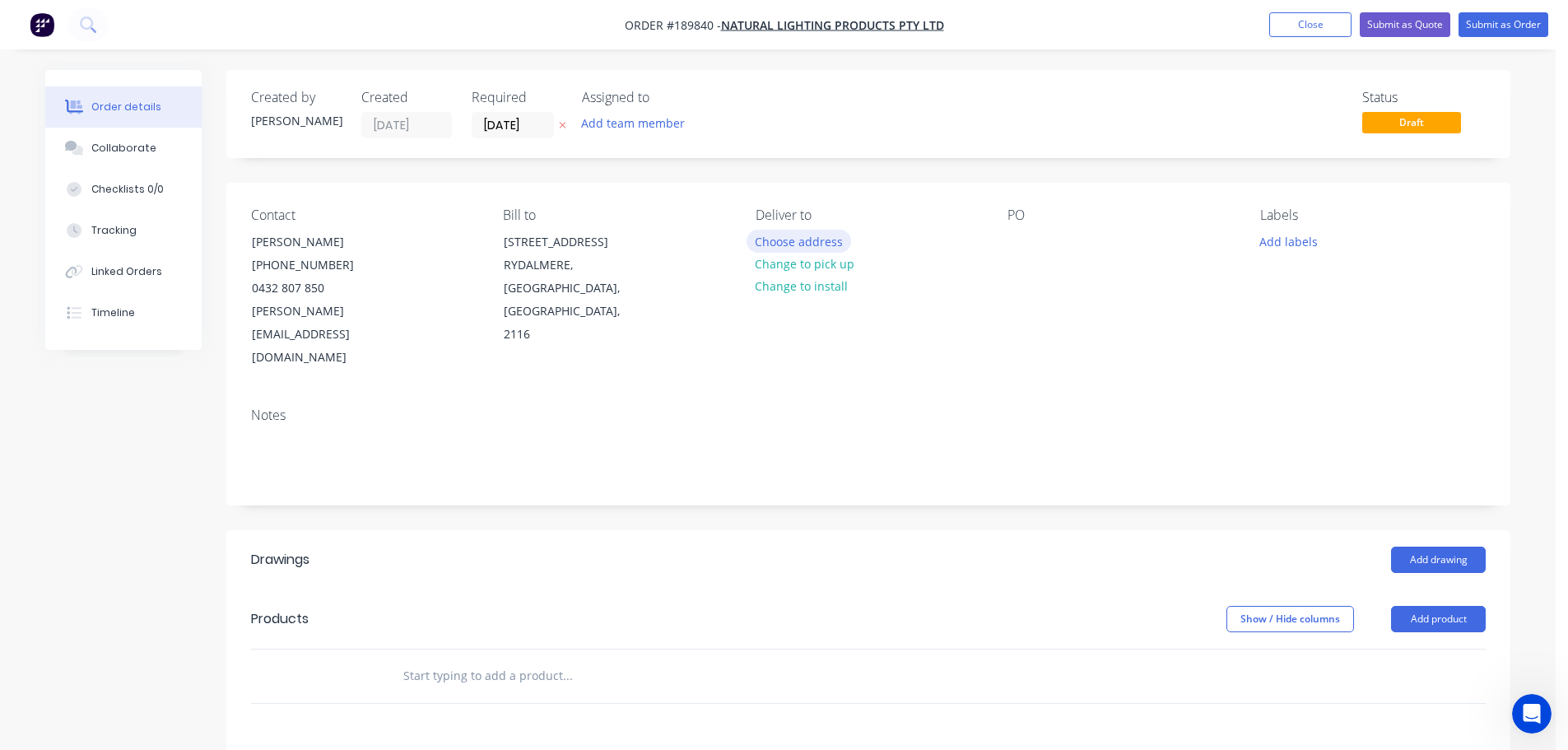
click at [778, 237] on button "Choose address" at bounding box center [799, 240] width 106 height 22
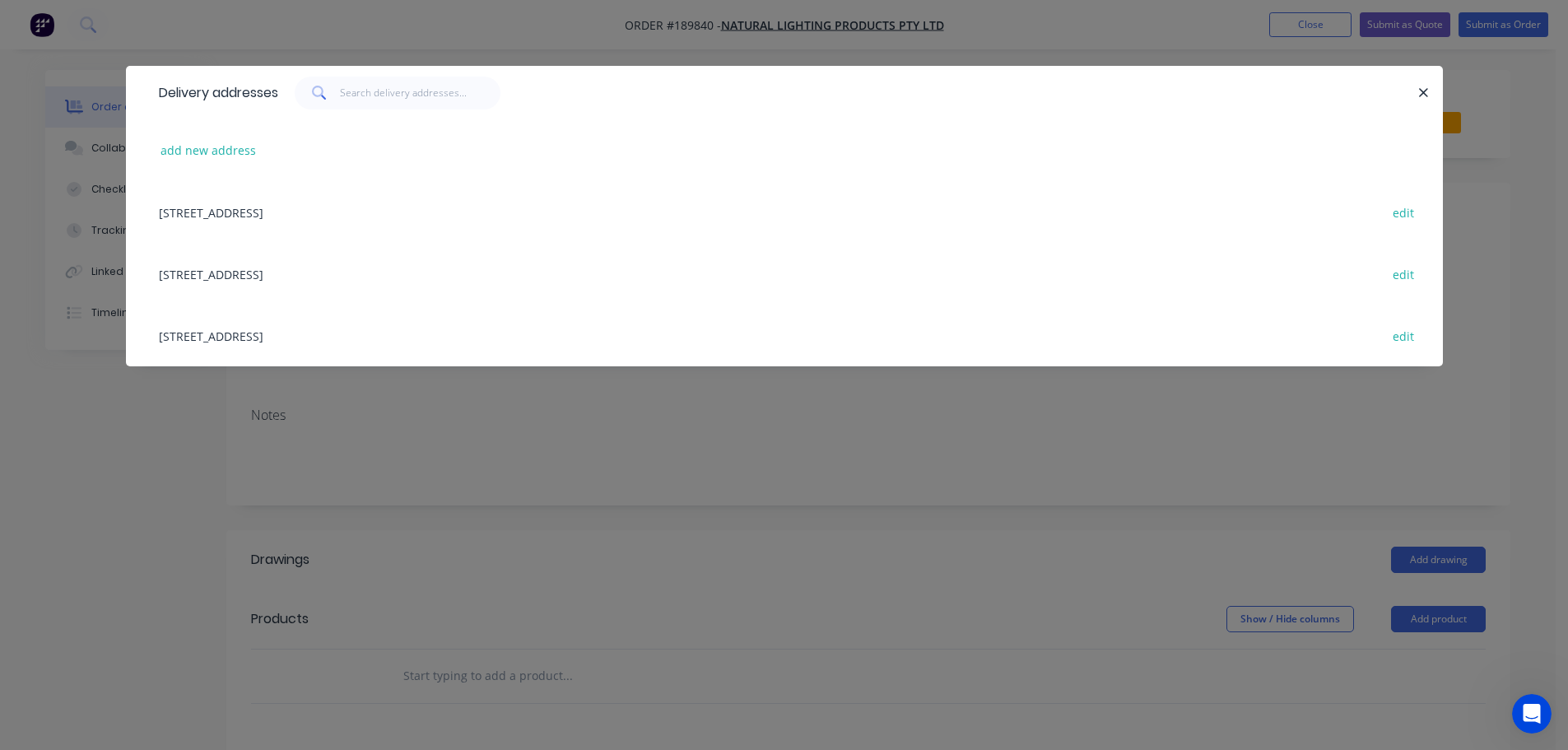
click at [351, 275] on div "[STREET_ADDRESS] edit" at bounding box center [784, 274] width 1268 height 62
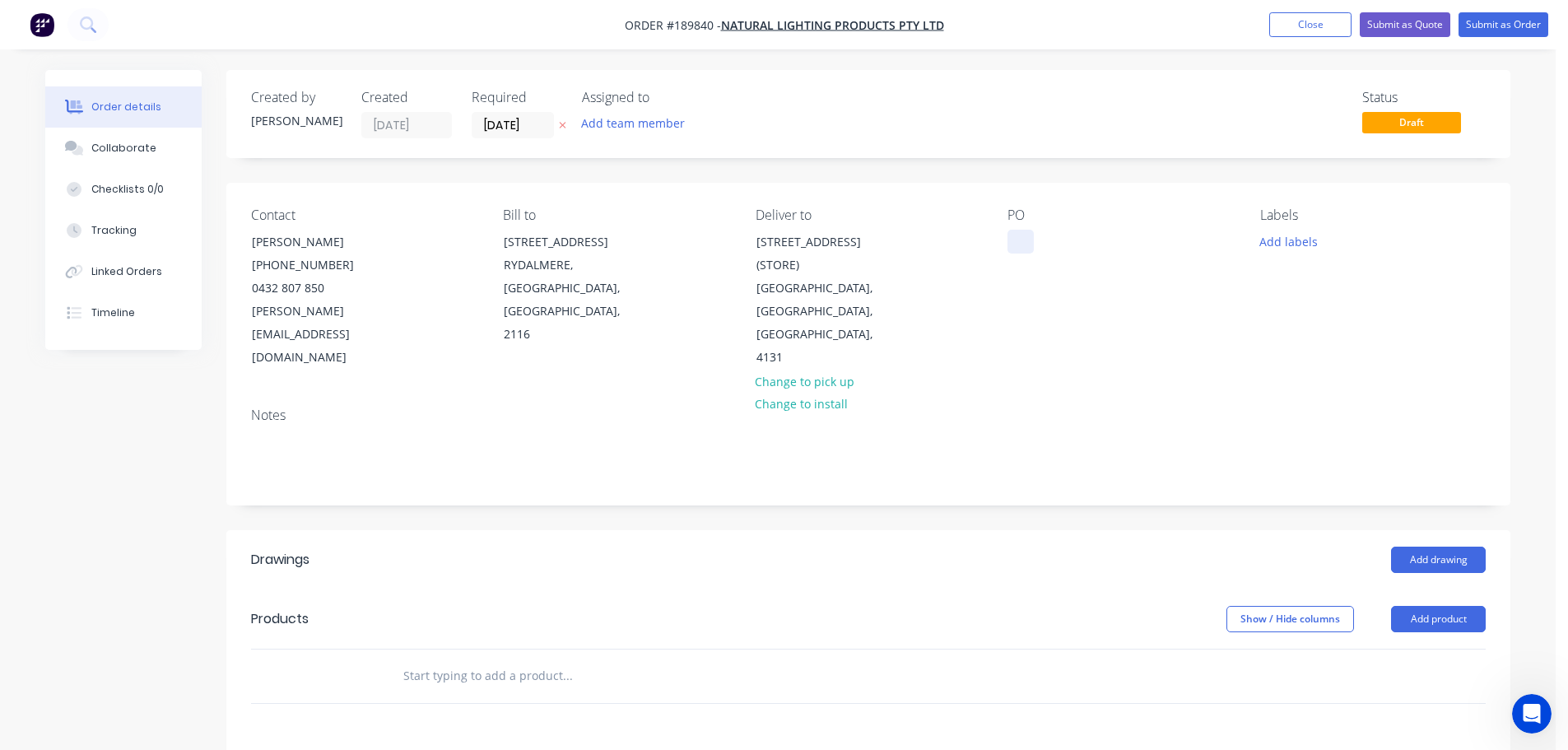
click at [1018, 240] on div at bounding box center [1020, 241] width 26 height 24
click at [1428, 547] on button "Add drawing" at bounding box center [1438, 559] width 95 height 26
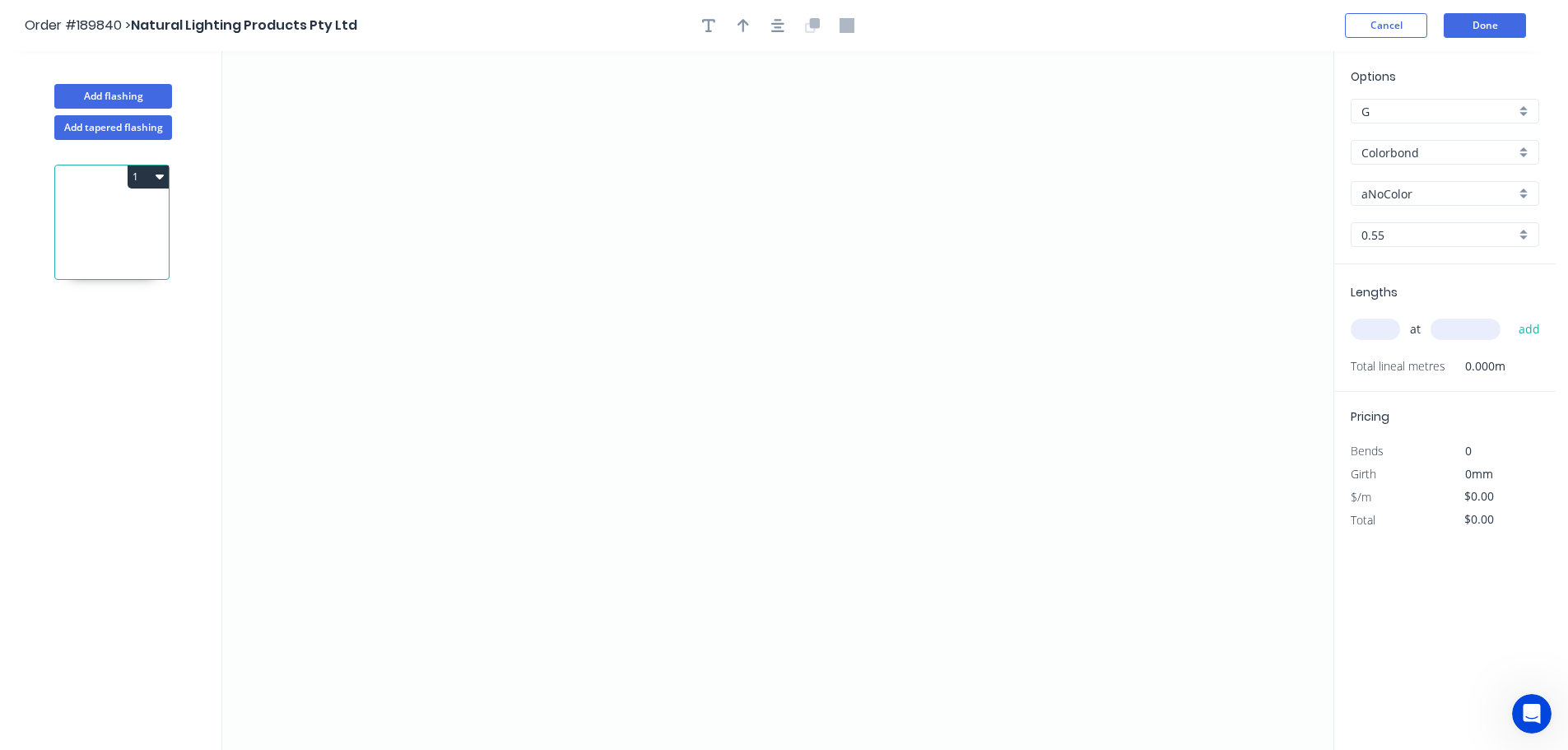
click at [1410, 195] on input "aNoColor" at bounding box center [1438, 194] width 154 height 17
click at [1394, 366] on div "Surfmist" at bounding box center [1445, 365] width 187 height 29
type input "Surfmist"
click at [1380, 330] on input "text" at bounding box center [1375, 329] width 49 height 21
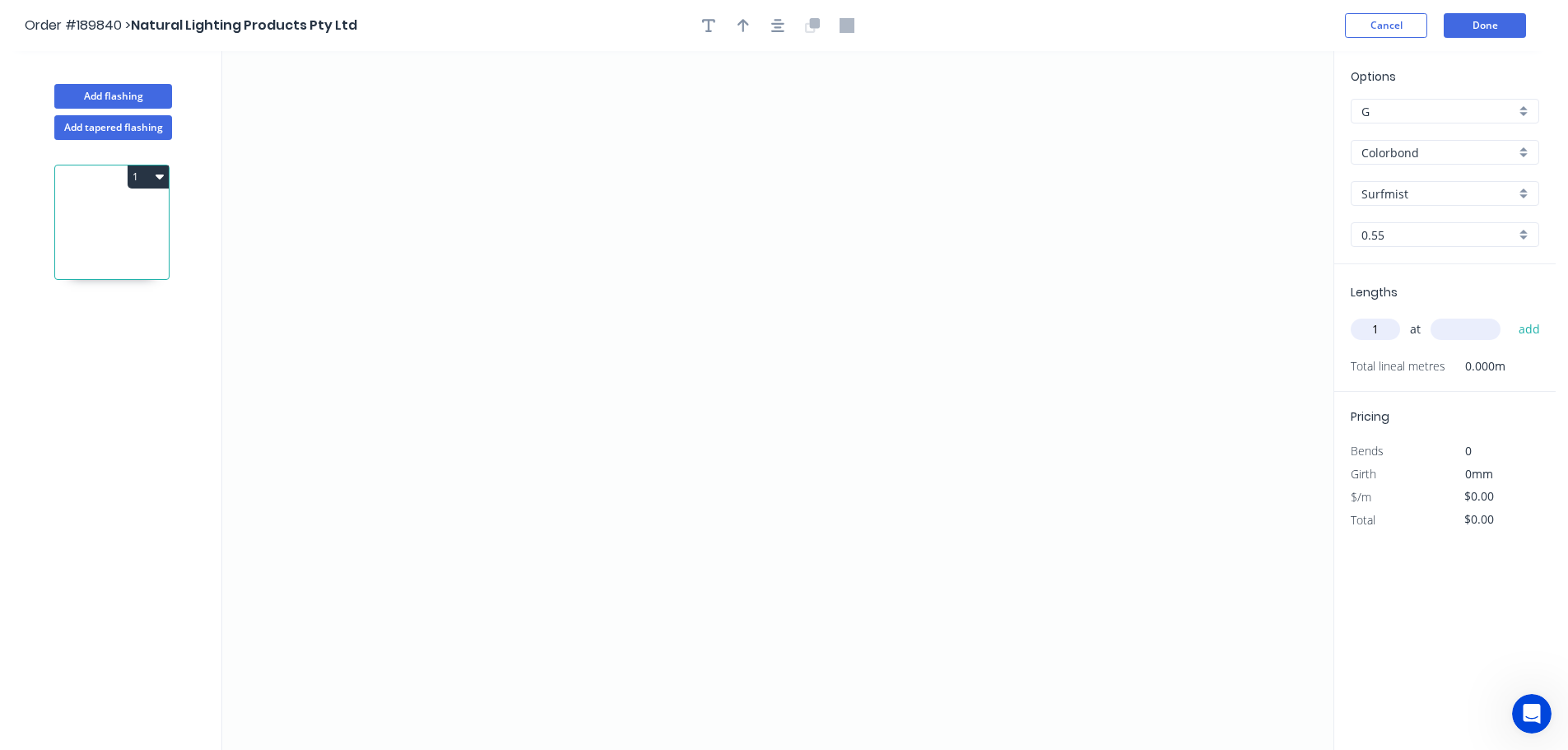
type input "1"
type input "1200"
click at [1511, 316] on button "add" at bounding box center [1530, 329] width 39 height 28
click at [483, 422] on icon "0" at bounding box center [777, 401] width 1111 height 700
click at [574, 324] on icon "0" at bounding box center [777, 401] width 1111 height 700
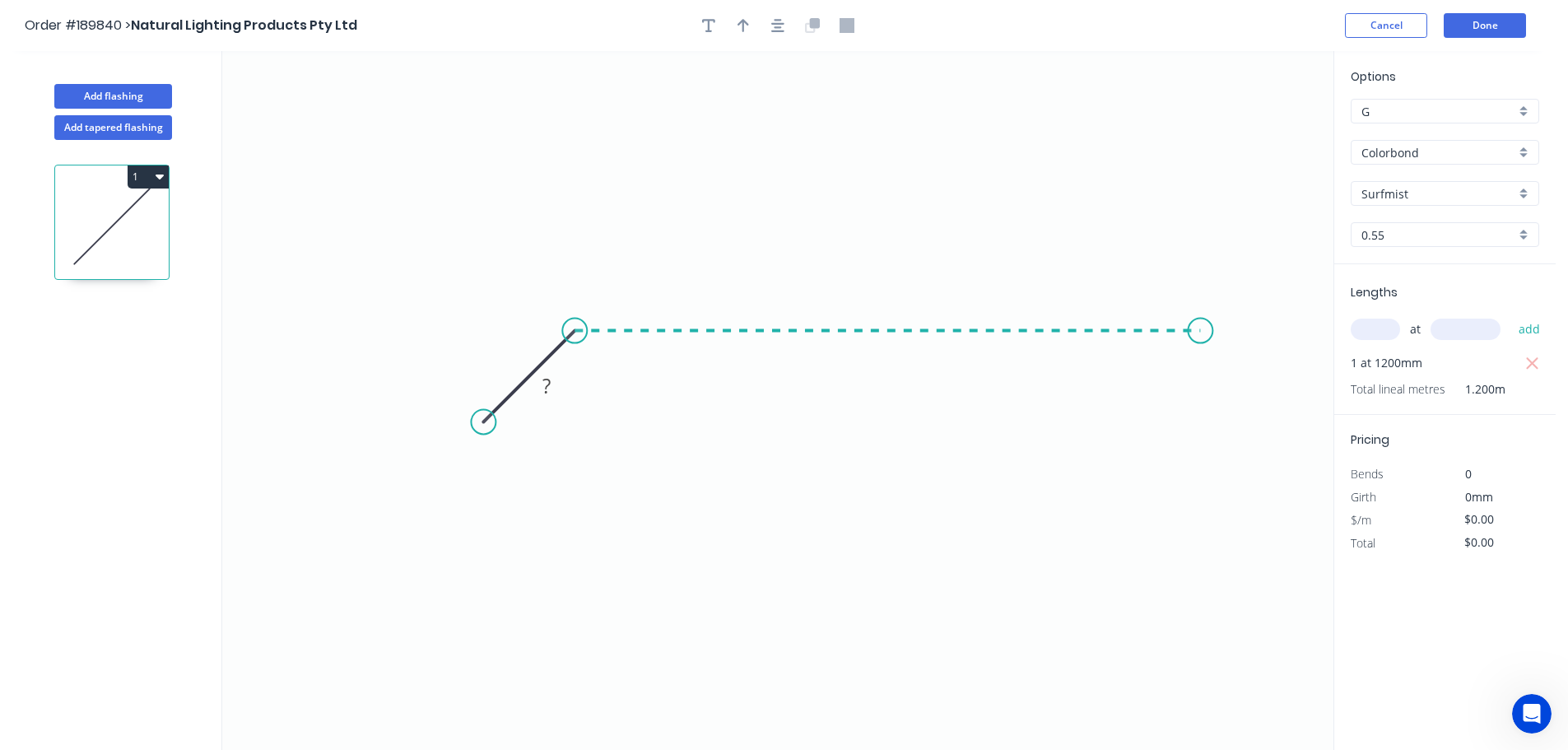
click at [1201, 339] on icon "0 ?" at bounding box center [777, 401] width 1111 height 700
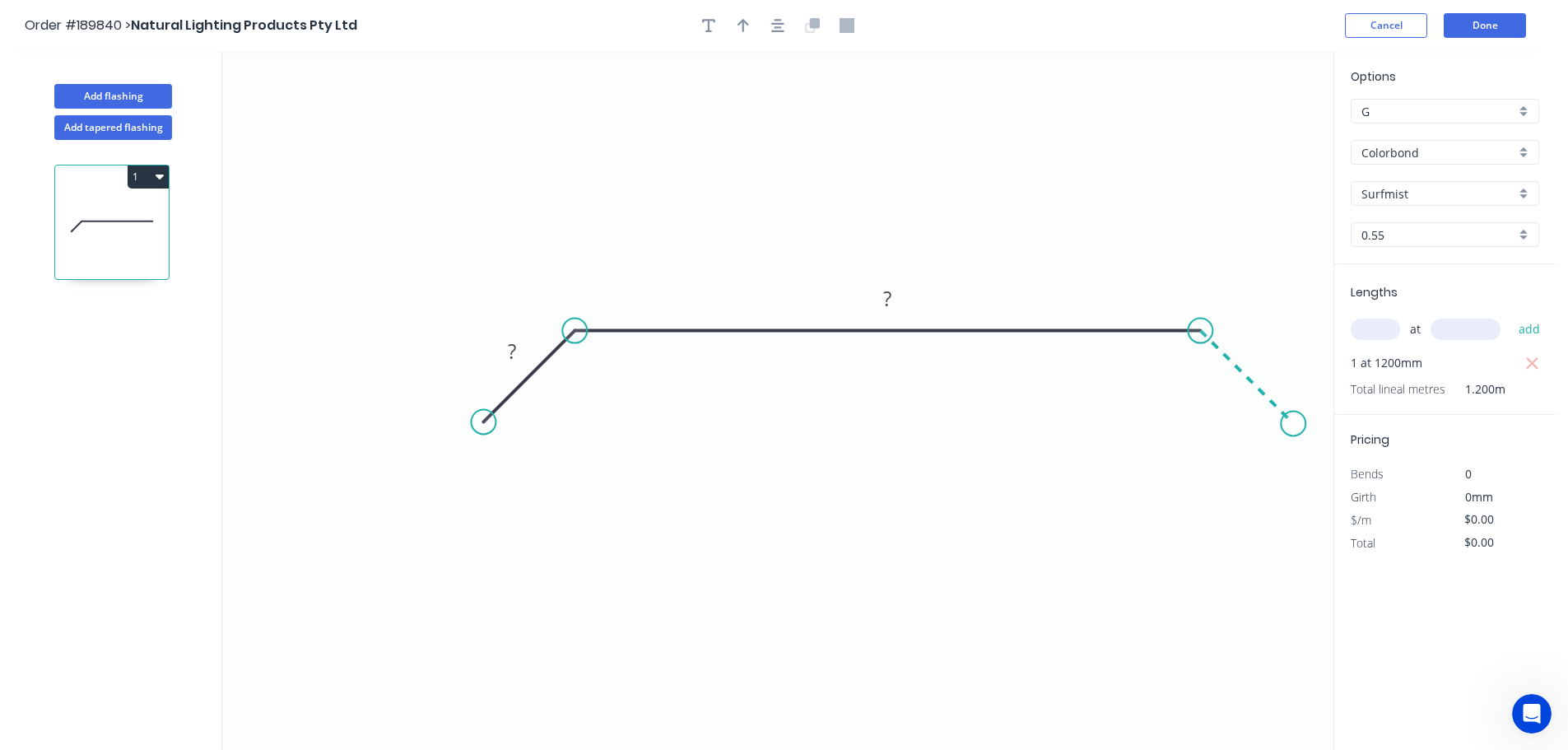
click at [1294, 417] on icon "0 ? ?" at bounding box center [777, 401] width 1111 height 700
click at [513, 349] on tspan "?" at bounding box center [511, 351] width 8 height 27
click at [743, 19] on icon "button" at bounding box center [744, 26] width 12 height 14
click at [1250, 128] on icon at bounding box center [1249, 114] width 15 height 52
drag, startPoint x: 1250, startPoint y: 128, endPoint x: 1030, endPoint y: 186, distance: 227.5
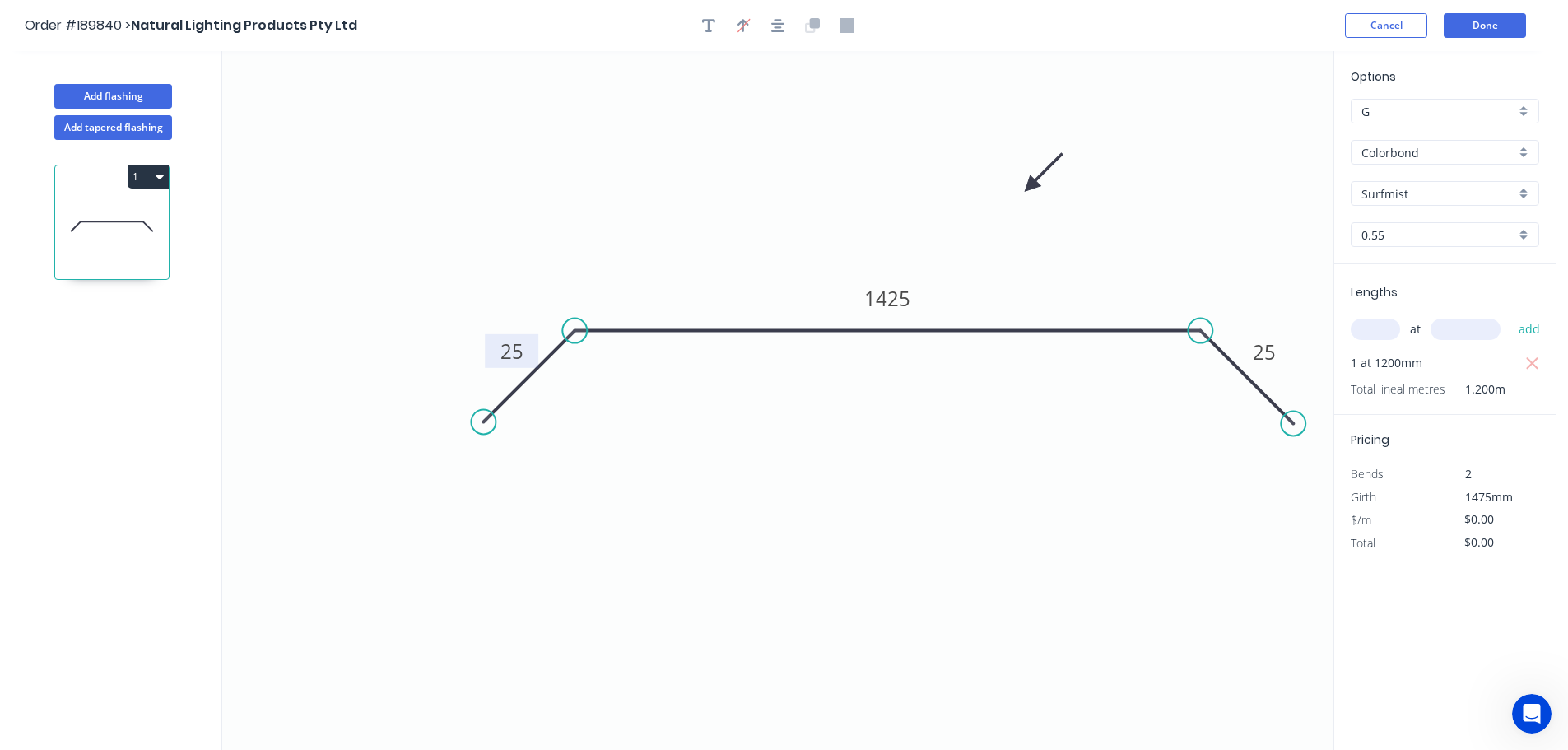
click at [1030, 186] on icon at bounding box center [1043, 172] width 47 height 47
click at [162, 178] on icon "button" at bounding box center [160, 176] width 8 height 14
click at [73, 219] on div "Duplicate" at bounding box center [90, 217] width 127 height 24
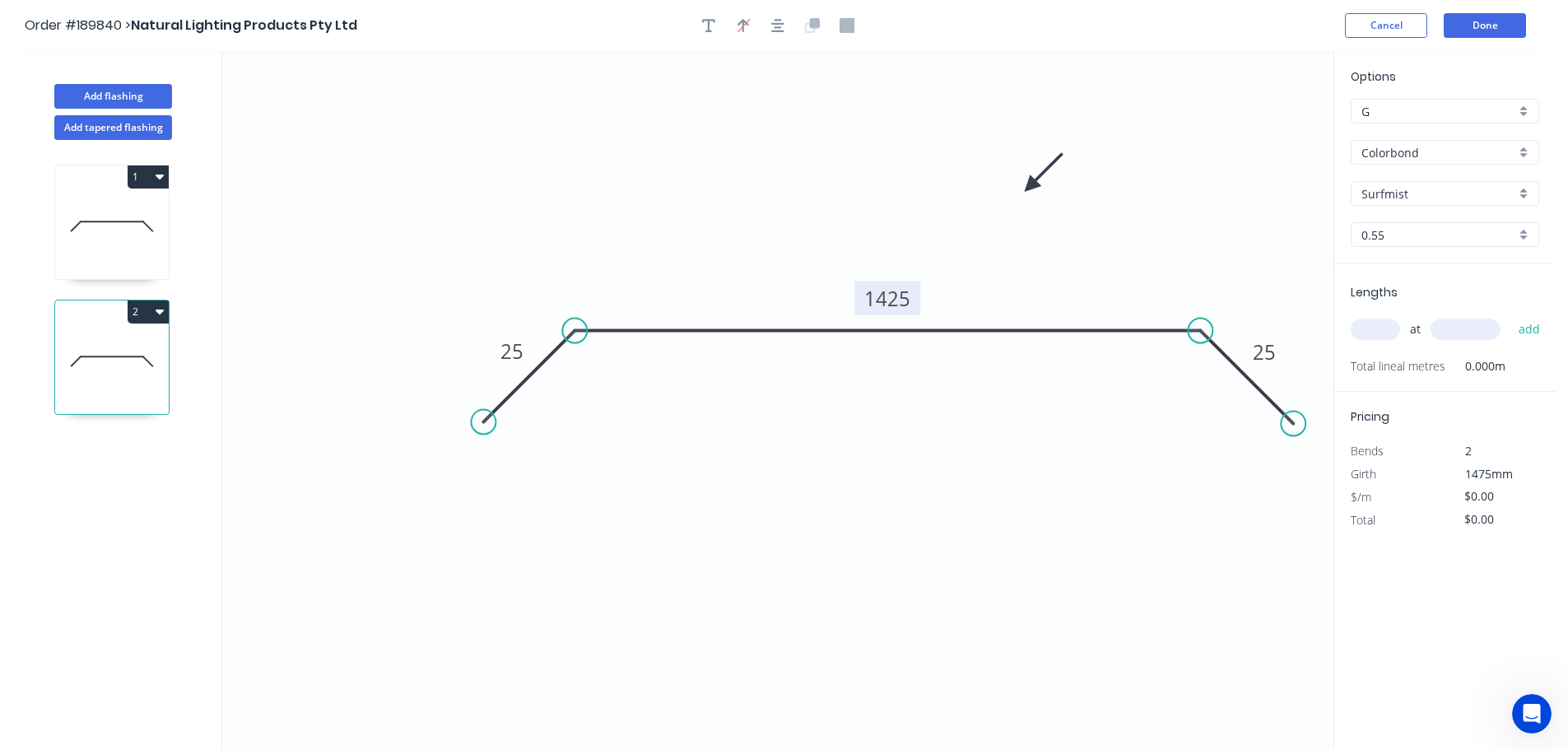
click at [891, 302] on tspan "1425" at bounding box center [887, 298] width 46 height 27
click at [1377, 330] on input "text" at bounding box center [1375, 329] width 49 height 21
type input "$28.56"
type input "1"
type input "1200"
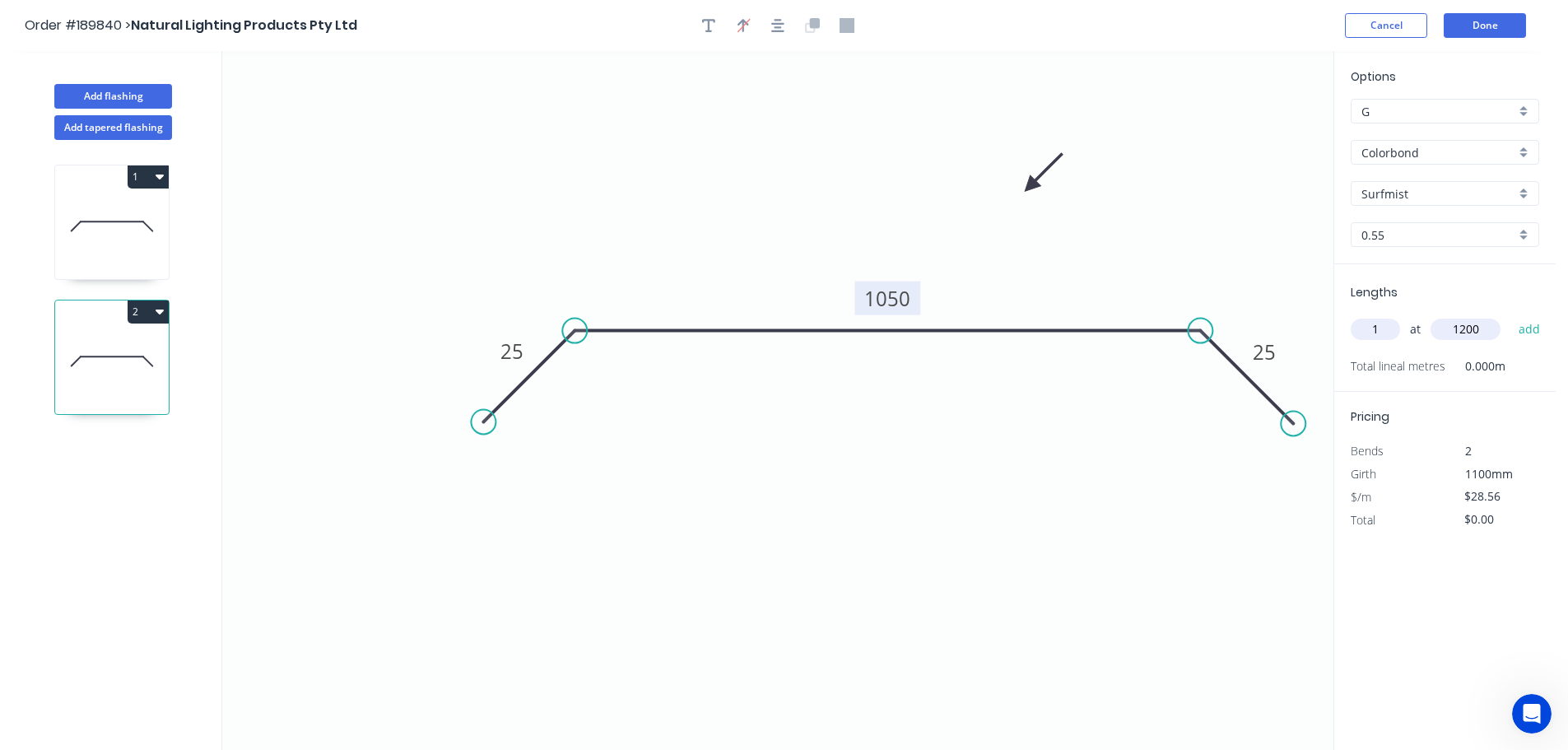
click at [1511, 316] on button "add" at bounding box center [1530, 329] width 39 height 28
type input "$34.27"
click at [1412, 190] on input "Surfmist" at bounding box center [1438, 194] width 154 height 17
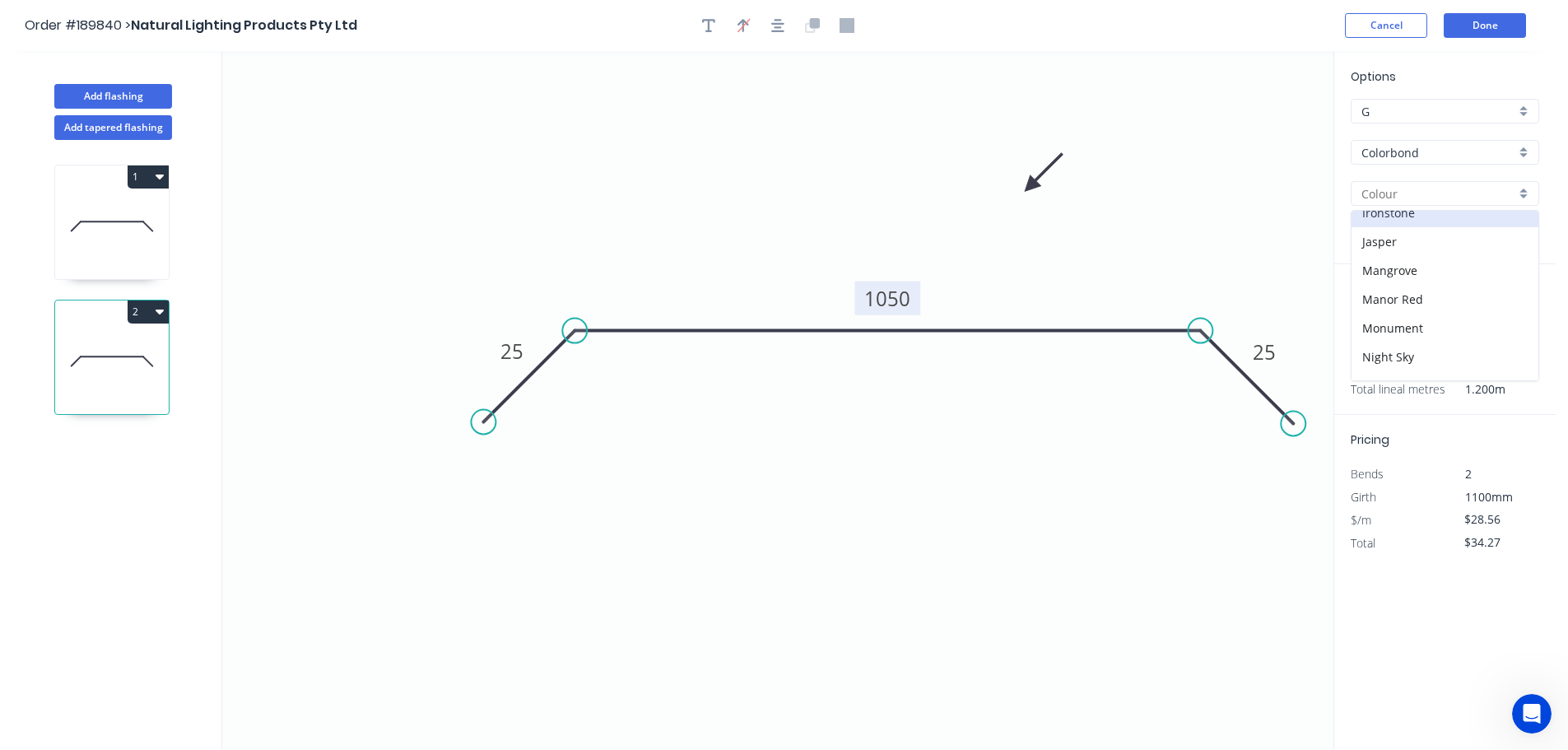
scroll to position [329, 0]
click at [1394, 299] on div "Monument" at bounding box center [1445, 299] width 187 height 29
type input "Monument"
click at [1500, 17] on button "Done" at bounding box center [1485, 25] width 82 height 24
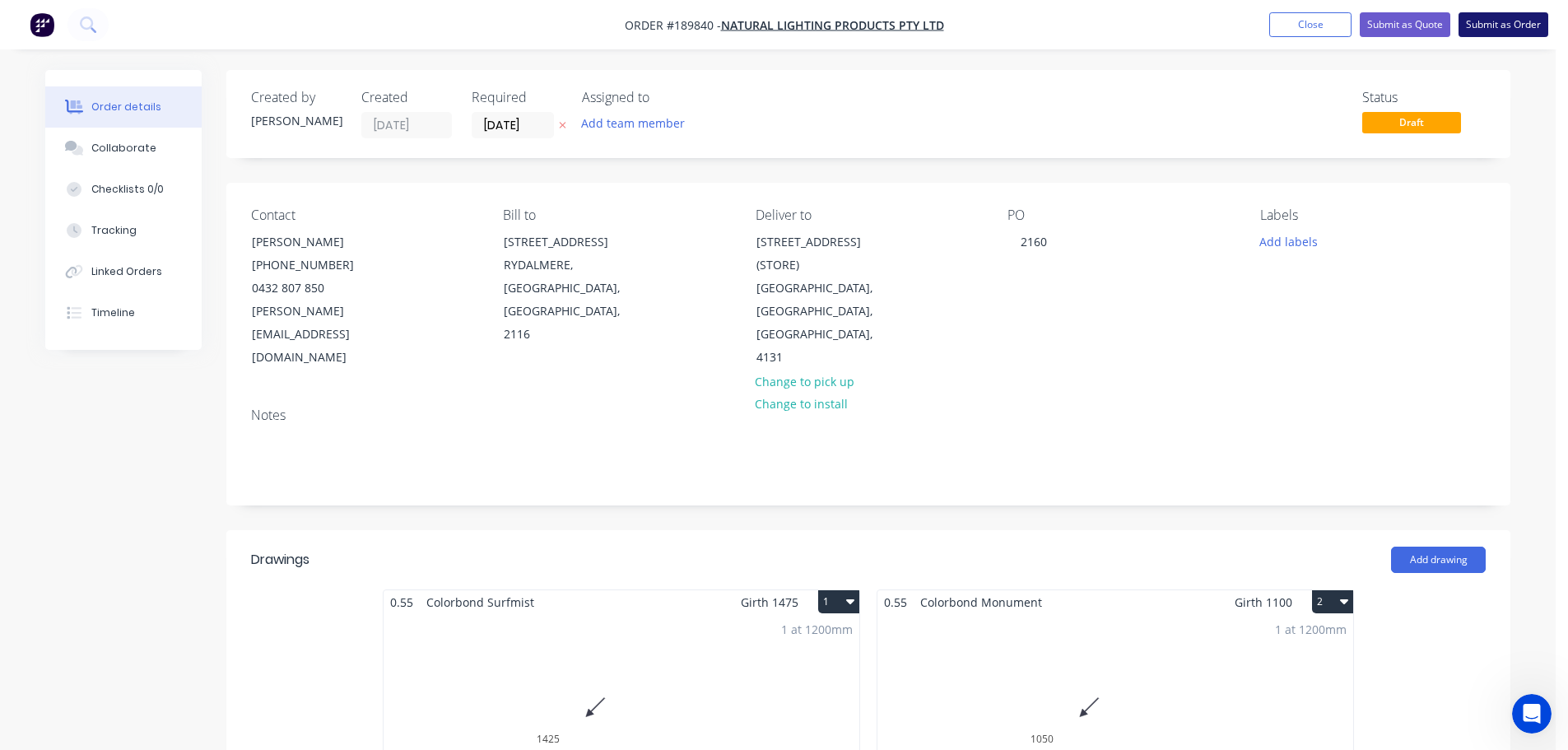
click at [1510, 25] on button "Submit as Order" at bounding box center [1503, 24] width 90 height 24
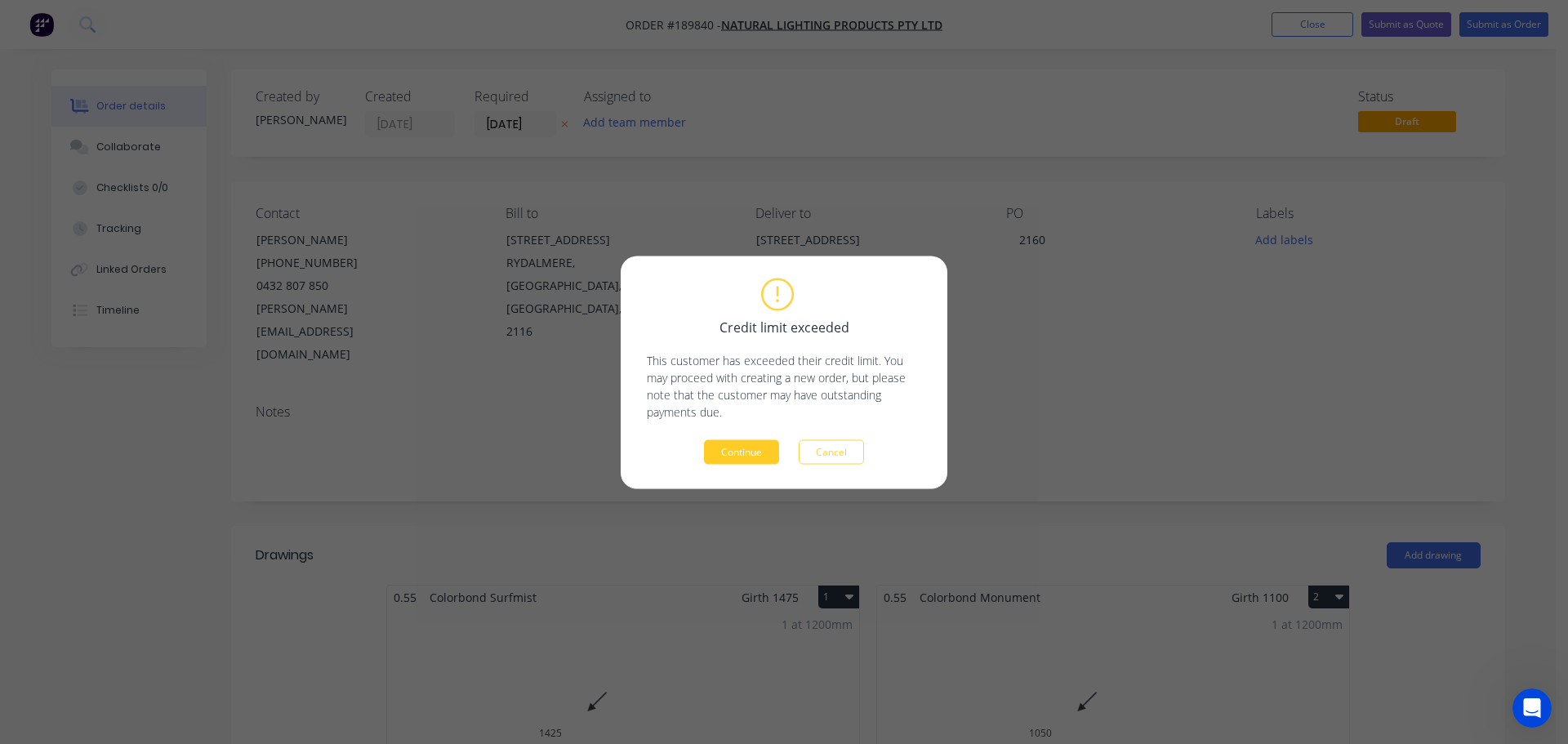
click at [747, 444] on button "Continue" at bounding box center [742, 451] width 75 height 24
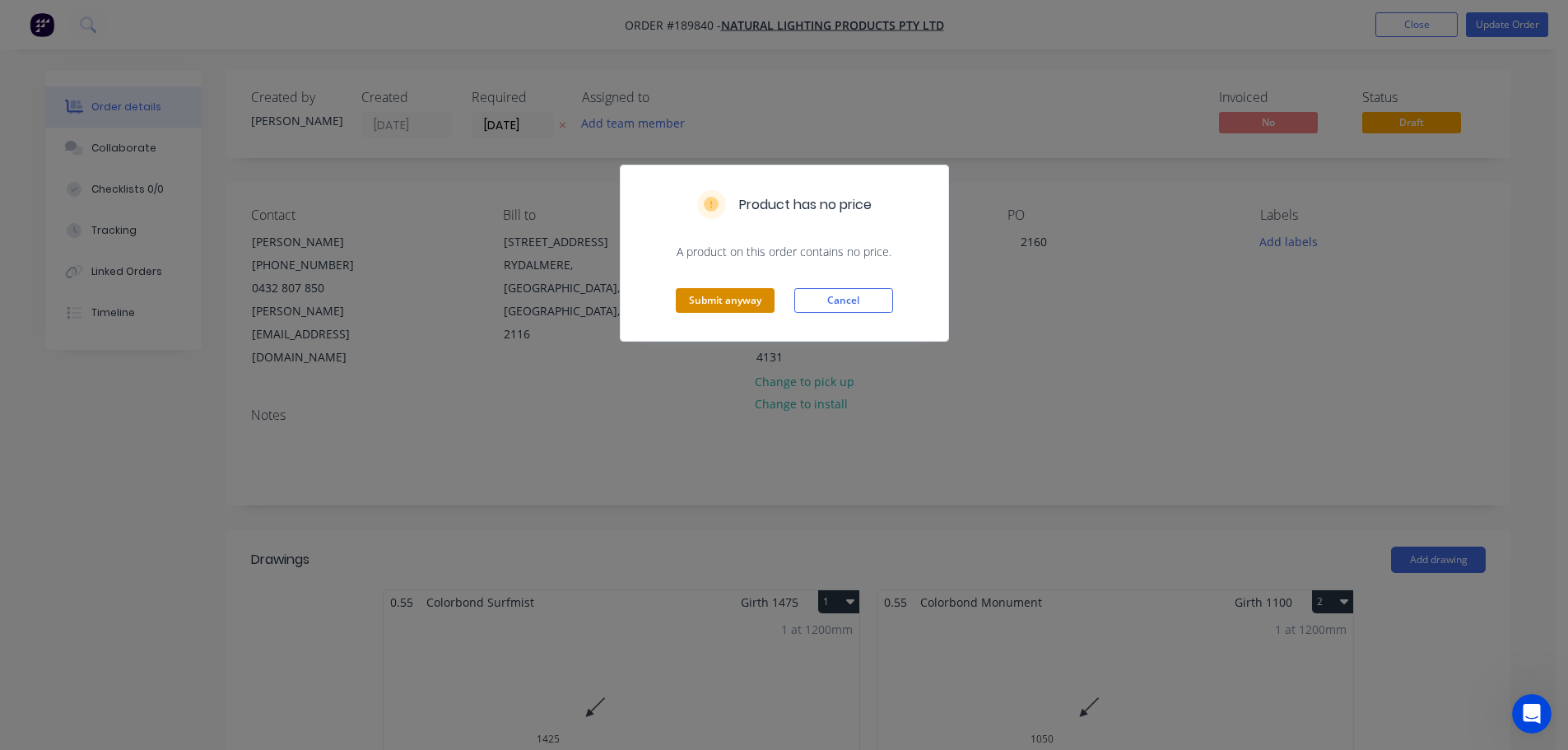
click at [725, 300] on button "Submit anyway" at bounding box center [725, 299] width 99 height 24
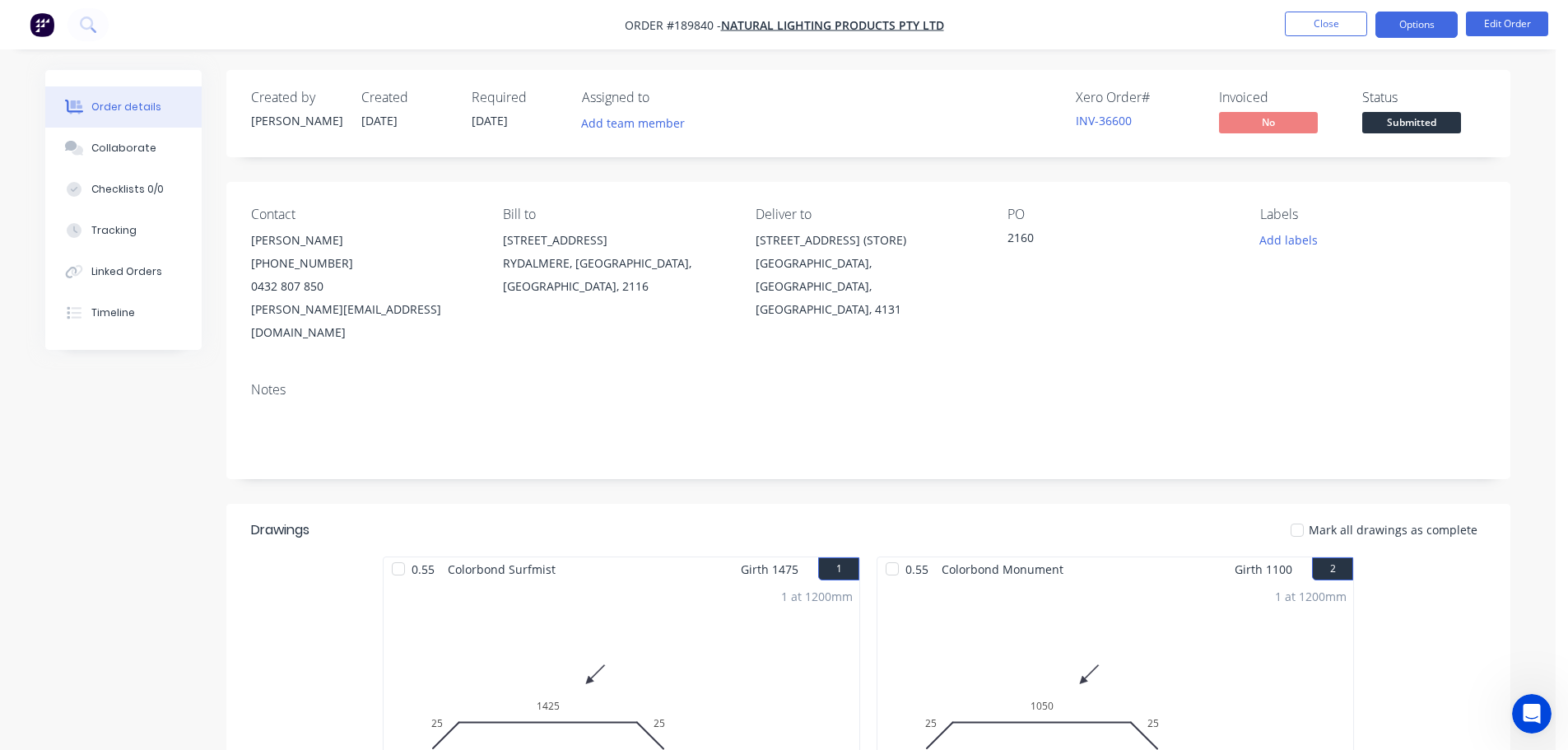
click at [1419, 17] on button "Options" at bounding box center [1416, 24] width 82 height 26
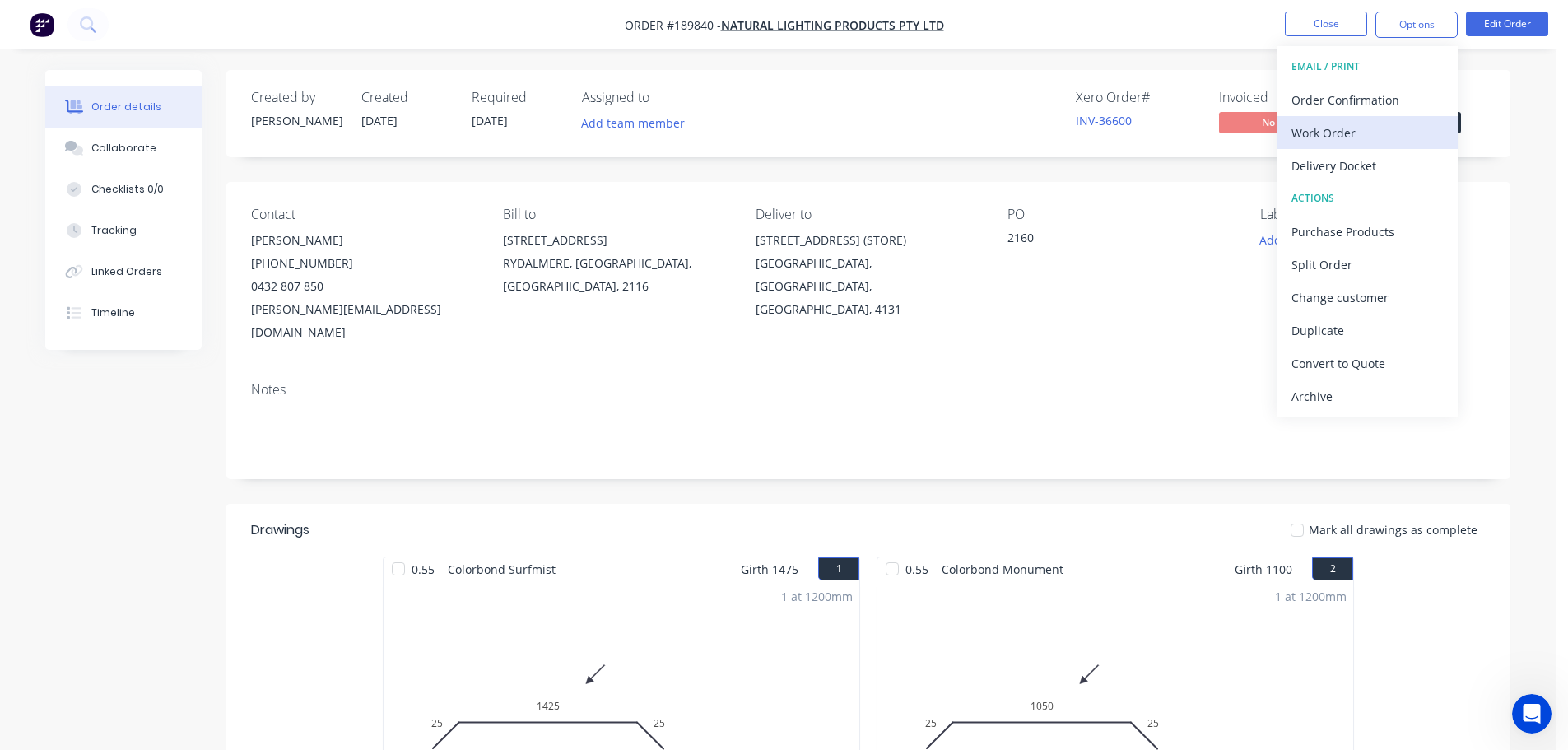
click at [1329, 130] on div "Work Order" at bounding box center [1368, 133] width 151 height 24
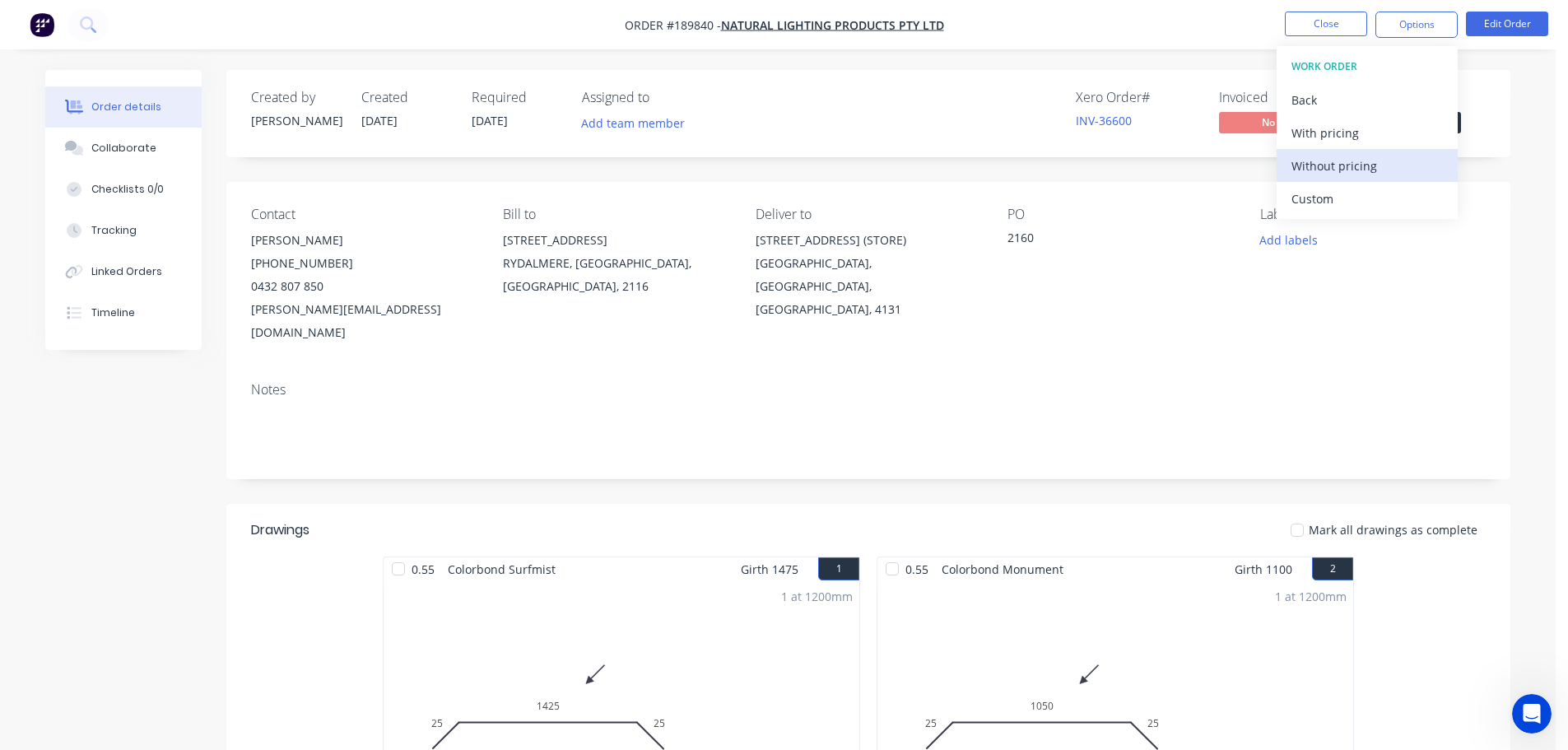
click at [1325, 160] on div "Without pricing" at bounding box center [1368, 166] width 151 height 24
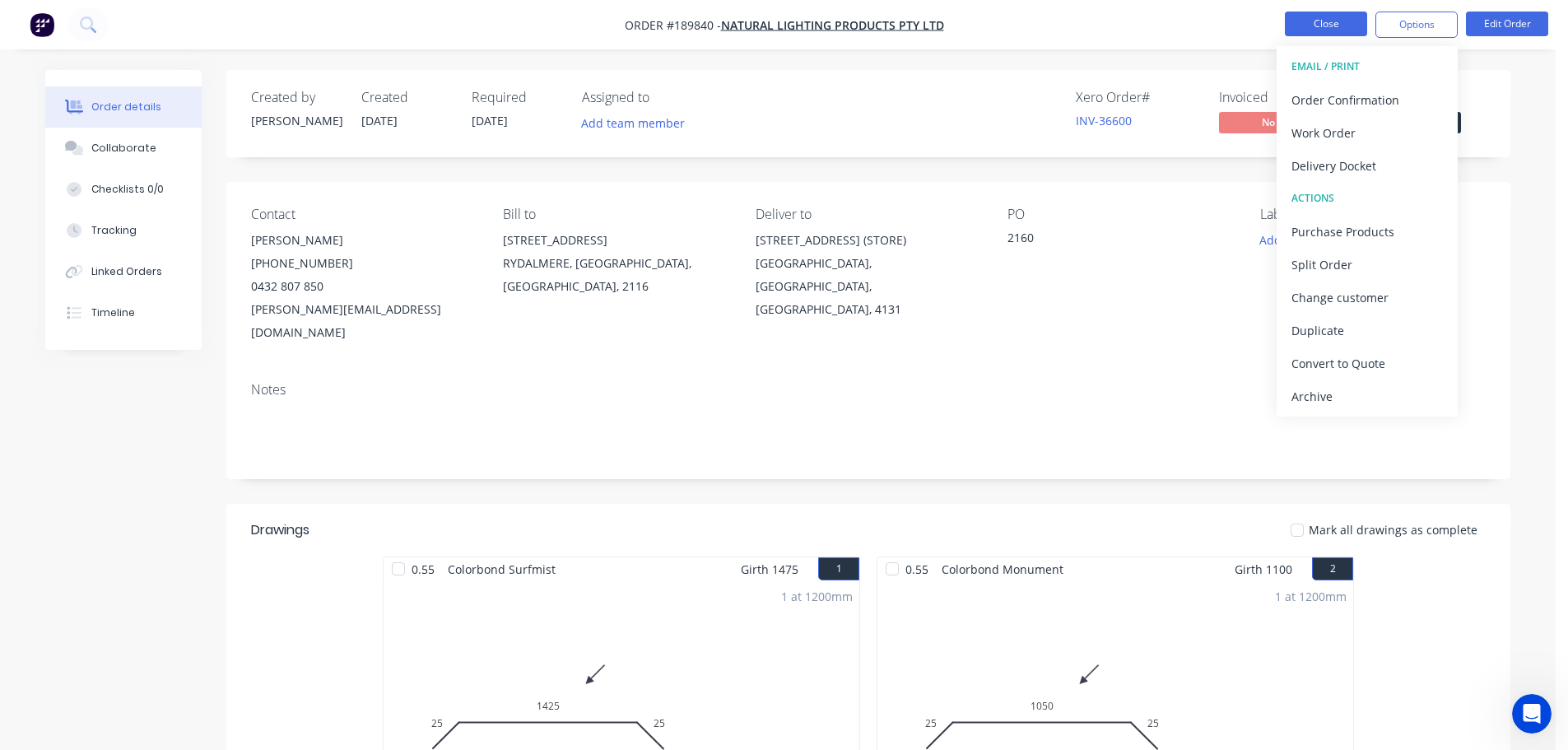
click at [1329, 19] on button "Close" at bounding box center [1326, 23] width 82 height 24
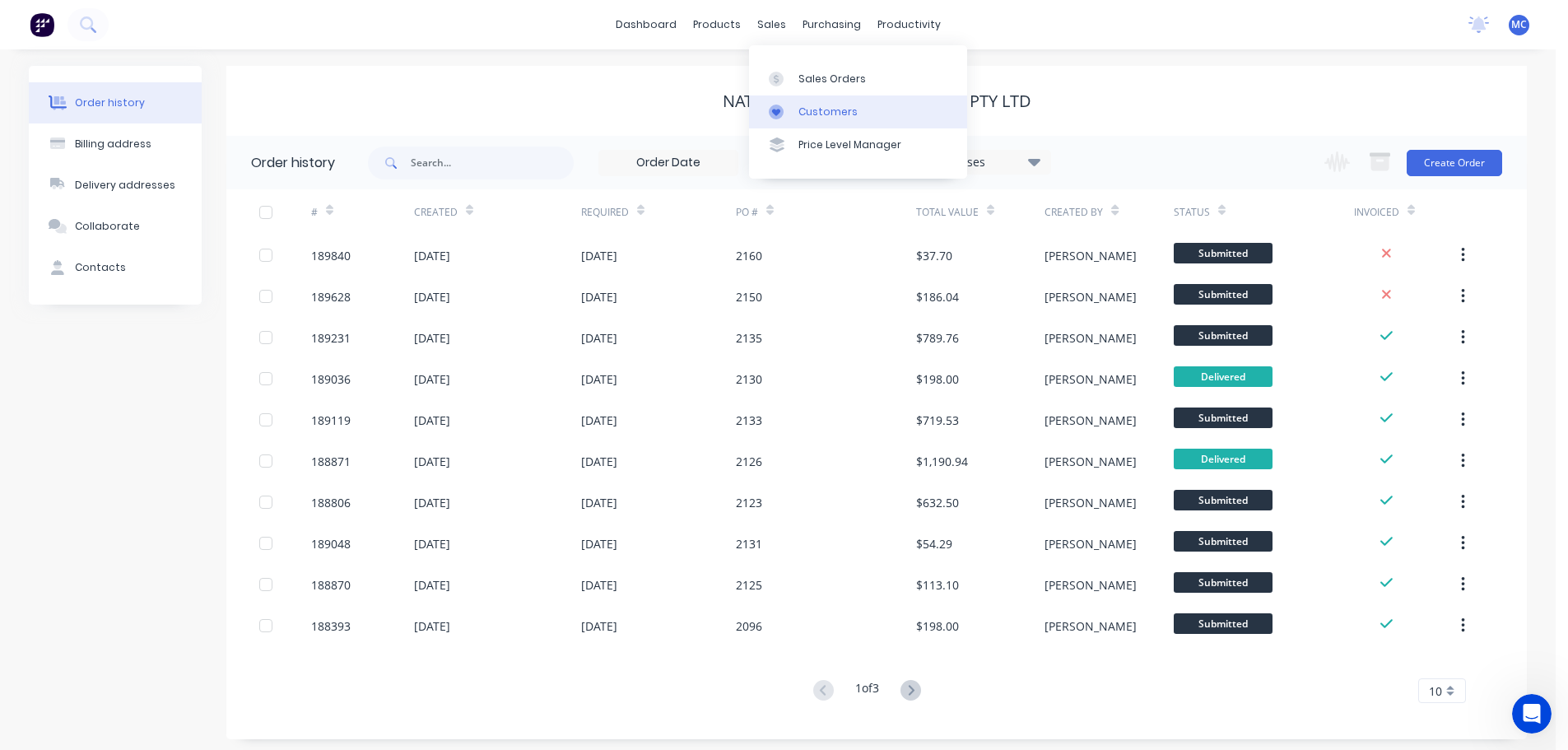
click at [822, 114] on div "Customers" at bounding box center [827, 111] width 59 height 15
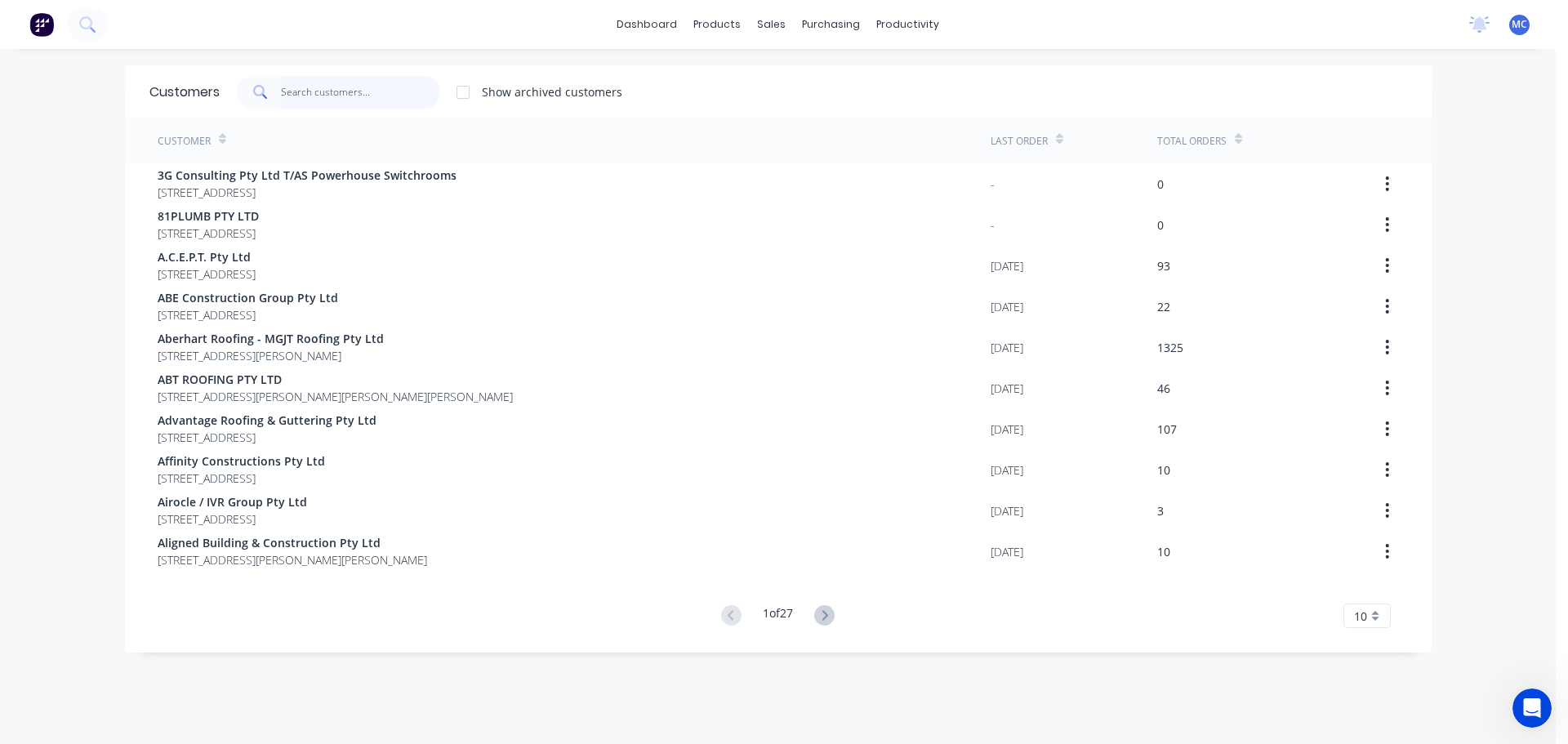
click at [399, 89] on input "text" at bounding box center [360, 92] width 159 height 33
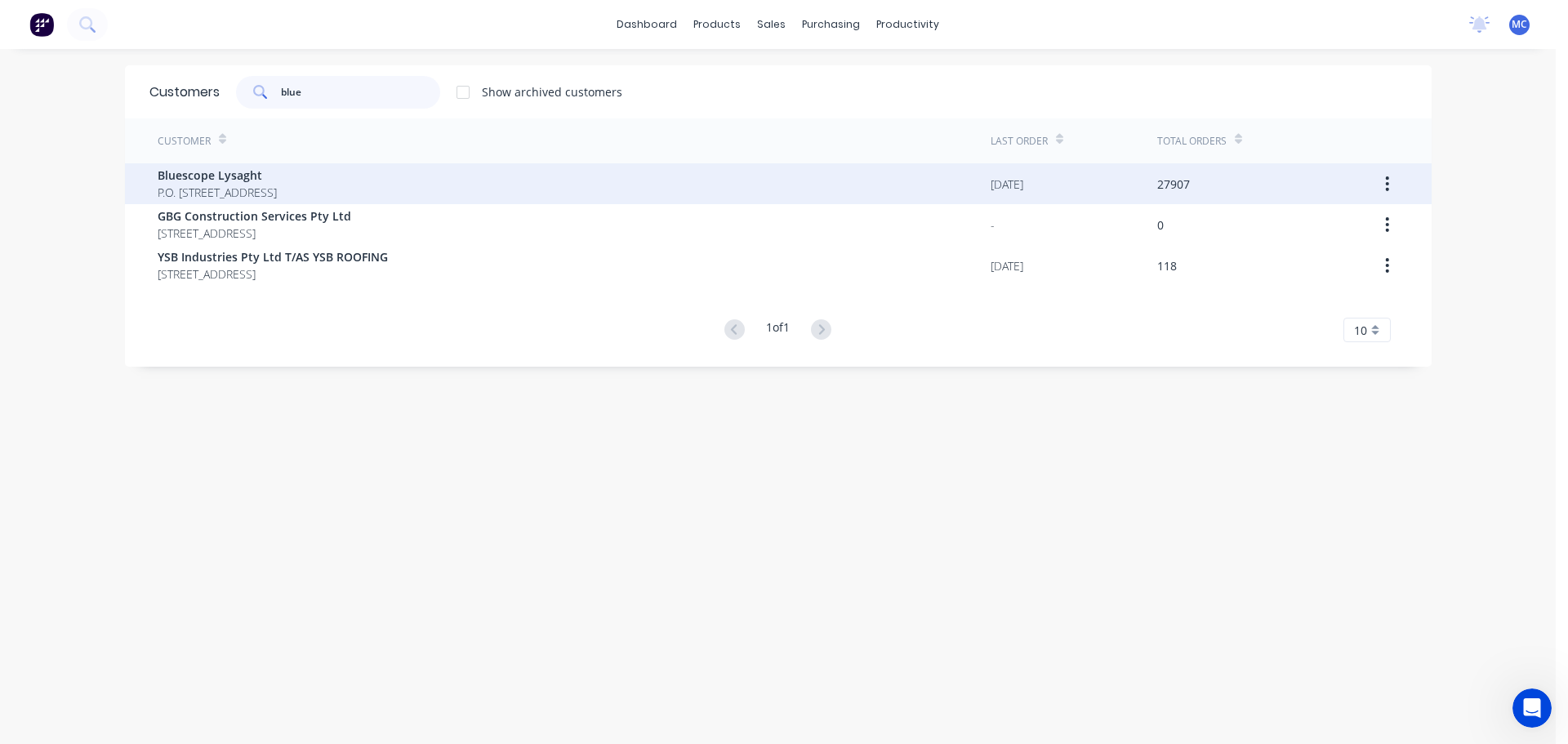
type input "blue"
click at [233, 170] on span "Bluescope Lysaght" at bounding box center [217, 175] width 119 height 17
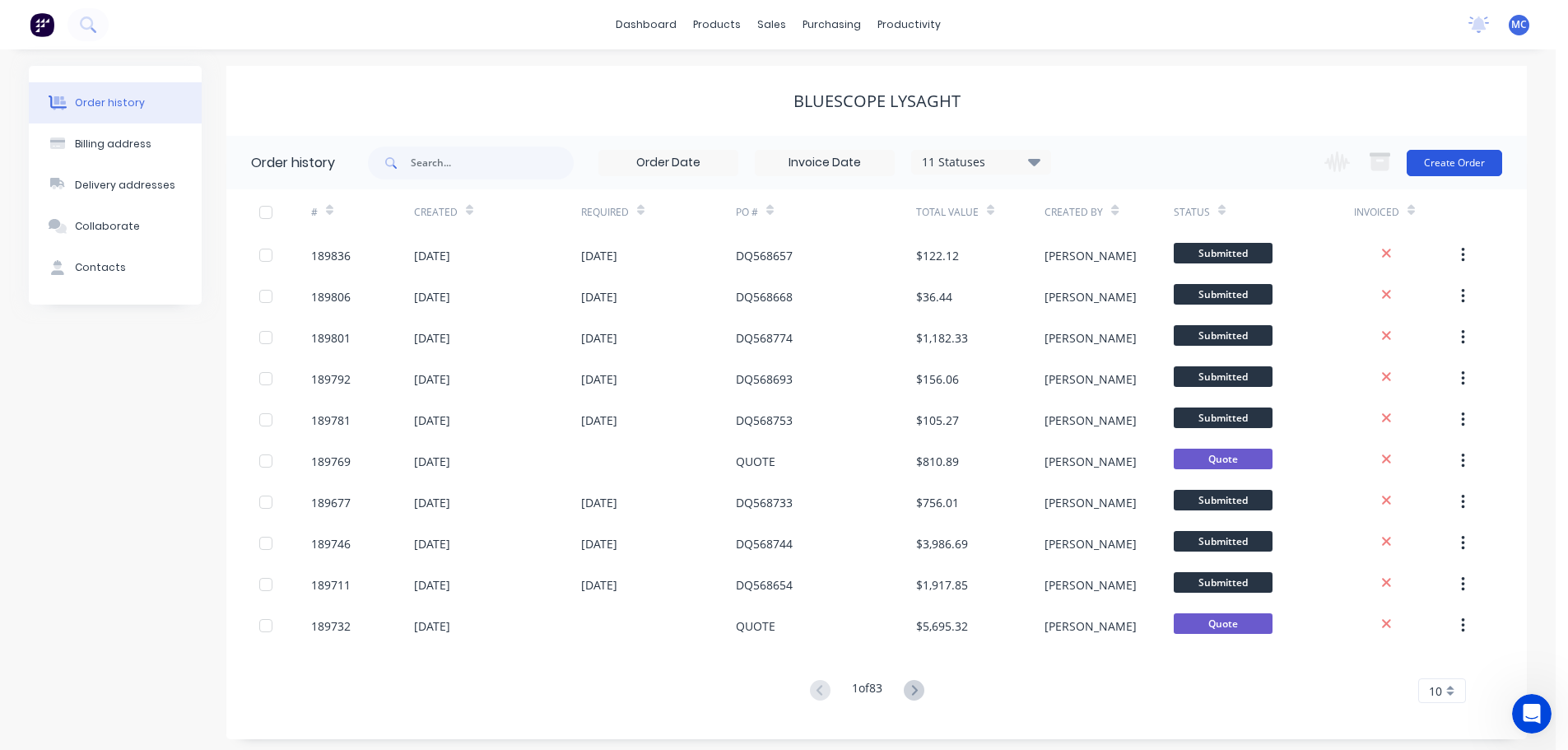
click at [1464, 162] on button "Create Order" at bounding box center [1455, 163] width 96 height 26
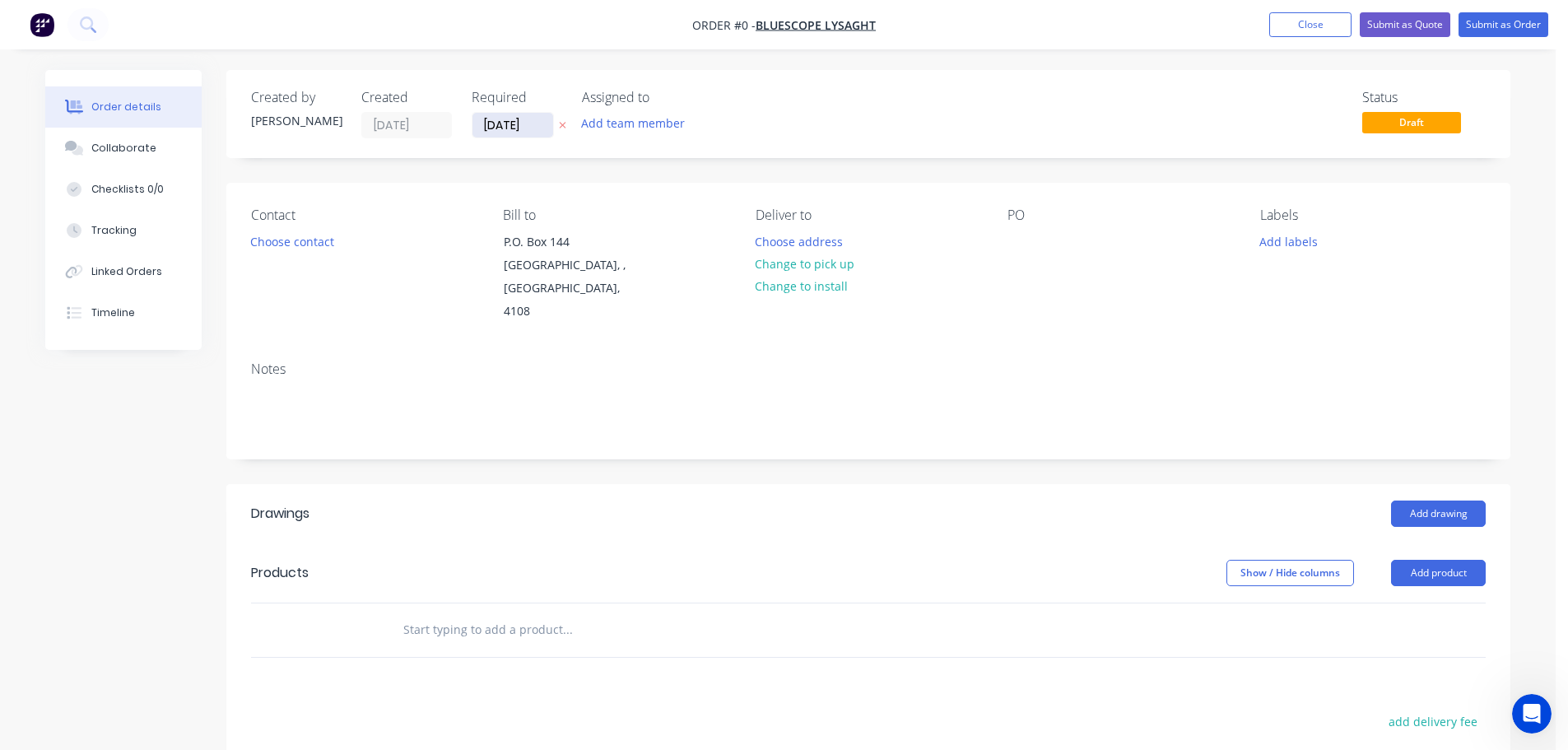
click at [502, 118] on input "[DATE]" at bounding box center [512, 124] width 80 height 24
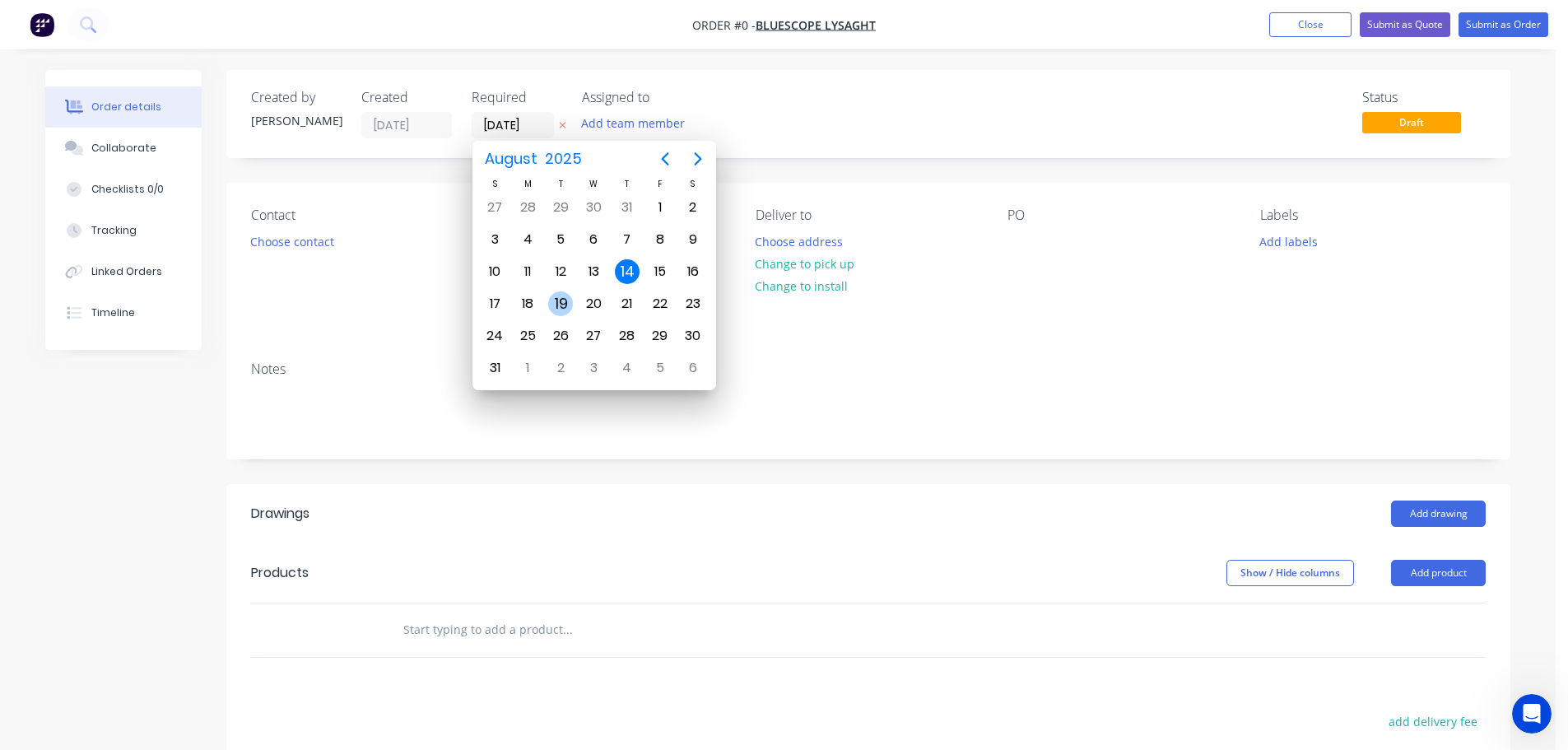
click at [560, 302] on div "19" at bounding box center [560, 303] width 24 height 24
type input "[DATE]"
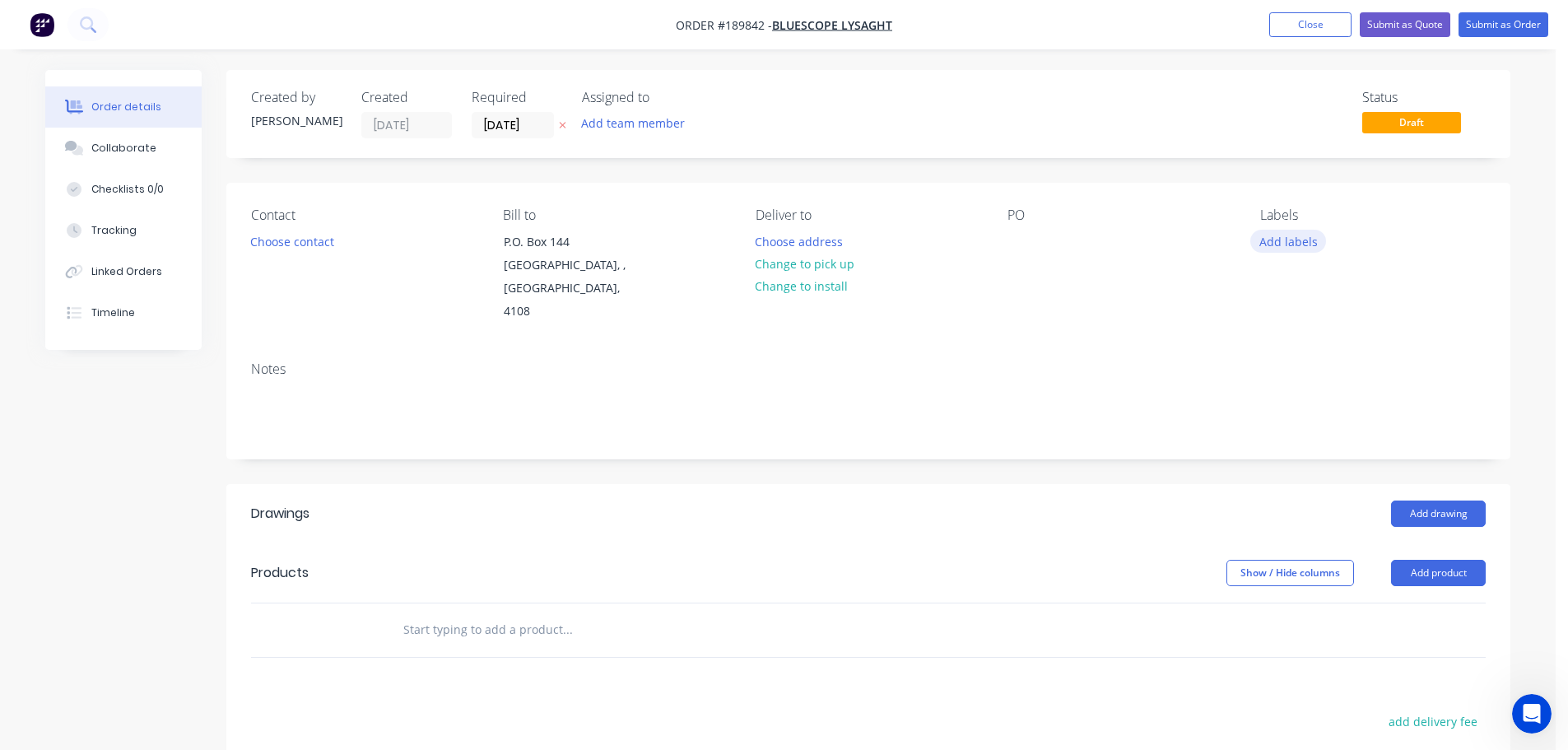
click at [1296, 241] on button "Add labels" at bounding box center [1288, 240] width 76 height 22
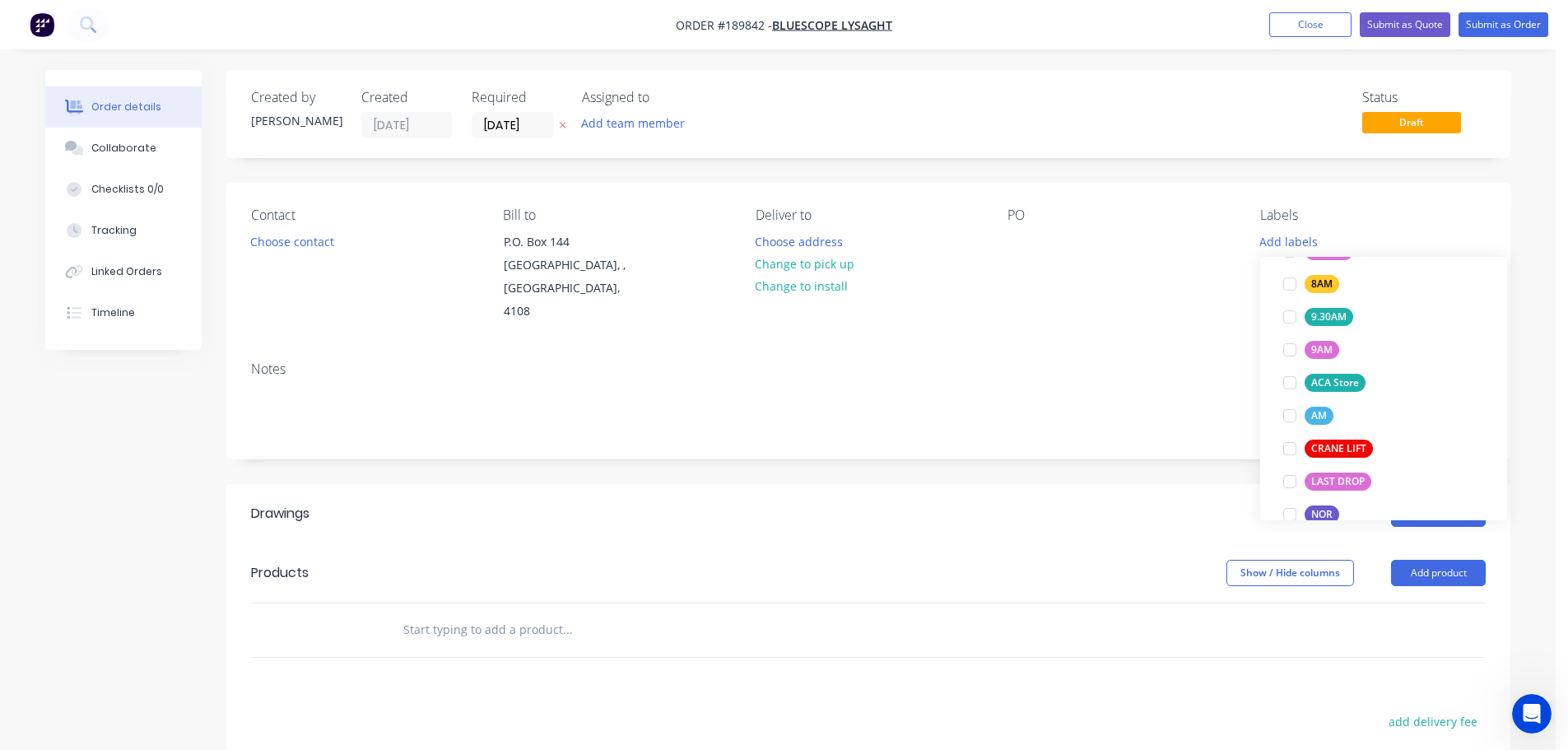
scroll to position [659, 0]
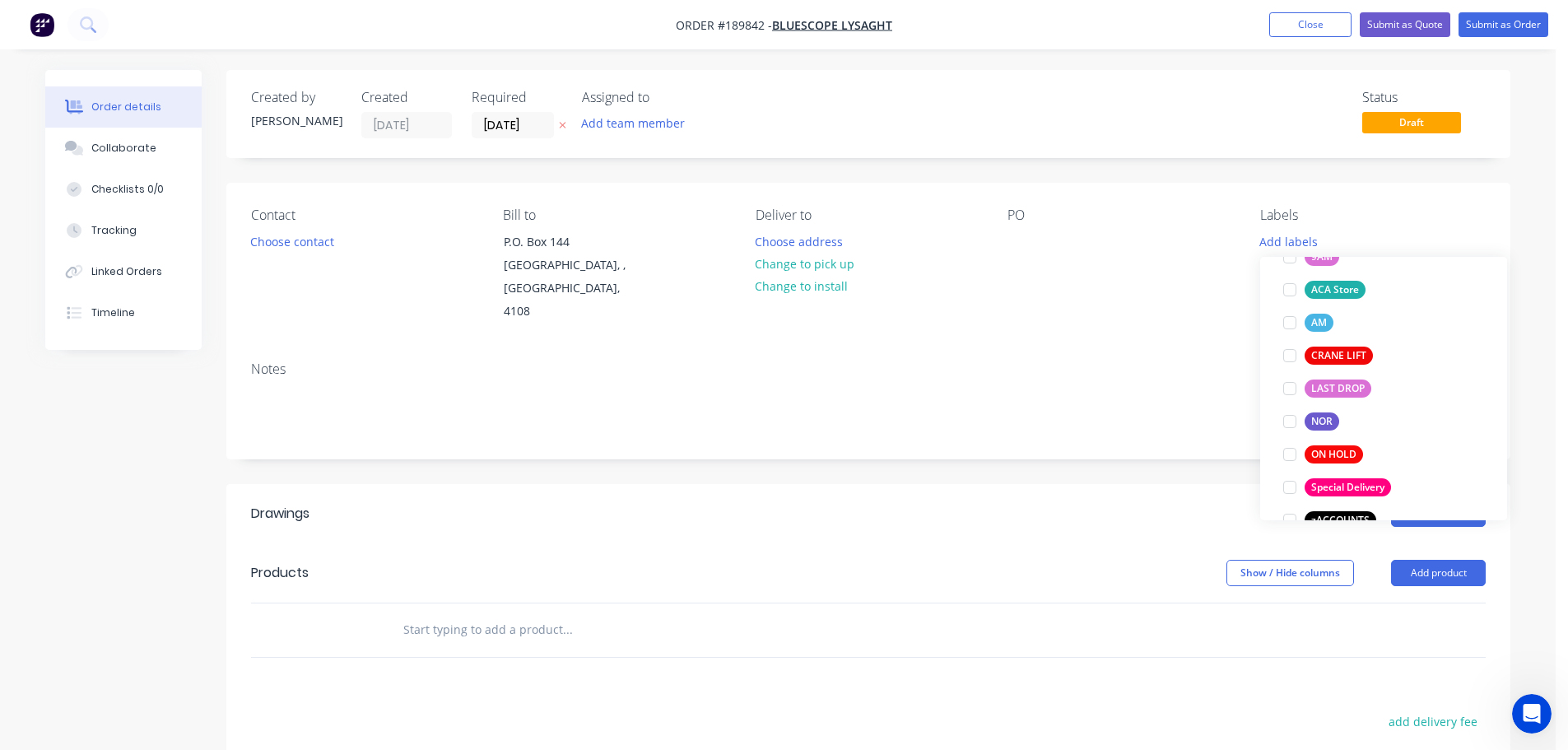
drag, startPoint x: 1290, startPoint y: 287, endPoint x: 1245, endPoint y: 285, distance: 45.0
click at [1289, 287] on div at bounding box center [1290, 290] width 33 height 33
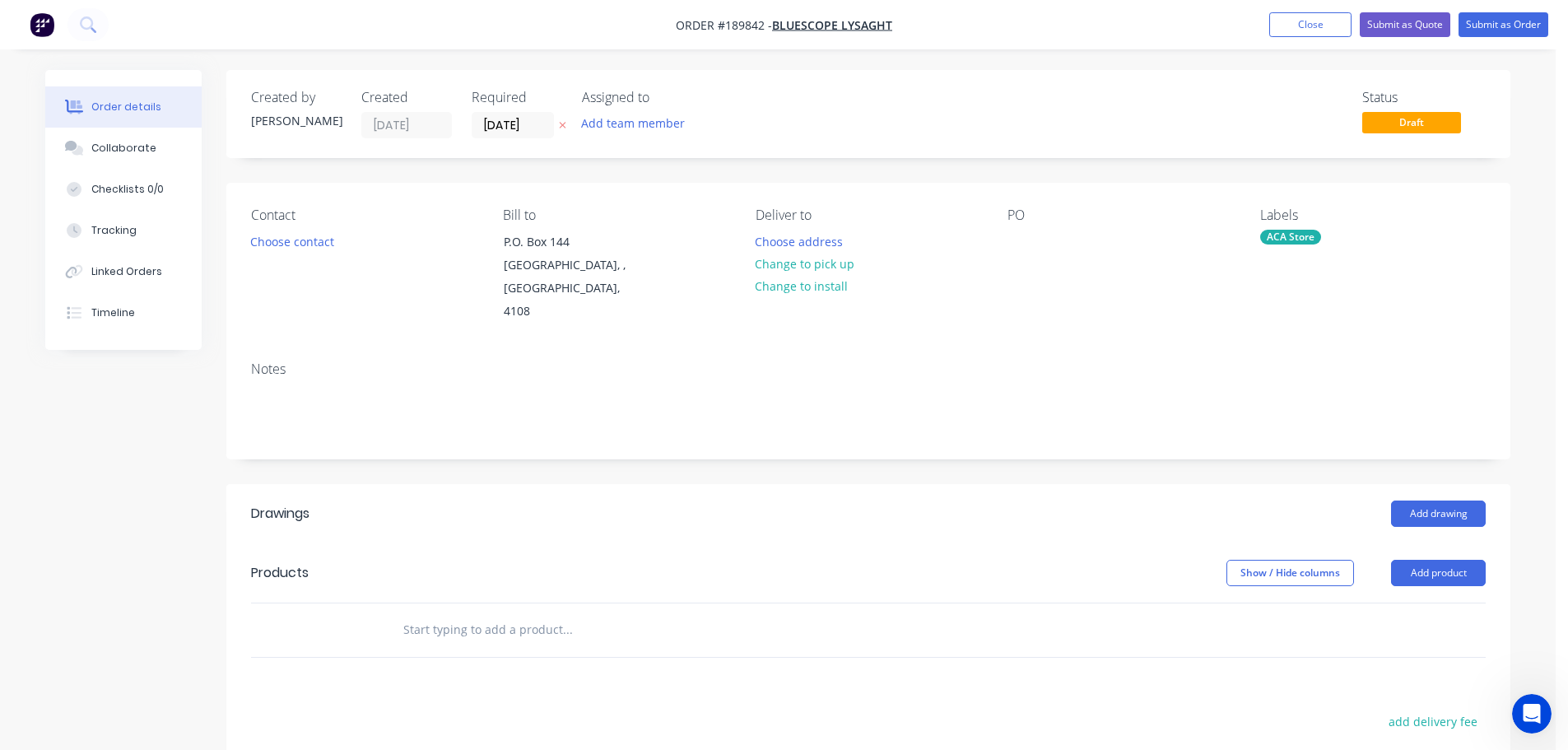
click at [1178, 285] on div "PO" at bounding box center [1120, 266] width 226 height 116
click at [294, 241] on button "Choose contact" at bounding box center [292, 240] width 102 height 22
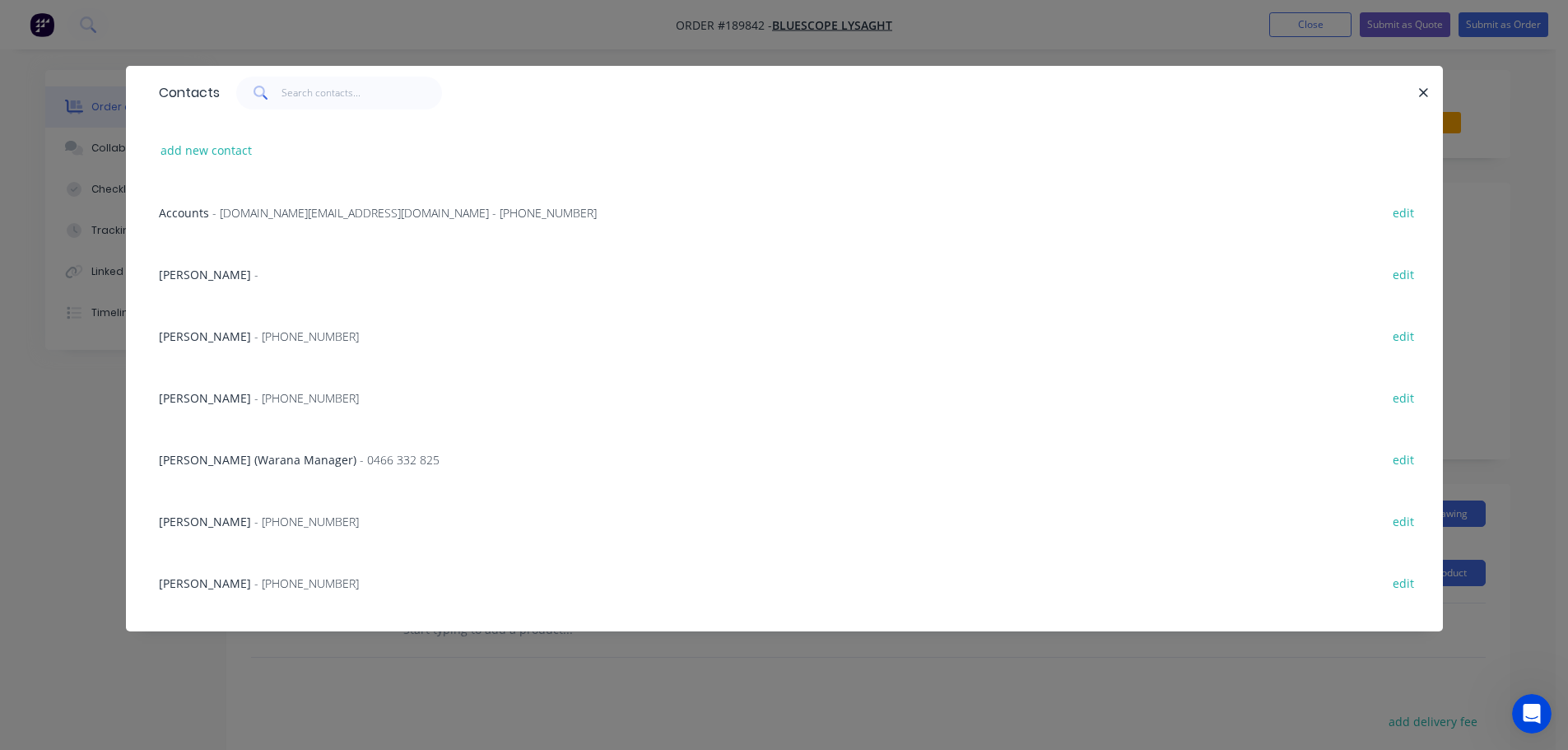
click at [264, 395] on span "- [PHONE_NUMBER]" at bounding box center [307, 398] width 105 height 16
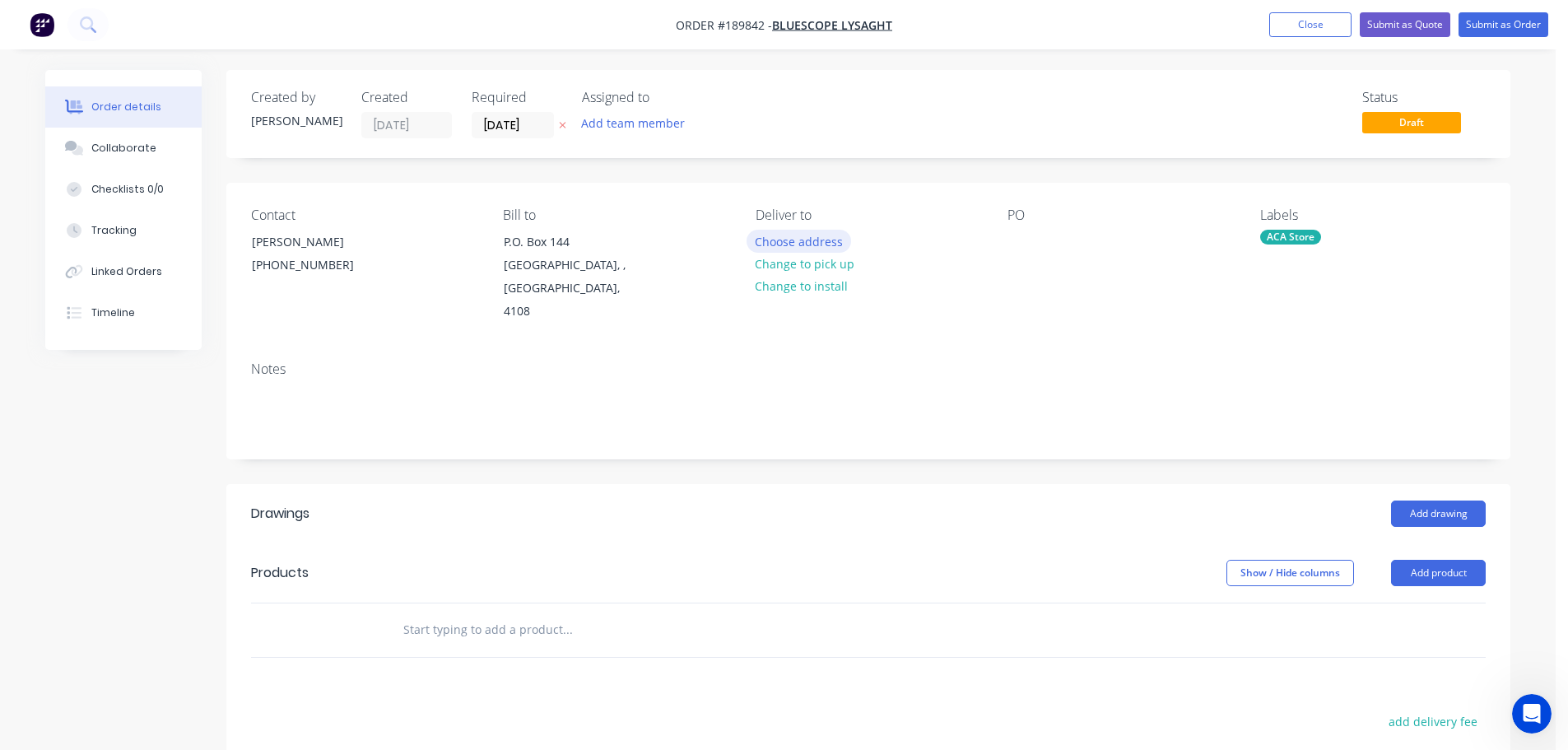
click at [806, 235] on button "Choose address" at bounding box center [799, 240] width 106 height 22
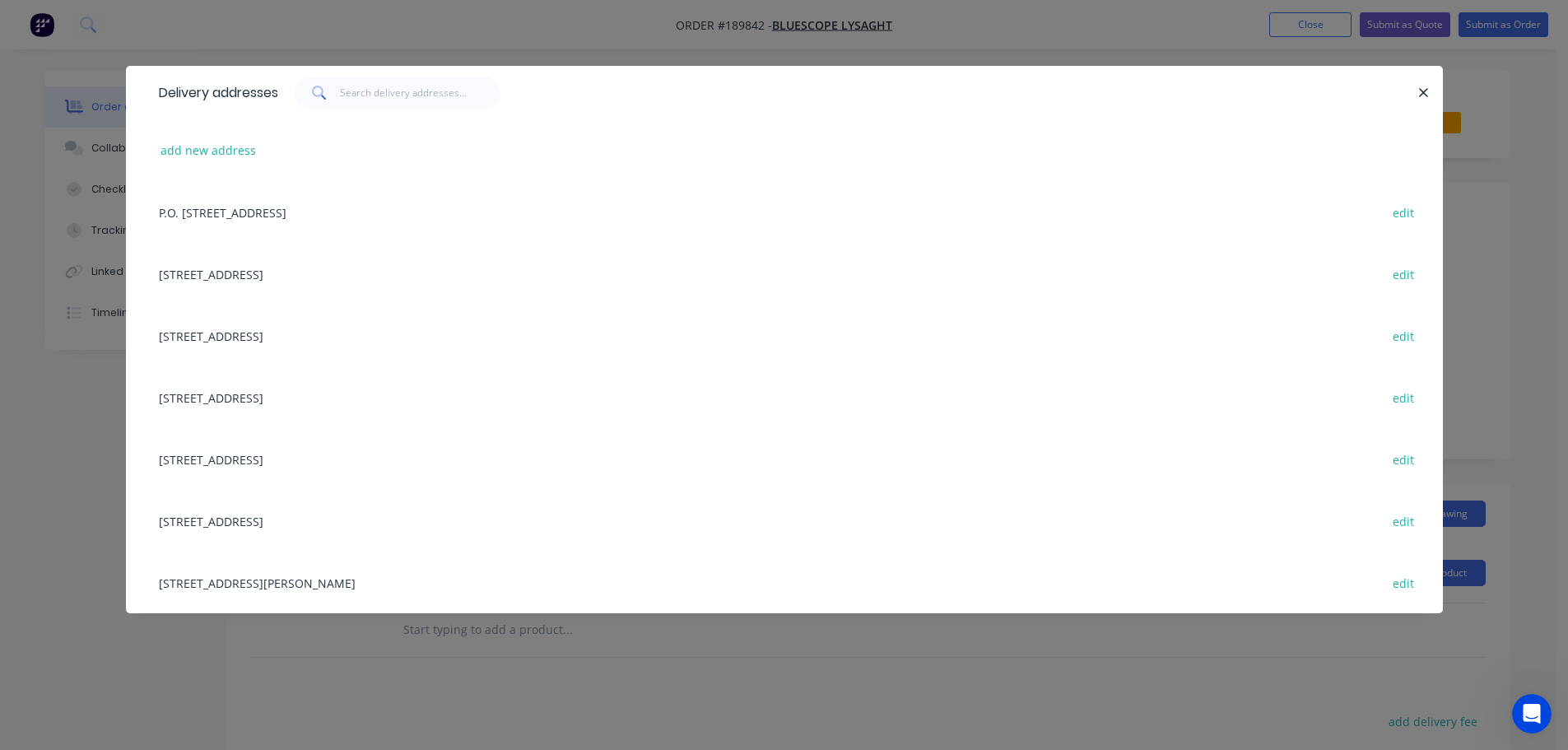
click at [317, 584] on div "[STREET_ADDRESS][PERSON_NAME] edit" at bounding box center [784, 582] width 1268 height 62
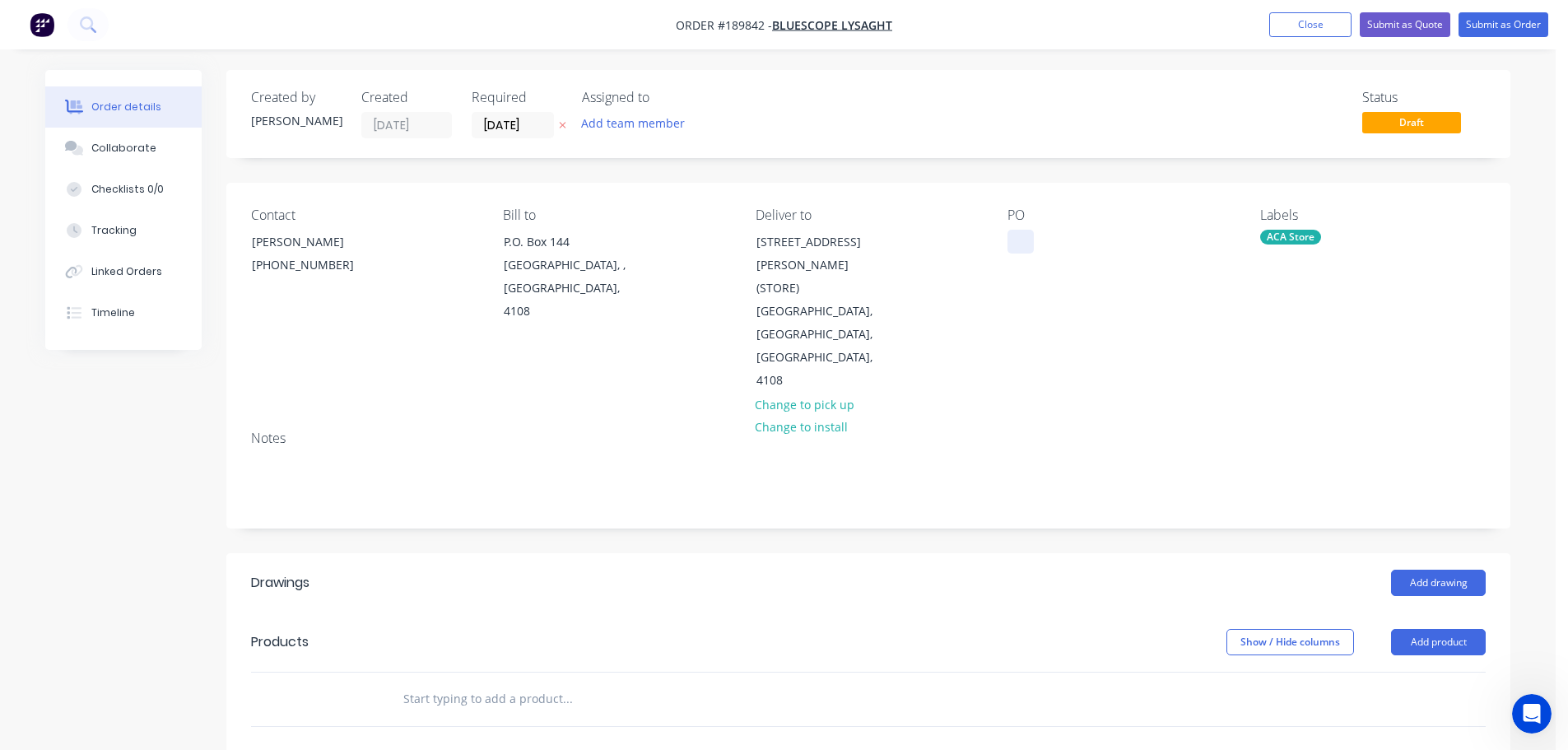
click at [1025, 244] on div at bounding box center [1020, 241] width 26 height 24
click at [1444, 570] on button "Add drawing" at bounding box center [1438, 582] width 95 height 26
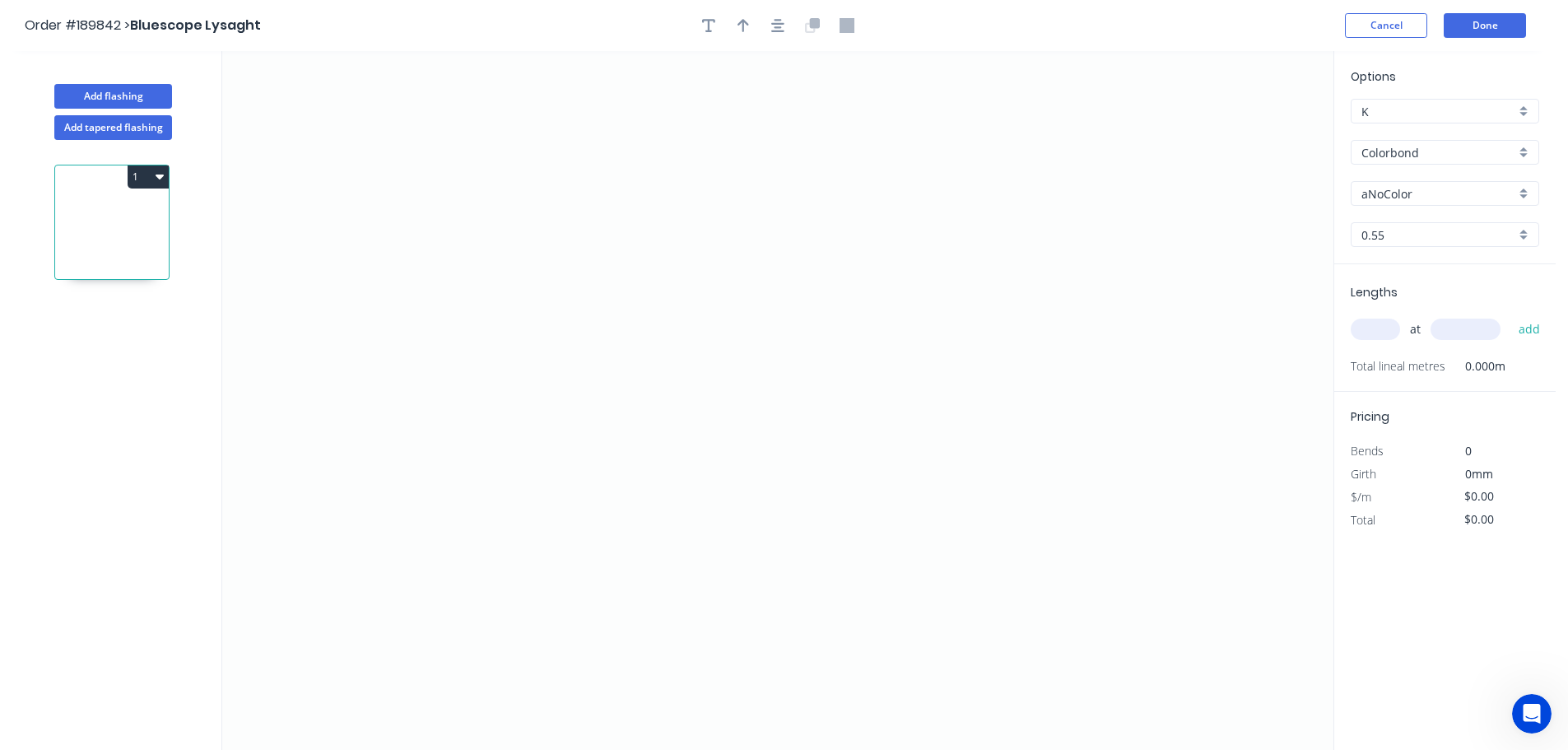
click at [1392, 154] on input "Colorbond" at bounding box center [1438, 153] width 154 height 17
click at [1403, 201] on div "Permalite - Labour Only" at bounding box center [1445, 201] width 187 height 29
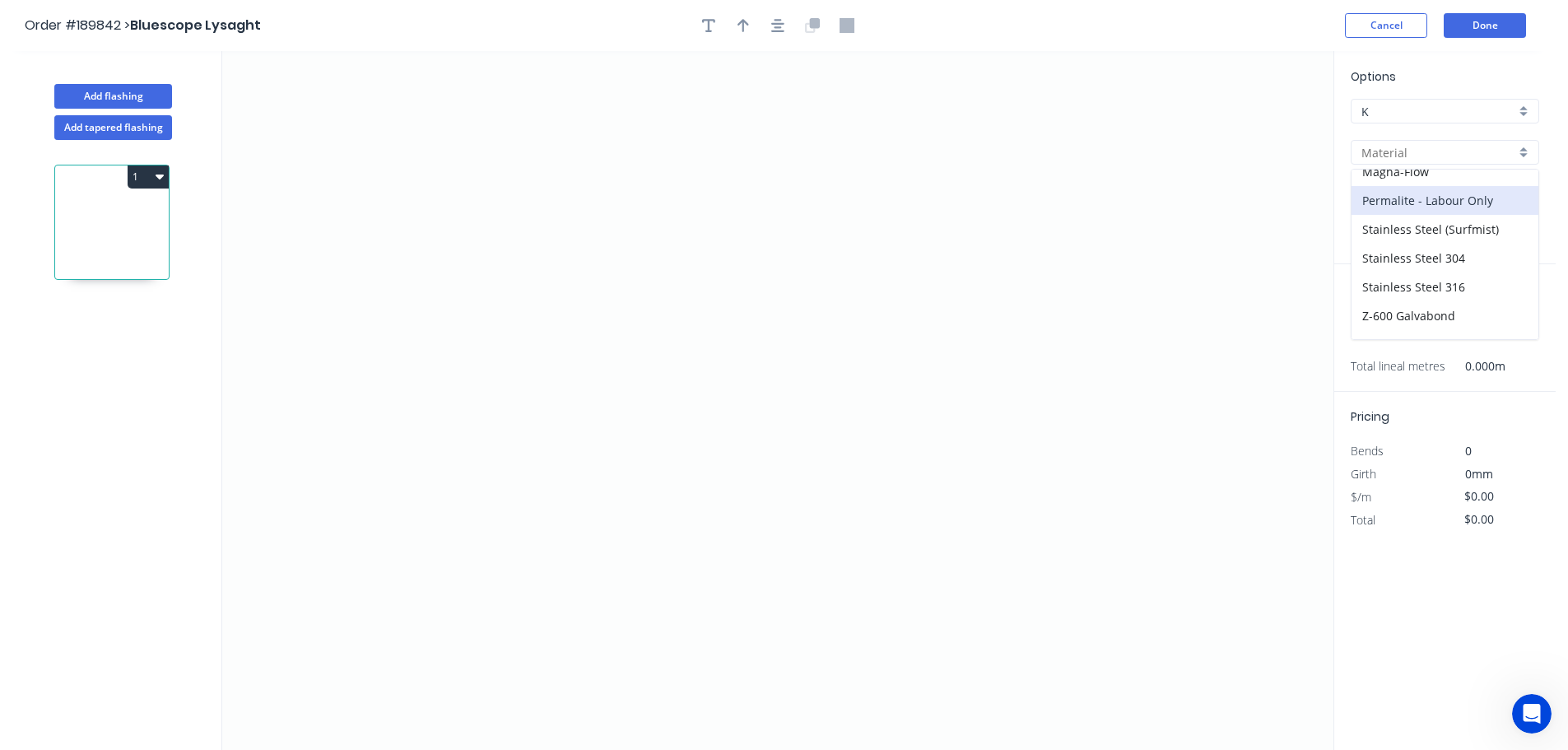
type input "Permalite - Labour Only"
type input "Enduro Green"
type input "0.9"
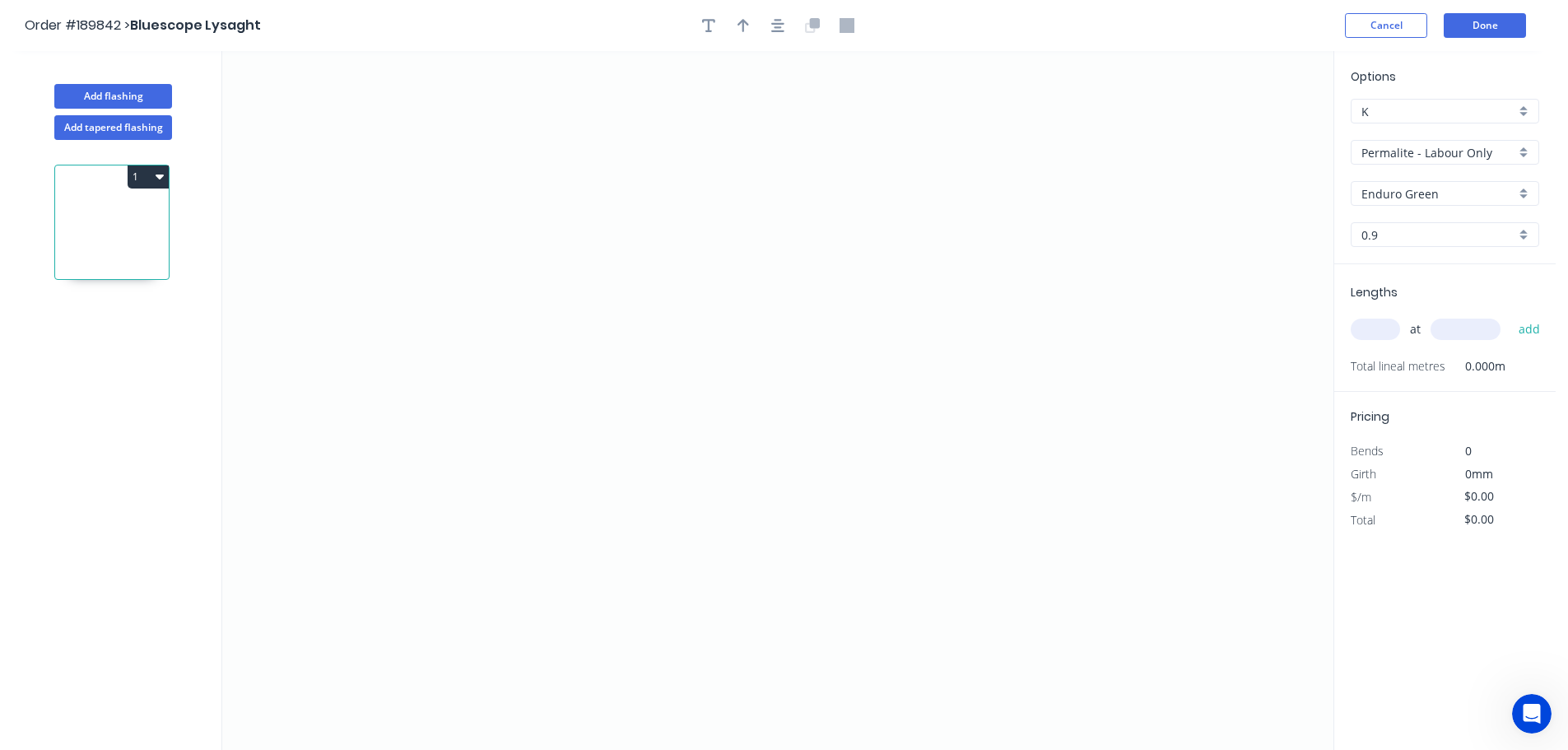
click at [1381, 194] on input "Enduro Green" at bounding box center [1438, 194] width 154 height 17
click at [1398, 250] on div "Glacier White" at bounding box center [1445, 254] width 187 height 29
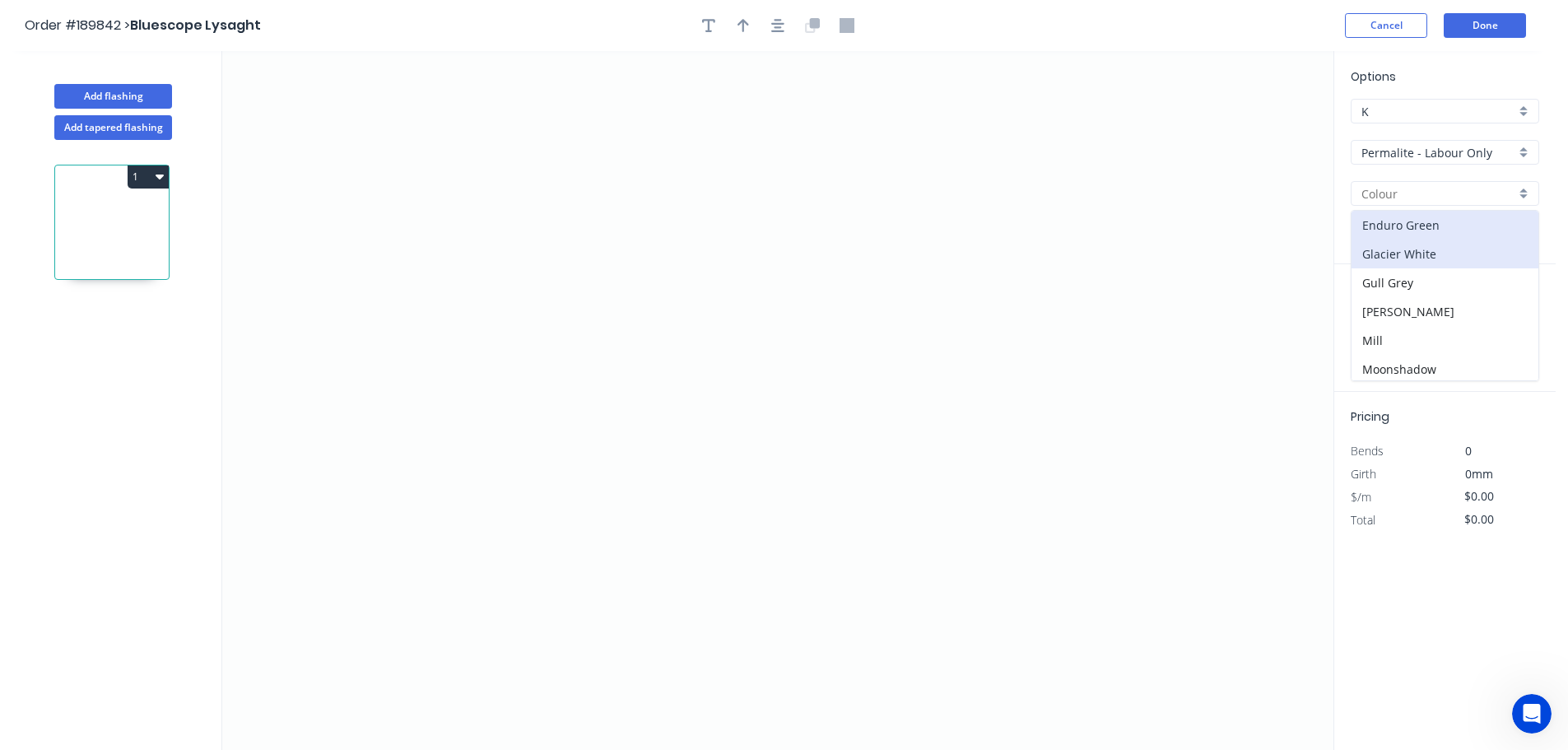
type input "Glacier White"
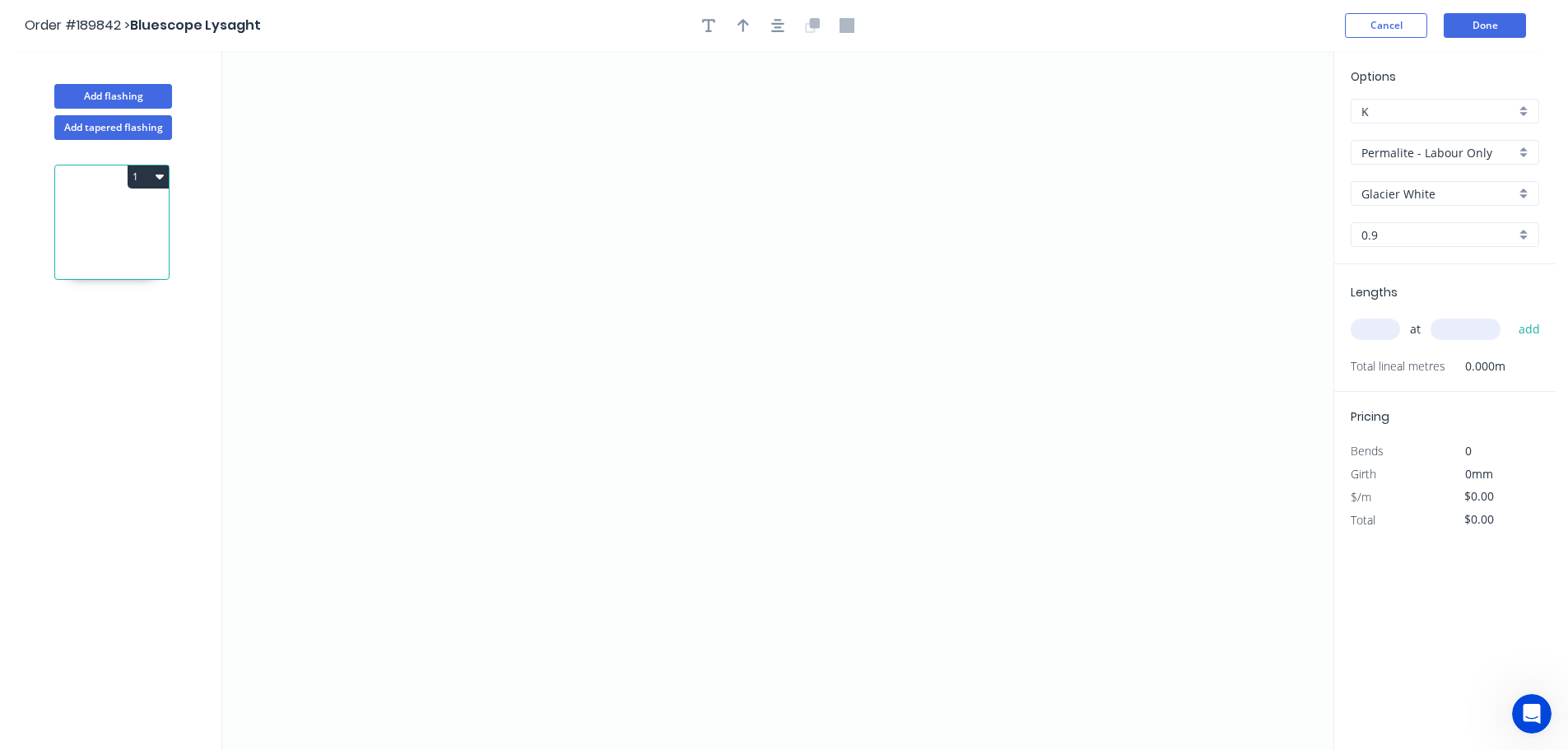
click at [1377, 327] on input "text" at bounding box center [1375, 329] width 49 height 21
type input "1"
type input "2060"
click at [1511, 316] on button "add" at bounding box center [1530, 329] width 39 height 28
click at [632, 203] on icon "0" at bounding box center [777, 401] width 1111 height 700
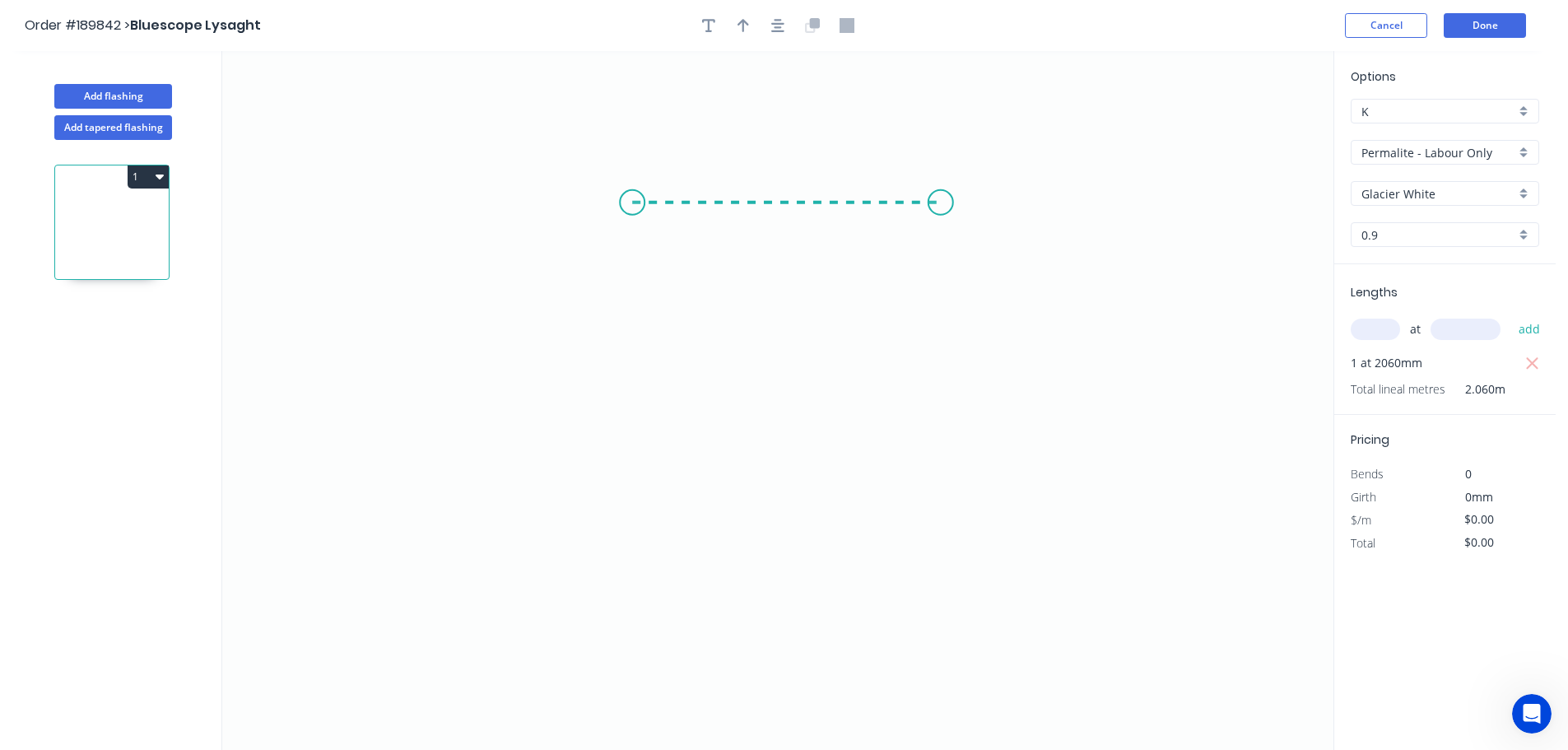
click at [941, 195] on icon "0" at bounding box center [777, 401] width 1111 height 700
click at [931, 543] on icon "0 ?" at bounding box center [777, 401] width 1111 height 700
click at [931, 543] on circle at bounding box center [940, 542] width 24 height 24
click at [787, 168] on tspan "?" at bounding box center [785, 170] width 8 height 27
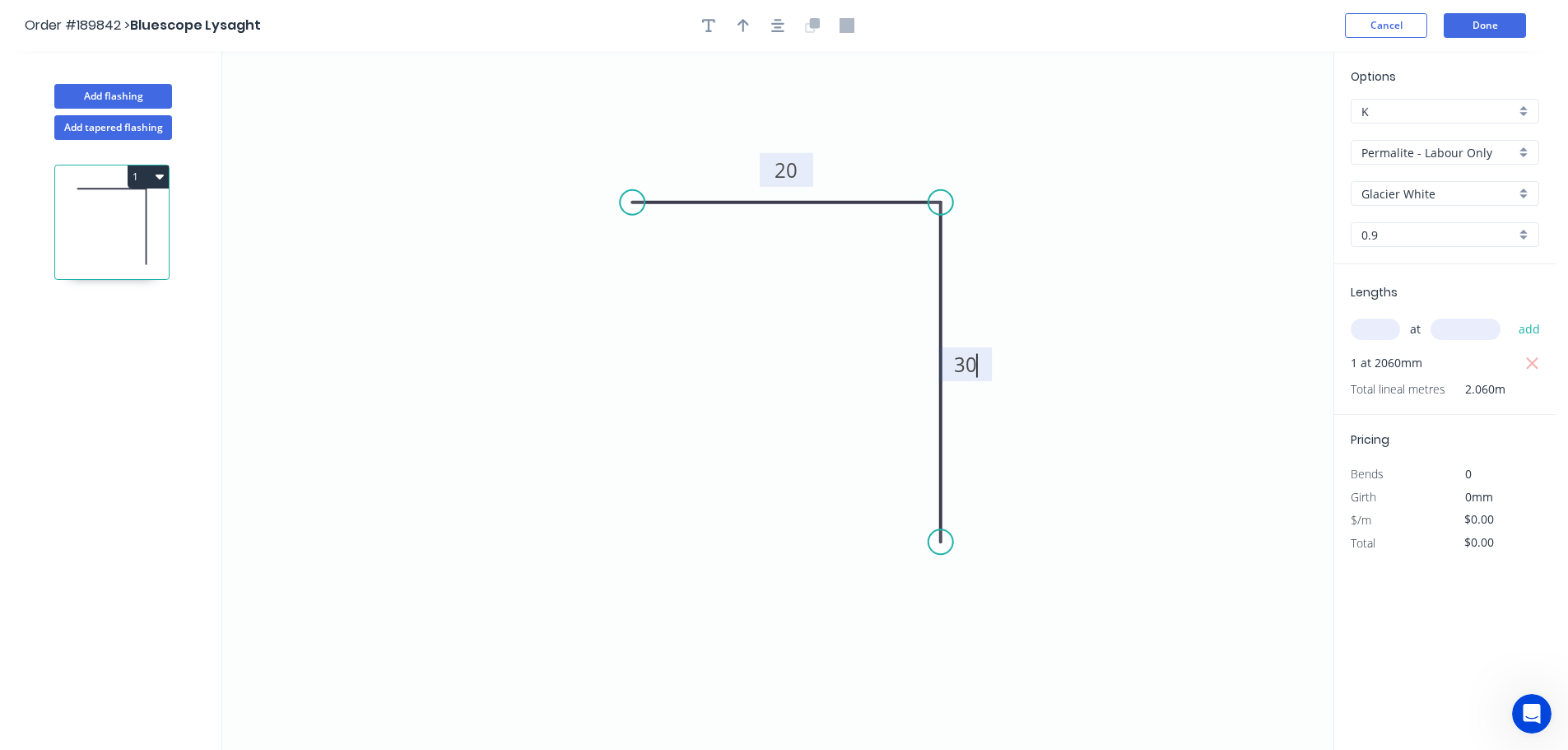
type input "$3.76"
type input "$7.75"
click at [751, 23] on button "button" at bounding box center [743, 25] width 24 height 24
click at [1252, 131] on icon at bounding box center [1249, 114] width 15 height 52
drag, startPoint x: 1252, startPoint y: 131, endPoint x: 1067, endPoint y: 174, distance: 189.9
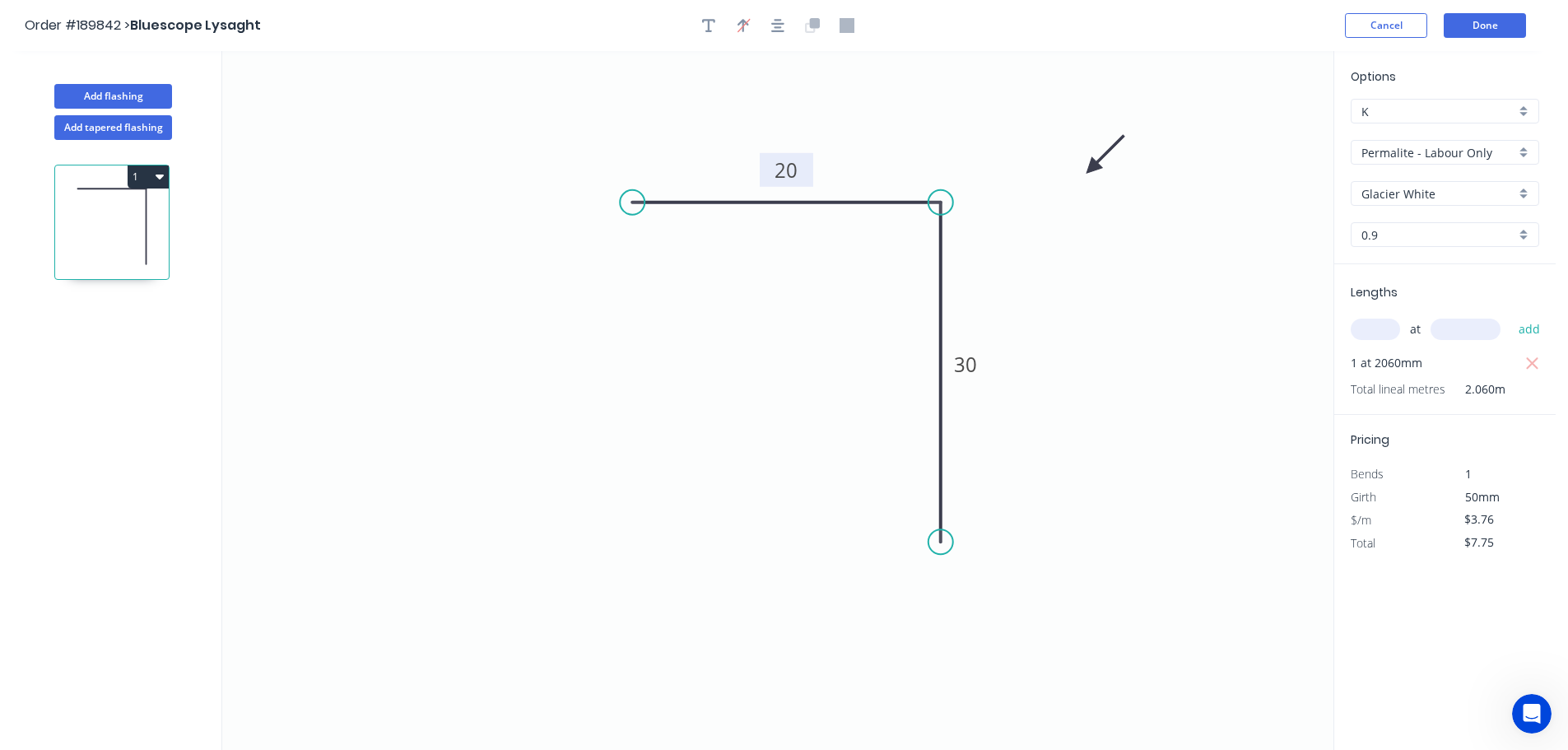
click at [1082, 174] on icon at bounding box center [1105, 154] width 47 height 47
click at [1475, 33] on button "Done" at bounding box center [1485, 25] width 82 height 24
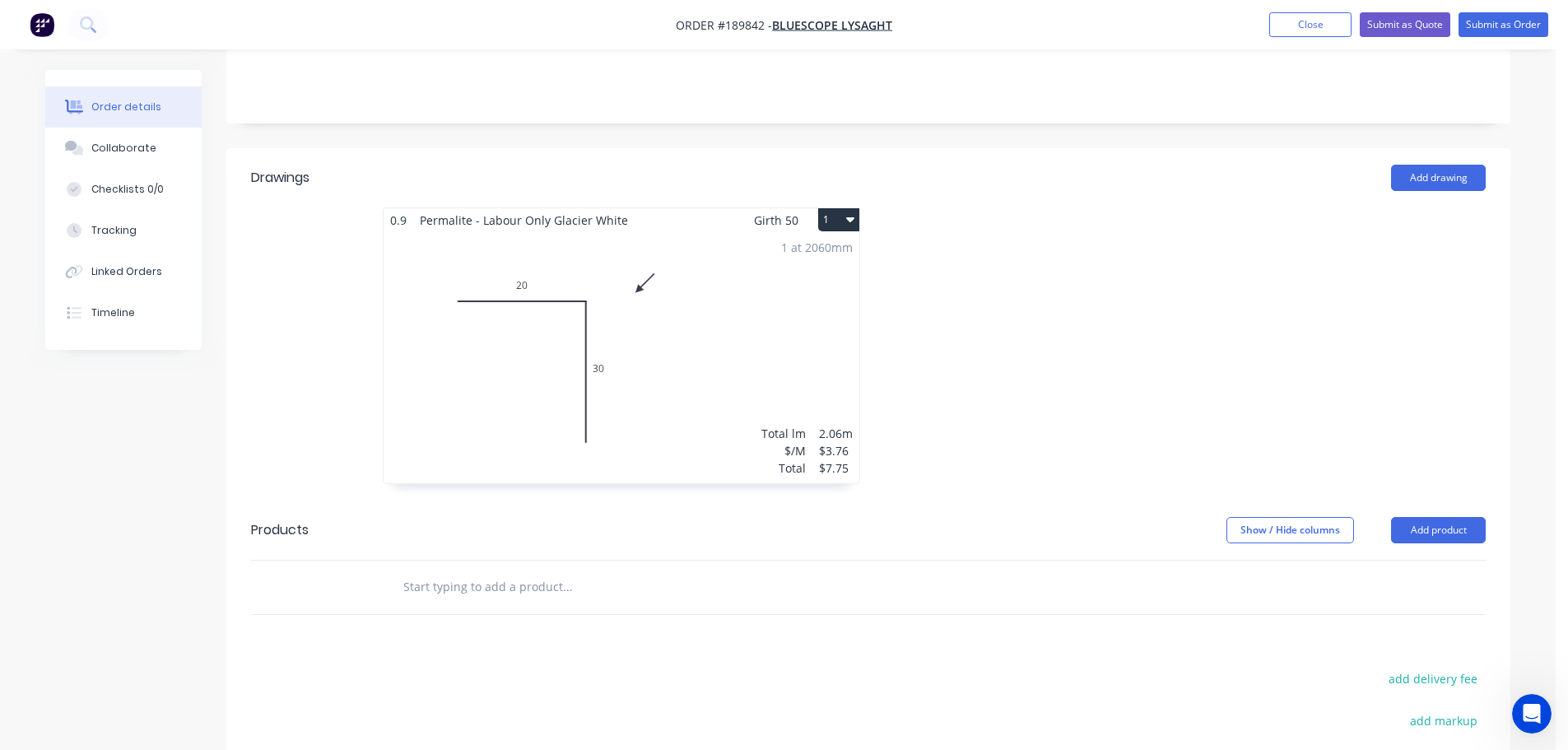
scroll to position [494, 0]
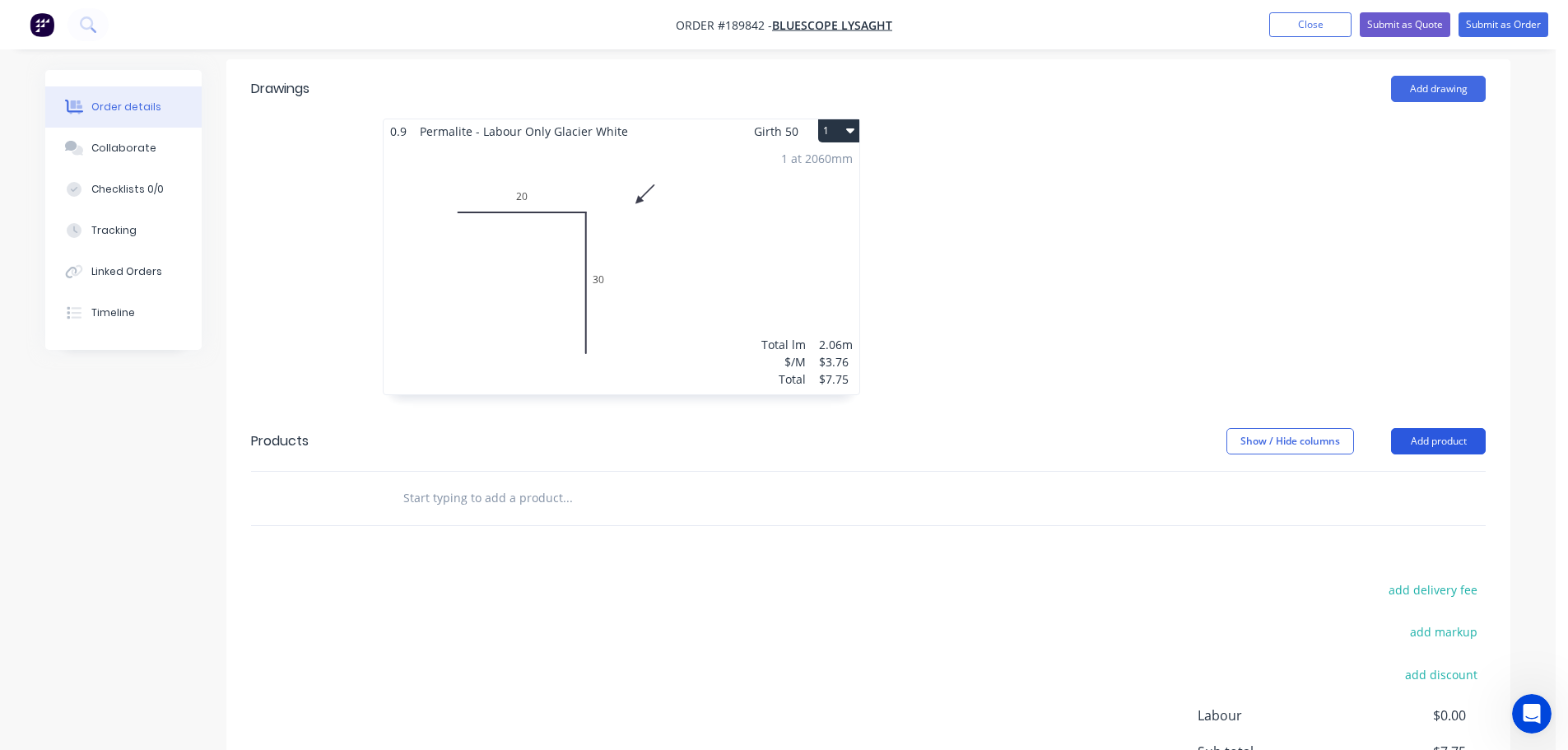
click at [1442, 428] on button "Add product" at bounding box center [1438, 441] width 95 height 26
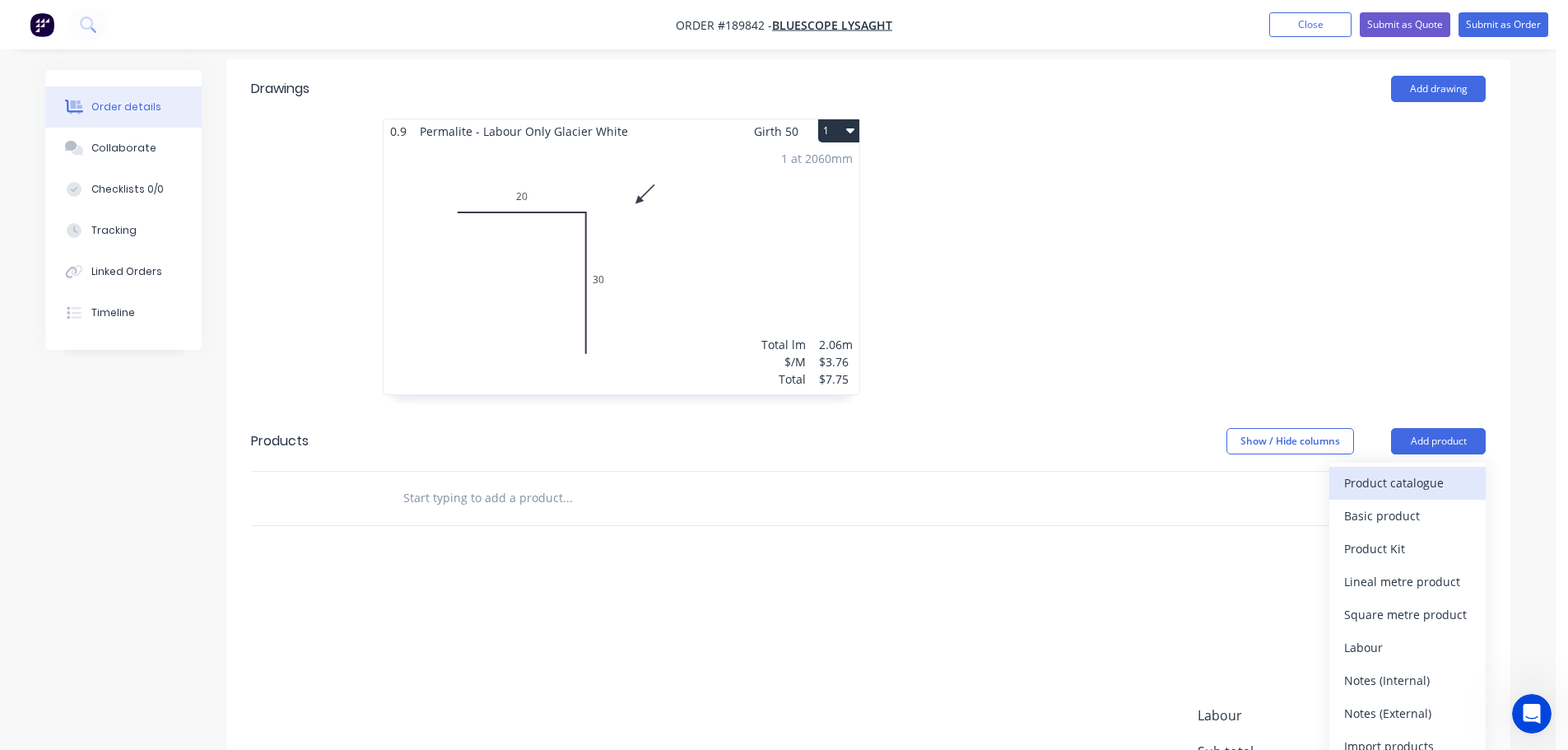
click at [1376, 471] on div "Product catalogue" at bounding box center [1407, 483] width 127 height 24
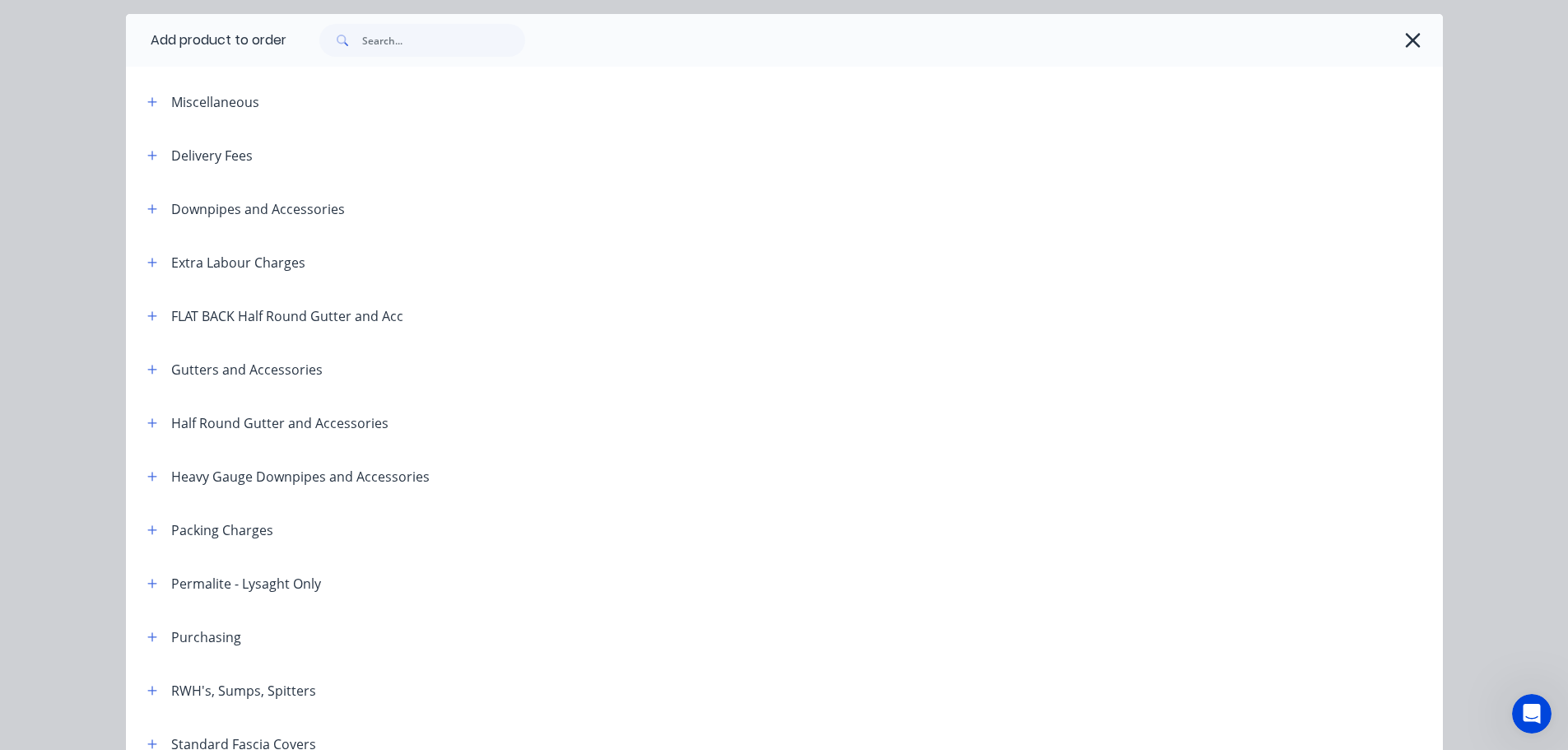
scroll to position [165, 0]
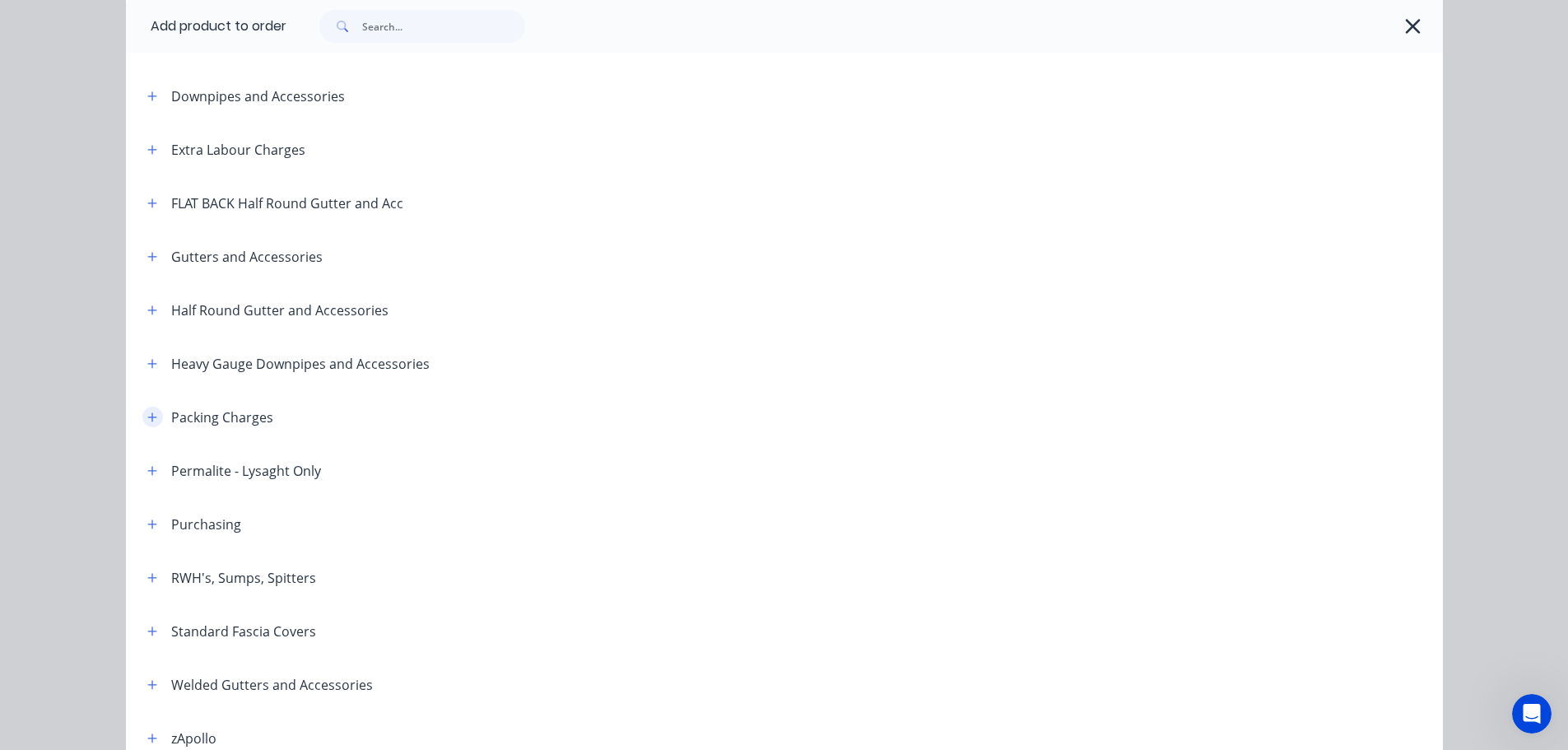
click at [147, 420] on icon "button" at bounding box center [152, 418] width 10 height 12
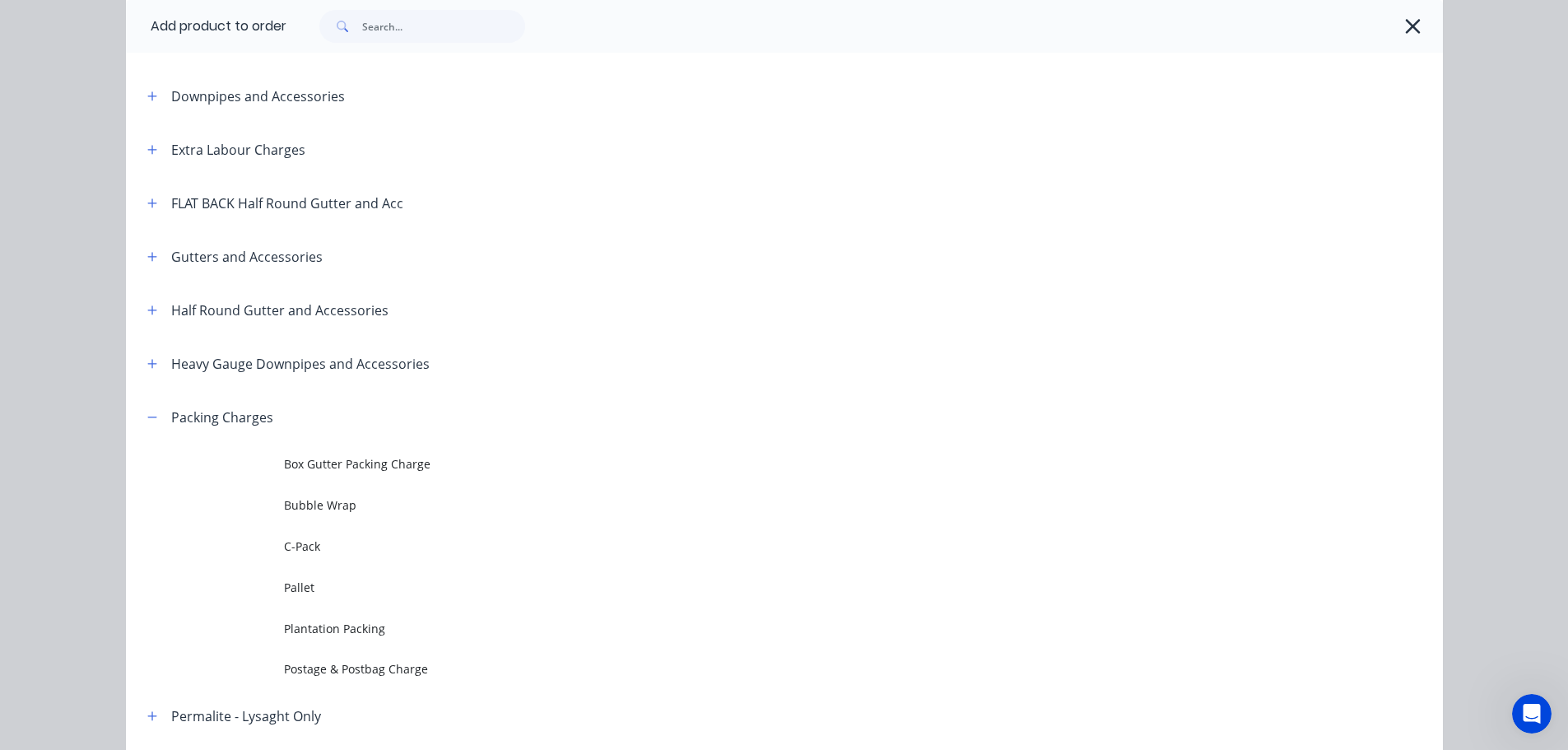
click at [318, 510] on span "Bubble Wrap" at bounding box center [747, 506] width 927 height 17
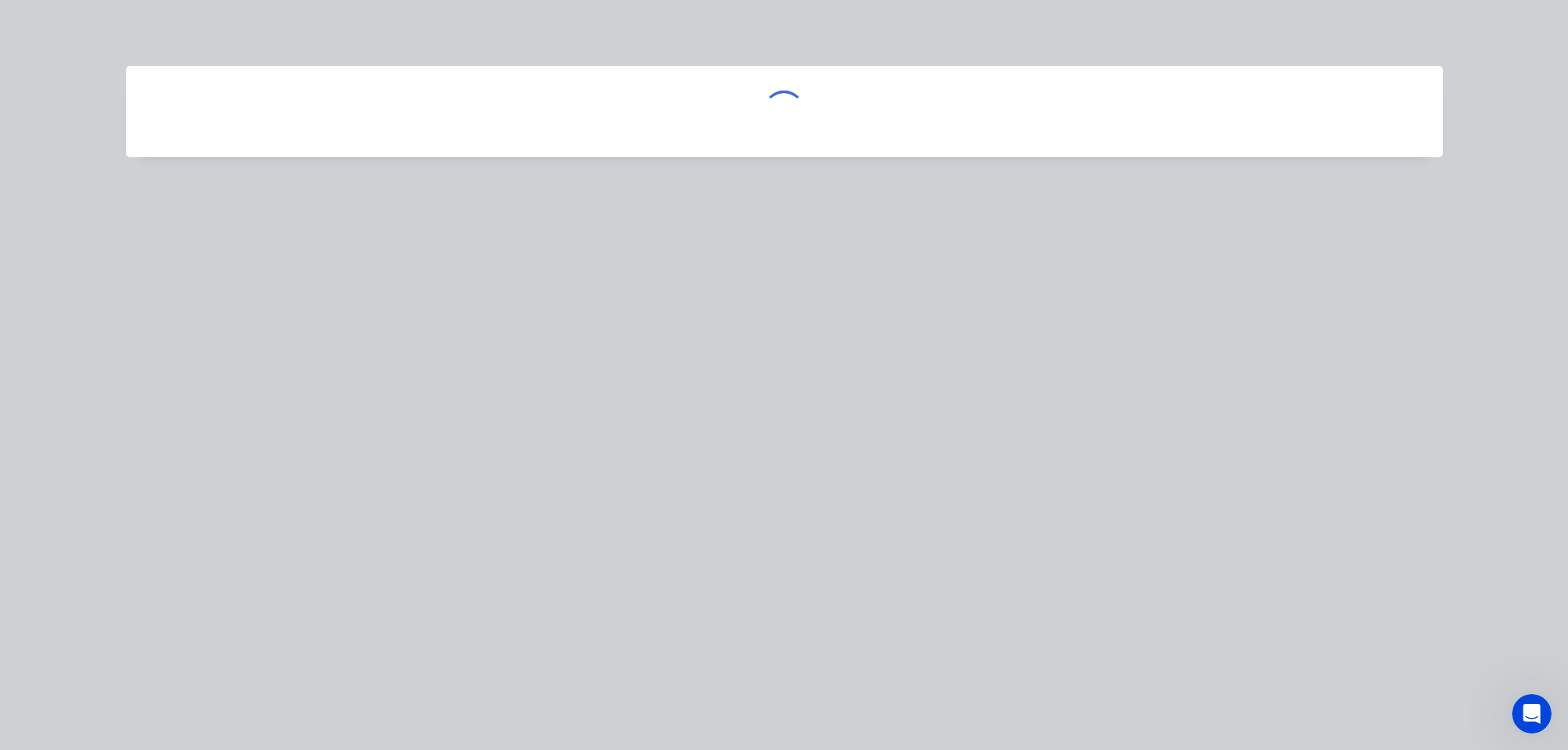
scroll to position [0, 0]
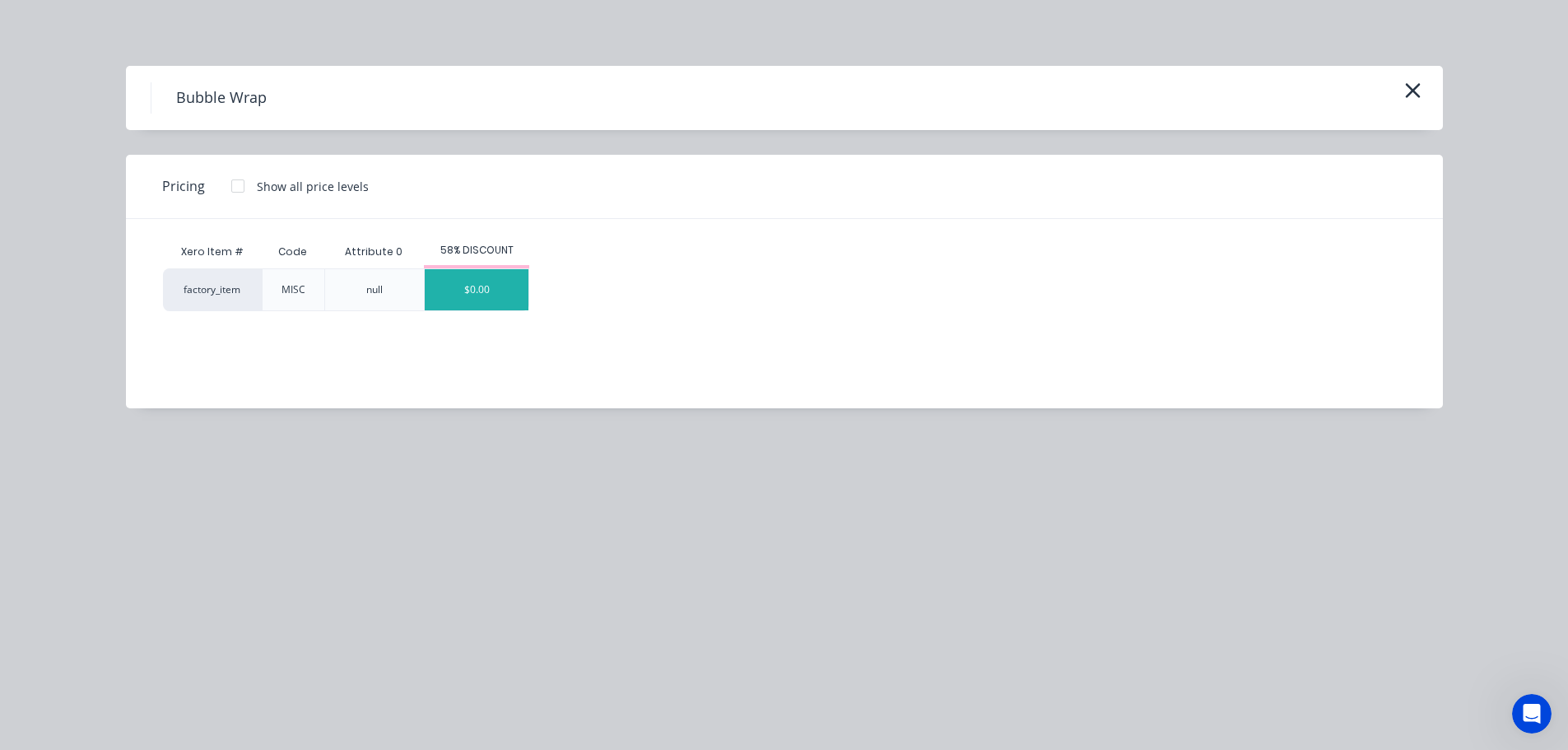
click at [507, 300] on div "$0.00" at bounding box center [477, 290] width 104 height 41
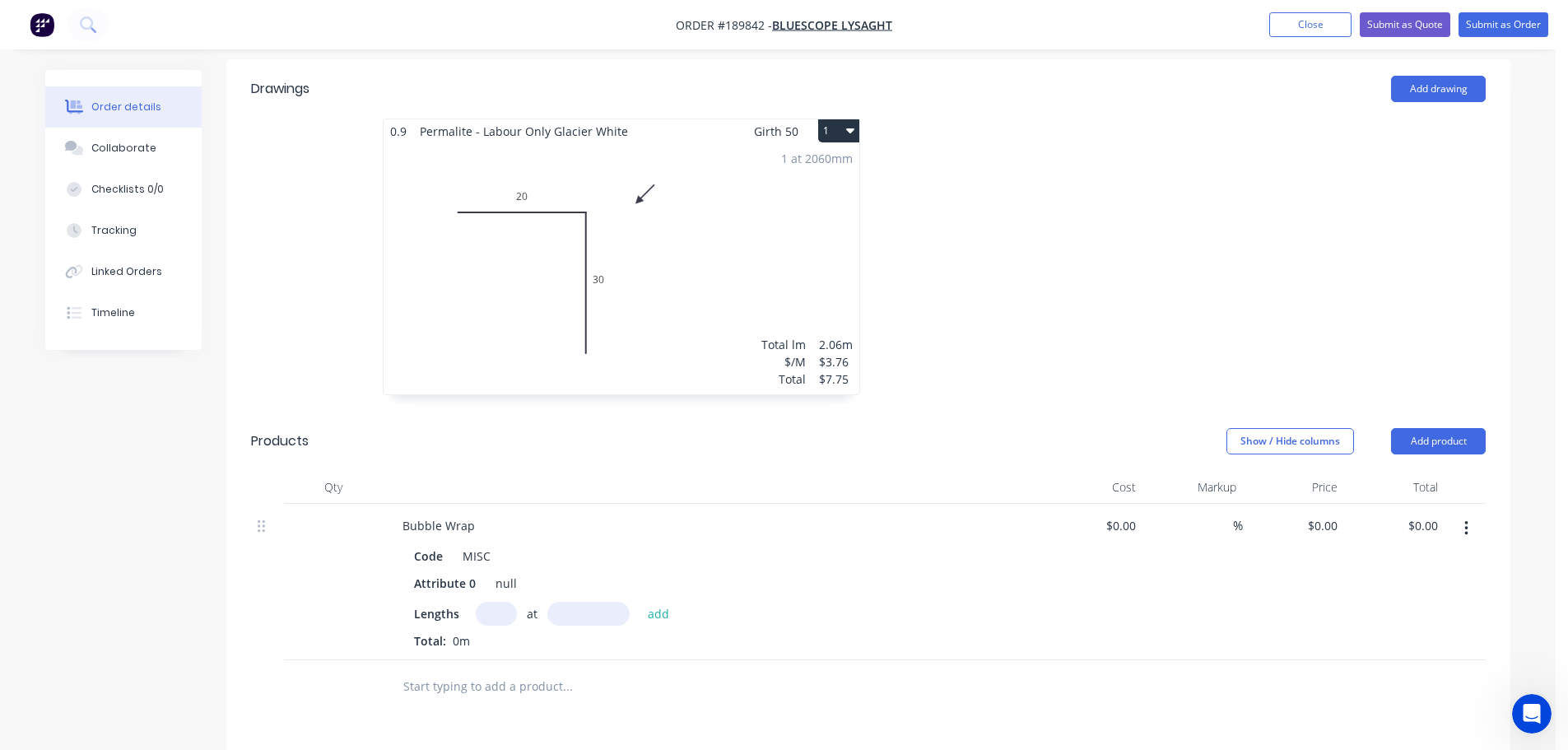
click at [501, 602] on input "text" at bounding box center [496, 613] width 41 height 24
type input "1"
type input "2060"
click at [639, 602] on button "add" at bounding box center [659, 612] width 39 height 22
click at [1326, 514] on input "0" at bounding box center [1335, 525] width 19 height 24
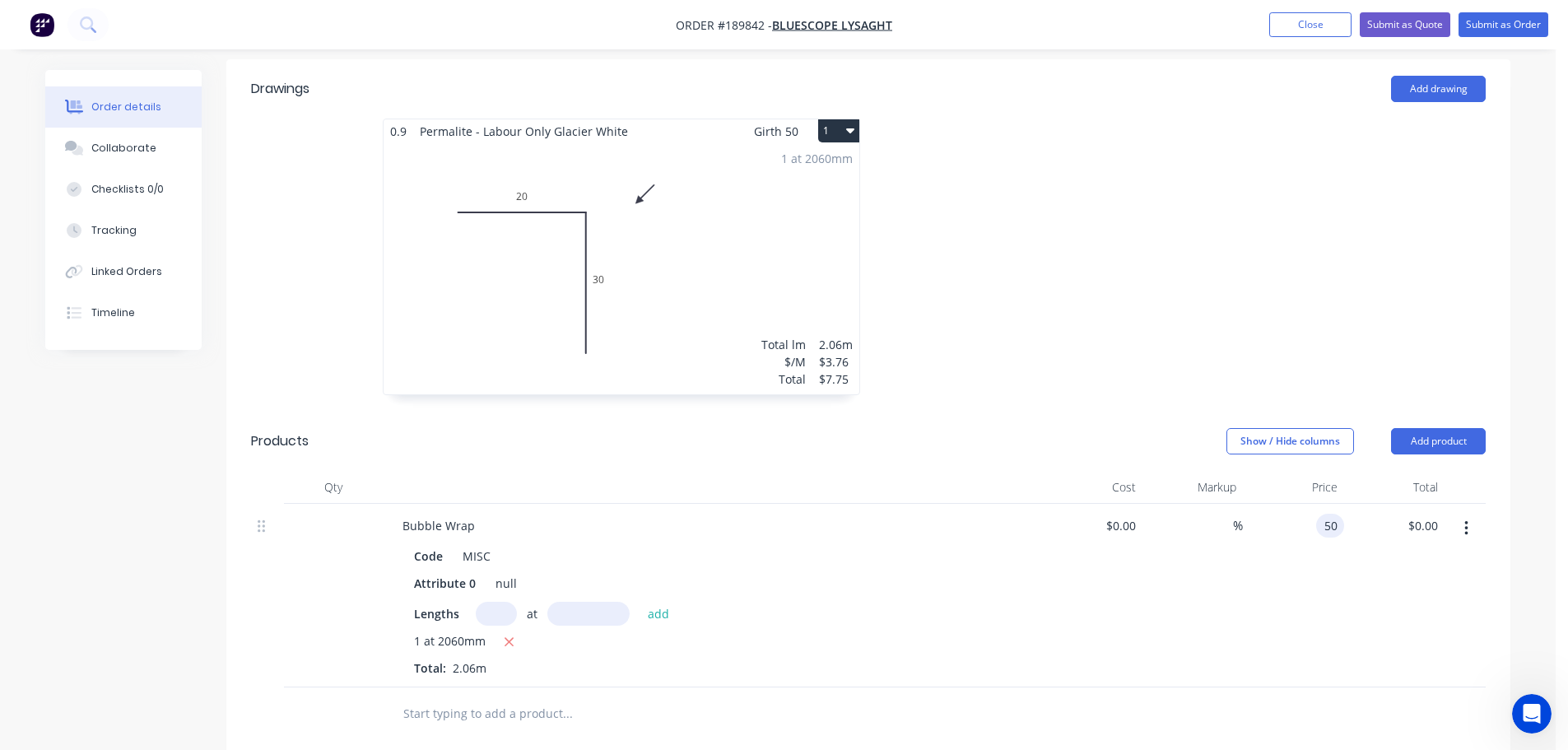
type input "$50.00"
type input "103.00"
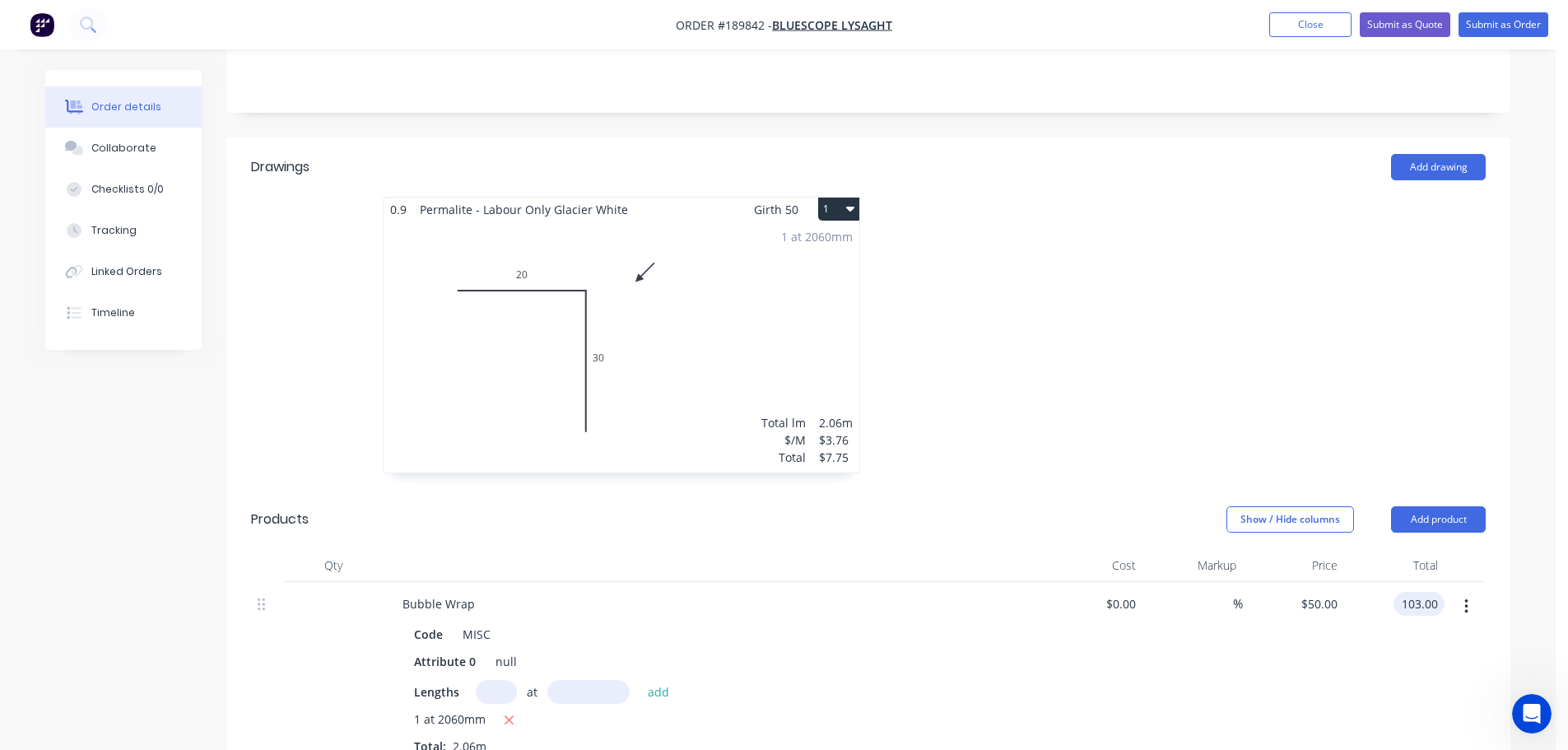
scroll to position [494, 0]
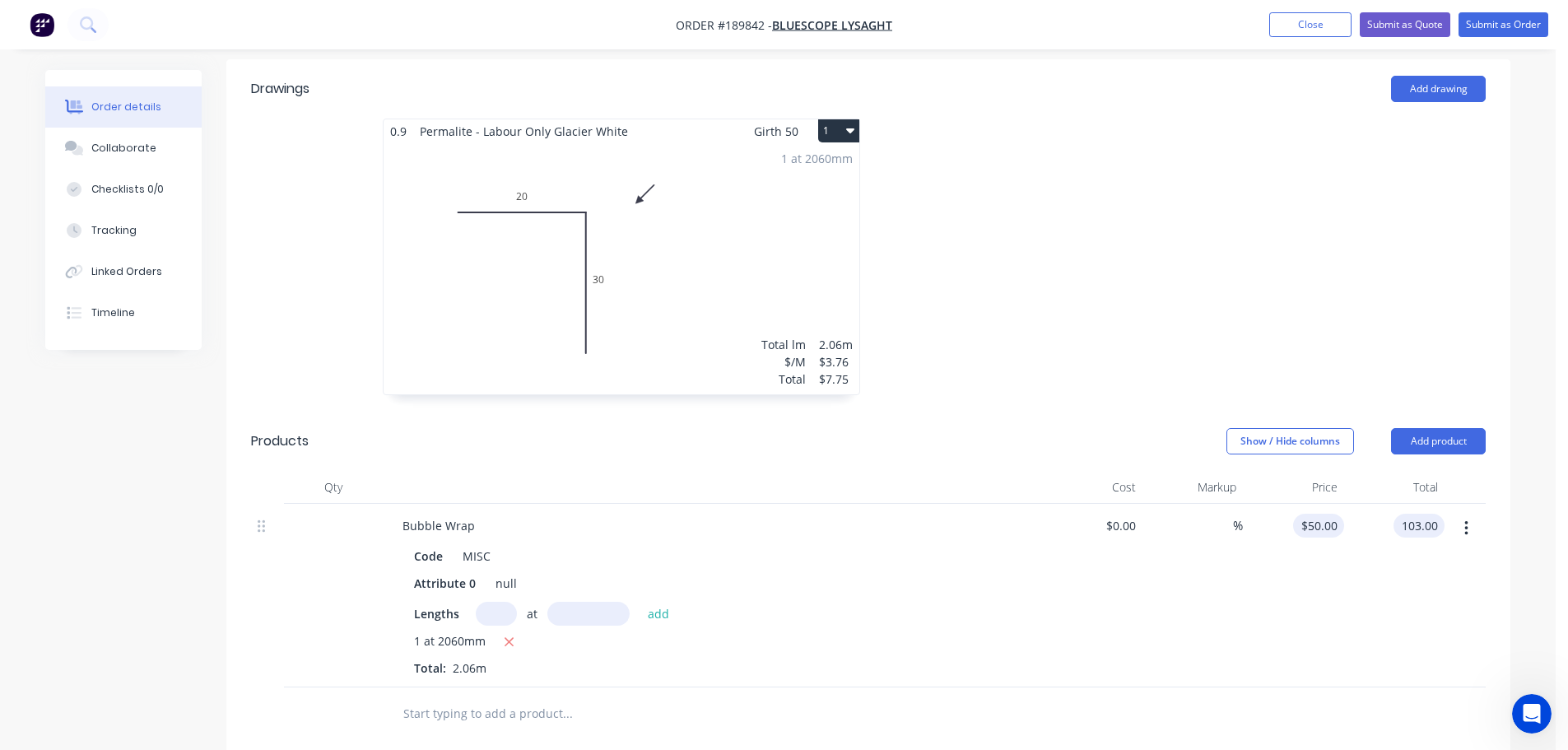
type input "50"
type input "$103.00"
click at [1336, 514] on input "50" at bounding box center [1322, 525] width 45 height 24
type input "$0.00"
click at [1435, 514] on input "0.00" at bounding box center [1419, 525] width 51 height 24
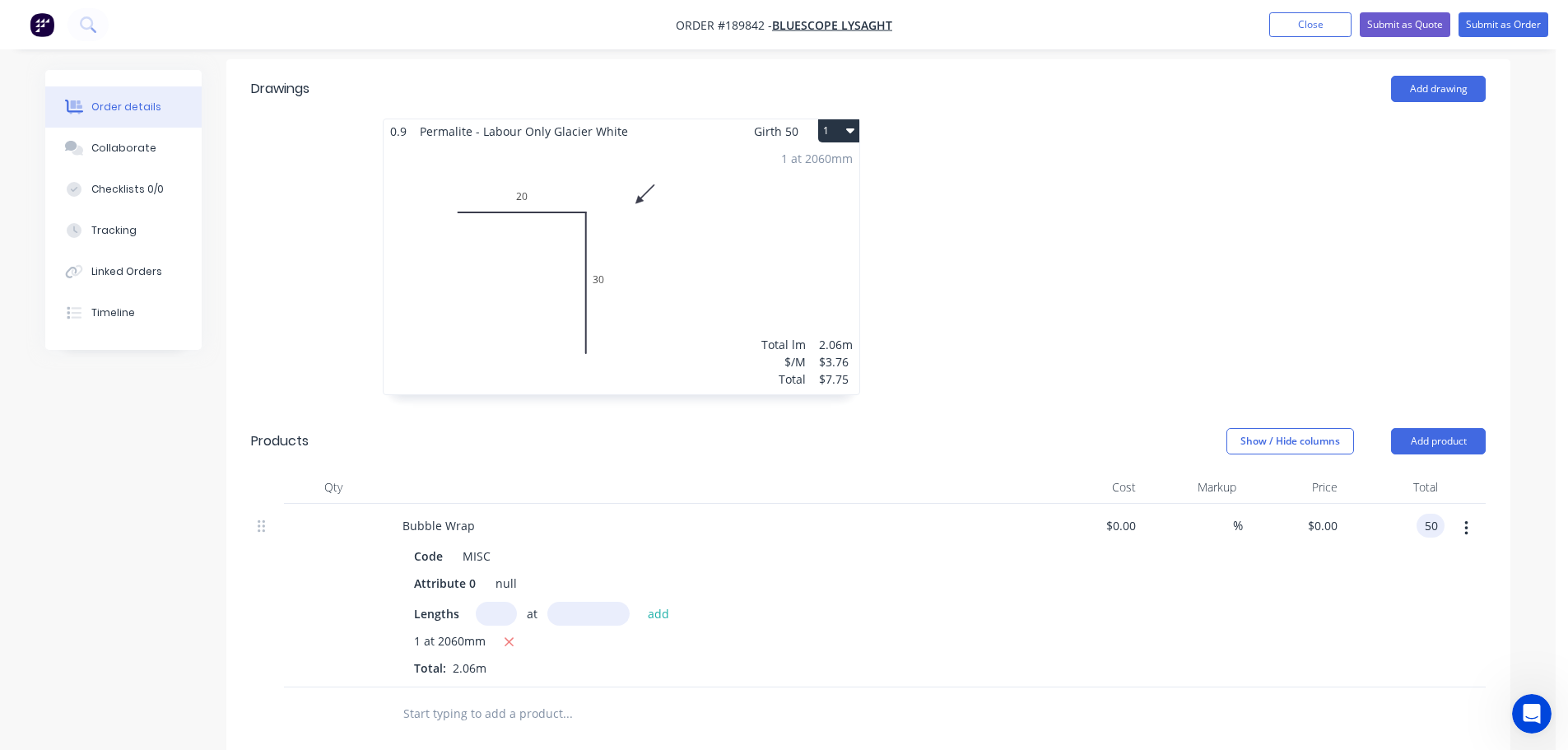
type input "50"
type input "$24.2718"
type input "$50.00"
click at [1051, 541] on div "$0.00 $0.00" at bounding box center [1091, 596] width 102 height 184
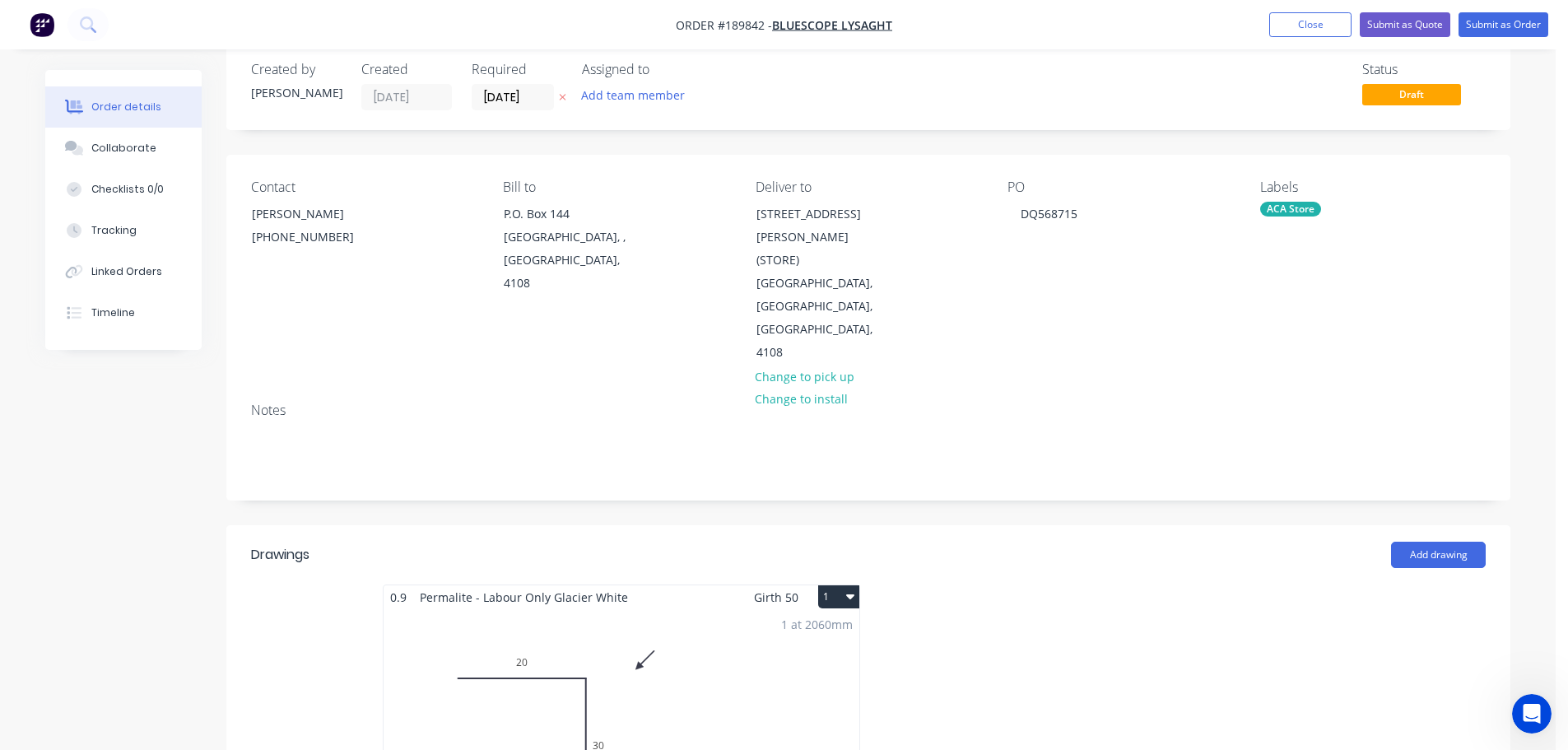
scroll to position [0, 0]
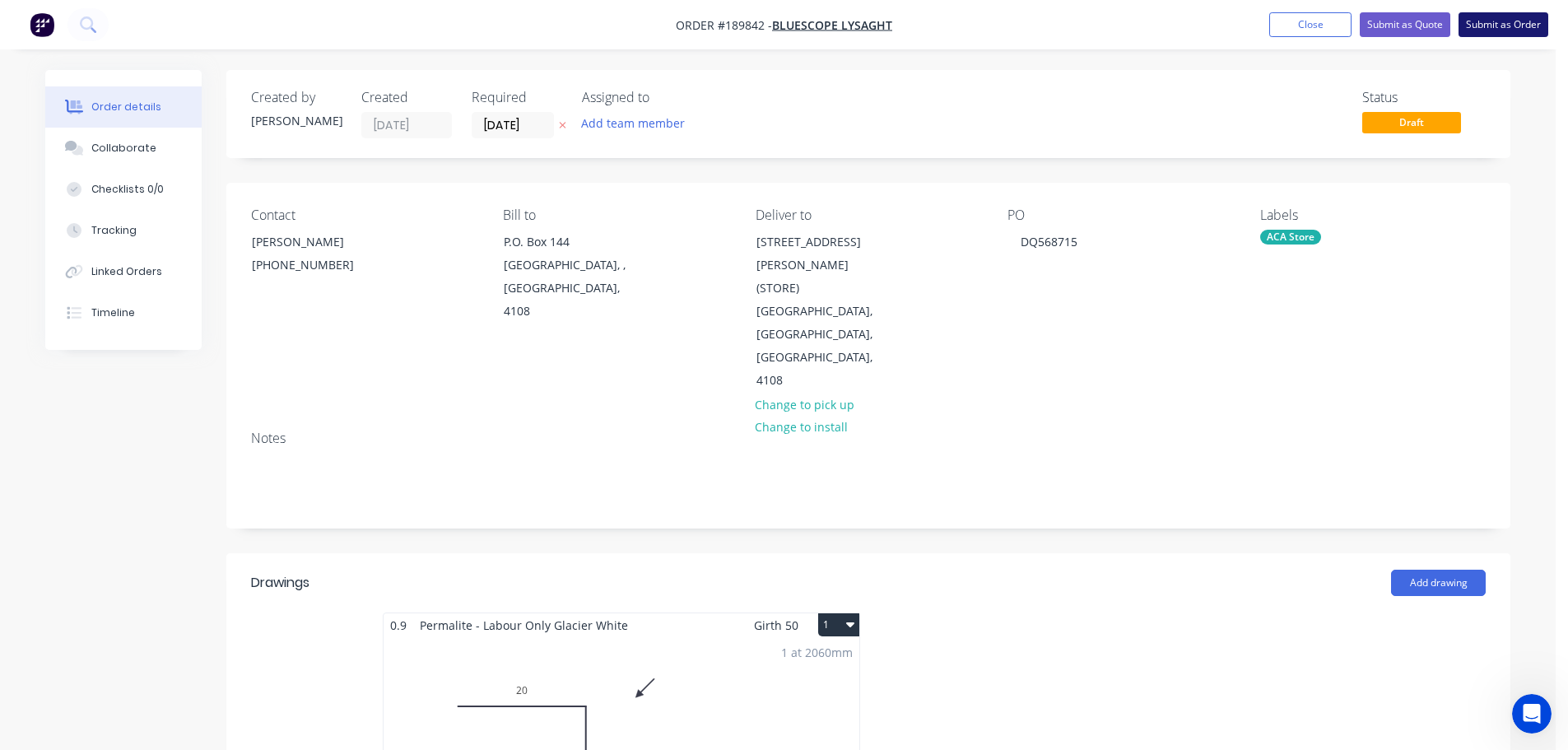
click at [1511, 22] on button "Submit as Order" at bounding box center [1503, 24] width 90 height 24
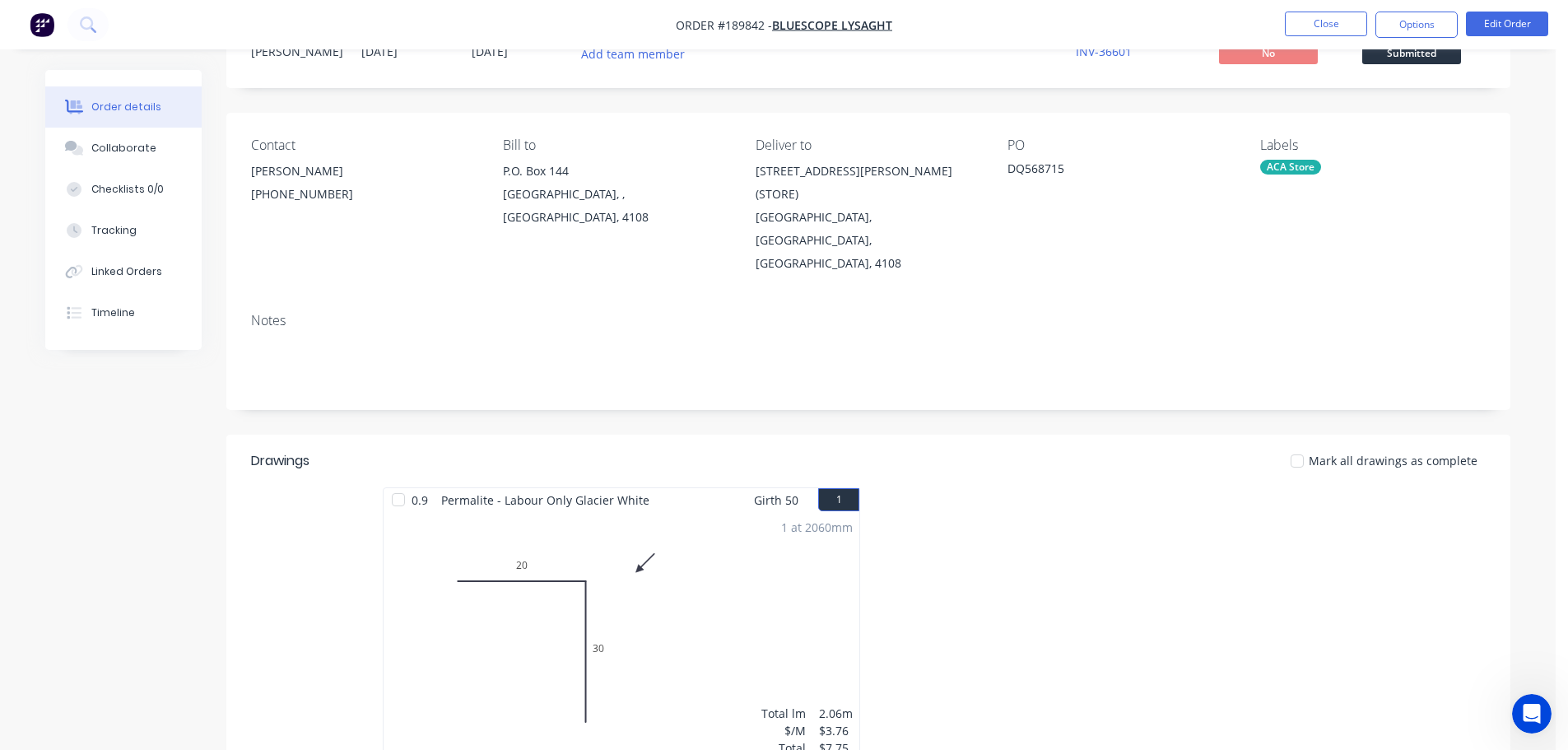
scroll to position [329, 0]
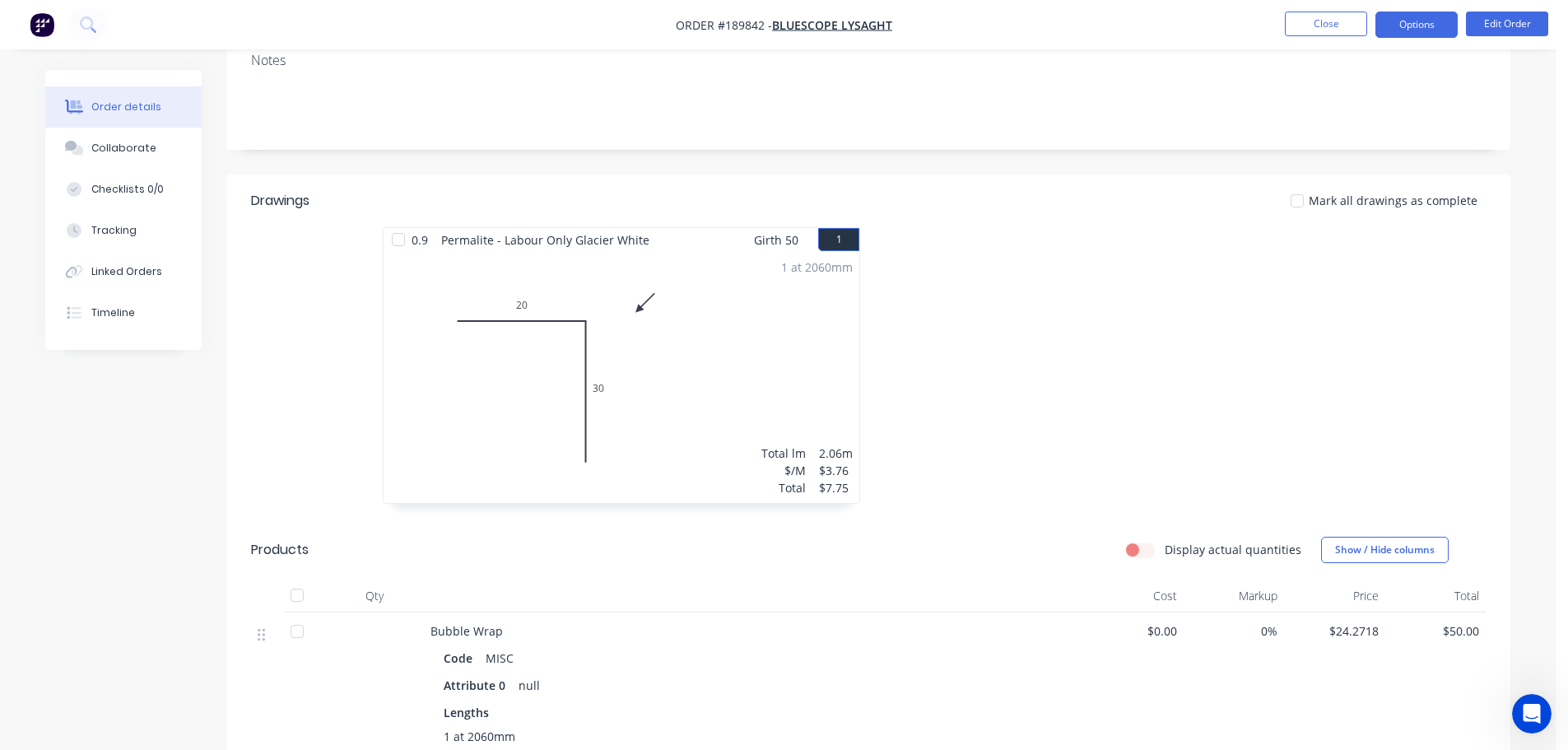
click at [1413, 25] on button "Options" at bounding box center [1416, 24] width 82 height 26
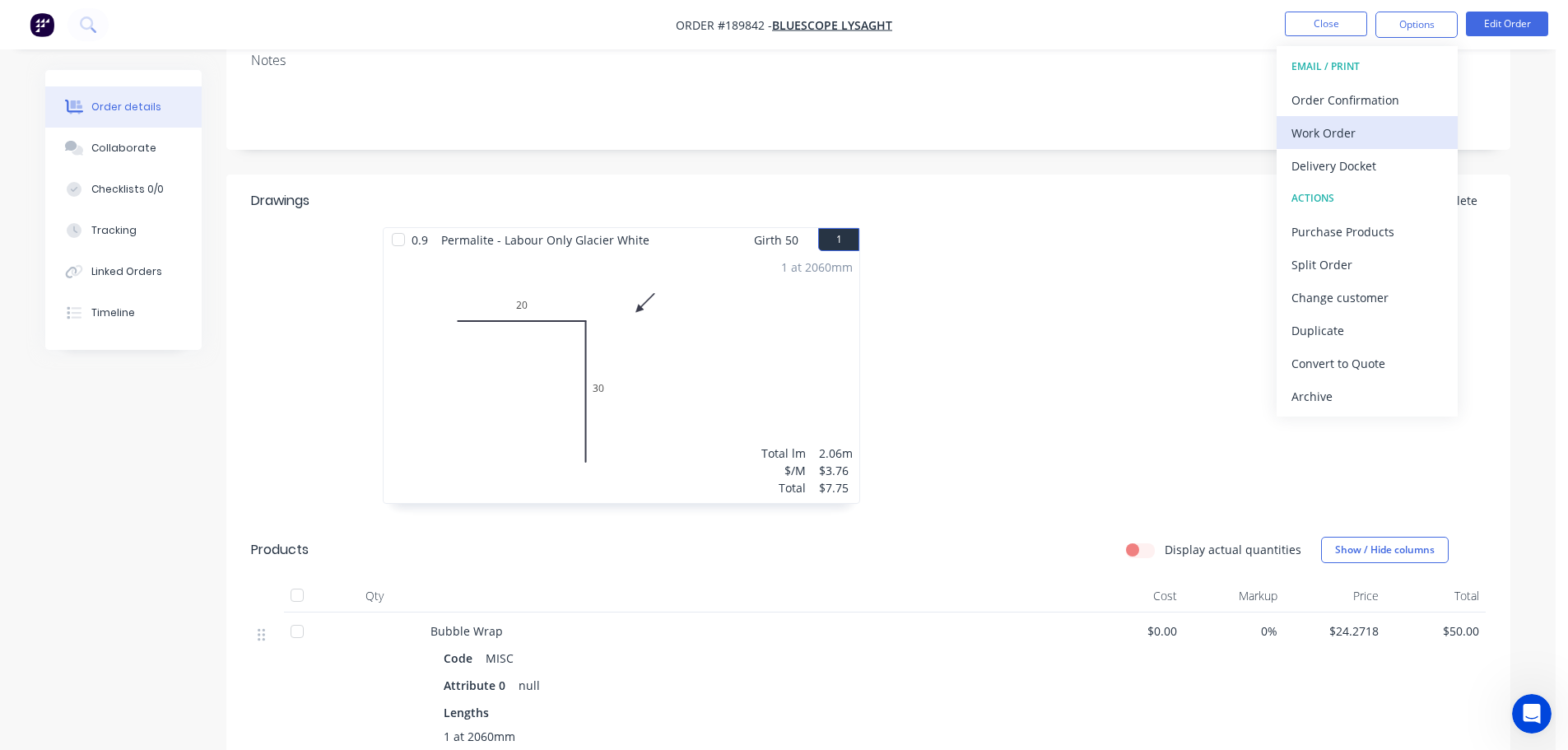
click at [1309, 125] on div "Work Order" at bounding box center [1368, 133] width 151 height 24
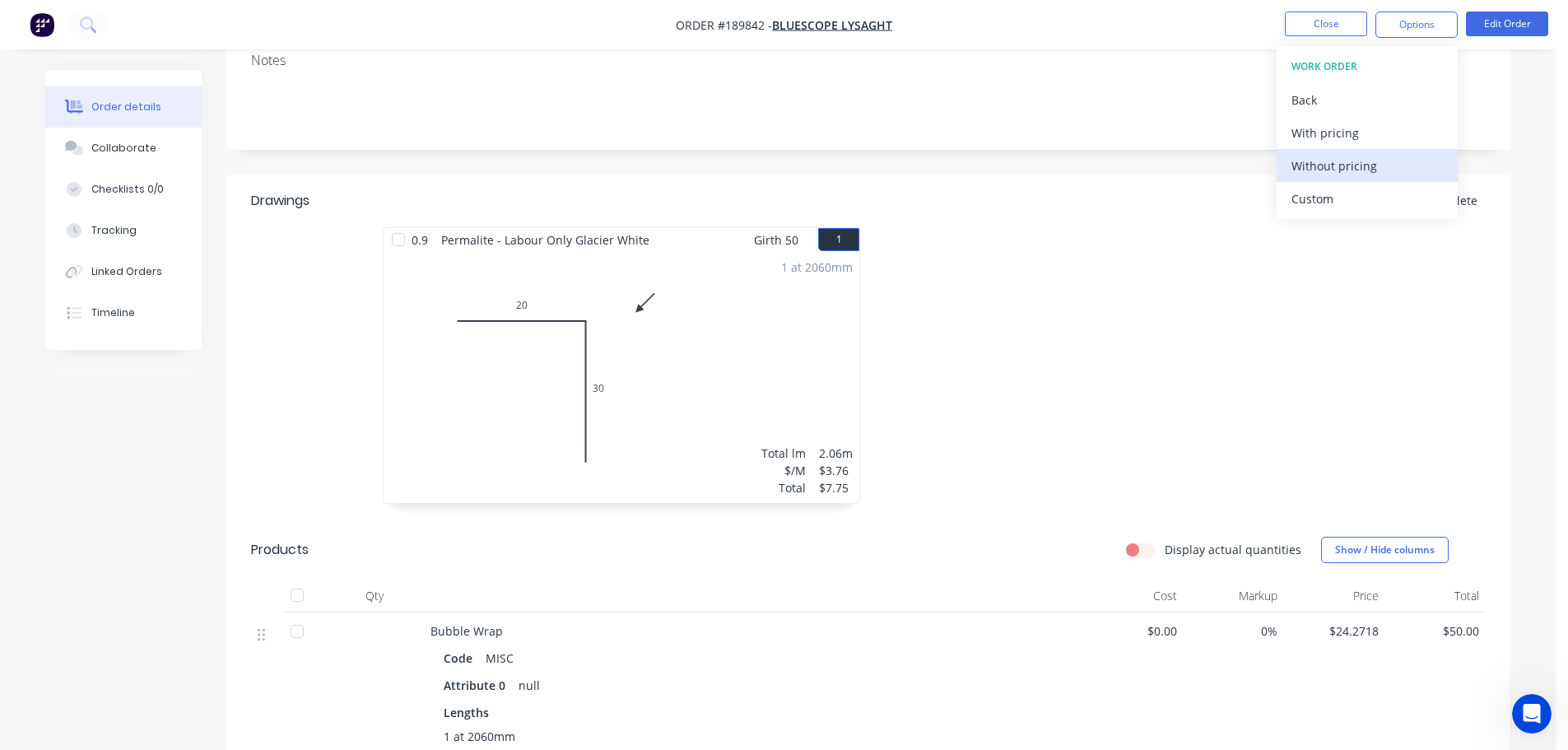
click at [1322, 169] on div "Without pricing" at bounding box center [1368, 166] width 151 height 24
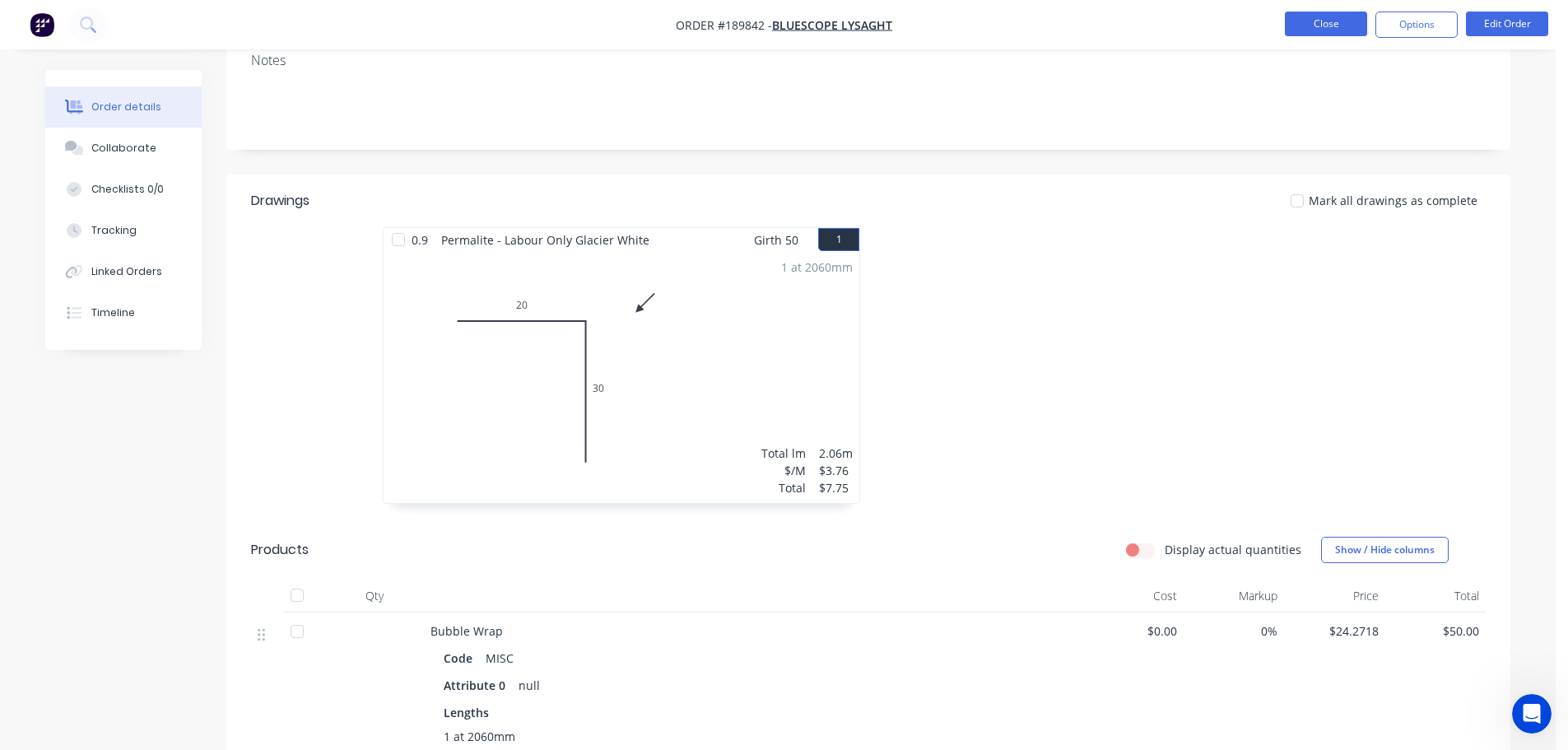
click at [1320, 19] on button "Close" at bounding box center [1326, 23] width 82 height 24
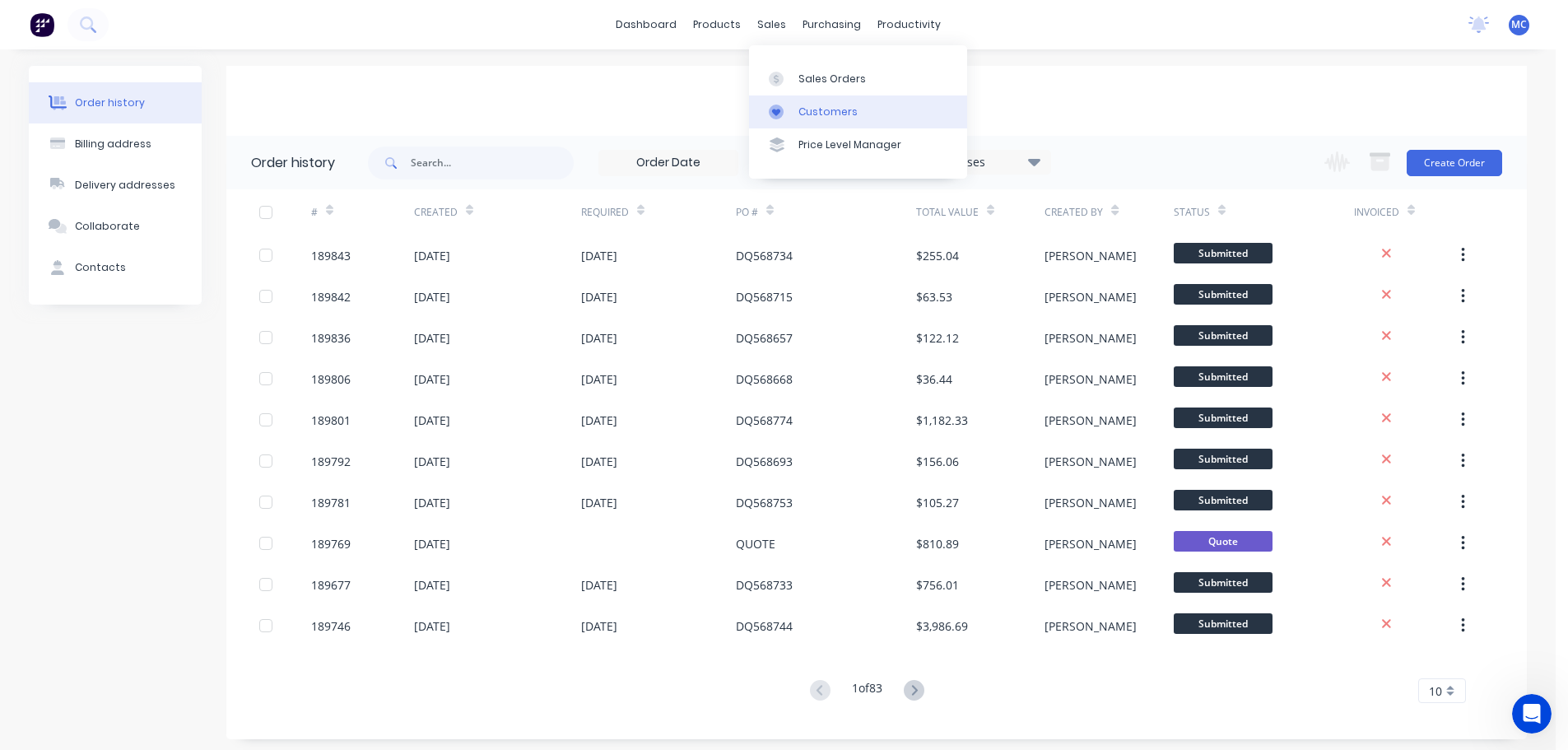
click at [815, 115] on div "Customers" at bounding box center [827, 111] width 59 height 15
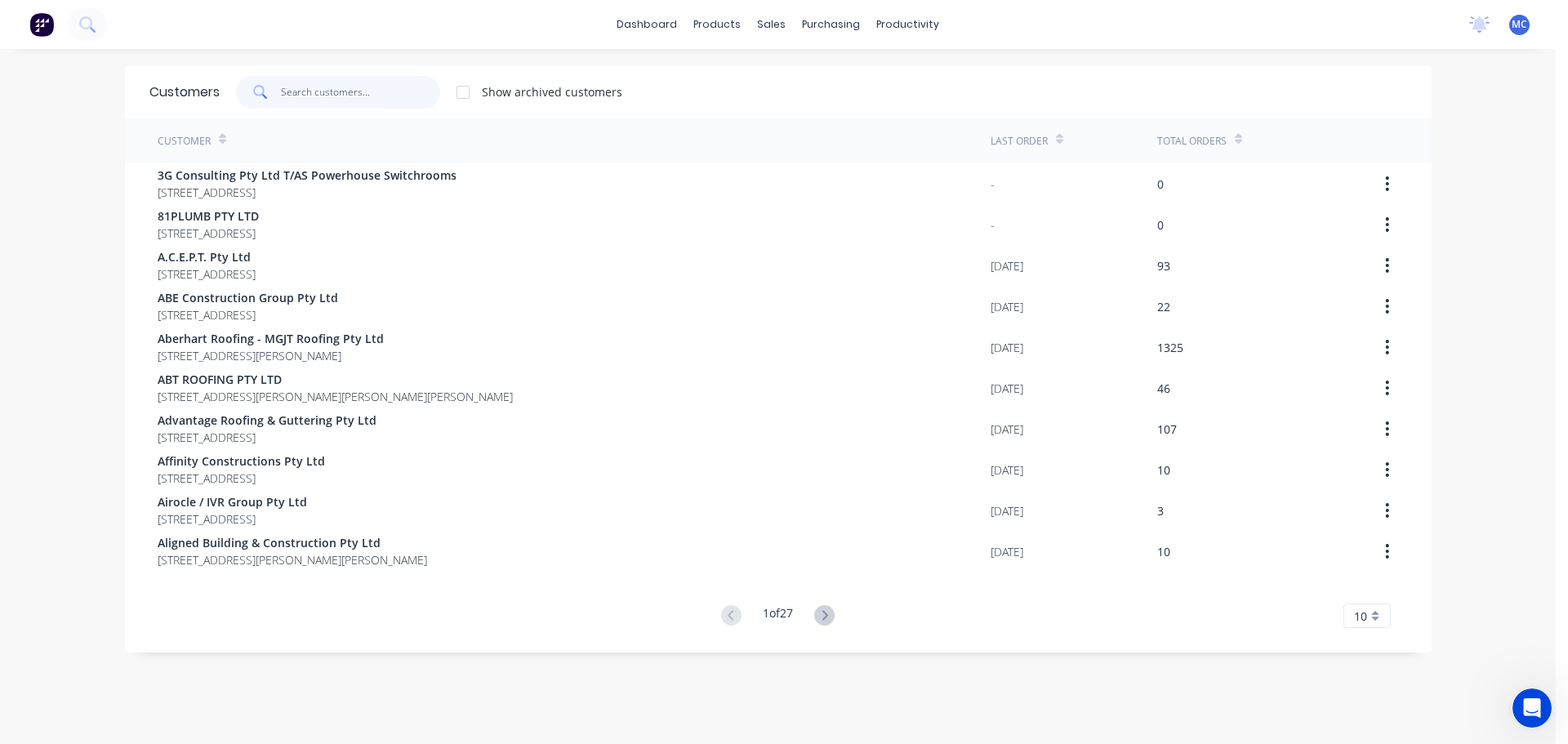
click at [335, 95] on input "text" at bounding box center [360, 92] width 159 height 33
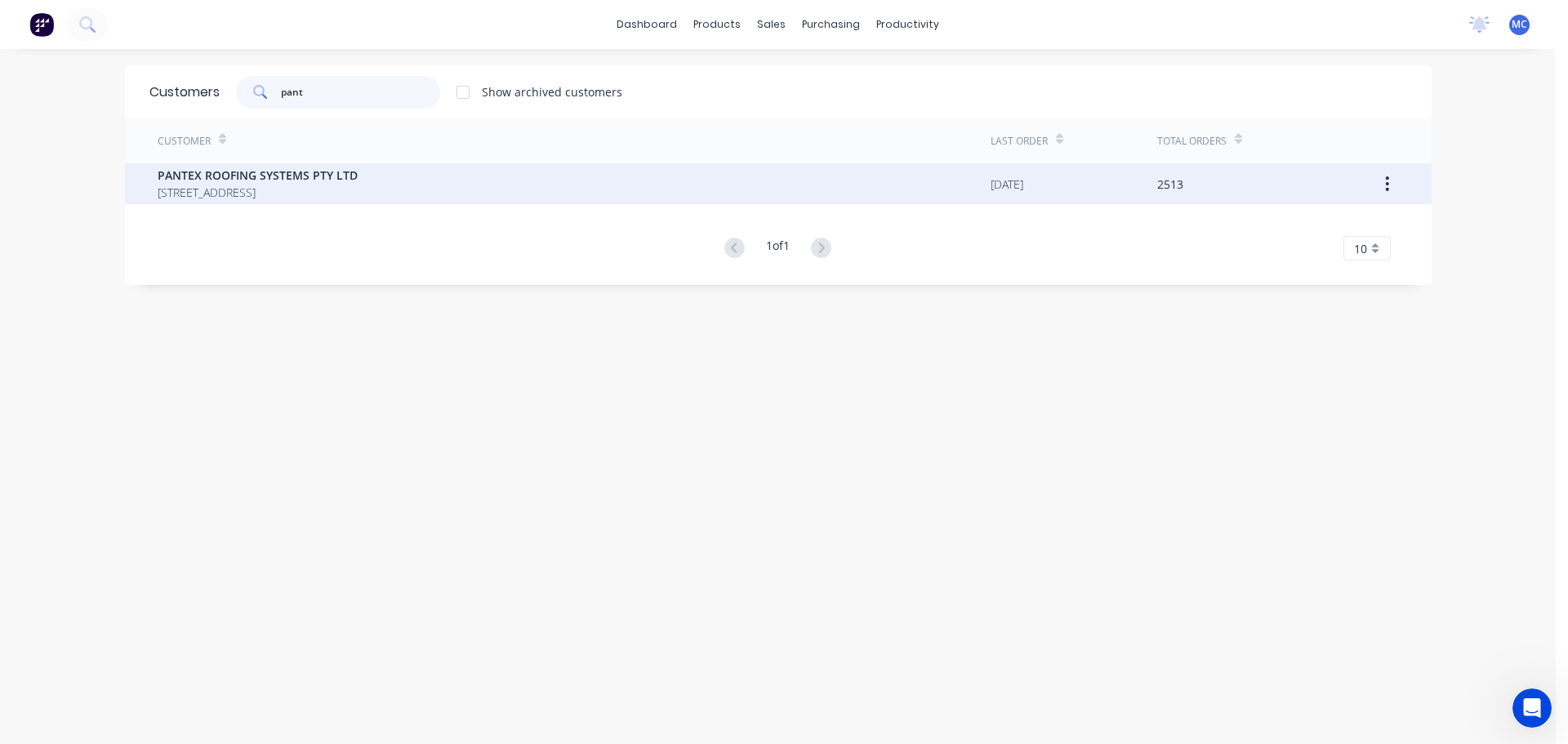
type input "pant"
click at [207, 177] on span "PANTEX ROOFING SYSTEMS PTY LTD" at bounding box center [257, 175] width 200 height 17
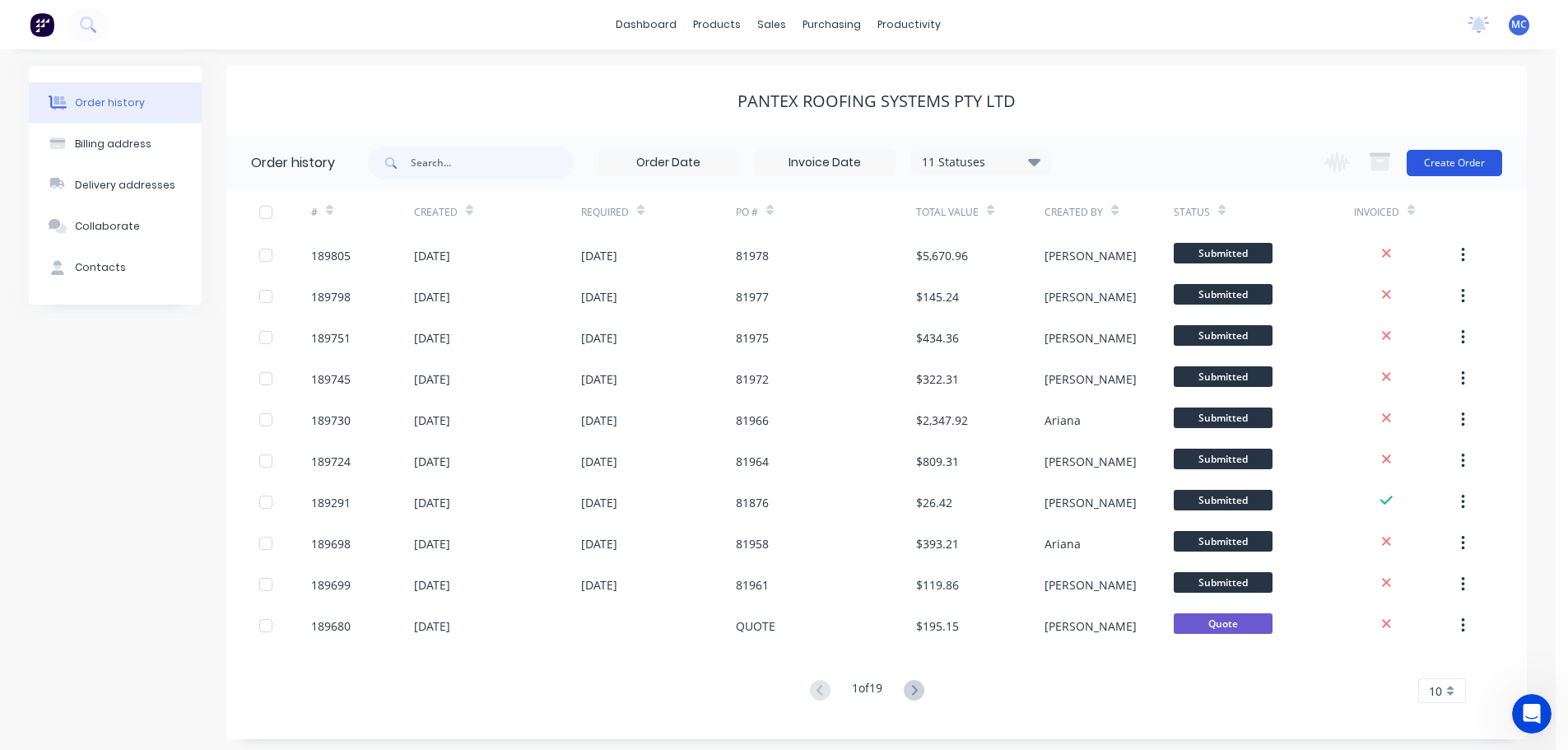
click at [1478, 158] on button "Create Order" at bounding box center [1455, 163] width 96 height 26
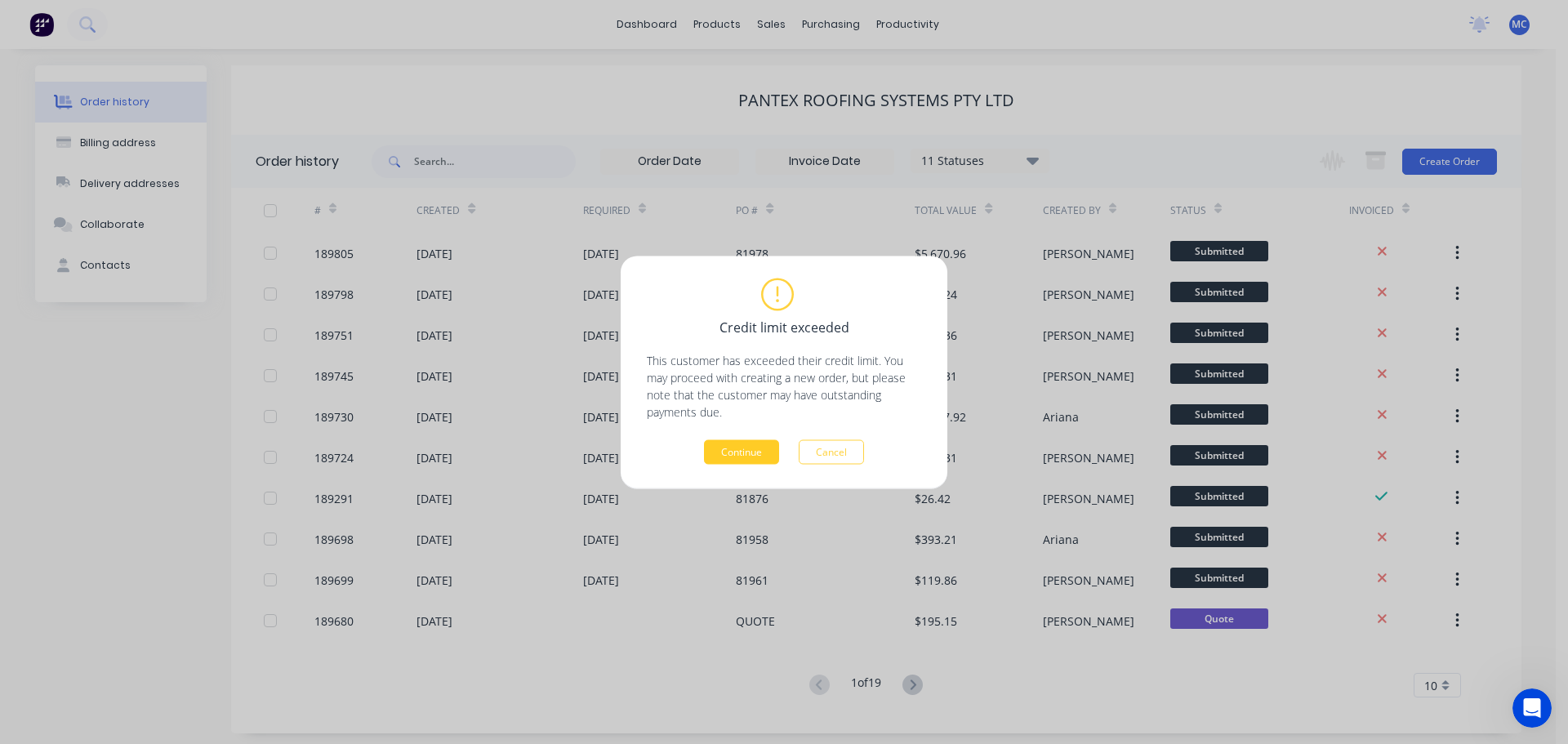
click at [738, 451] on button "Continue" at bounding box center [742, 451] width 75 height 24
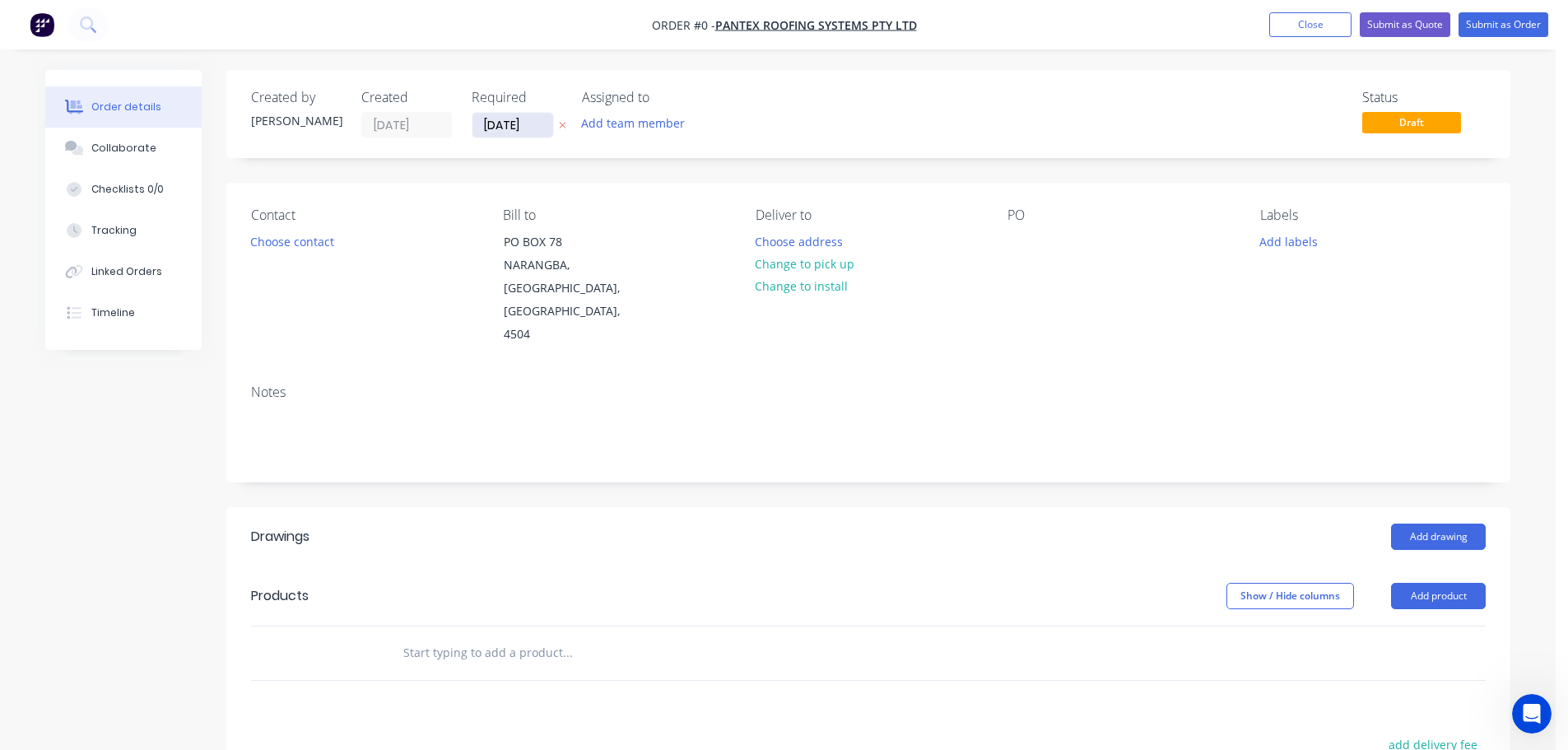
click at [506, 120] on input "[DATE]" at bounding box center [512, 124] width 80 height 24
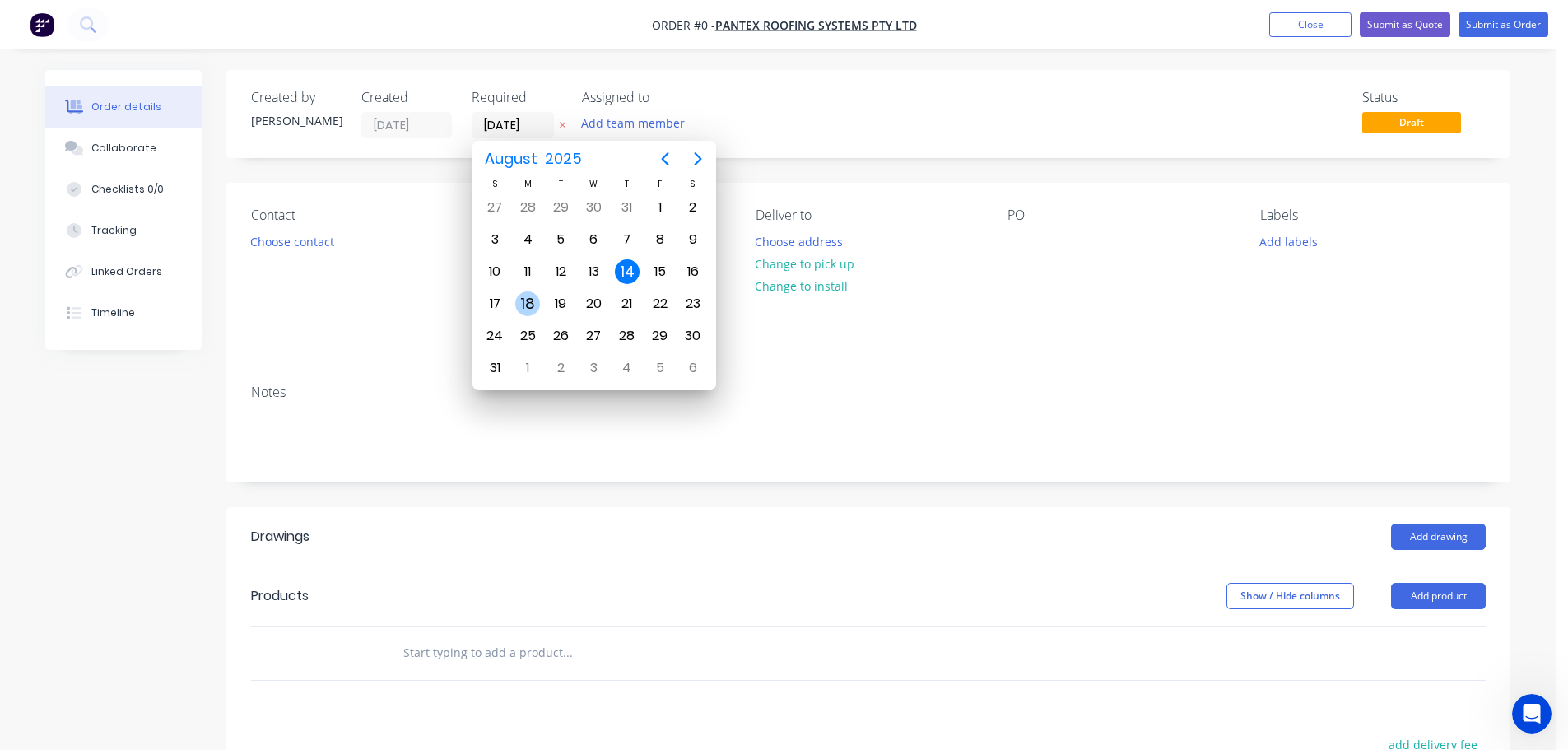
click at [526, 304] on div "18" at bounding box center [527, 303] width 24 height 24
type input "[DATE]"
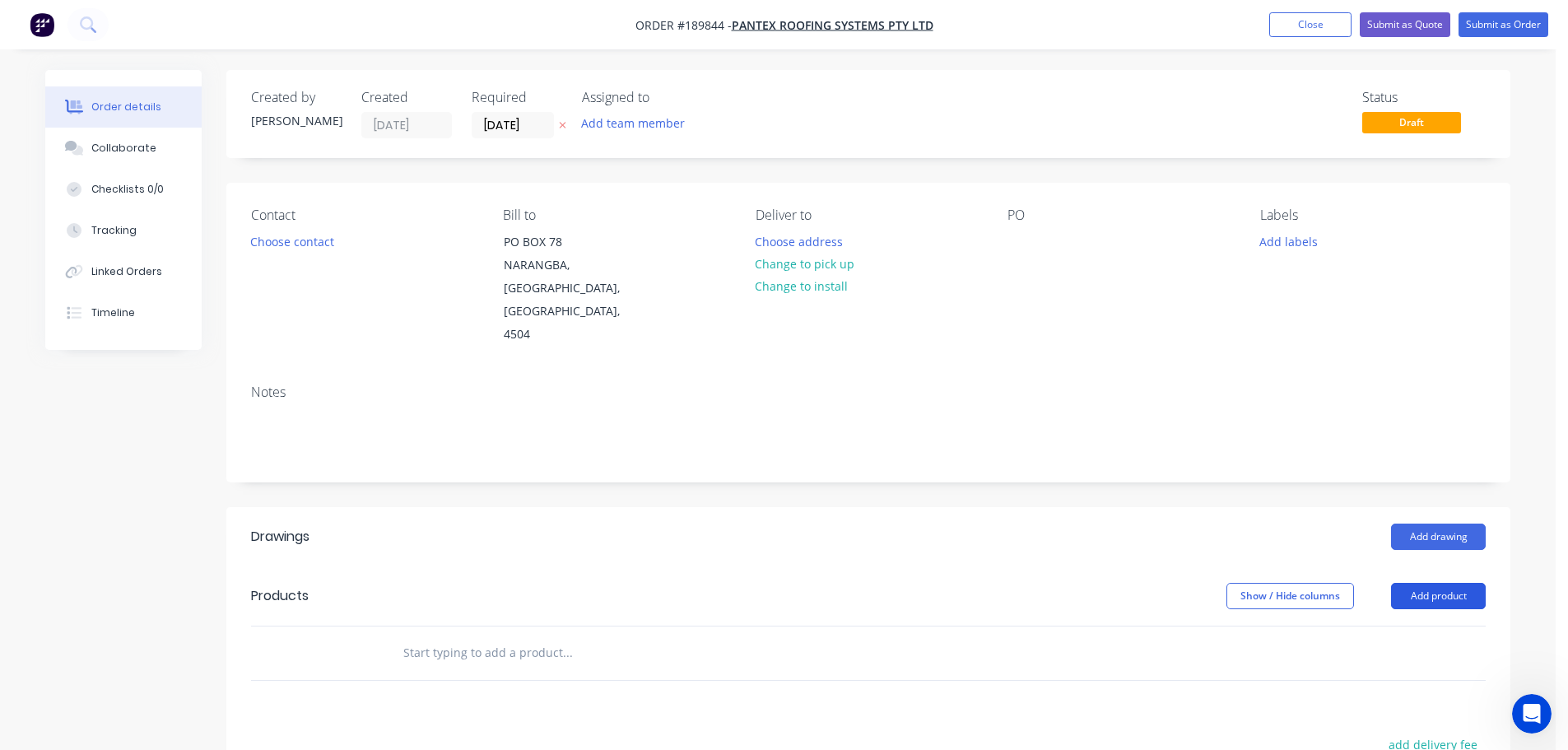
click at [1427, 583] on button "Add product" at bounding box center [1438, 596] width 95 height 26
click at [1382, 626] on div "Product catalogue" at bounding box center [1407, 638] width 127 height 24
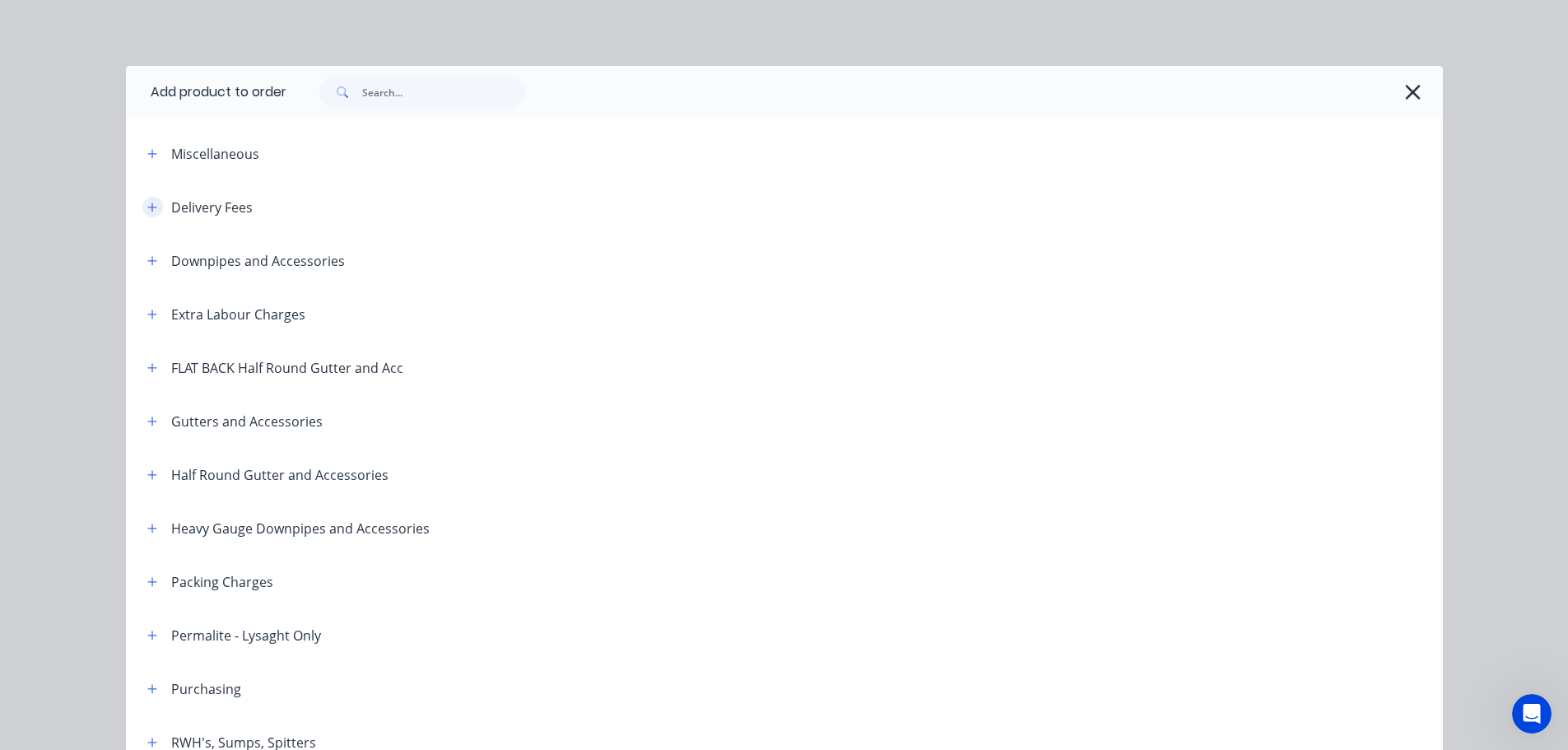
click at [147, 203] on icon "button" at bounding box center [152, 207] width 10 height 12
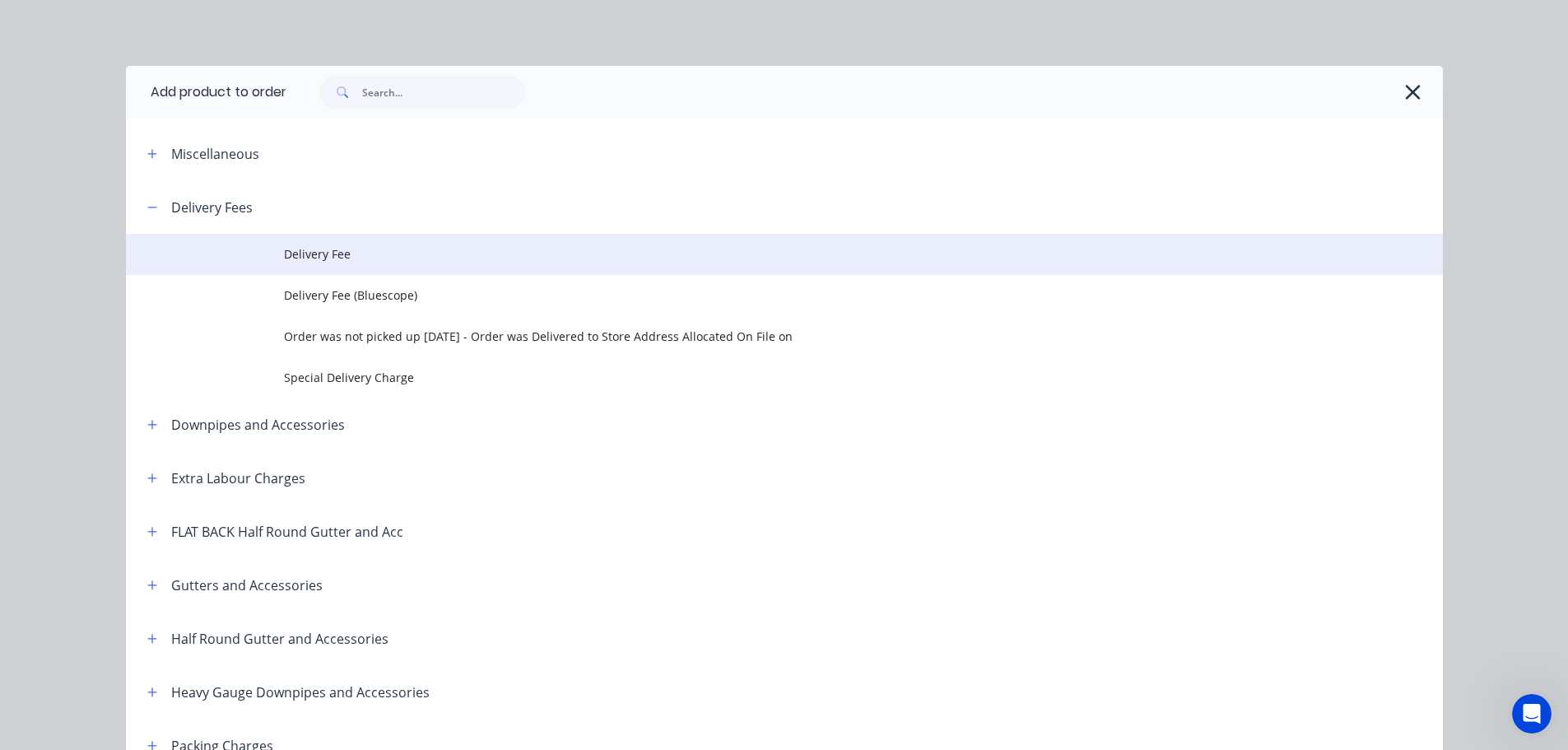
click at [321, 249] on span "Delivery Fee" at bounding box center [747, 254] width 927 height 17
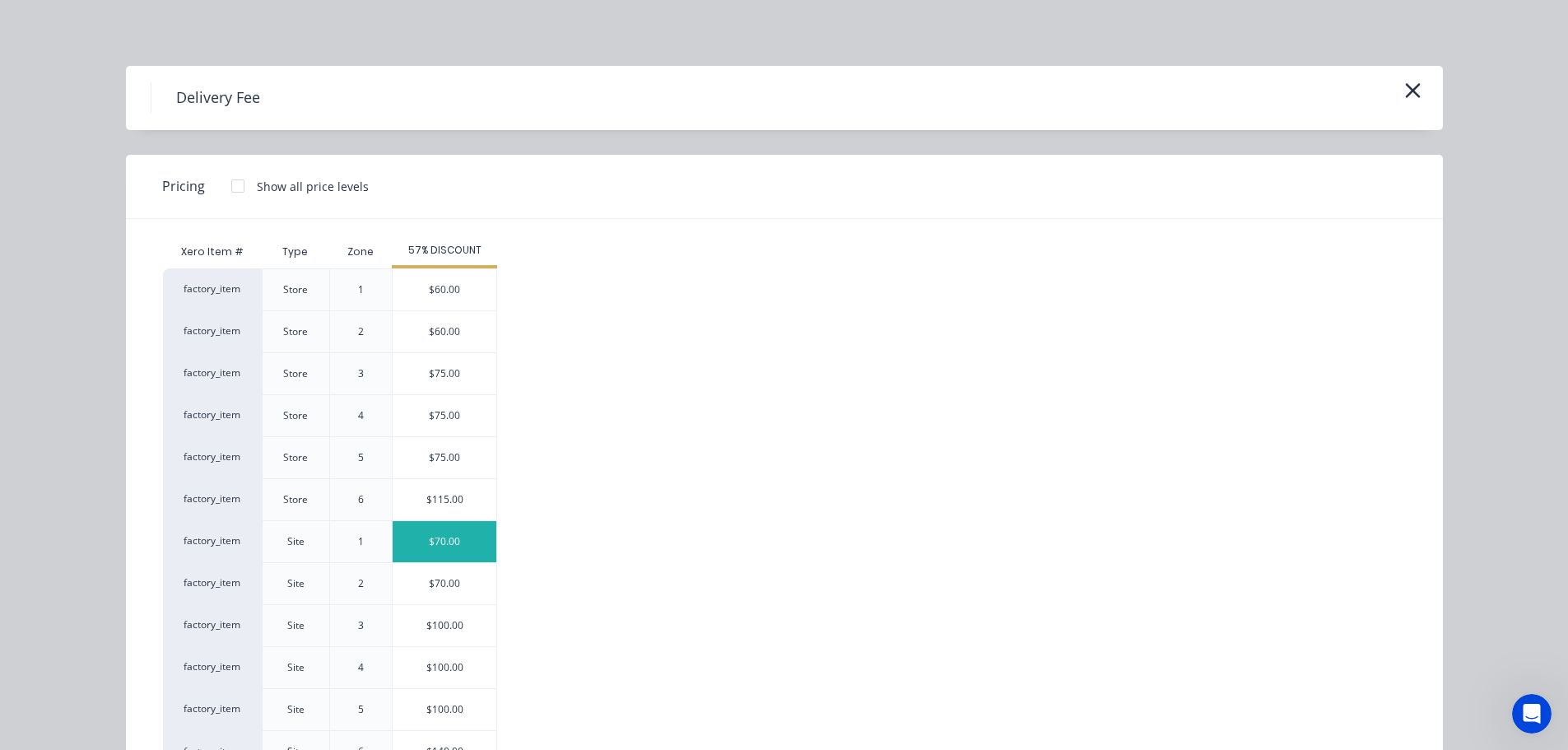
click at [442, 541] on div "$70.00" at bounding box center [444, 542] width 104 height 41
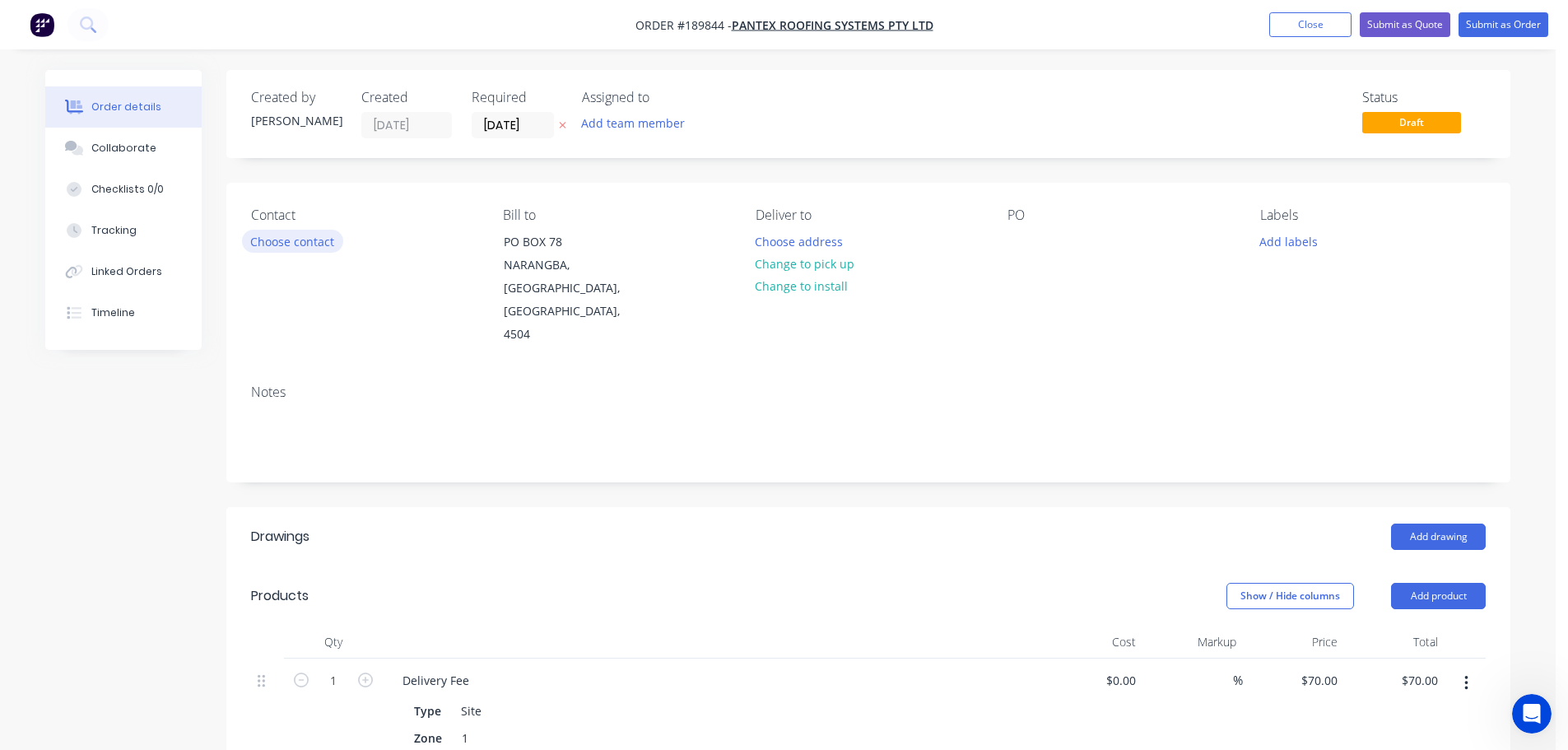
click at [287, 239] on button "Choose contact" at bounding box center [292, 240] width 102 height 22
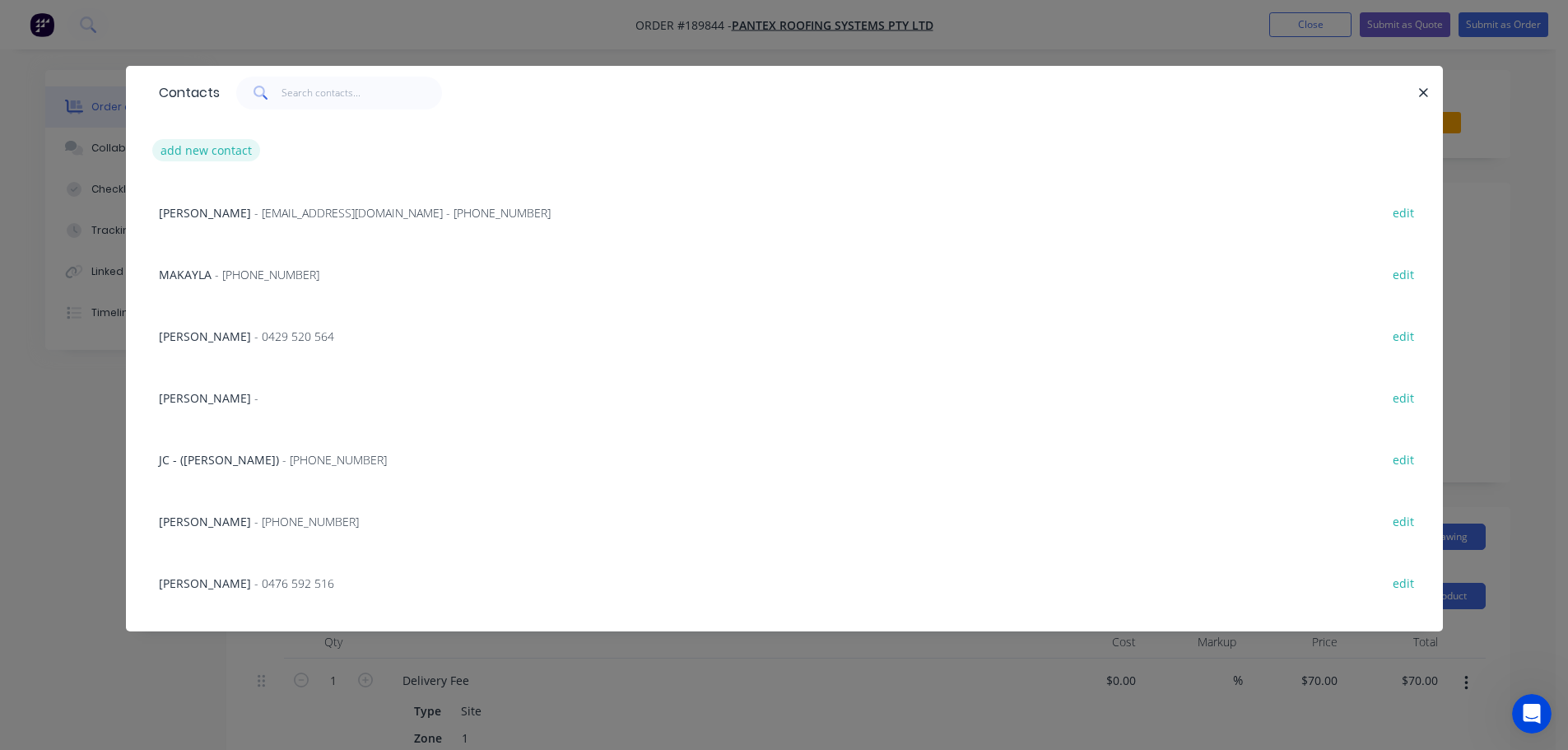
click at [196, 146] on button "add new contact" at bounding box center [206, 150] width 108 height 22
select select "AU"
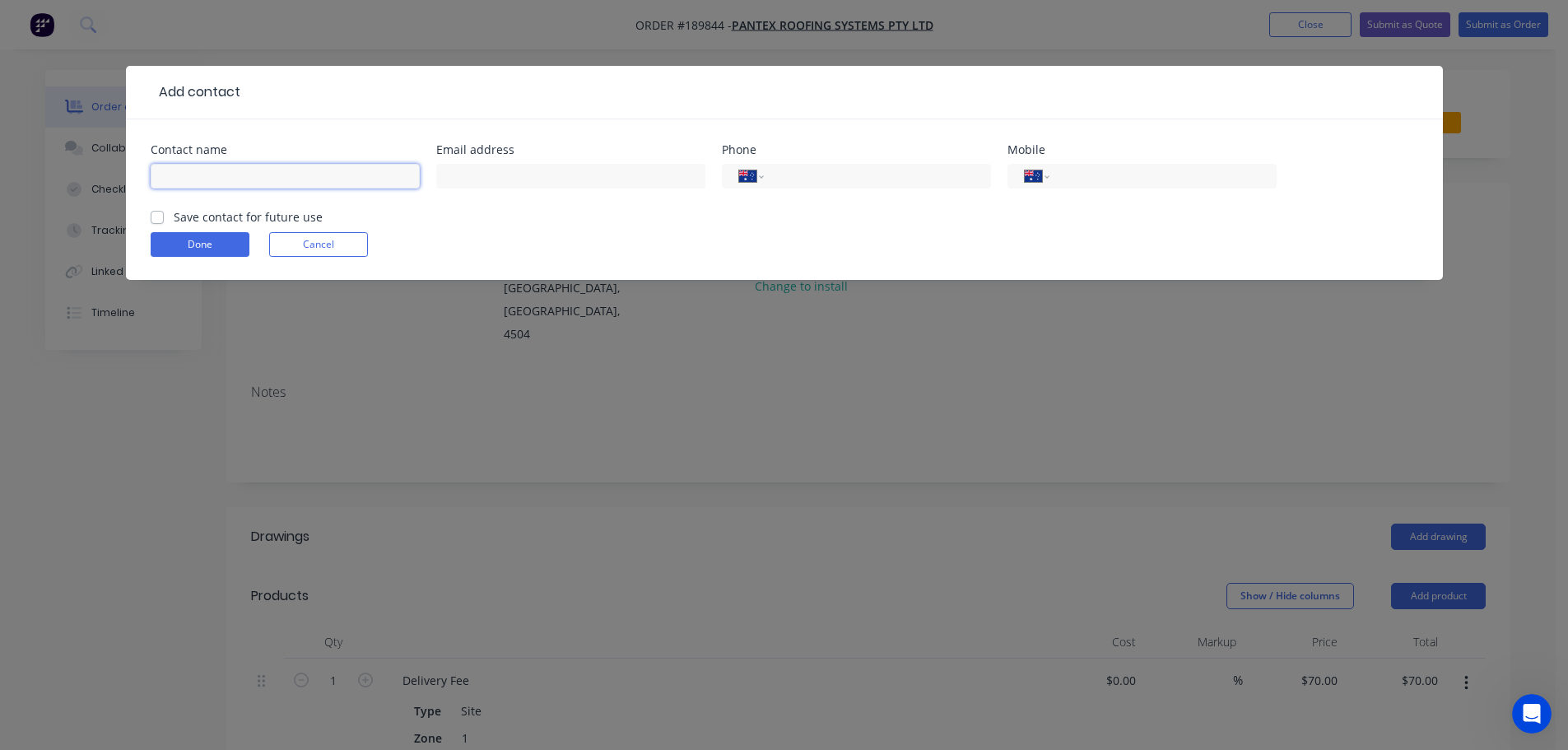
click at [200, 177] on input "text" at bounding box center [286, 175] width 269 height 24
type input "[PERSON_NAME]"
type input "0420 832 902"
click button "Done" at bounding box center [200, 244] width 99 height 24
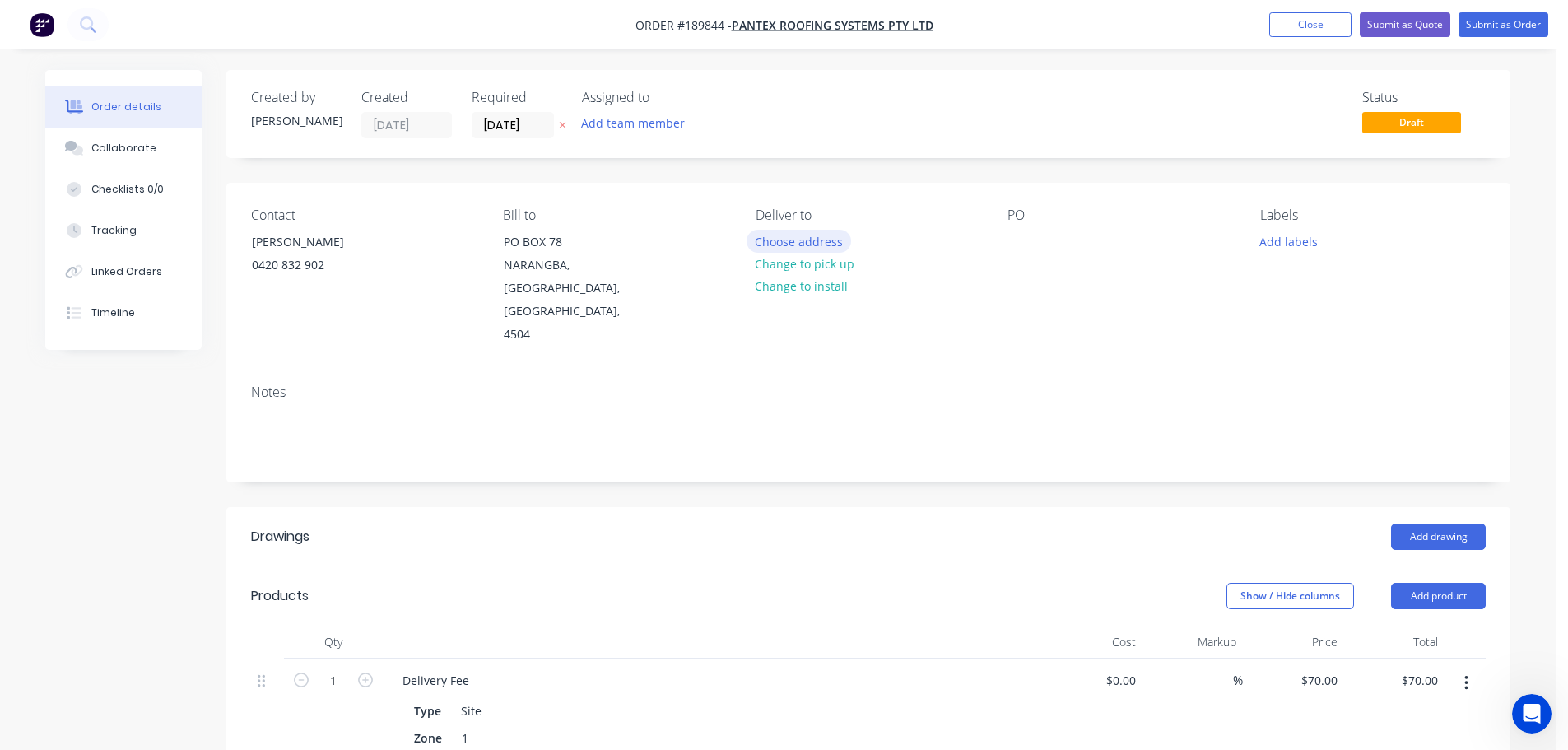
click at [794, 239] on button "Choose address" at bounding box center [799, 240] width 106 height 22
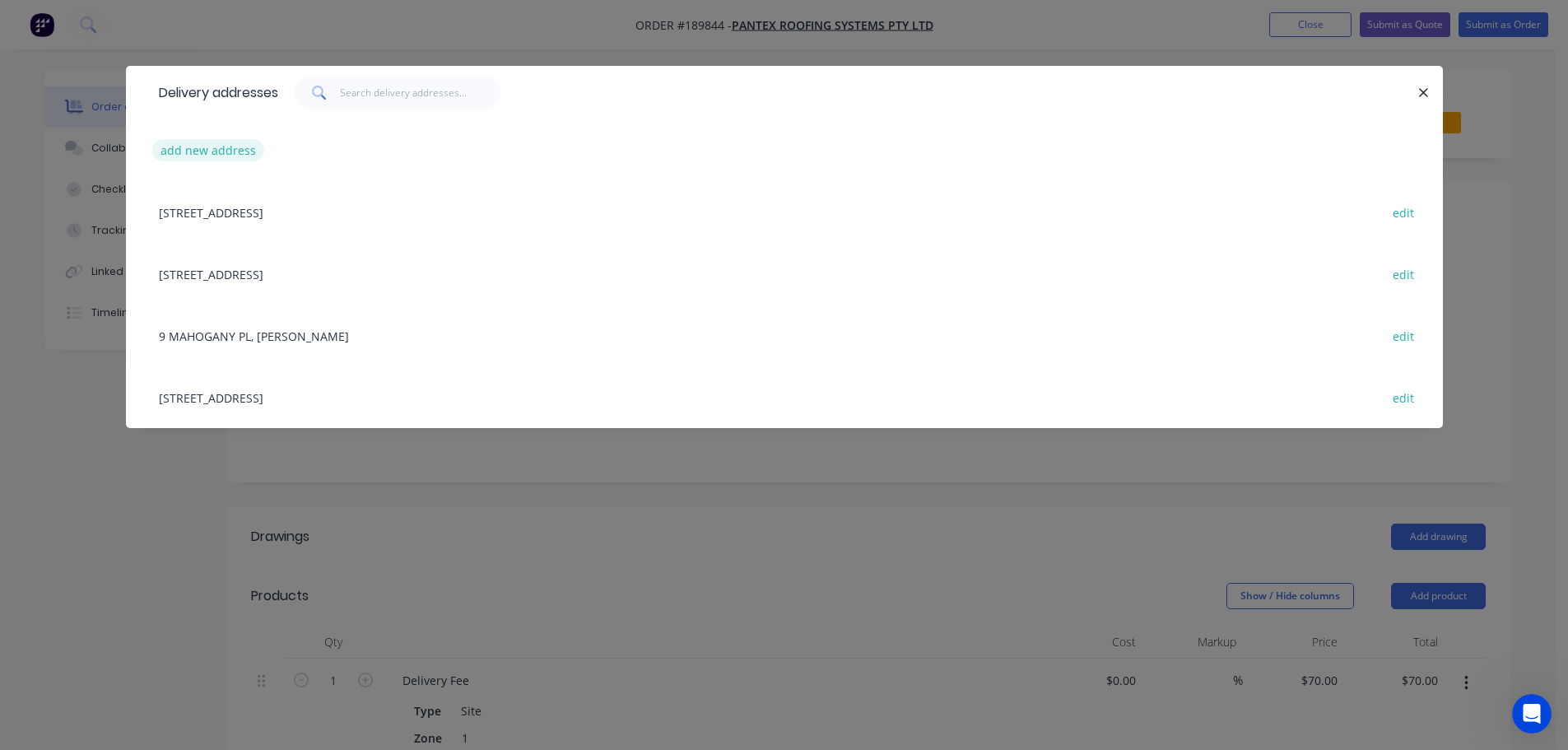
click at [193, 150] on button "add new address" at bounding box center [208, 150] width 112 height 22
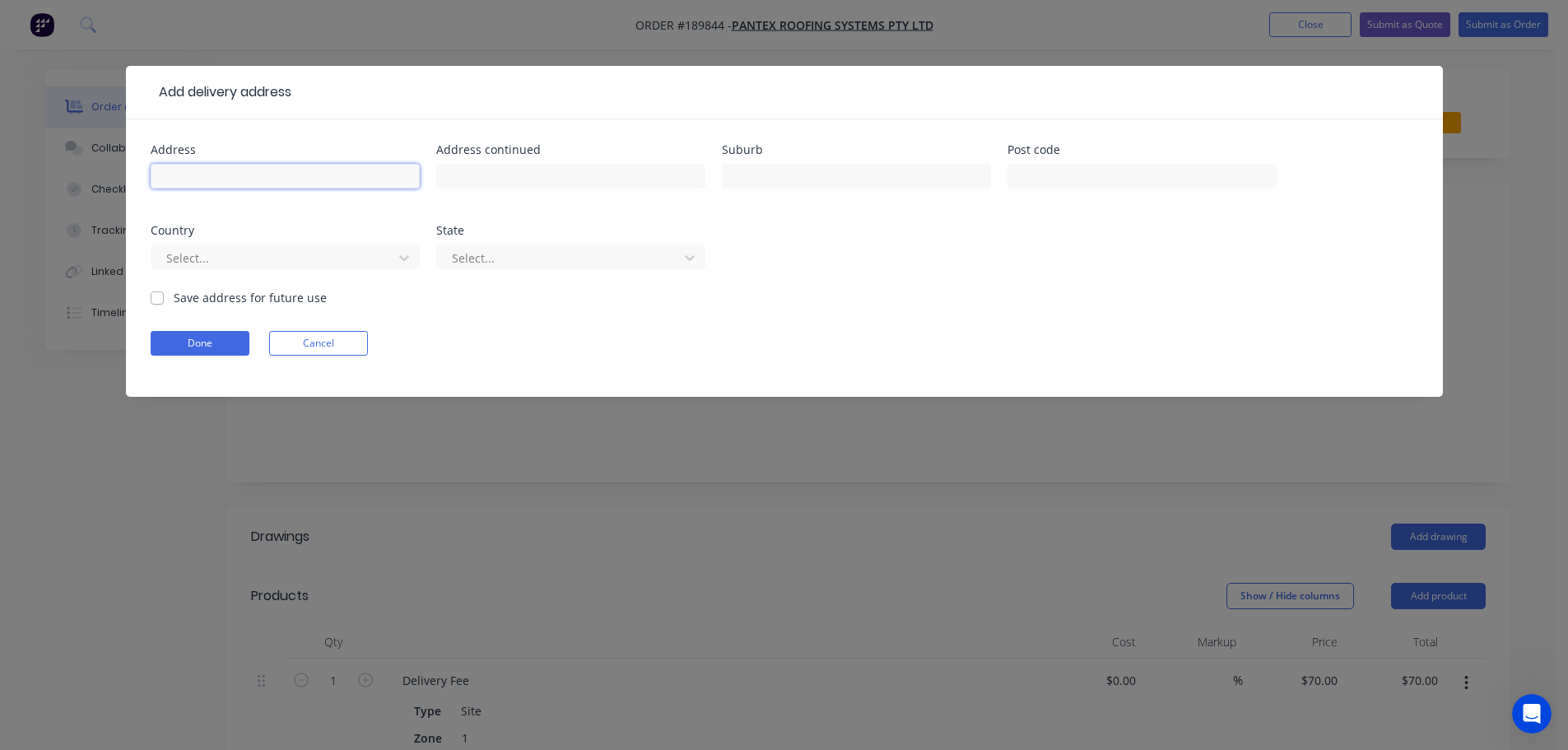
click at [178, 172] on input "text" at bounding box center [286, 175] width 269 height 24
type input "5 Springfield Dve"
type input "Burpengary"
click button "Done" at bounding box center [200, 343] width 99 height 24
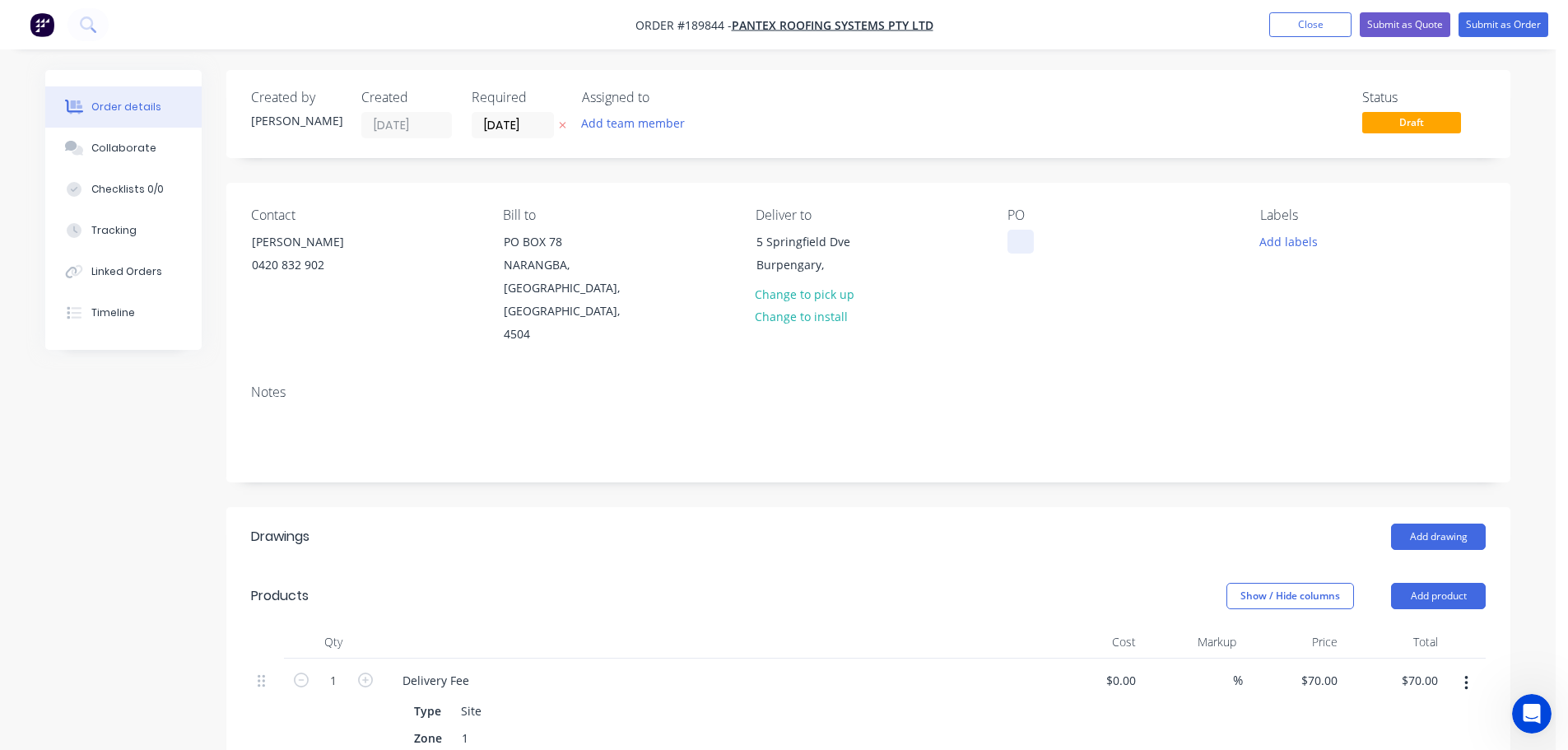
click at [1023, 242] on div at bounding box center [1020, 241] width 26 height 24
click at [1442, 524] on button "Add drawing" at bounding box center [1438, 537] width 95 height 26
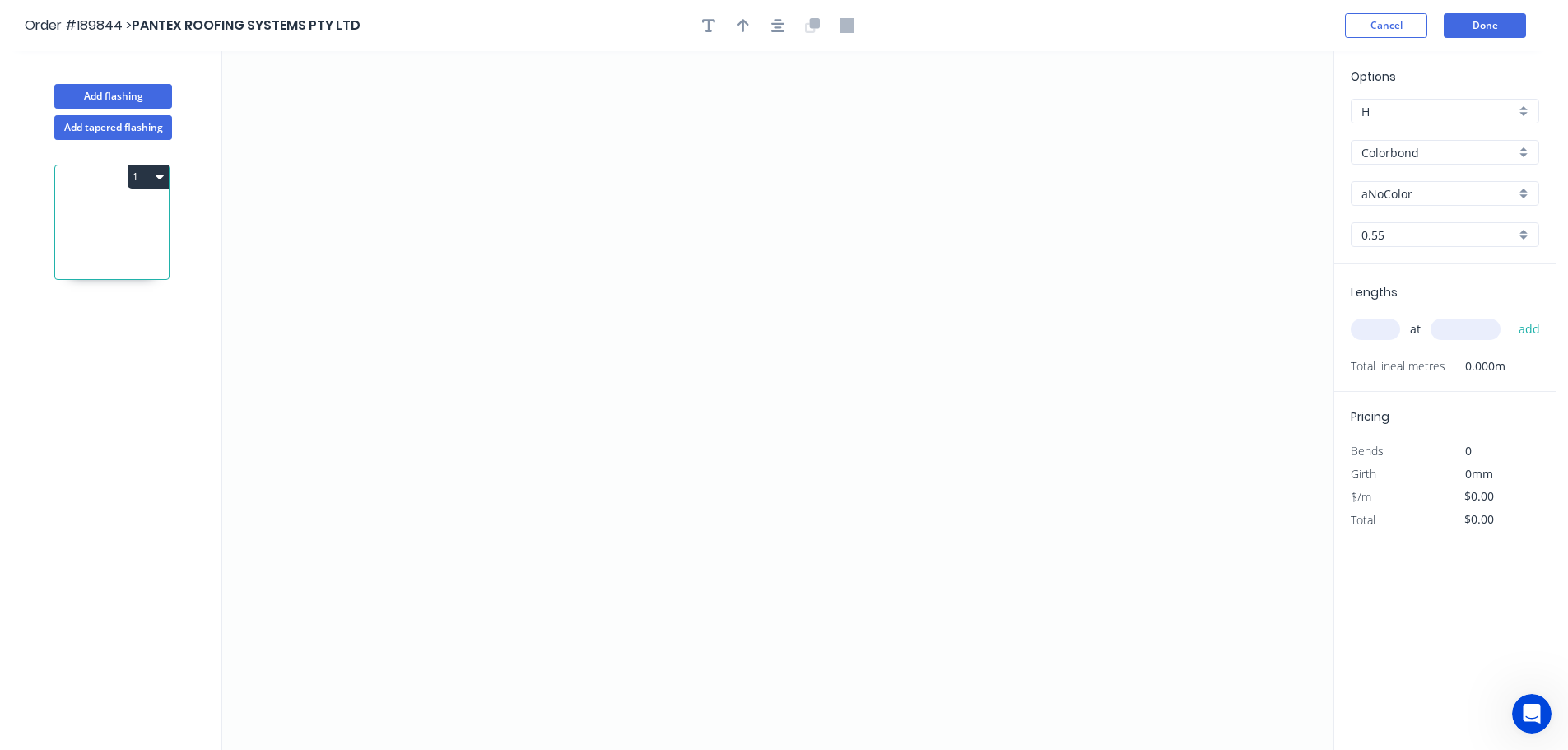
click at [1413, 158] on input "Colorbond" at bounding box center [1438, 153] width 154 height 17
click at [1391, 295] on div "Zincalume" at bounding box center [1445, 297] width 187 height 29
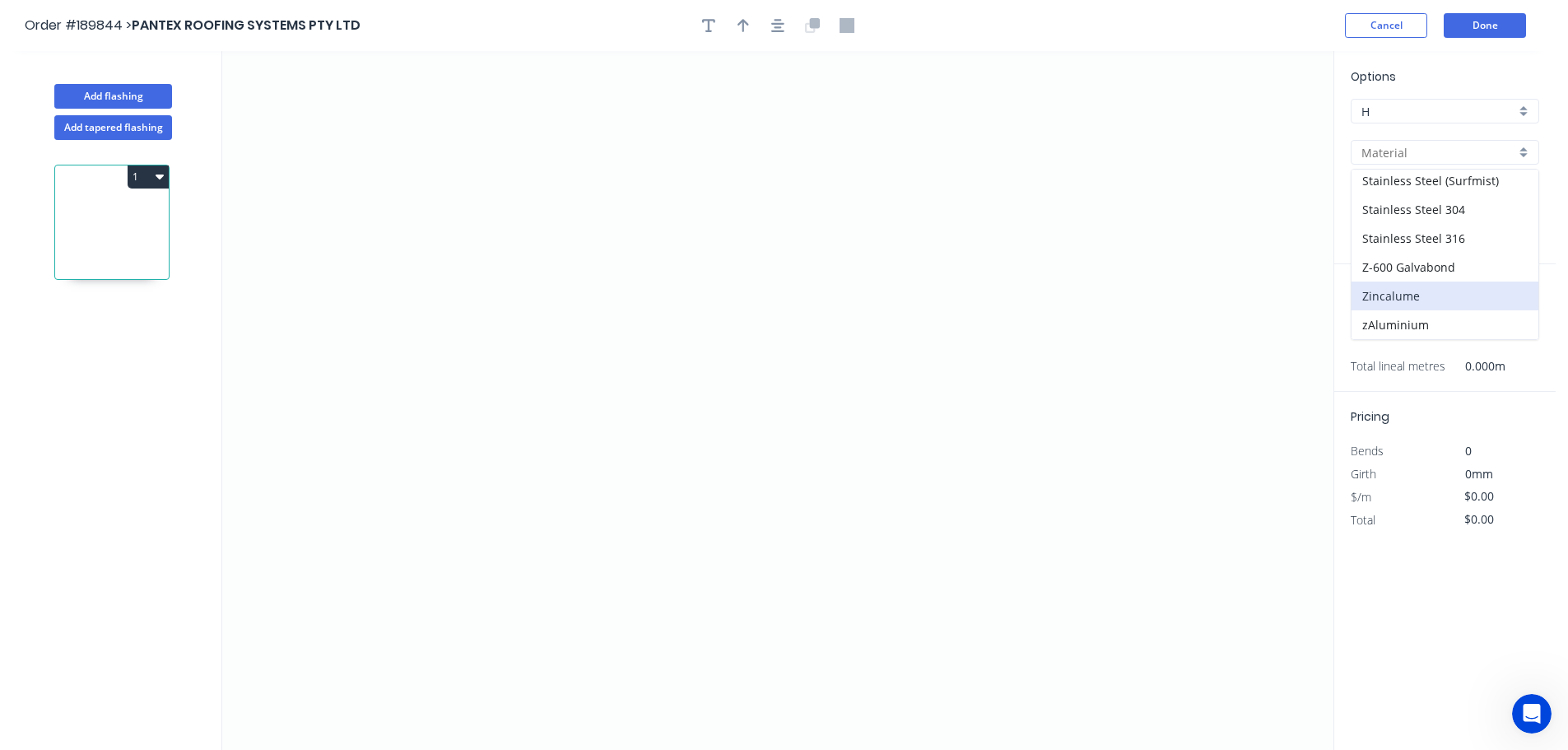
type input "Zincalume"
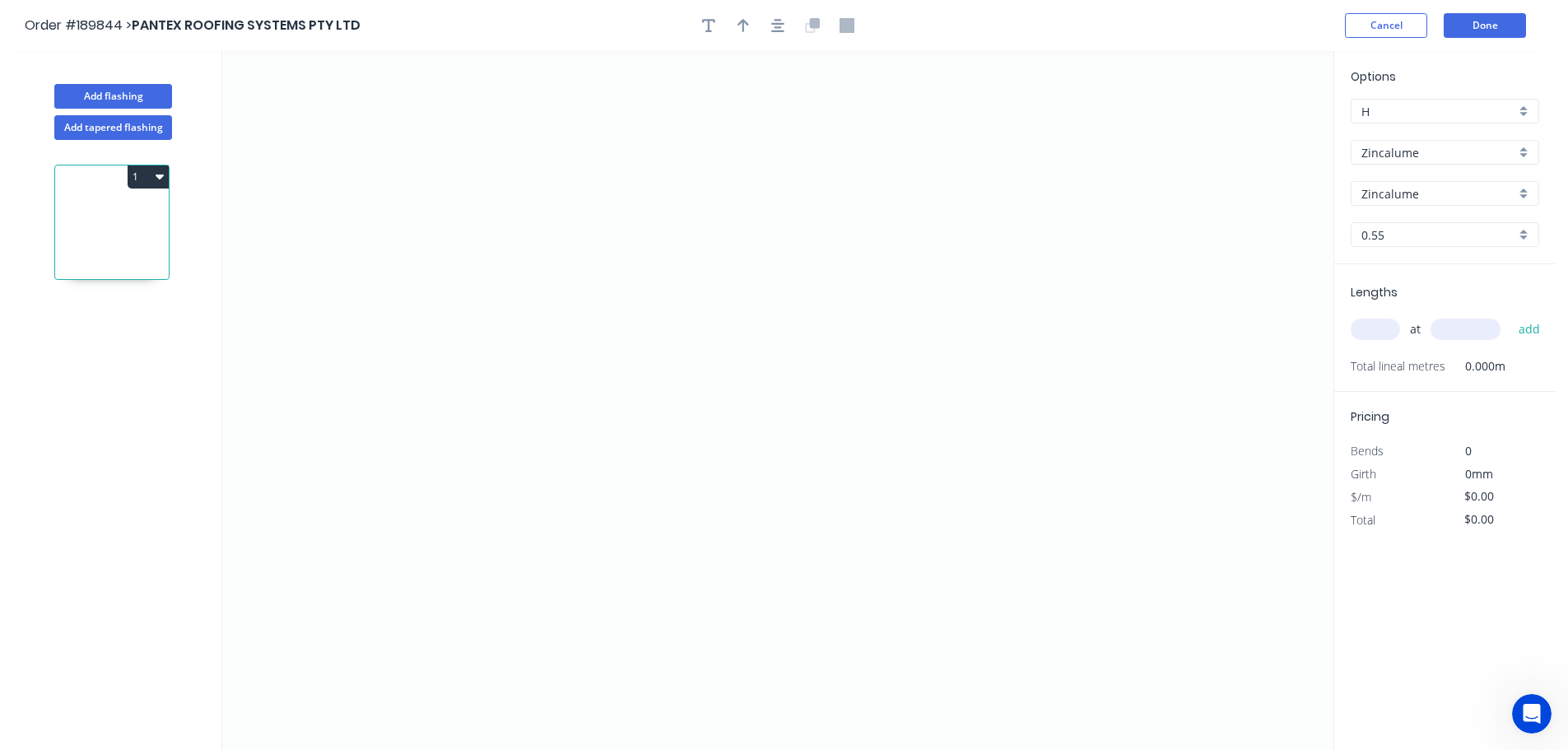
click at [1378, 325] on input "text" at bounding box center [1375, 329] width 49 height 21
type input "2"
type input "3500"
click at [1511, 316] on button "add" at bounding box center [1530, 329] width 39 height 28
click at [1111, 266] on icon "0" at bounding box center [777, 401] width 1111 height 700
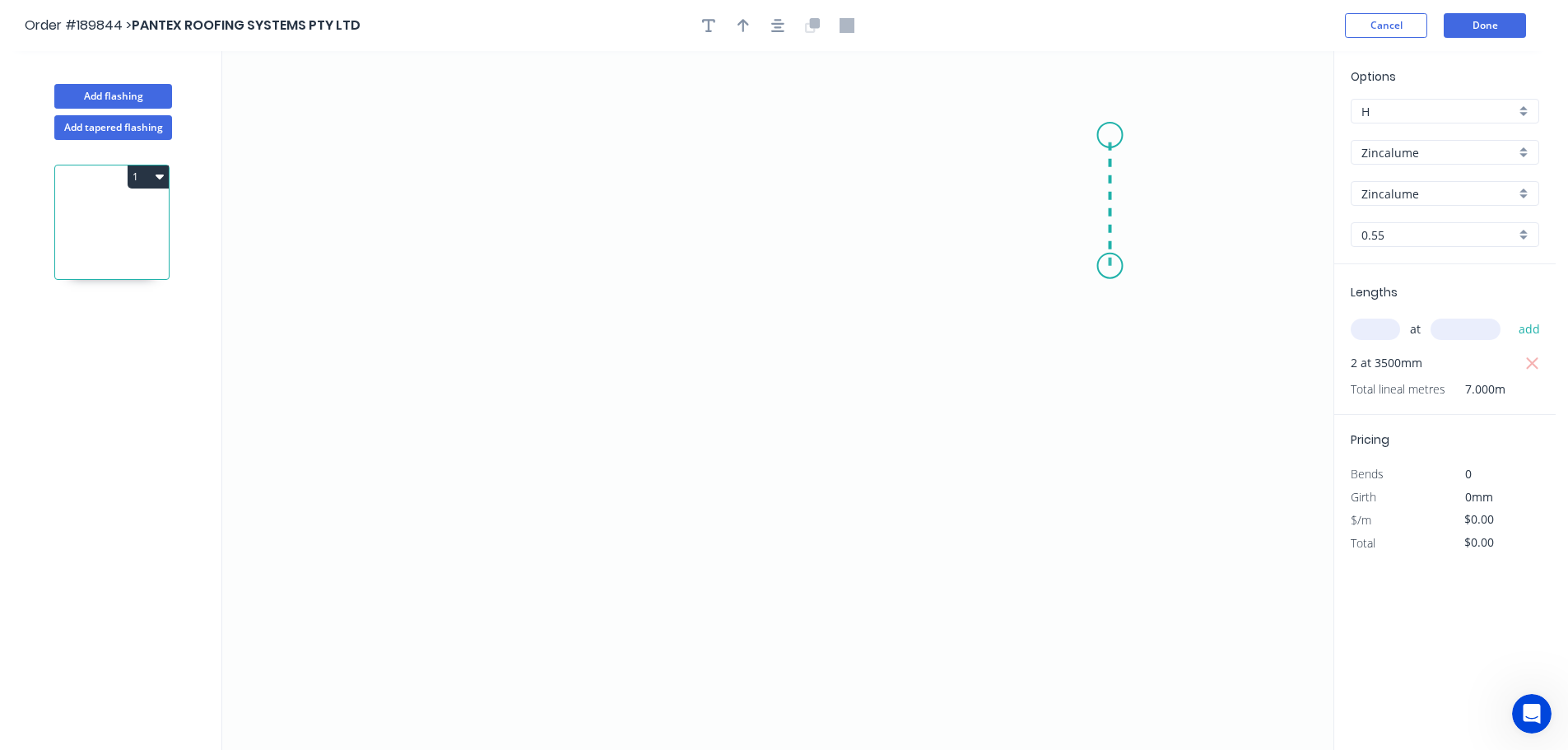
click at [1108, 135] on icon "0" at bounding box center [777, 401] width 1111 height 700
click at [507, 109] on icon "0 ?" at bounding box center [777, 401] width 1111 height 700
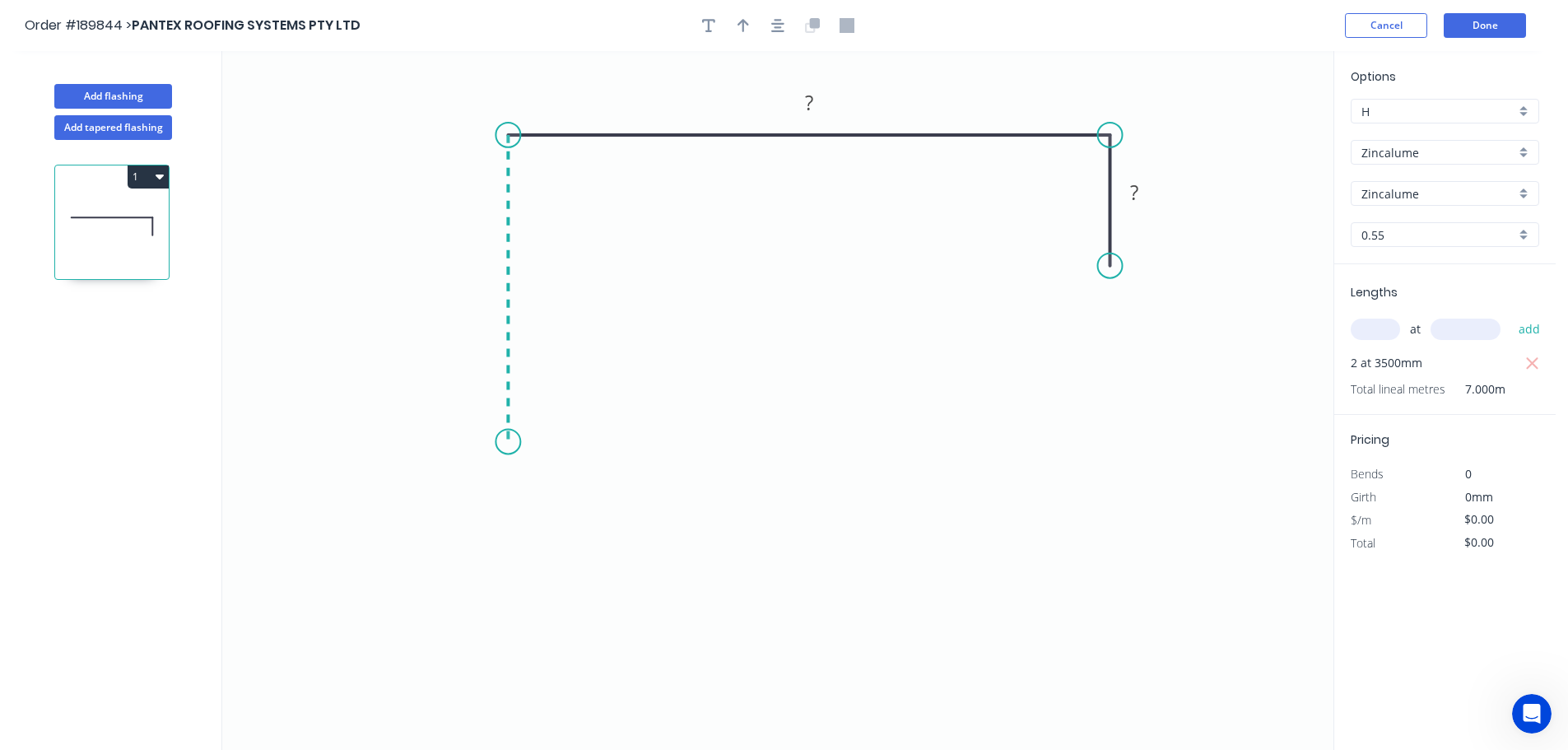
click at [494, 442] on icon "0 ? ?" at bounding box center [777, 401] width 1111 height 700
click at [466, 484] on icon "0 ? ? ?" at bounding box center [777, 401] width 1111 height 700
click at [522, 545] on icon "0 ? ? ? ?" at bounding box center [777, 401] width 1111 height 700
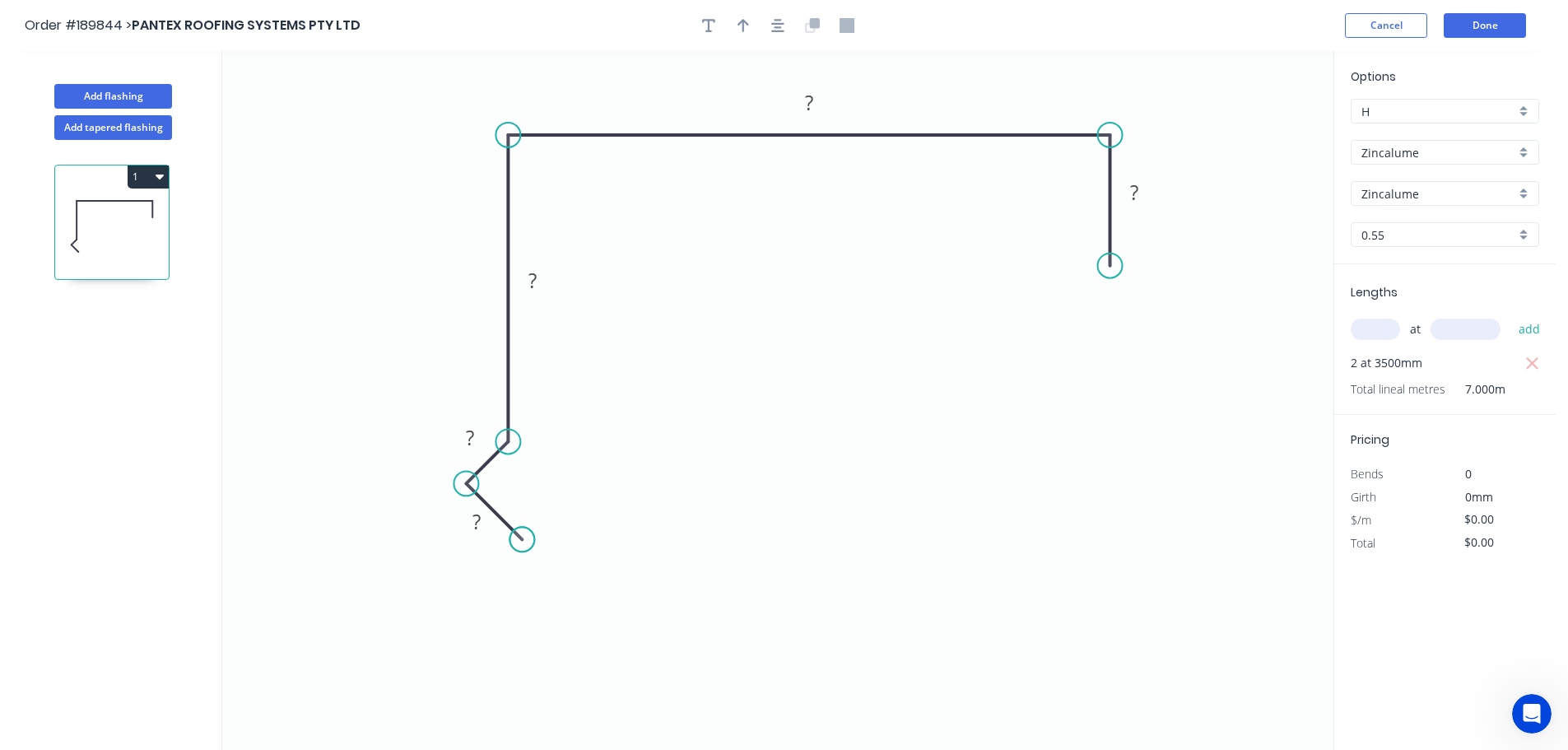
click at [522, 545] on circle at bounding box center [521, 539] width 24 height 24
click at [480, 520] on tspan "?" at bounding box center [477, 521] width 8 height 27
click at [776, 29] on icon "button" at bounding box center [778, 25] width 14 height 15
type input "$14.40"
type input "$100.80"
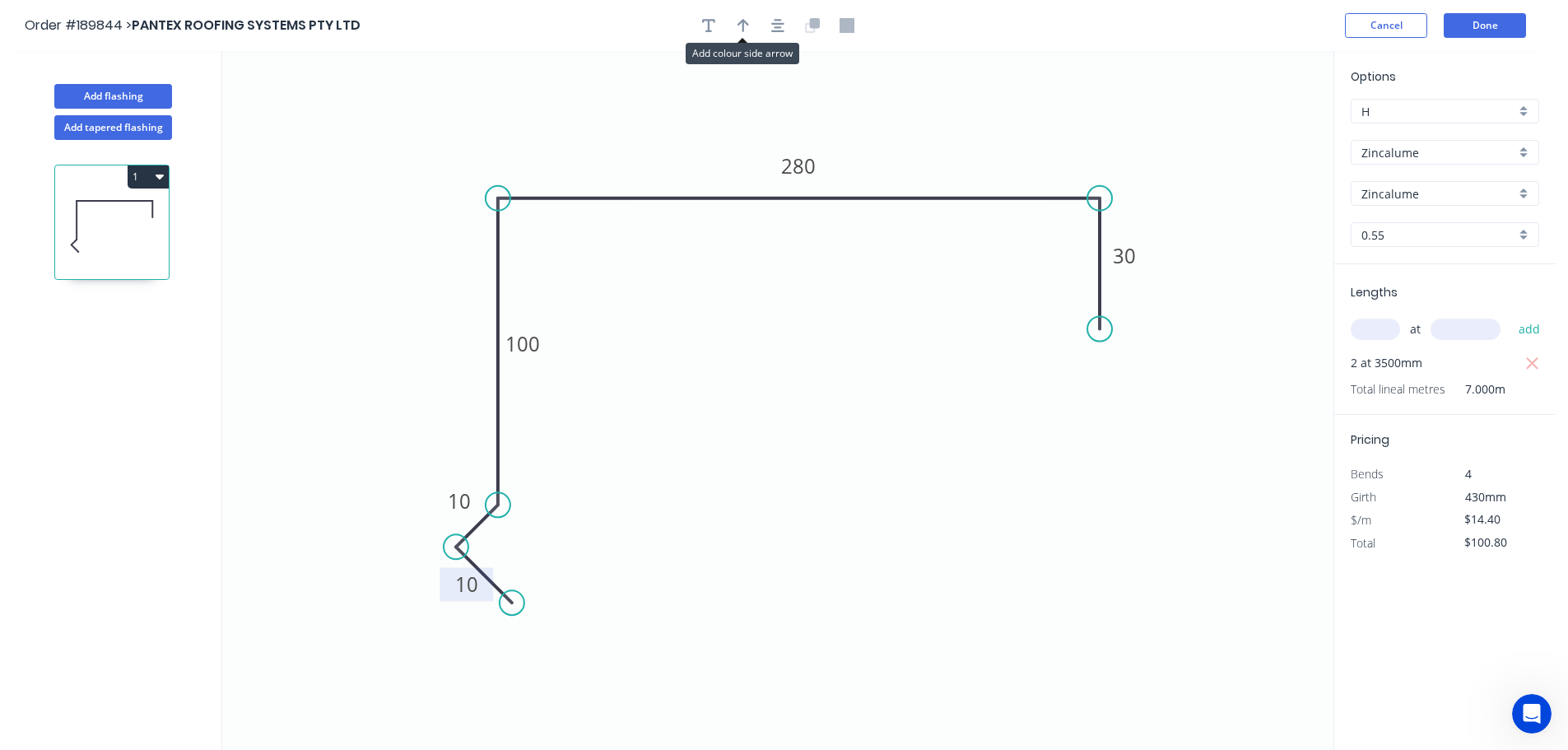
drag, startPoint x: 740, startPoint y: 24, endPoint x: 788, endPoint y: 36, distance: 49.5
click at [741, 24] on icon "button" at bounding box center [744, 25] width 12 height 15
drag, startPoint x: 1249, startPoint y: 130, endPoint x: 400, endPoint y: 218, distance: 853.5
click at [400, 218] on icon at bounding box center [400, 199] width 15 height 52
click at [117, 92] on button "Add flashing" at bounding box center [113, 96] width 118 height 24
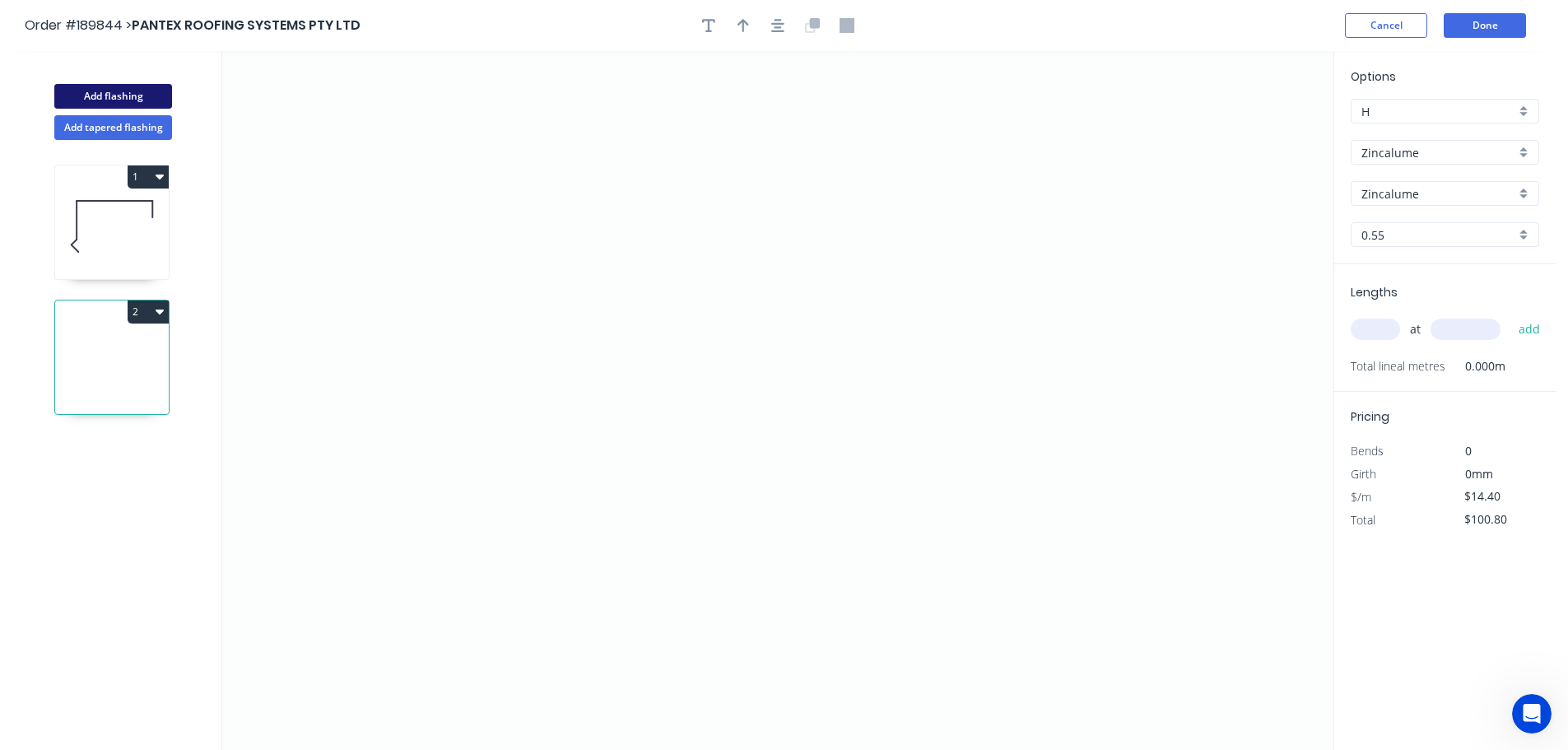
type input "$0.00"
click at [450, 178] on icon "0" at bounding box center [777, 401] width 1111 height 700
click at [407, 208] on icon "0" at bounding box center [777, 401] width 1111 height 700
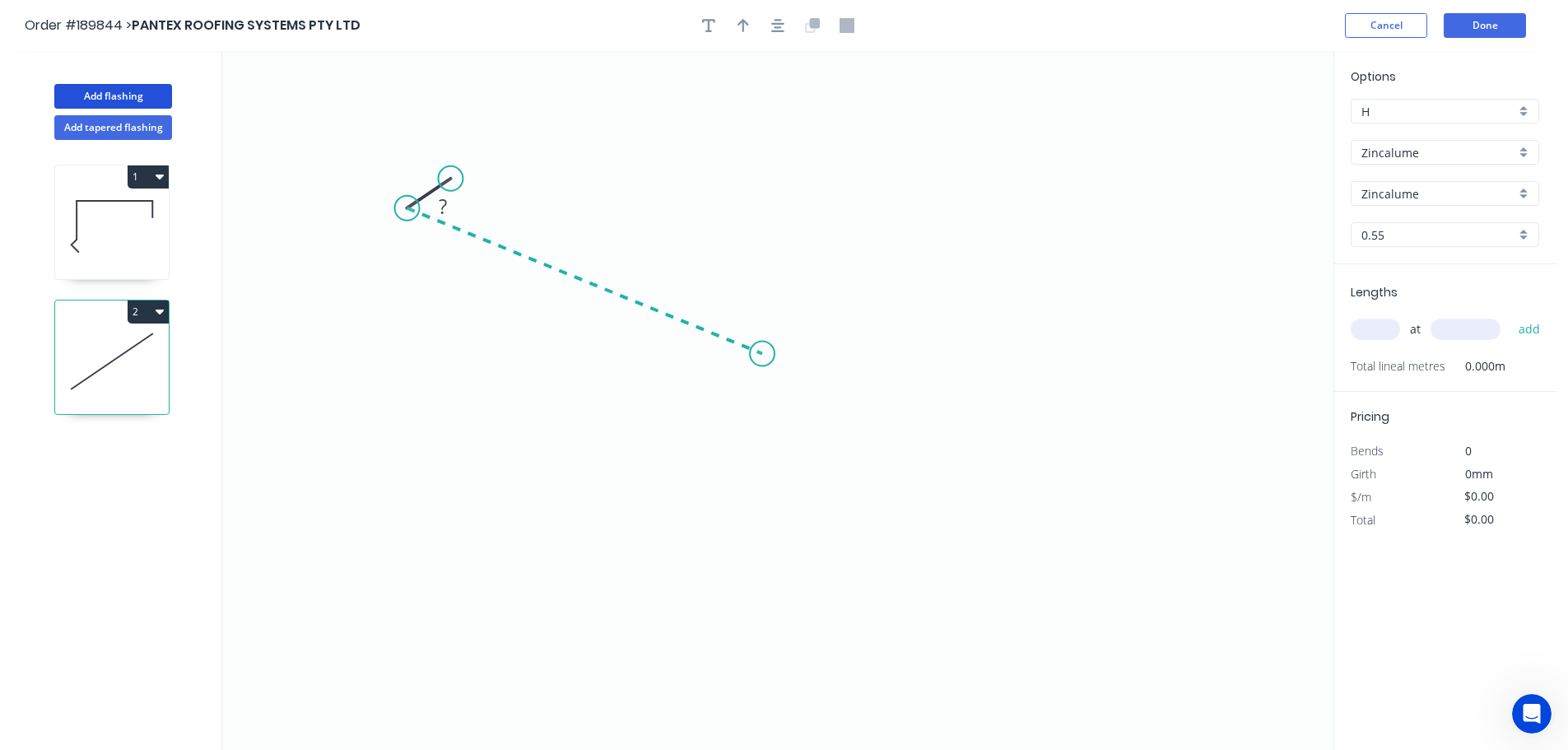
click at [762, 354] on icon "0 ?" at bounding box center [777, 401] width 1111 height 700
click at [754, 632] on icon "0 ? ? ? º" at bounding box center [777, 401] width 1111 height 700
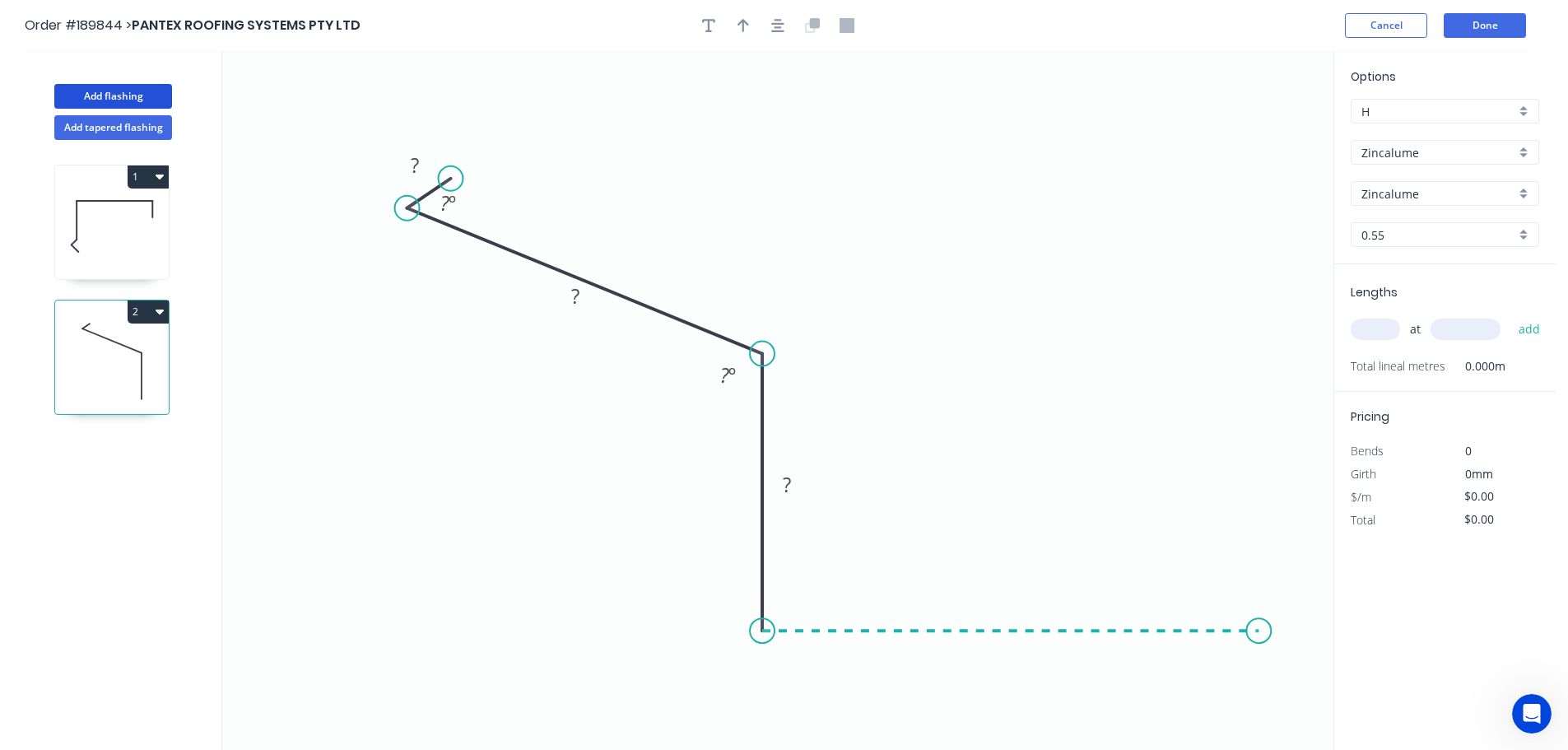
click at [1259, 627] on icon "0 ? ? ? ? º ? º" at bounding box center [777, 401] width 1111 height 700
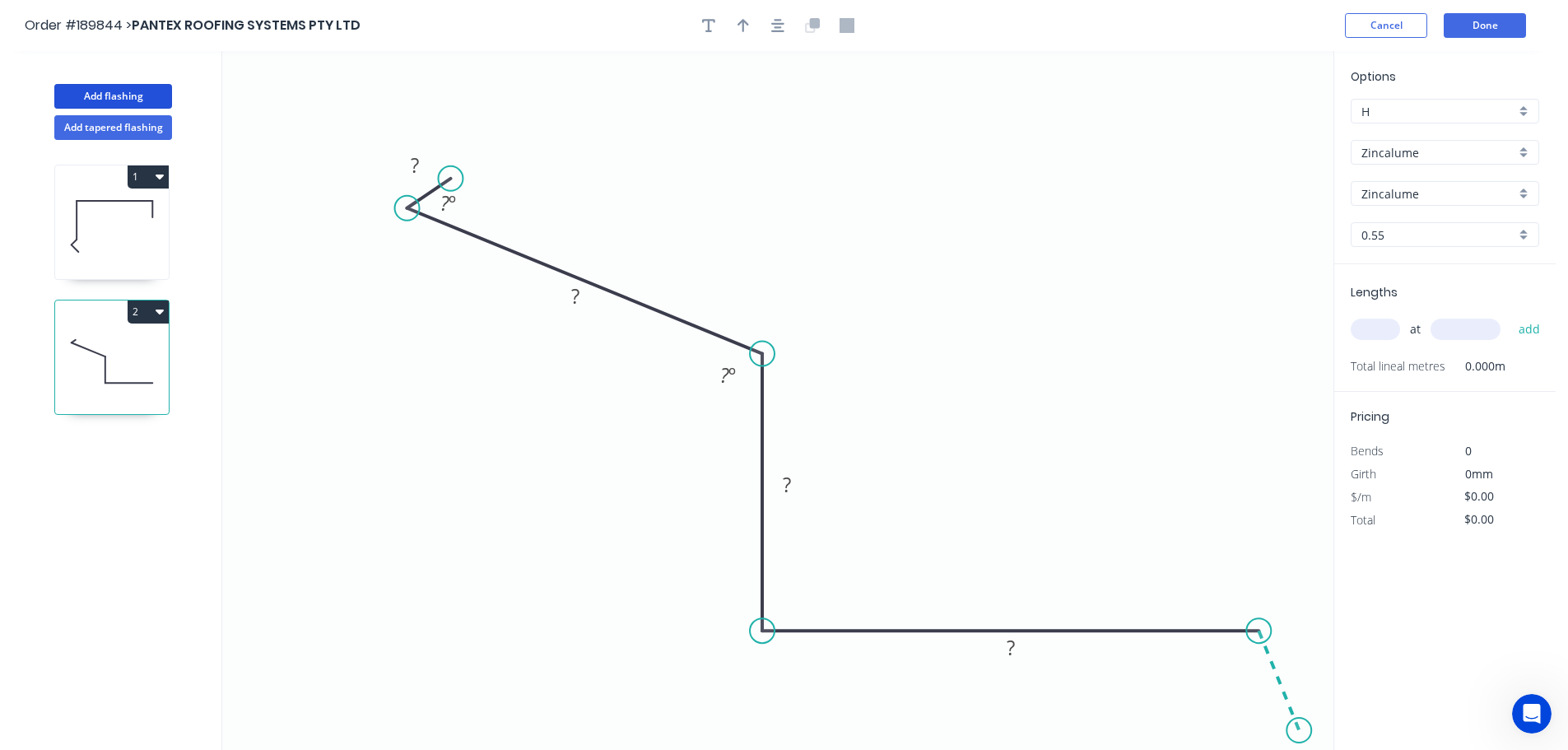
click at [1301, 732] on icon "0 ? ? ? ? ? º ? º" at bounding box center [777, 401] width 1111 height 700
click at [1301, 732] on circle at bounding box center [1299, 730] width 24 height 24
drag, startPoint x: 452, startPoint y: 174, endPoint x: 537, endPoint y: 137, distance: 92.7
click at [537, 137] on circle at bounding box center [536, 136] width 24 height 24
click at [463, 139] on tspan "?" at bounding box center [460, 142] width 8 height 27
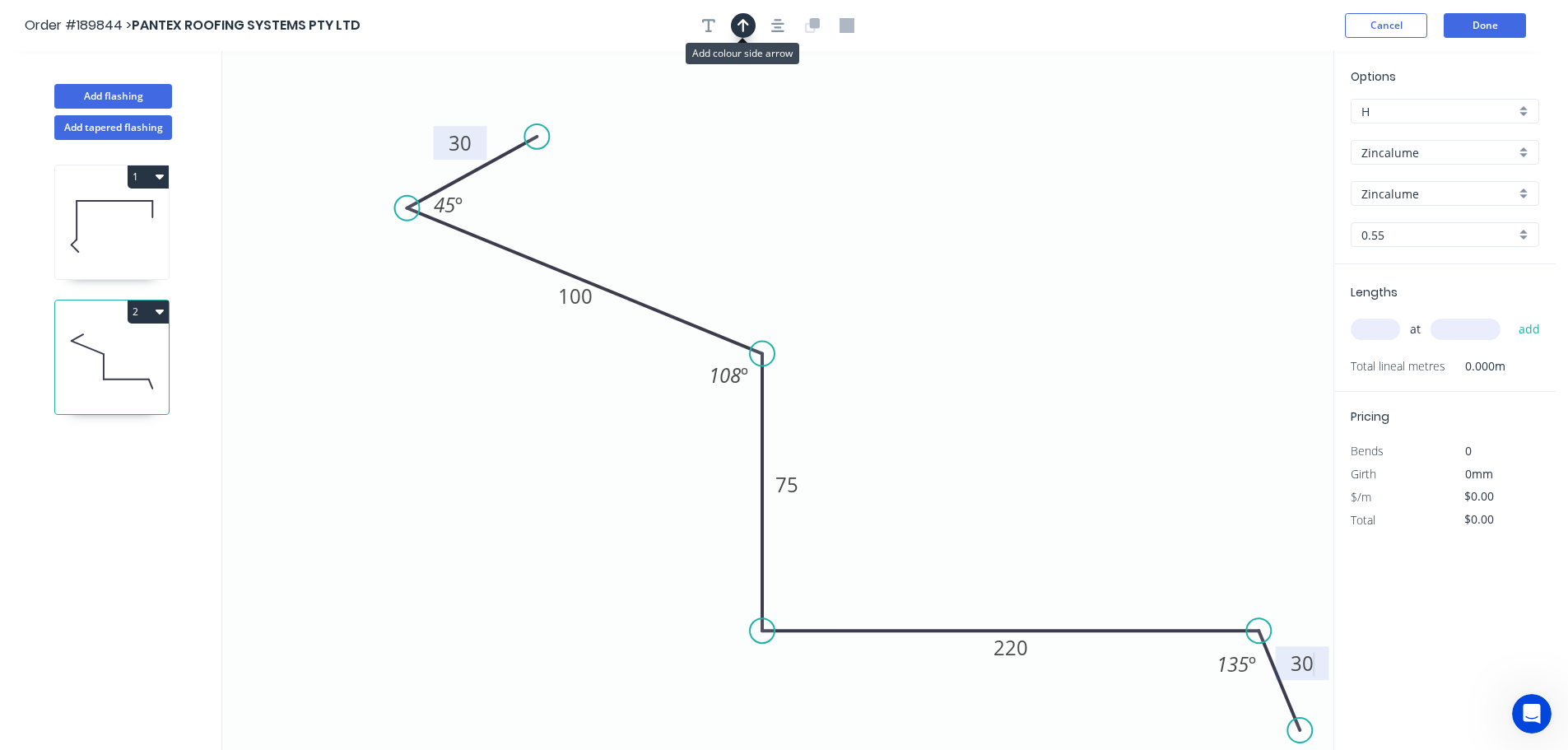
click at [741, 21] on icon "button" at bounding box center [744, 26] width 12 height 14
type input "$14.40"
click at [1250, 133] on icon at bounding box center [1249, 114] width 15 height 52
drag, startPoint x: 1250, startPoint y: 133, endPoint x: 1084, endPoint y: 308, distance: 241.2
click at [916, 245] on icon at bounding box center [928, 227] width 47 height 47
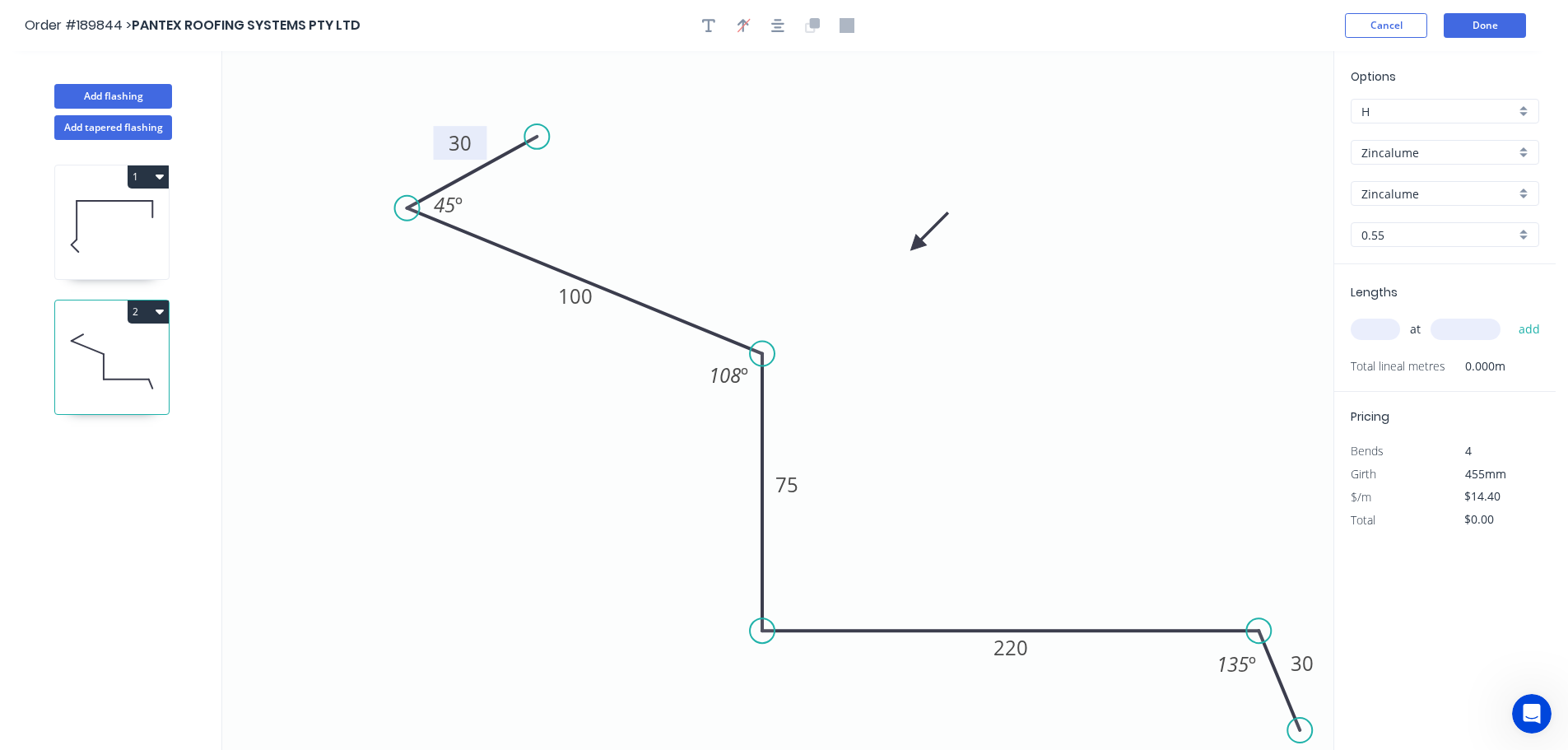
click at [1370, 328] on input "text" at bounding box center [1375, 329] width 49 height 21
type input "1"
type input "4800"
click at [1511, 316] on button "add" at bounding box center [1530, 329] width 39 height 28
type input "$69.12"
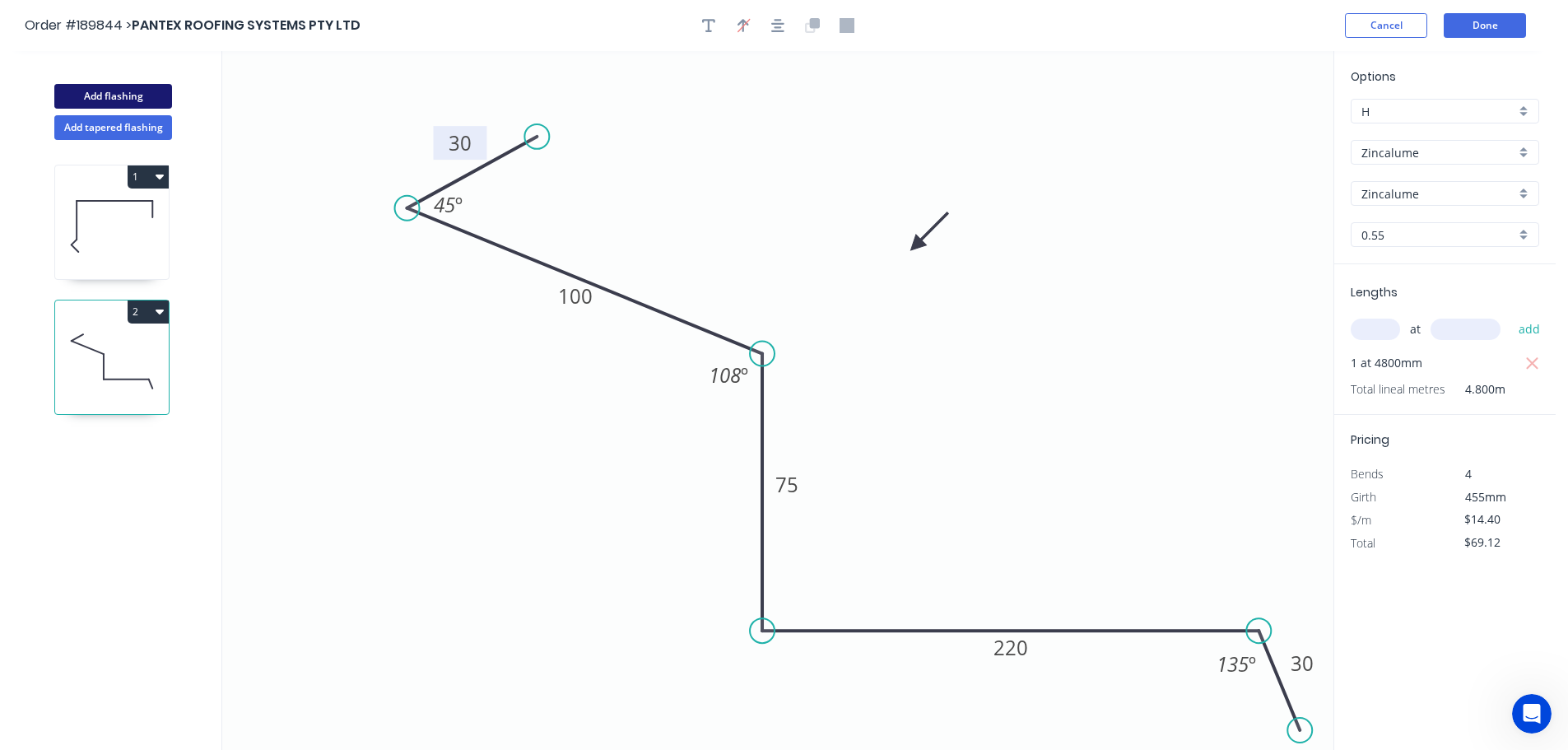
click at [115, 88] on button "Add flashing" at bounding box center [113, 96] width 118 height 24
type input "$0.00"
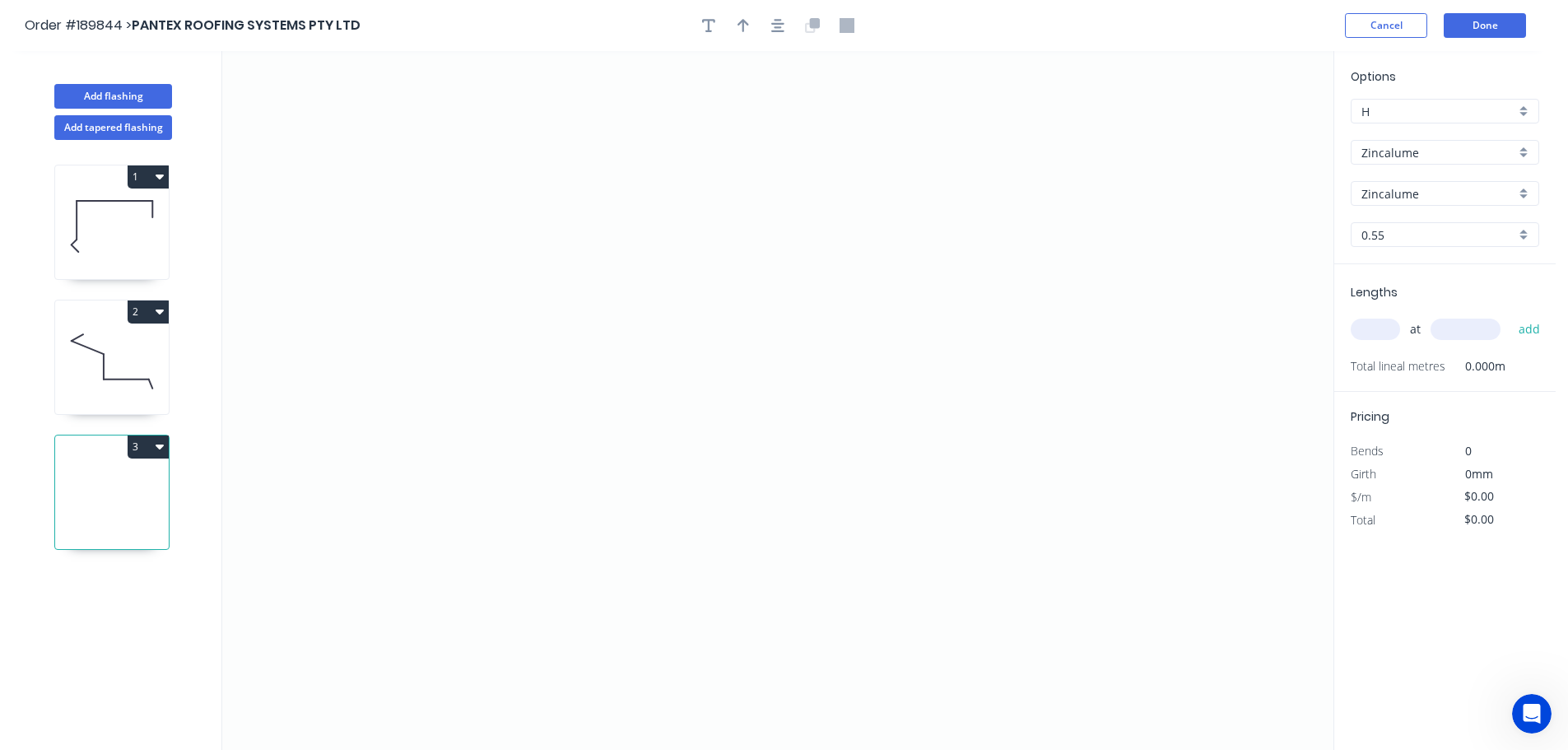
click at [1389, 146] on input "Zincalume" at bounding box center [1438, 153] width 154 height 17
click at [1384, 183] on div "Colorbond" at bounding box center [1445, 184] width 187 height 29
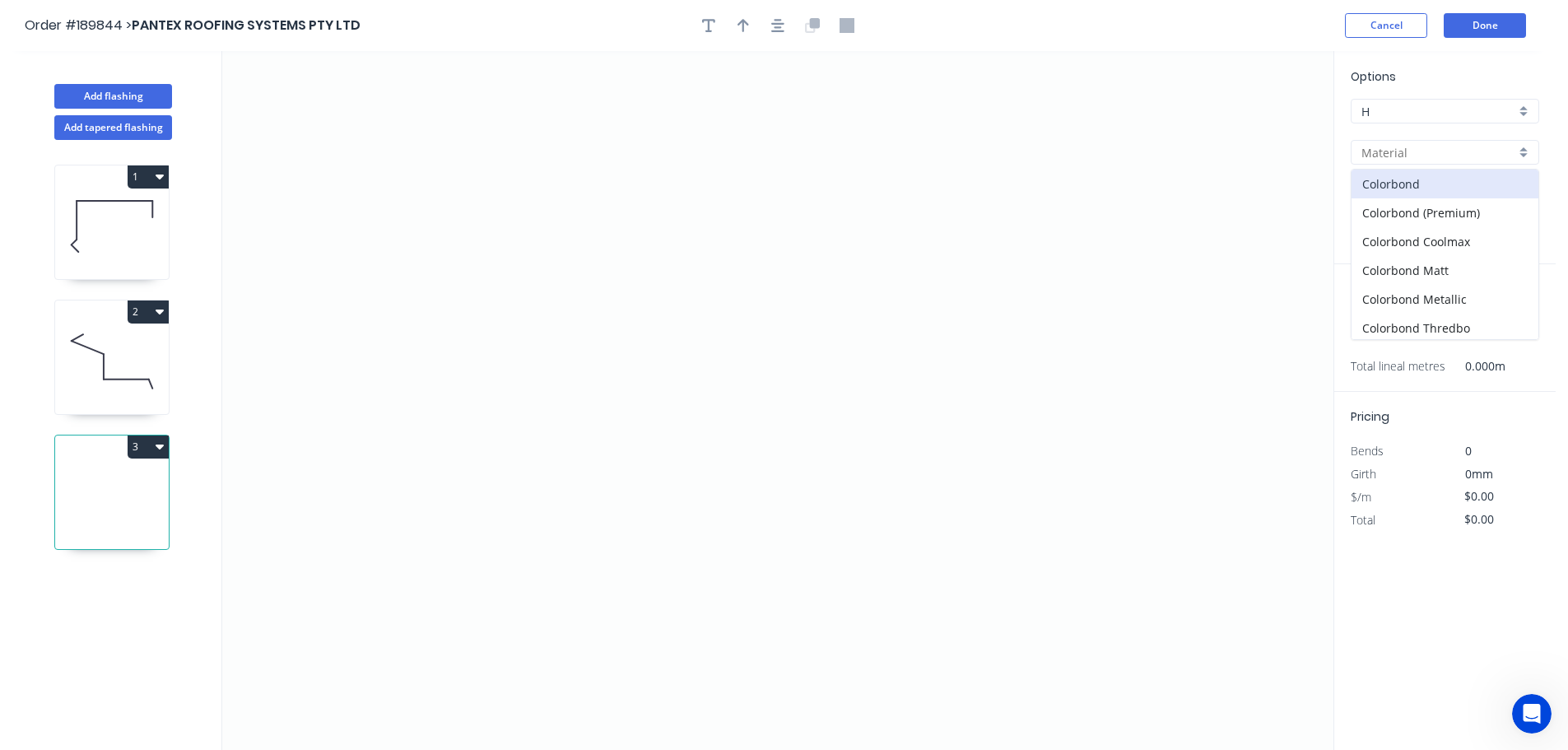
type input "Colorbond"
type input "aNoColor"
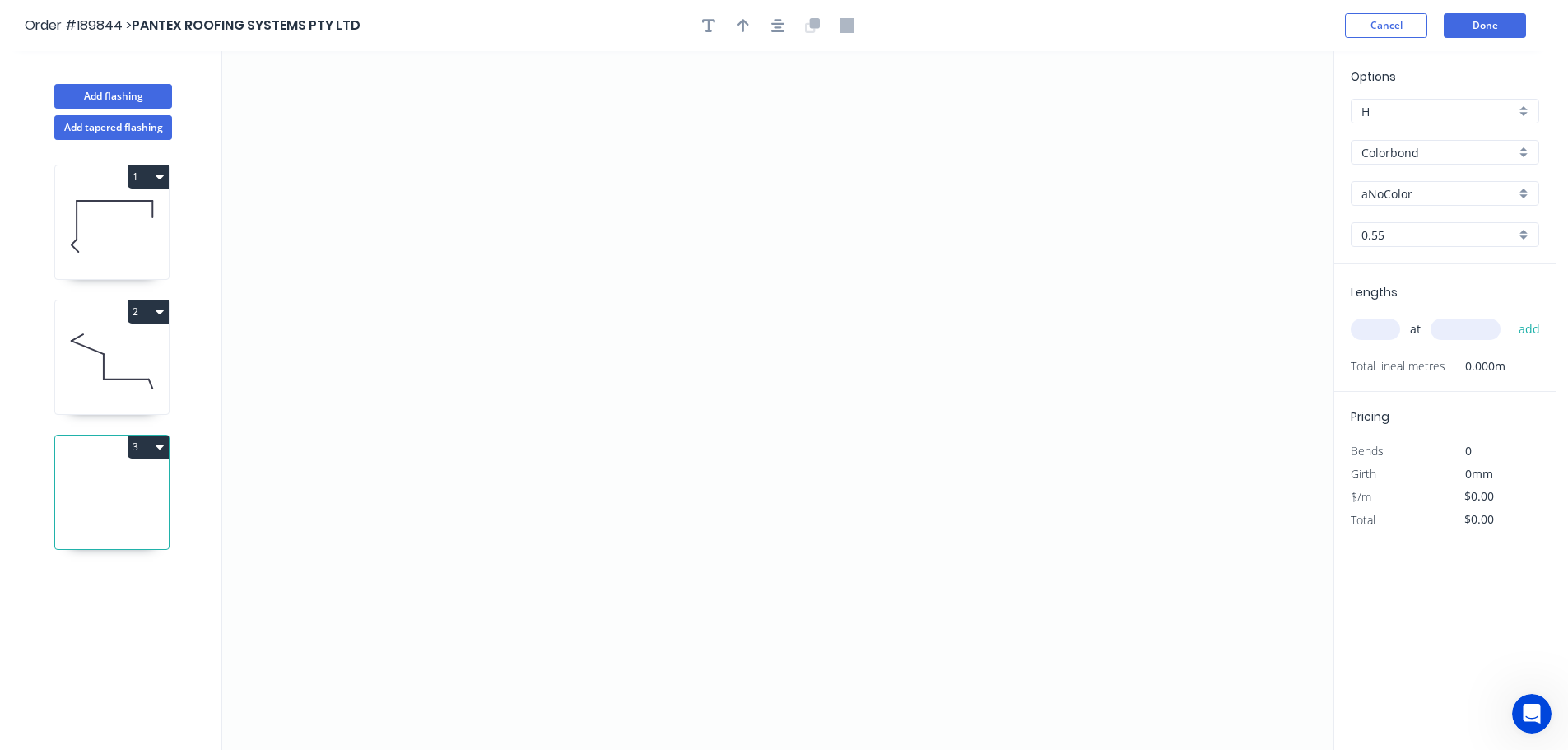
click at [1386, 195] on input "aNoColor" at bounding box center [1438, 194] width 154 height 17
click at [1391, 302] on div "Windspray" at bounding box center [1445, 308] width 187 height 29
type input "Windspray"
click at [1380, 334] on input "text" at bounding box center [1375, 329] width 49 height 21
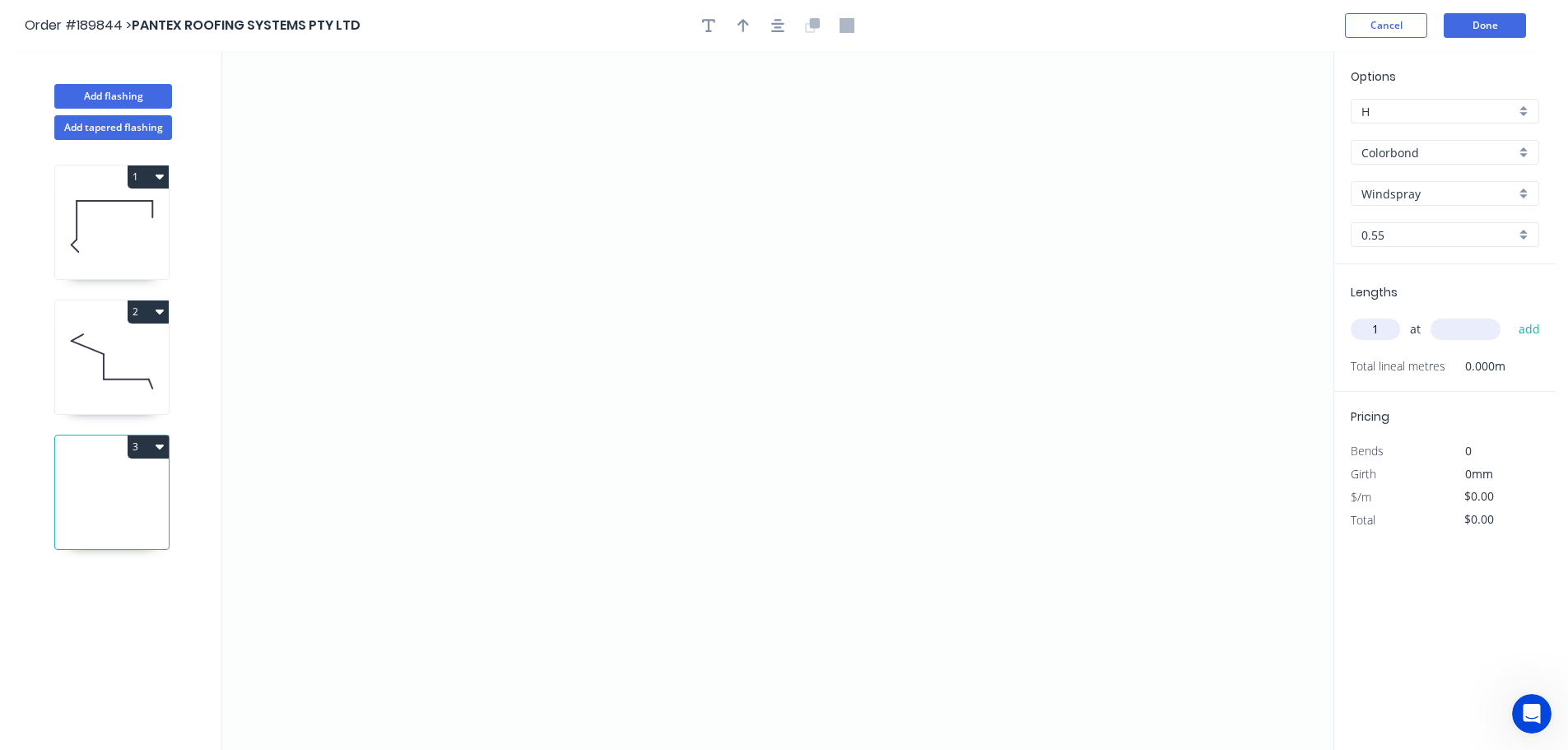
type input "1"
type input "4500"
click at [1511, 316] on button "add" at bounding box center [1530, 329] width 39 height 28
click at [705, 126] on icon "0" at bounding box center [777, 401] width 1111 height 700
click at [732, 515] on icon "0" at bounding box center [777, 401] width 1111 height 700
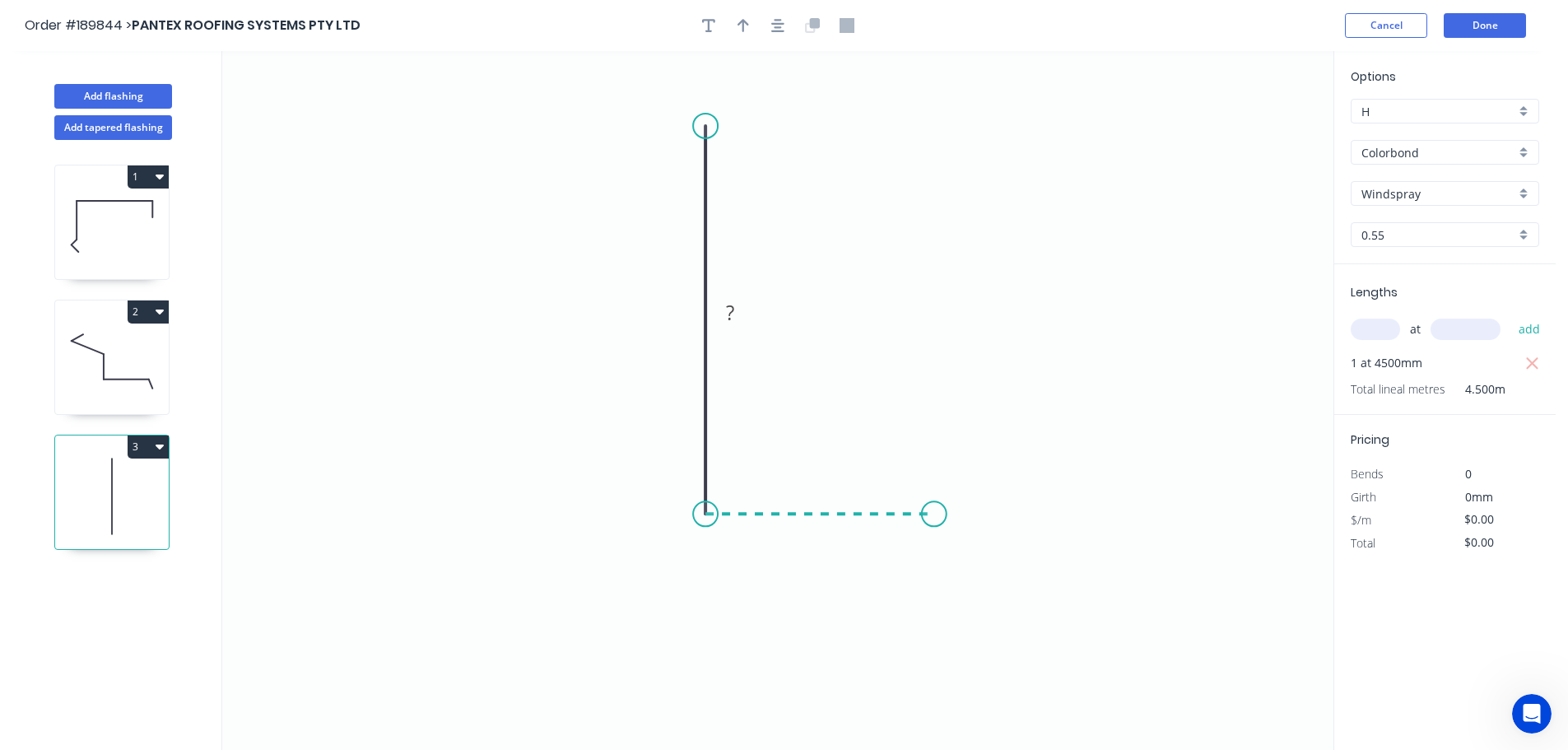
click at [935, 514] on icon "0 ?" at bounding box center [777, 401] width 1111 height 700
click at [1009, 591] on icon "0 ? ?" at bounding box center [777, 401] width 1111 height 700
click at [1009, 591] on circle at bounding box center [1008, 588] width 24 height 24
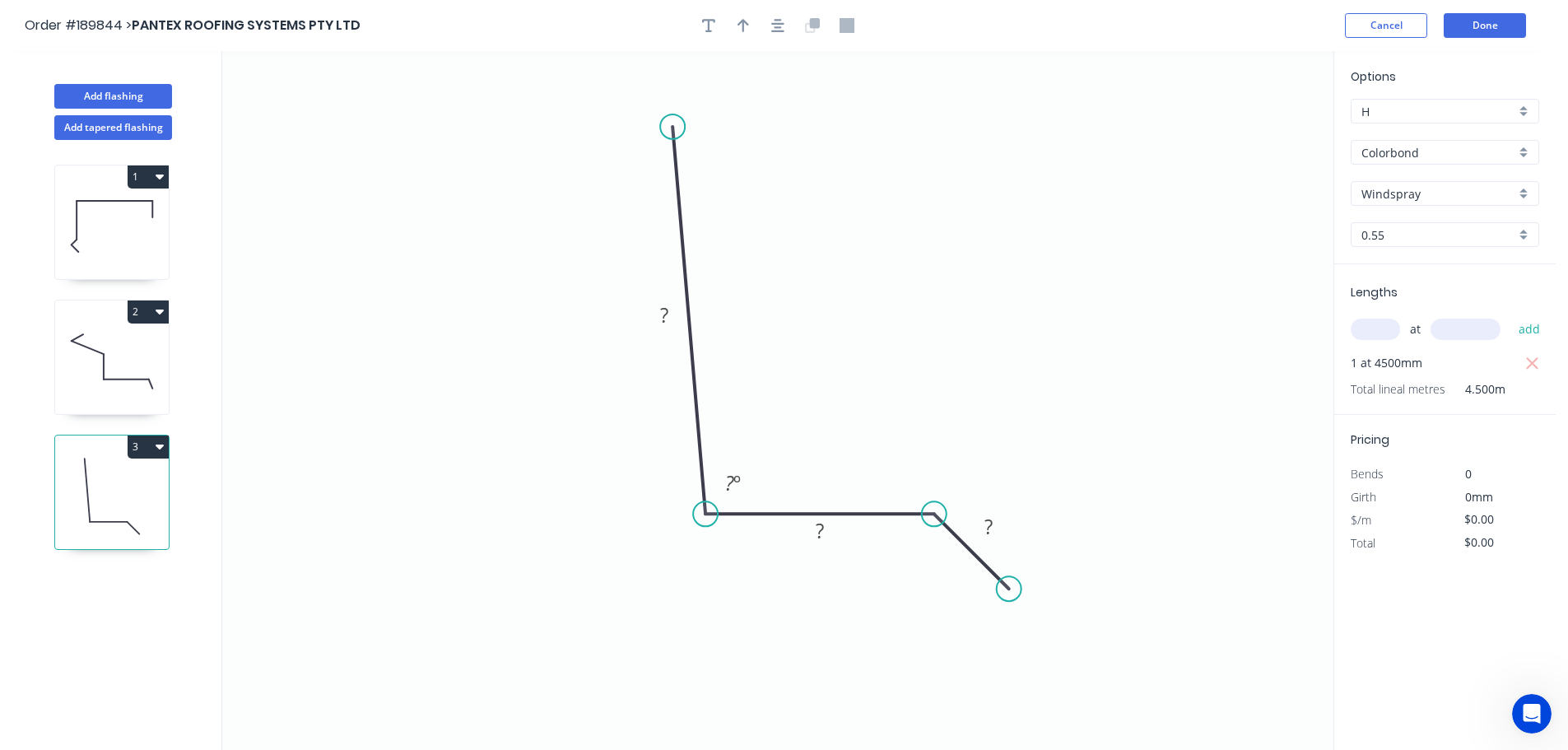
drag, startPoint x: 700, startPoint y: 123, endPoint x: 672, endPoint y: 127, distance: 28.3
click at [672, 127] on circle at bounding box center [672, 126] width 24 height 24
click at [668, 321] on tspan "?" at bounding box center [664, 315] width 8 height 27
type input "$8.10"
type input "$36.45"
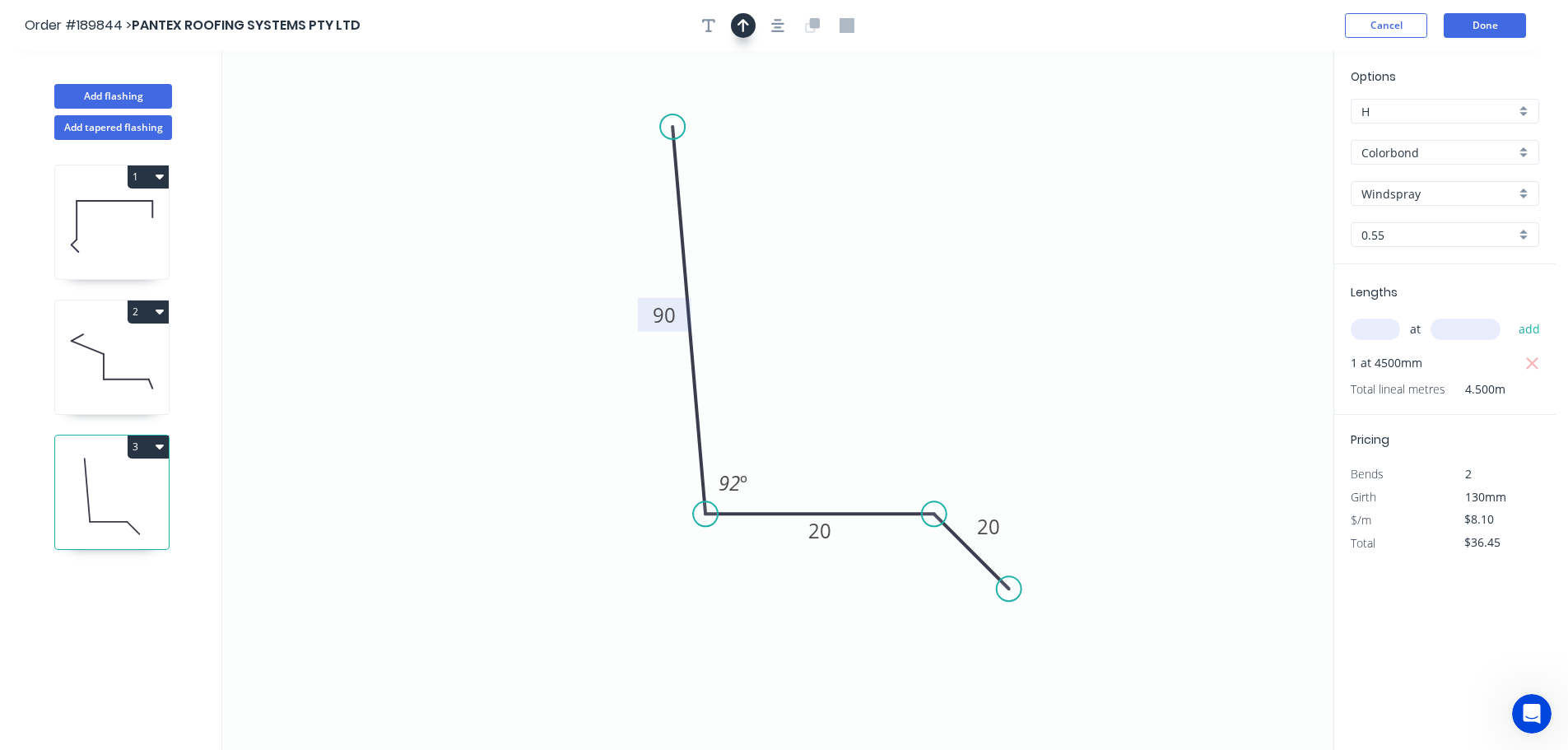
click at [736, 25] on button "button" at bounding box center [743, 25] width 24 height 24
click at [1248, 129] on icon at bounding box center [1249, 114] width 15 height 52
drag, startPoint x: 1248, startPoint y: 129, endPoint x: 964, endPoint y: 239, distance: 304.6
click at [939, 246] on icon "0 90 20 20 92 º" at bounding box center [777, 401] width 1111 height 700
drag, startPoint x: 1254, startPoint y: 129, endPoint x: 897, endPoint y: 274, distance: 385.3
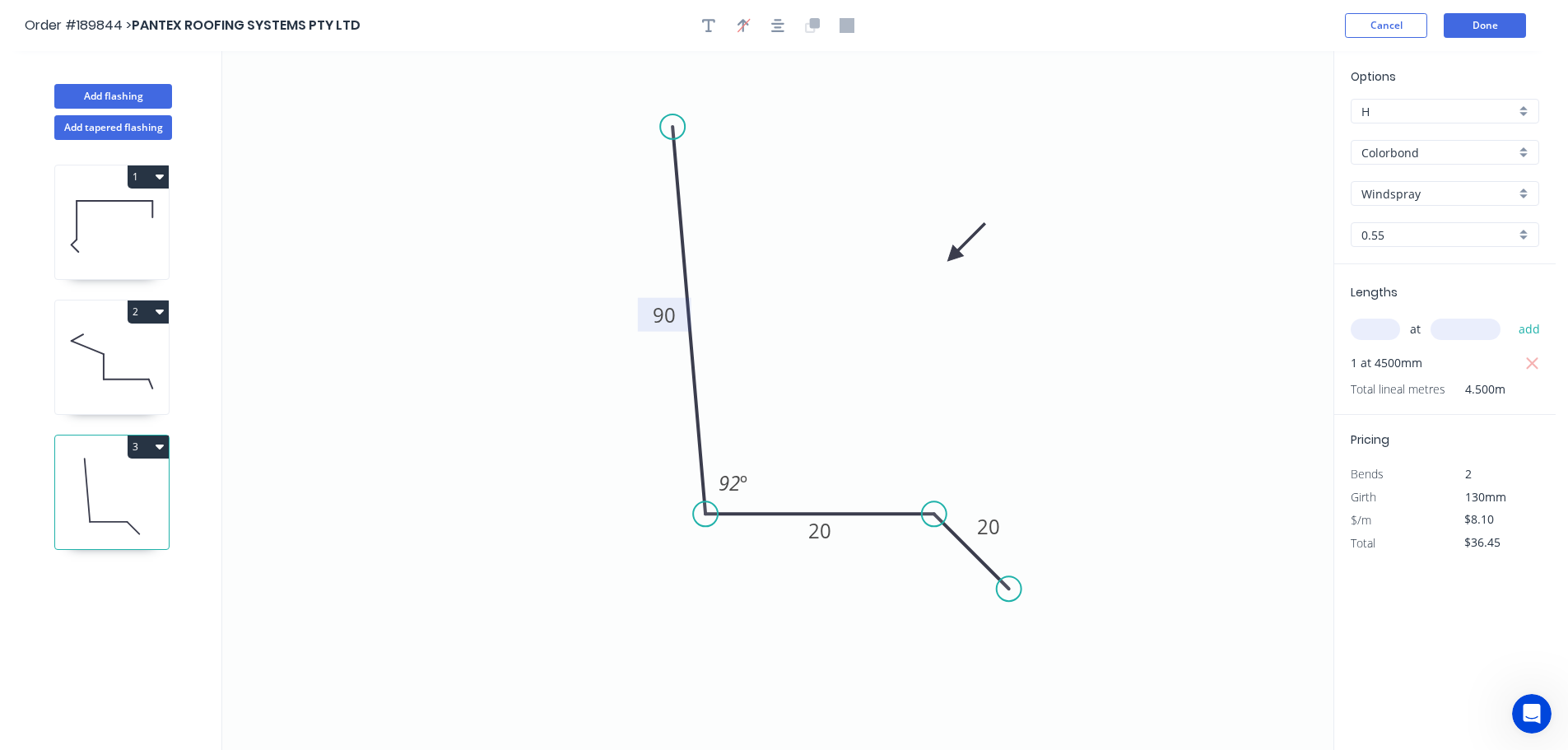
click at [942, 266] on icon at bounding box center [966, 242] width 47 height 47
click at [1485, 24] on button "Done" at bounding box center [1485, 25] width 82 height 24
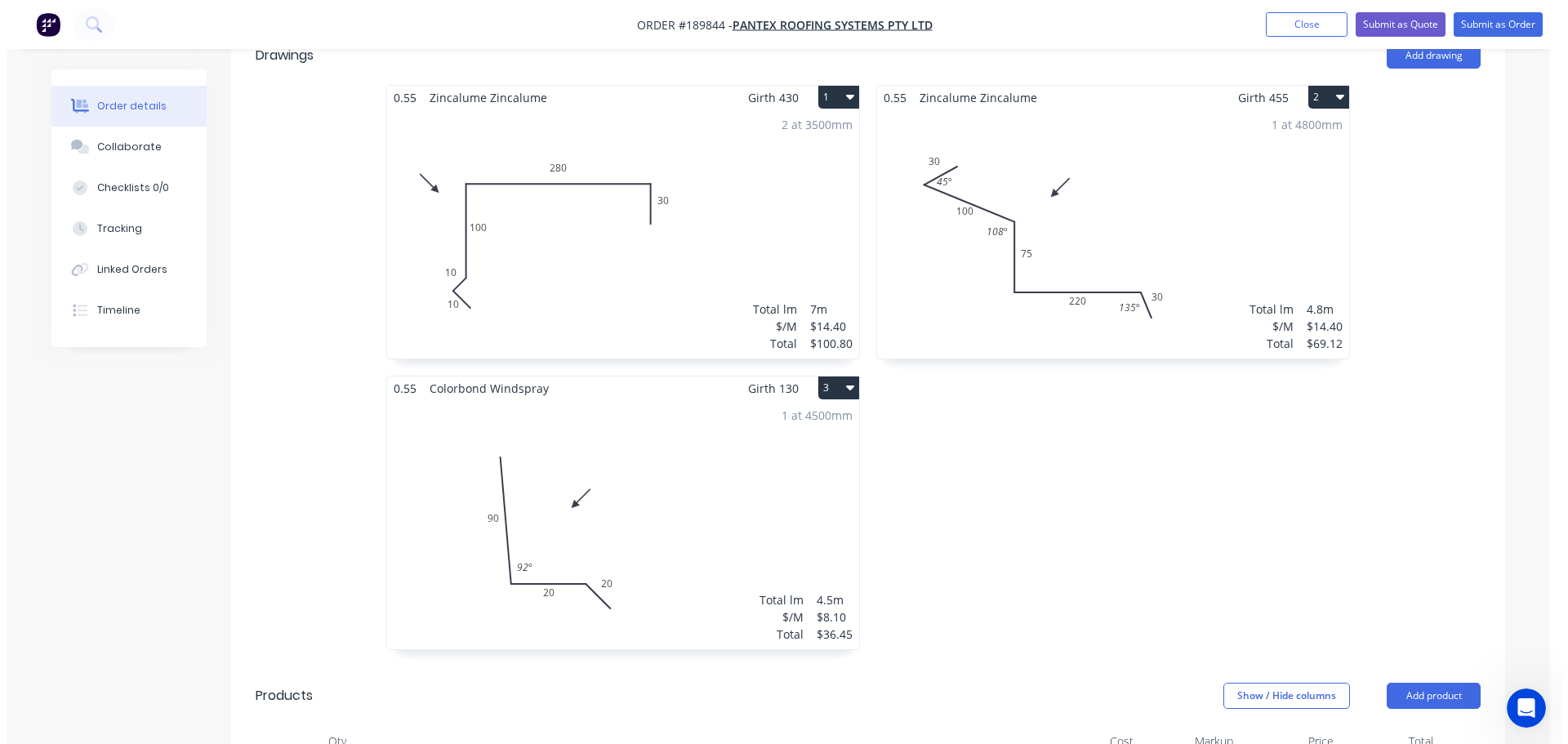
scroll to position [490, 0]
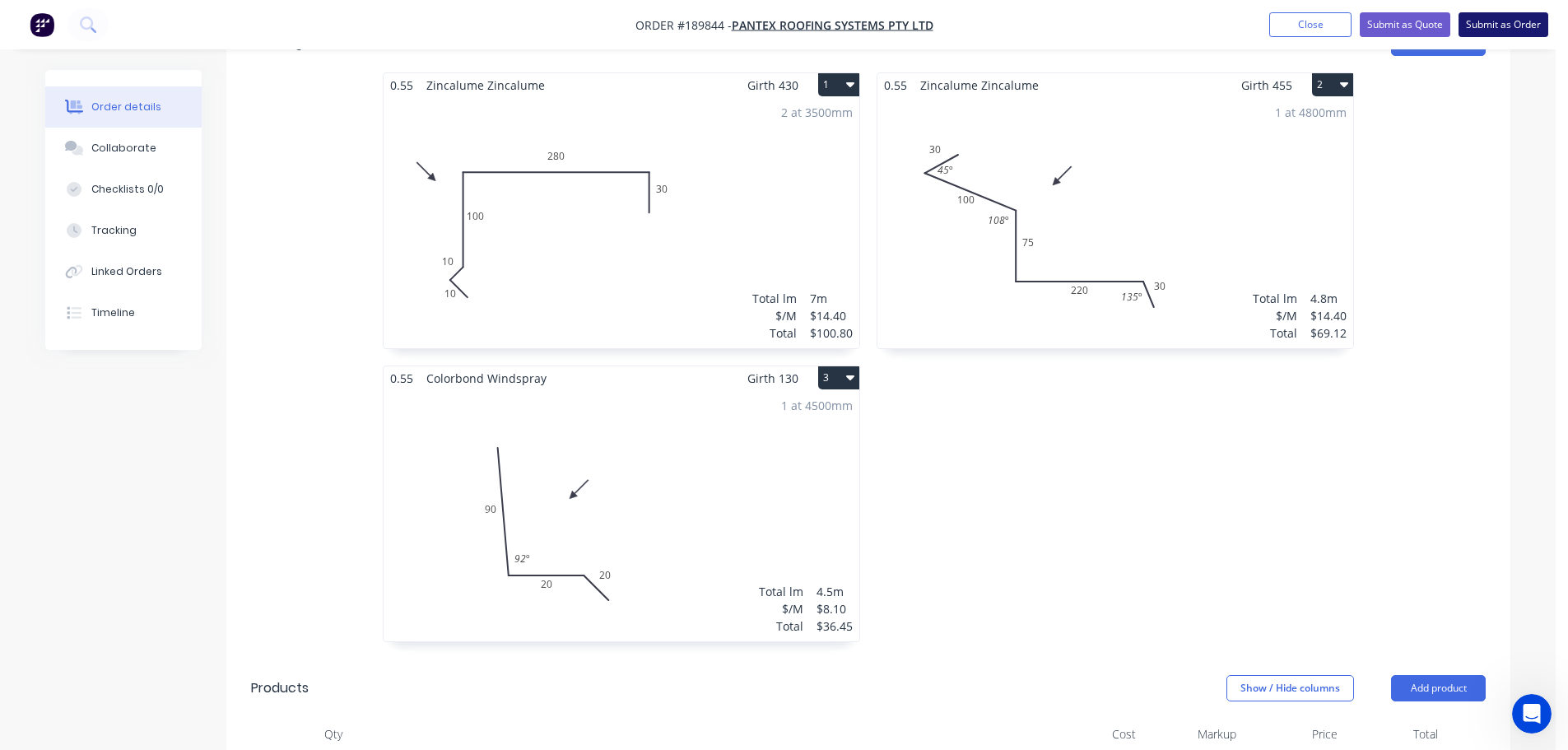
click at [1512, 26] on button "Submit as Order" at bounding box center [1503, 24] width 90 height 24
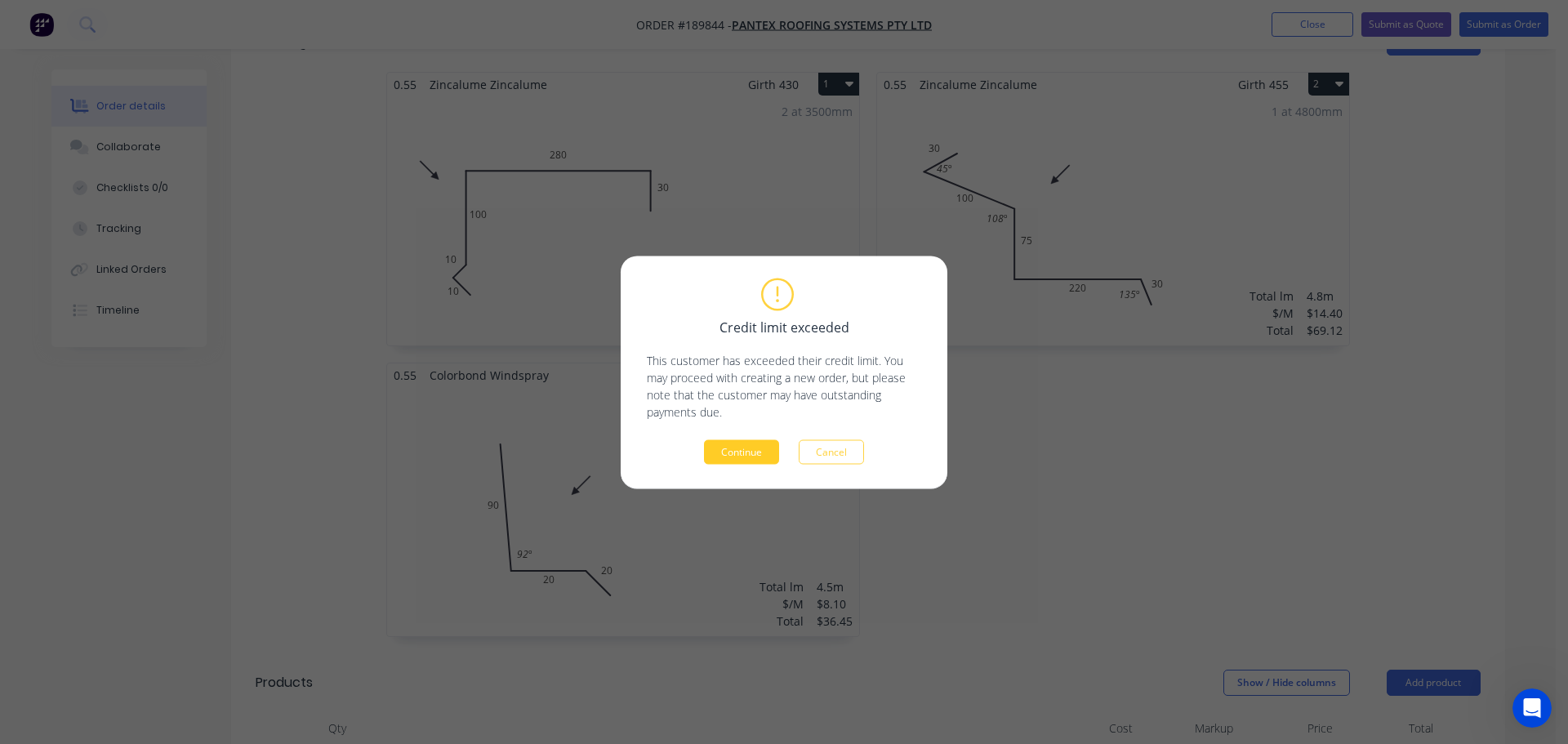
click at [728, 451] on button "Continue" at bounding box center [742, 451] width 75 height 24
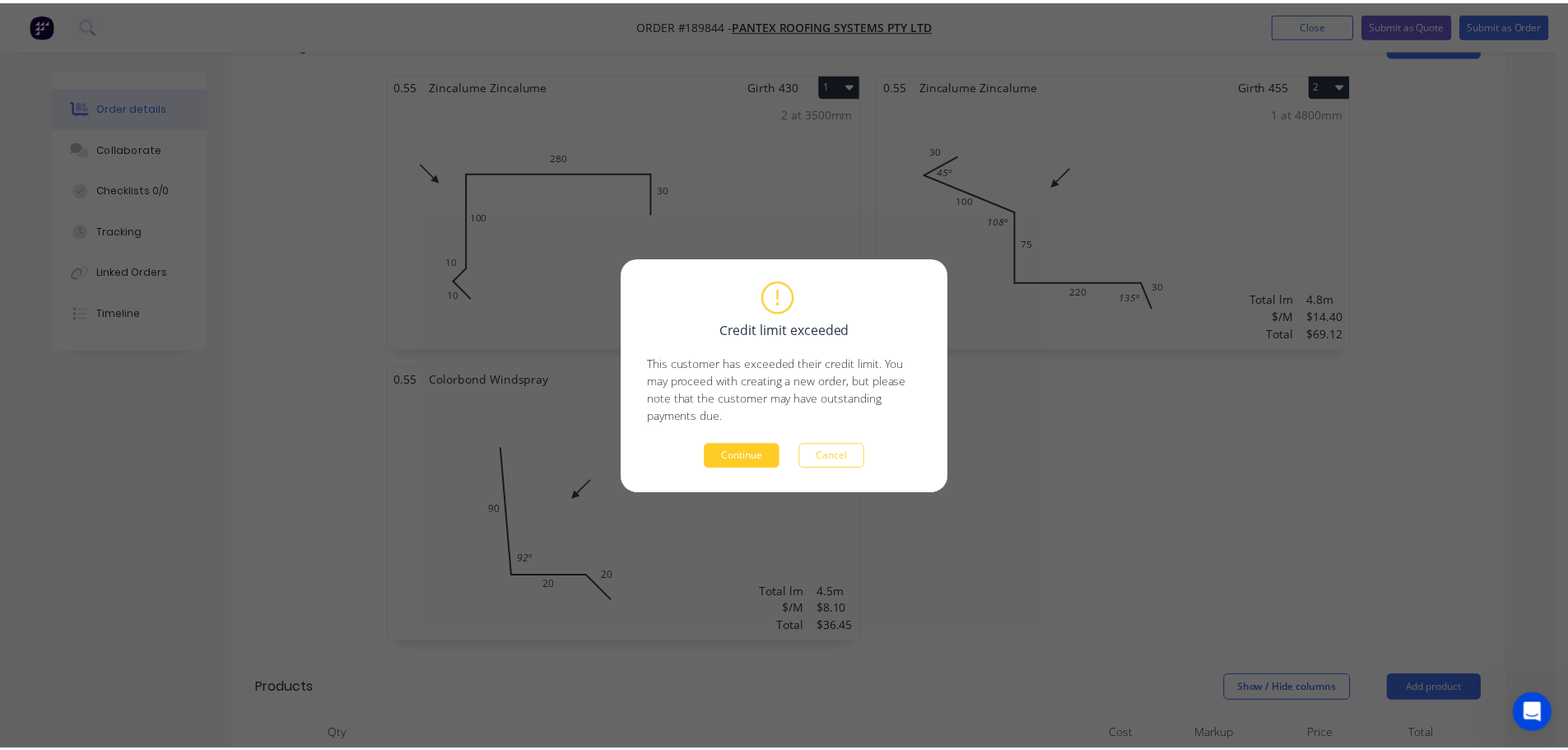
scroll to position [471, 0]
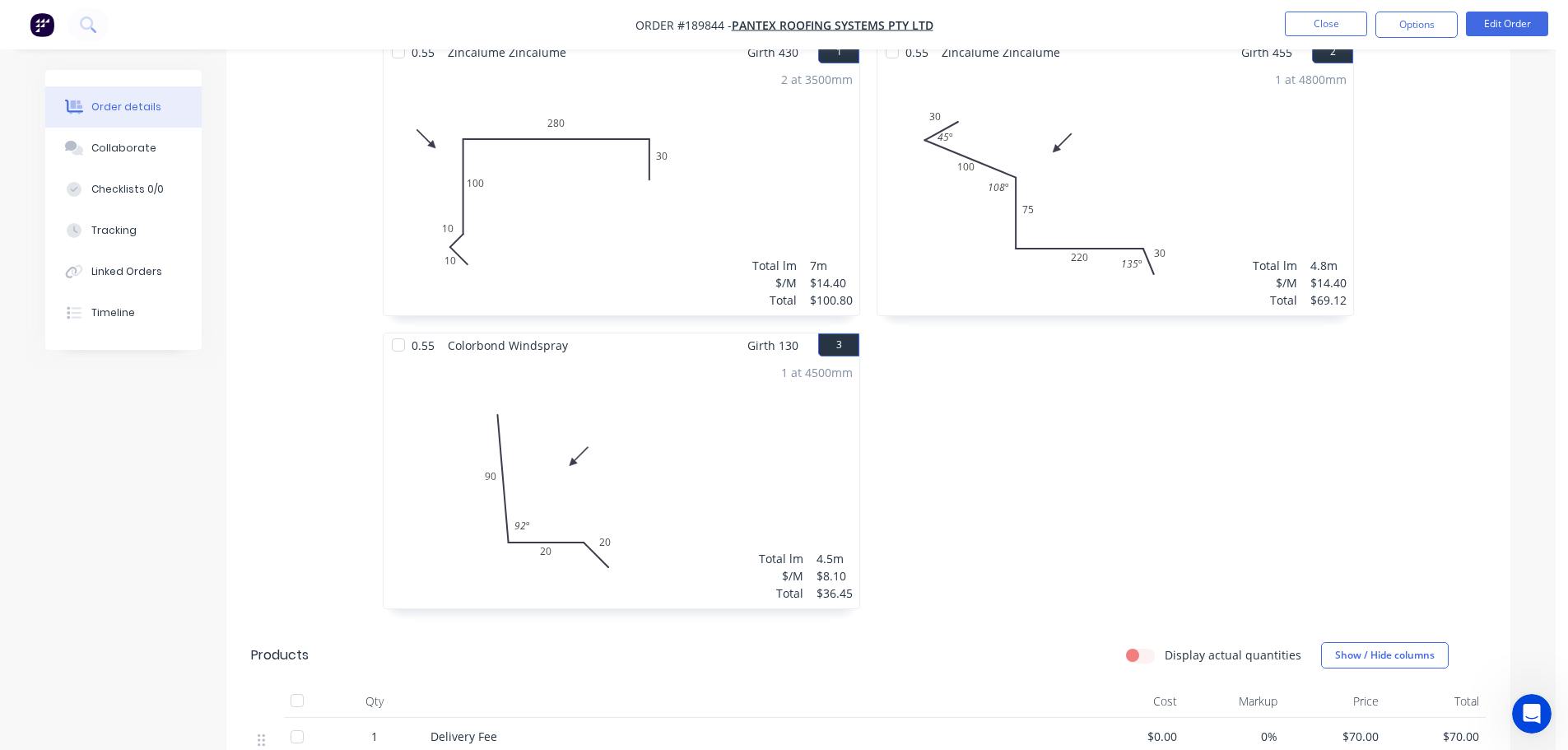
click at [1421, 23] on button "Options" at bounding box center [1416, 24] width 82 height 26
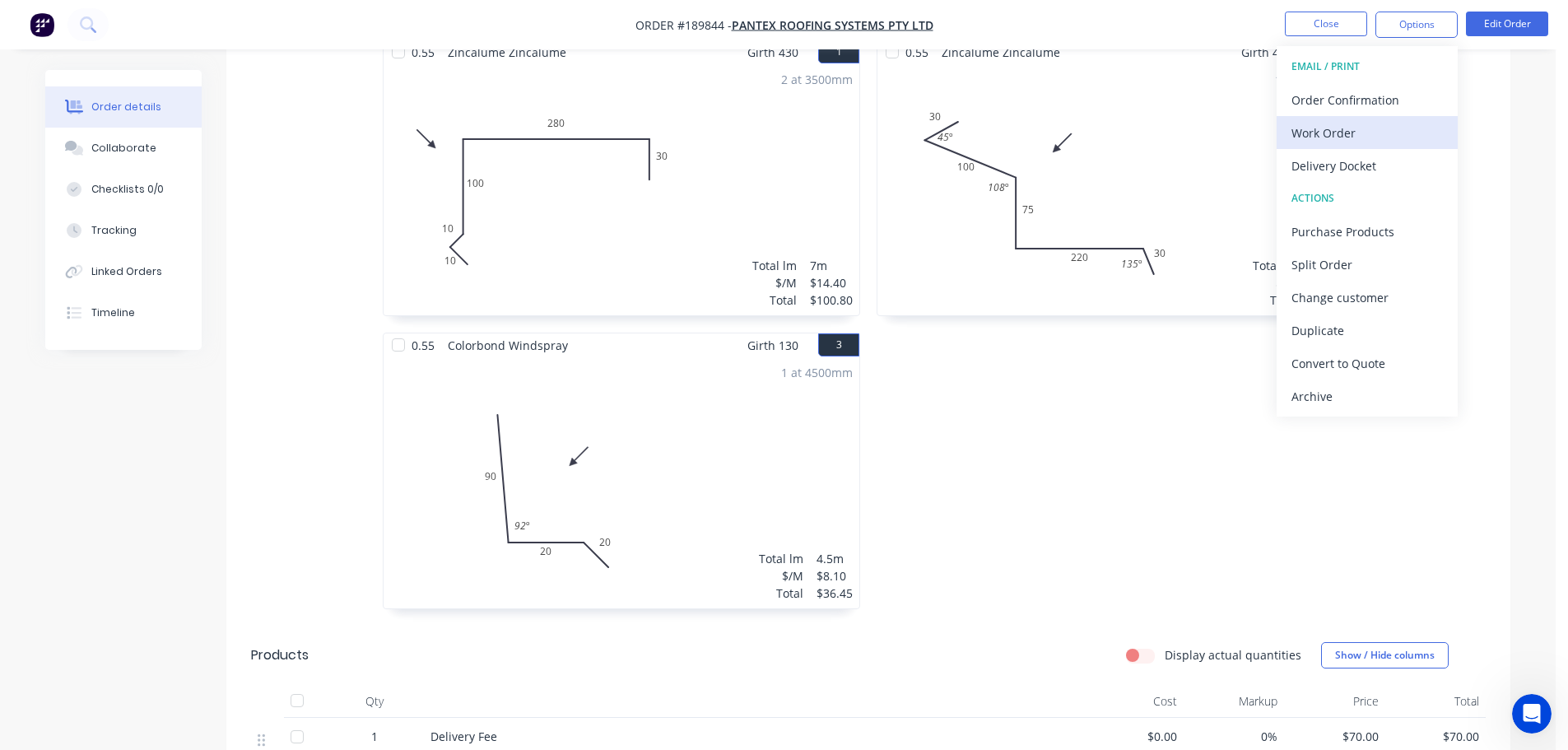
click at [1308, 133] on div "Work Order" at bounding box center [1368, 133] width 151 height 24
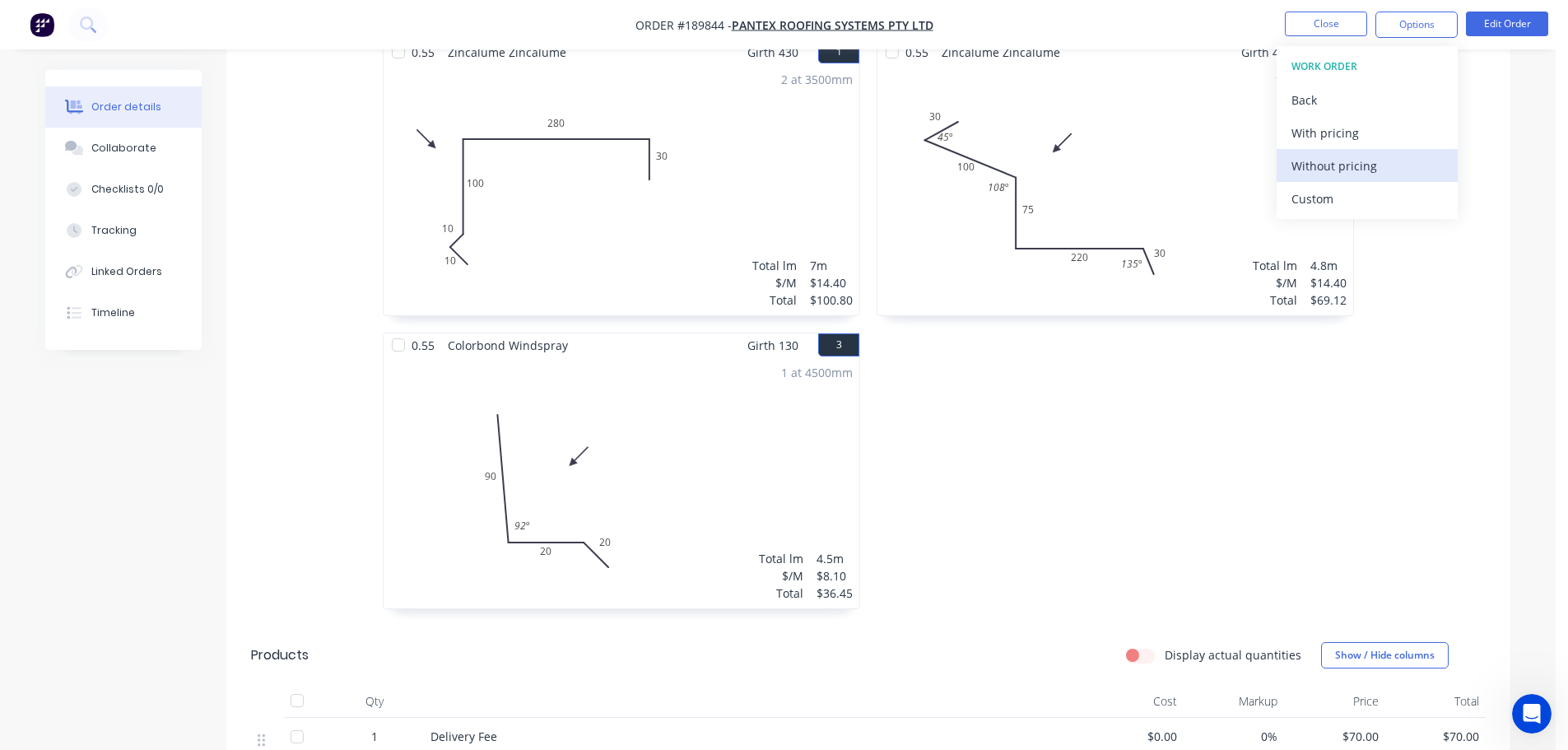
click at [1317, 168] on div "Without pricing" at bounding box center [1368, 166] width 151 height 24
click at [1319, 27] on button "Close" at bounding box center [1326, 23] width 82 height 24
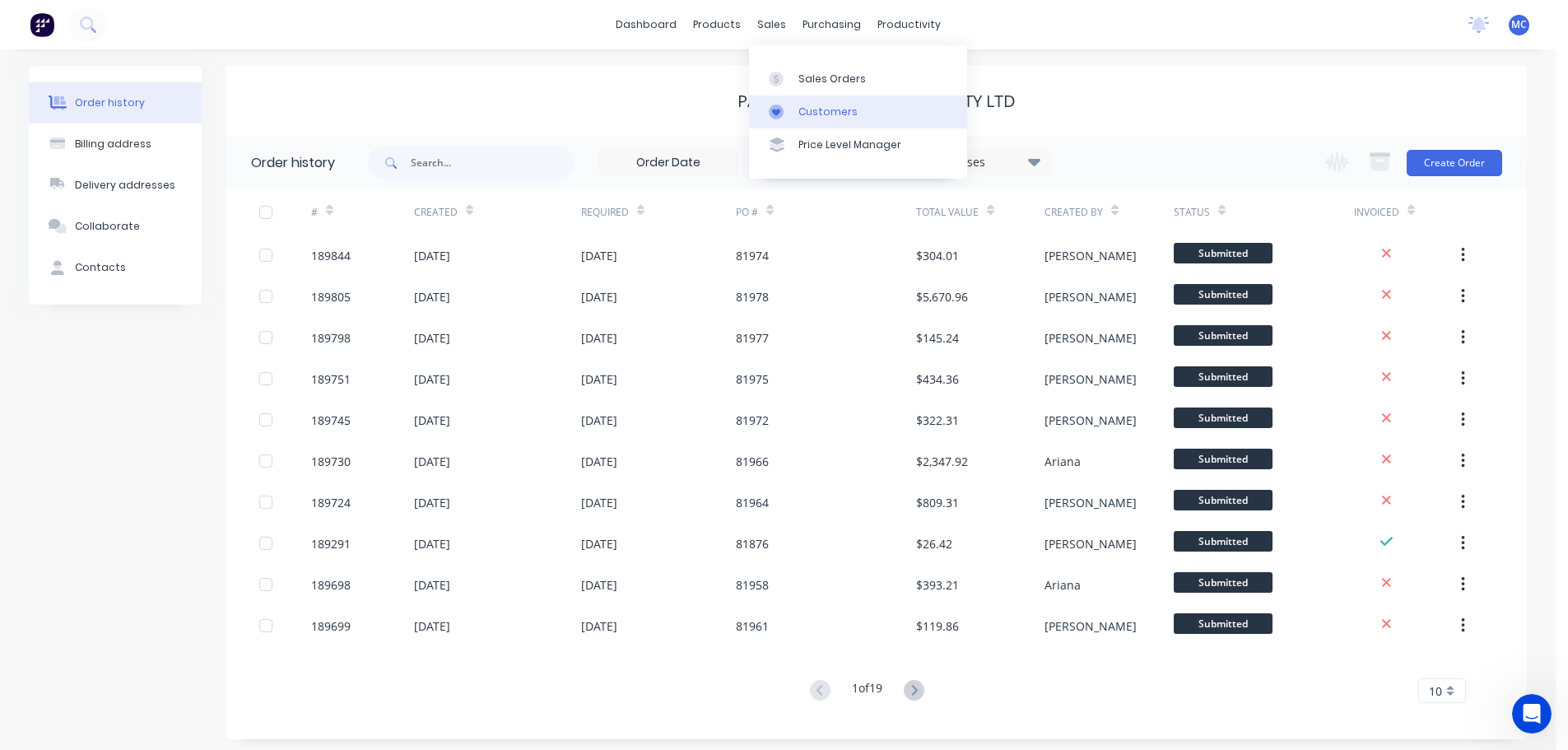
click at [816, 105] on div "Customers" at bounding box center [827, 111] width 59 height 15
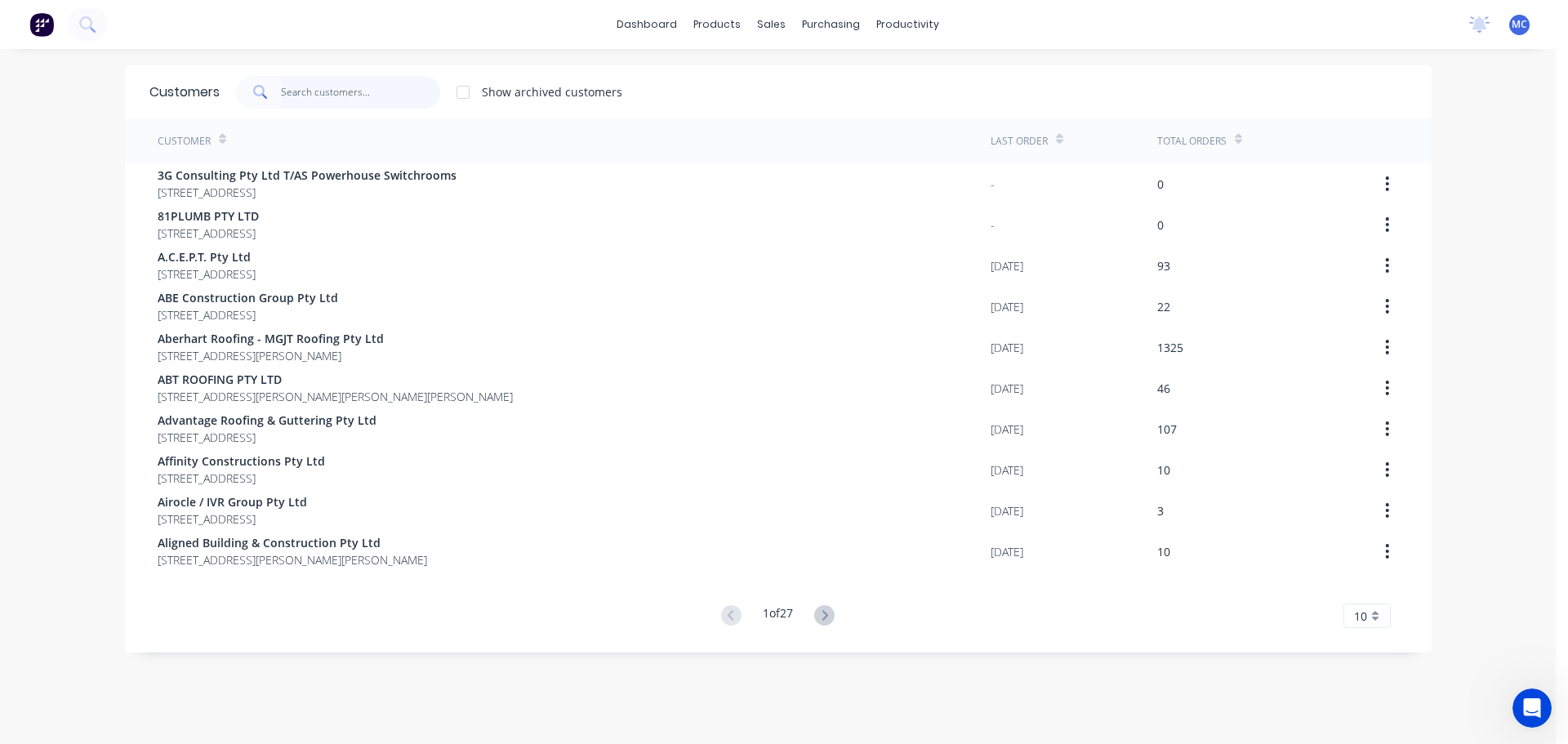
click at [314, 94] on input "text" at bounding box center [360, 92] width 159 height 33
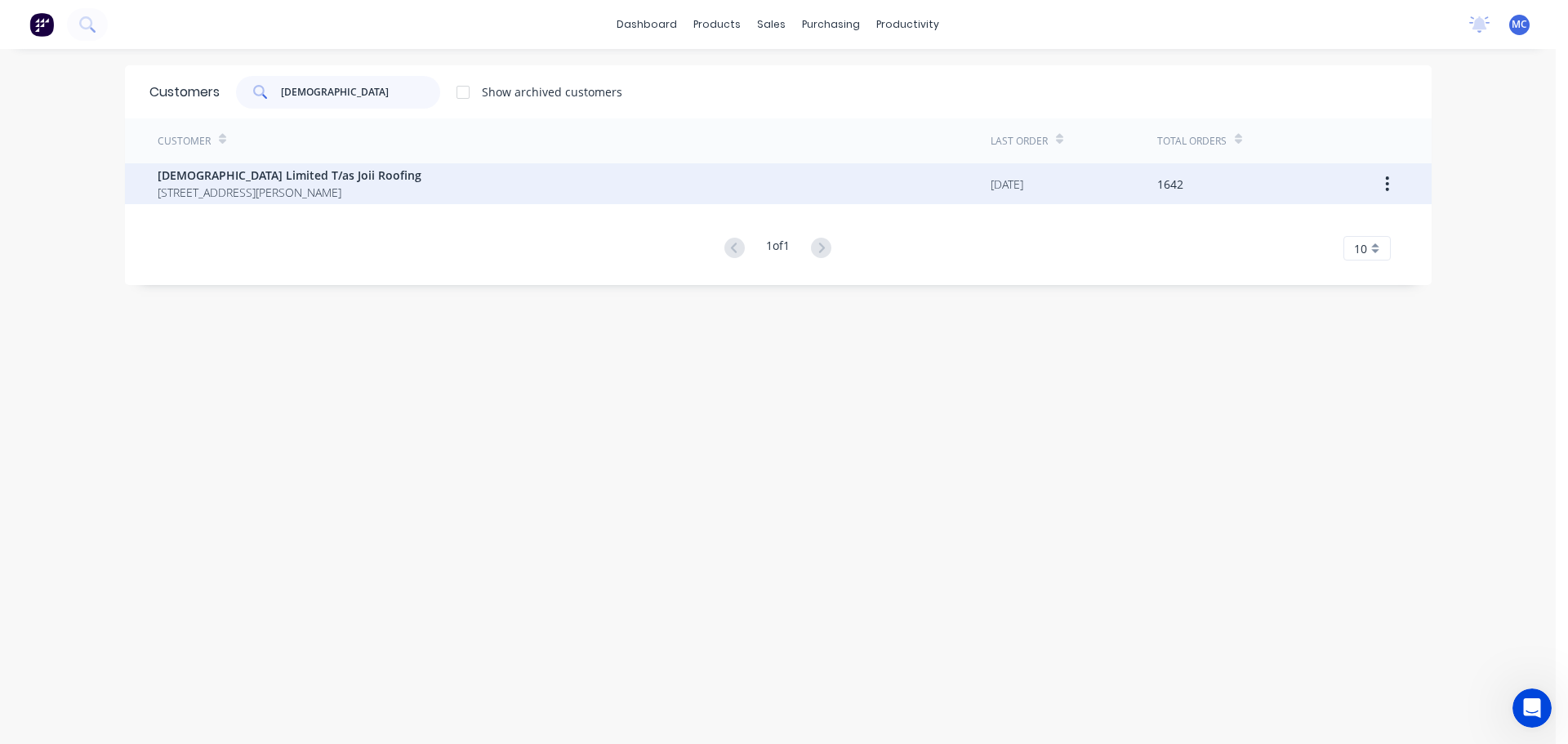
type input "[DEMOGRAPHIC_DATA]"
click at [357, 177] on span "[DEMOGRAPHIC_DATA] Limited T/as Joii Roofing" at bounding box center [289, 175] width 264 height 17
